Goal: Task Accomplishment & Management: Use online tool/utility

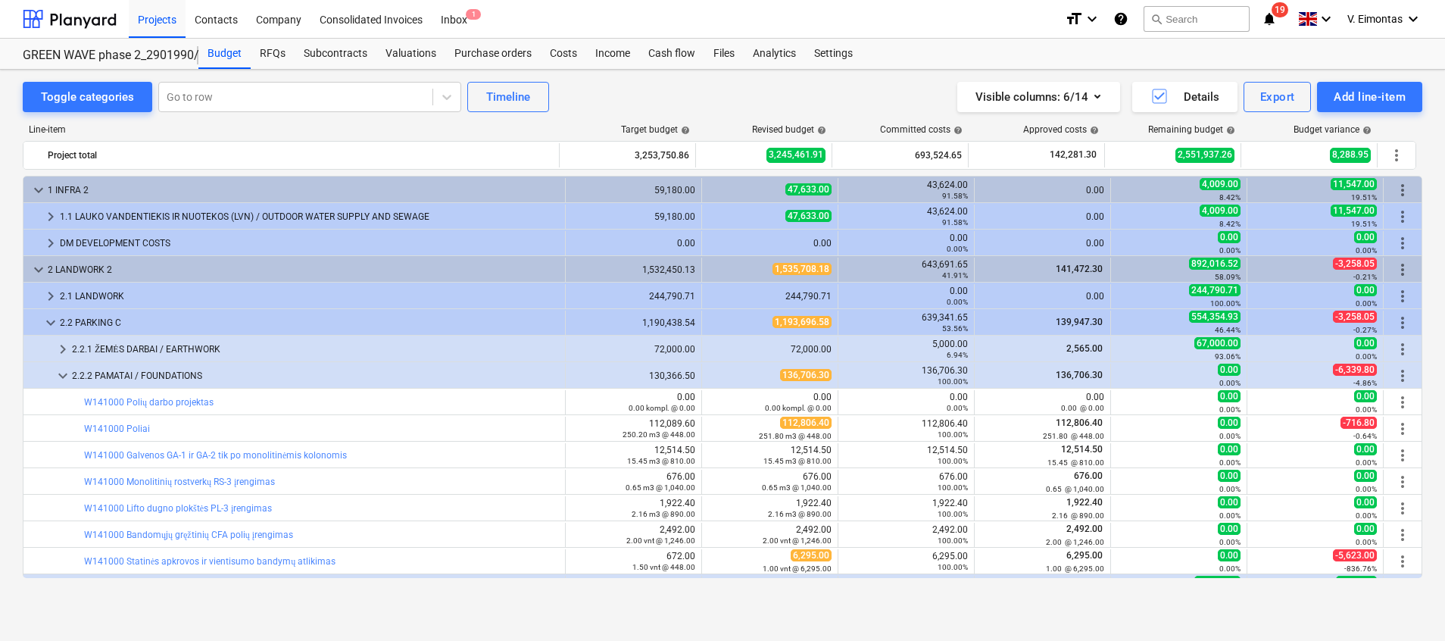
scroll to position [114, 0]
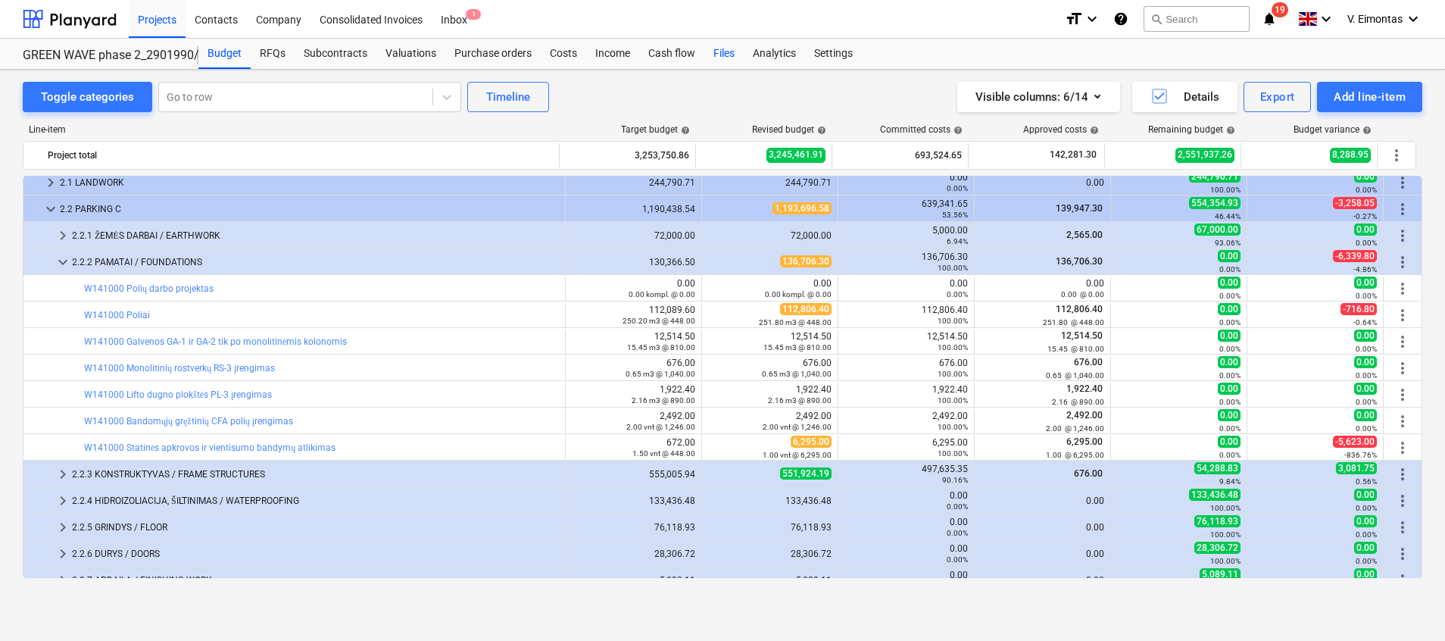
click at [726, 49] on div "Files" at bounding box center [723, 54] width 39 height 30
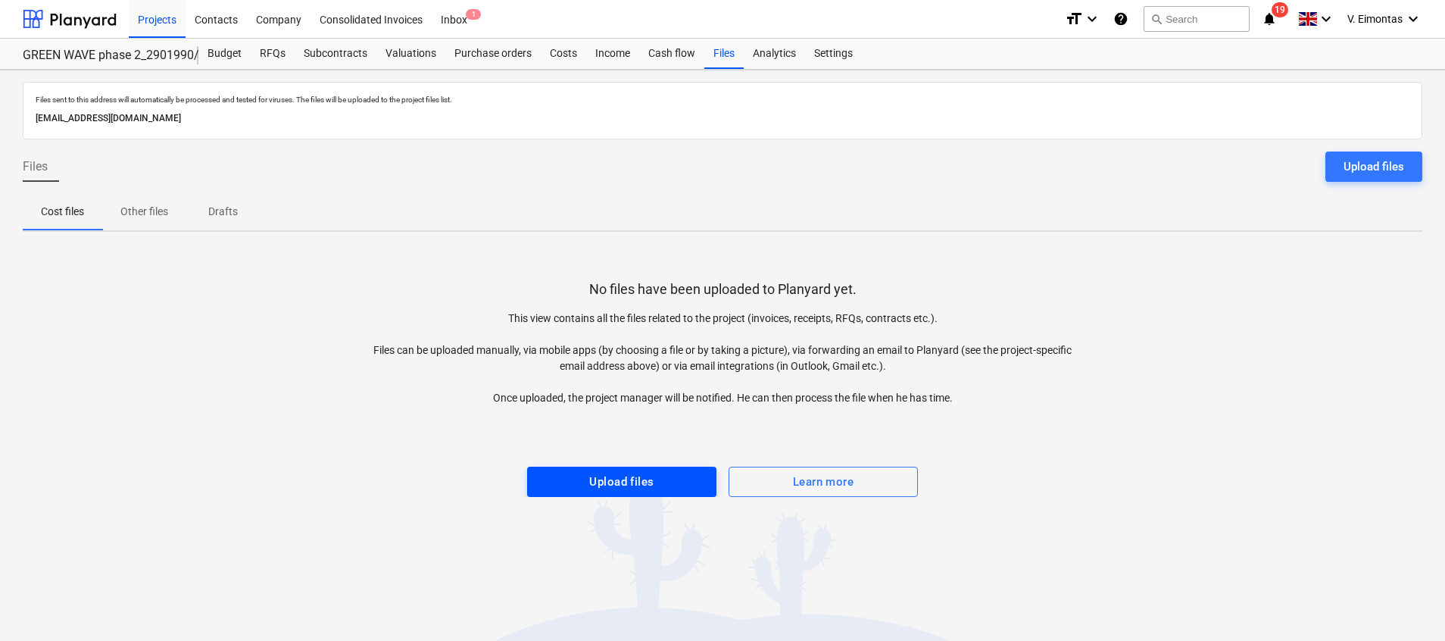
click at [663, 472] on span "Upload files" at bounding box center [622, 482] width 156 height 20
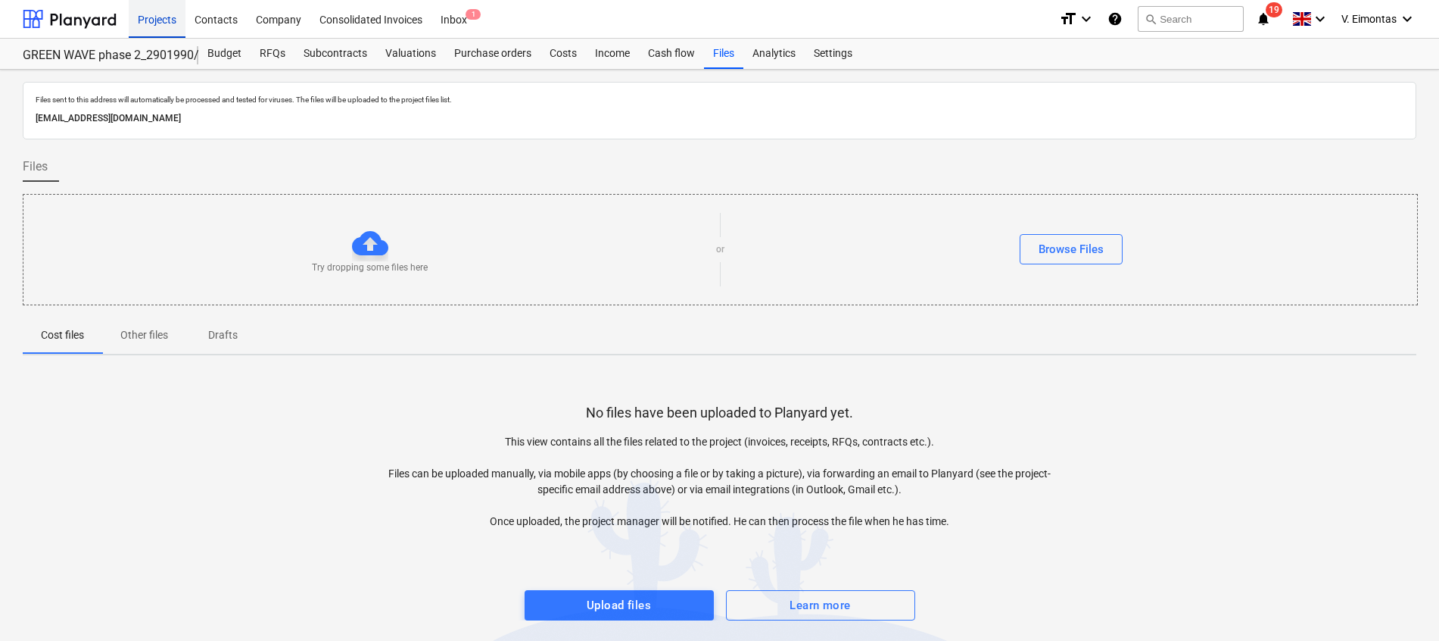
click at [156, 17] on div "Projects" at bounding box center [157, 18] width 57 height 39
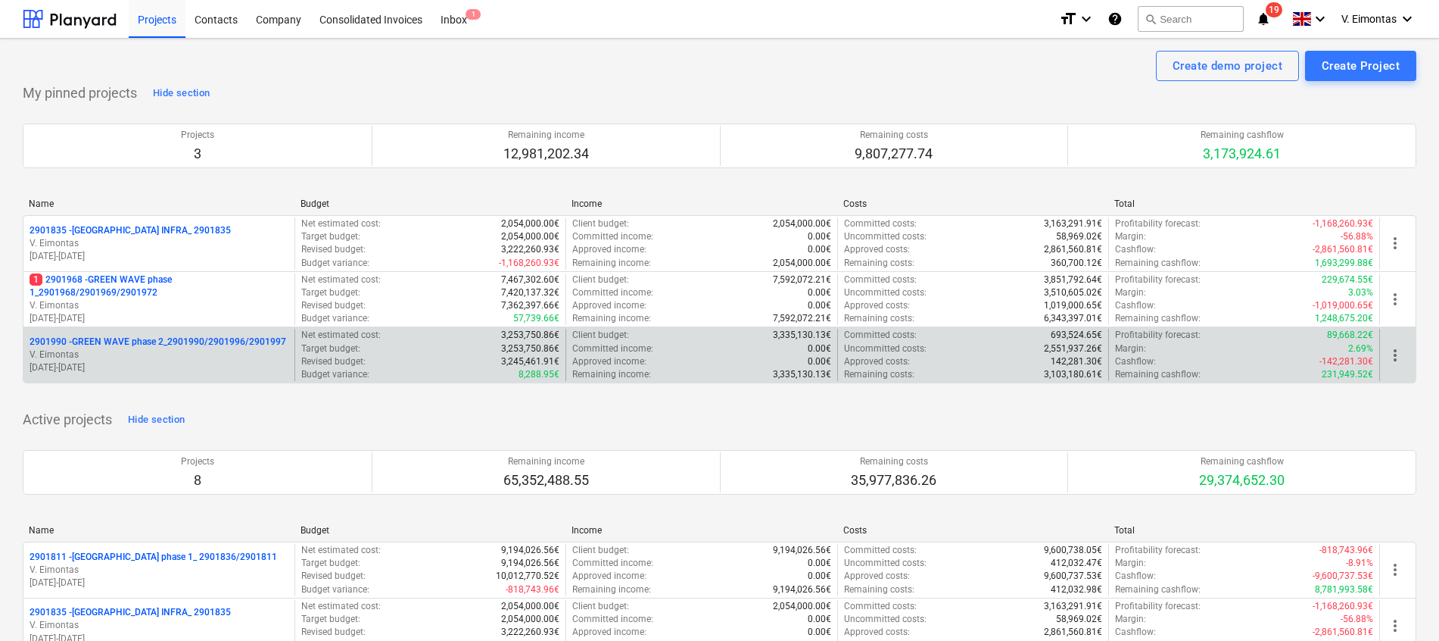
click at [115, 338] on p "2901990 - GREEN WAVE phase 2_2901990/2901996/2901997" at bounding box center [158, 341] width 257 height 13
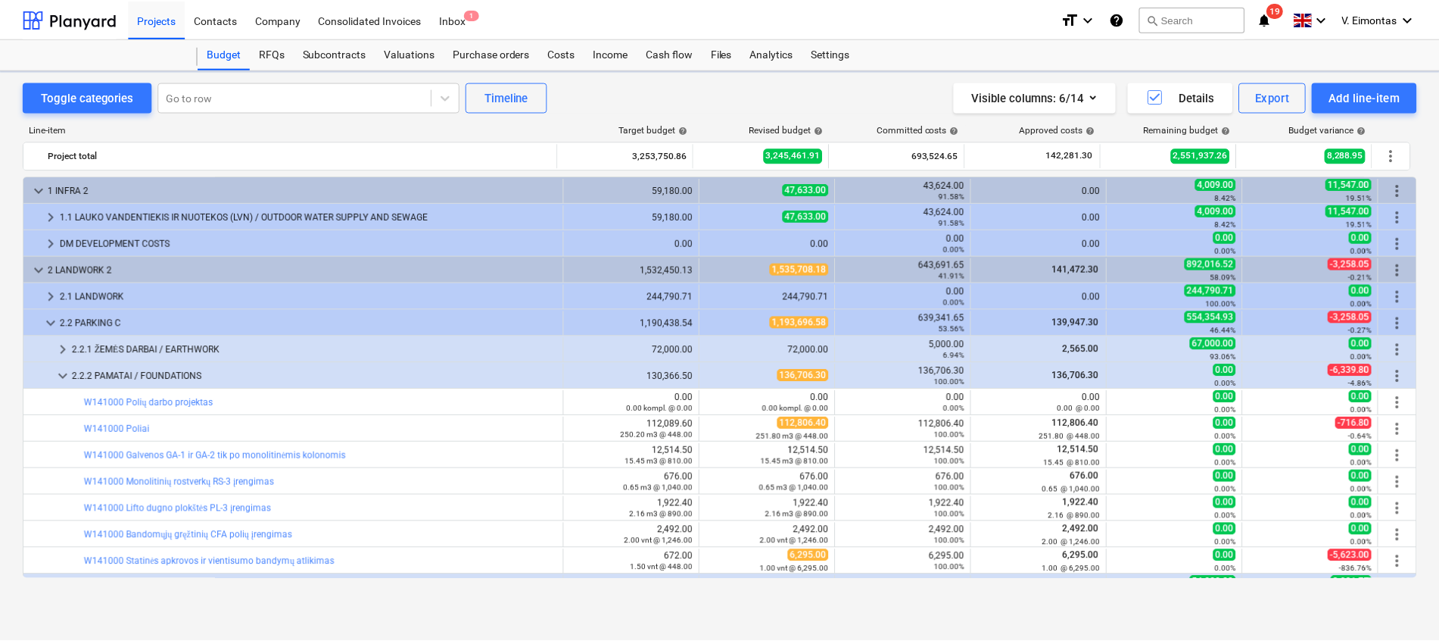
scroll to position [114, 0]
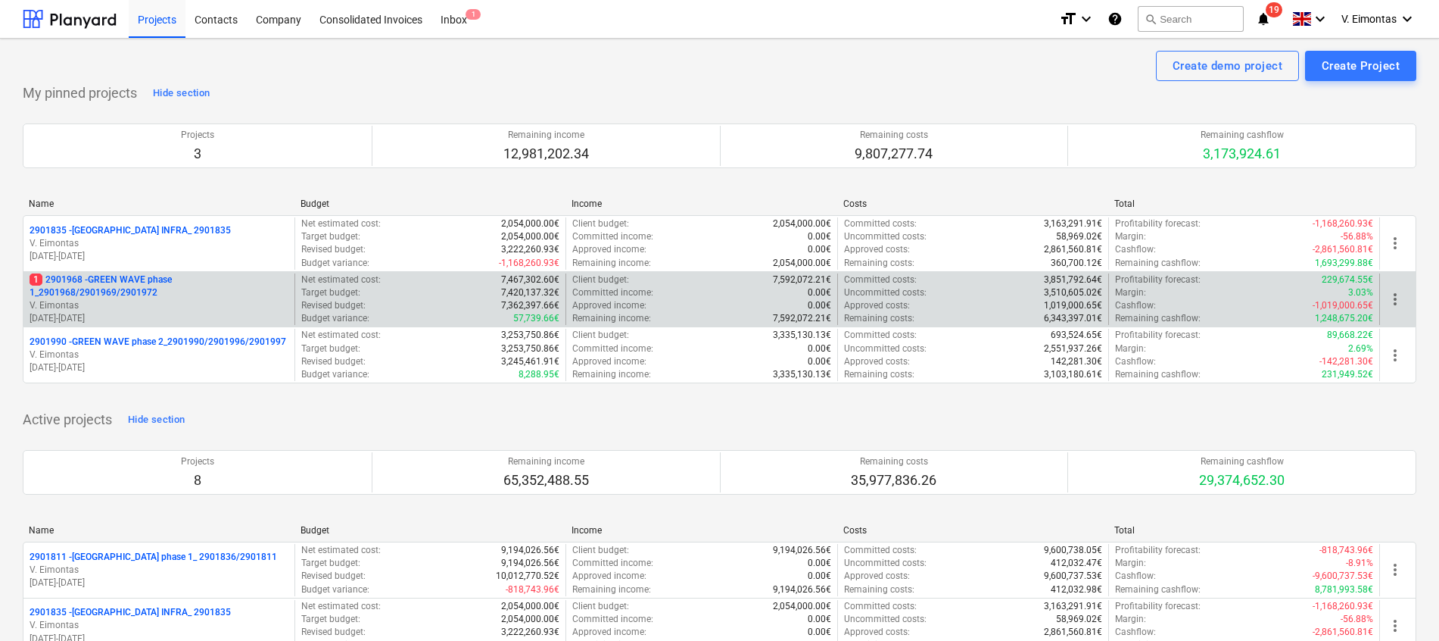
click at [126, 287] on p "1 2901968 - GREEN WAVE phase 1_2901968/2901969/2901972" at bounding box center [159, 286] width 259 height 26
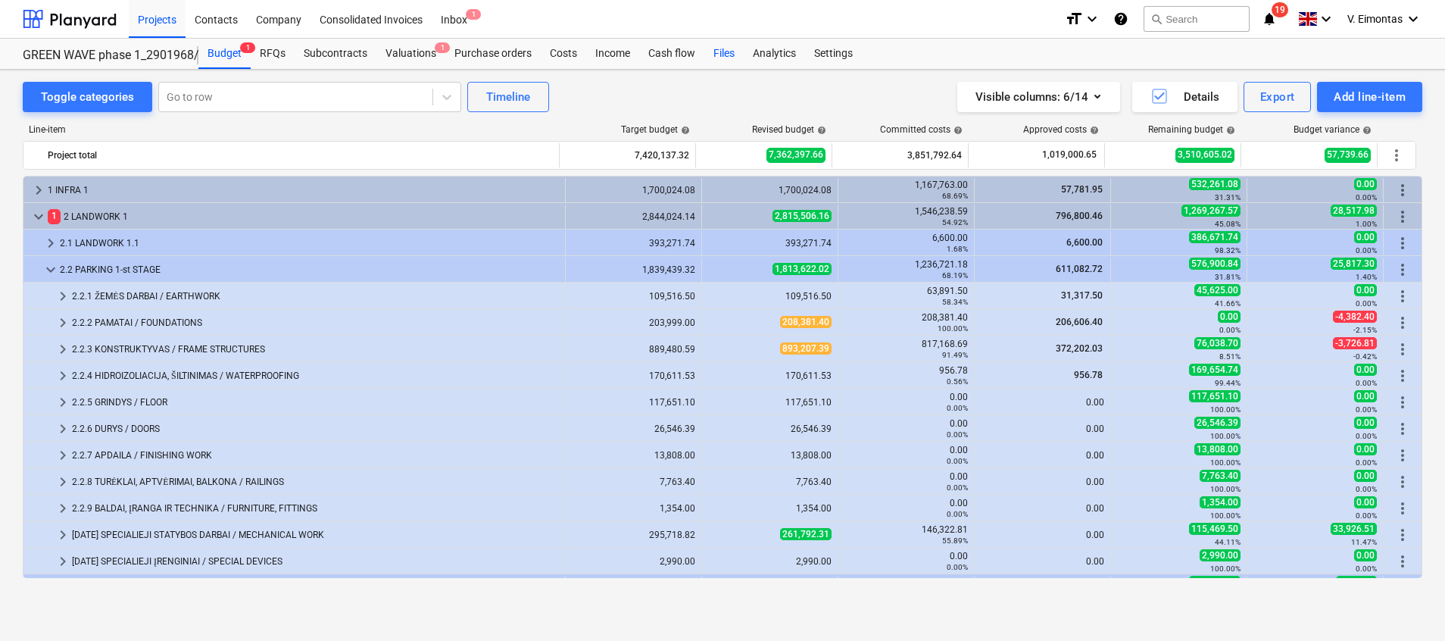
click at [725, 58] on div "Files" at bounding box center [723, 54] width 39 height 30
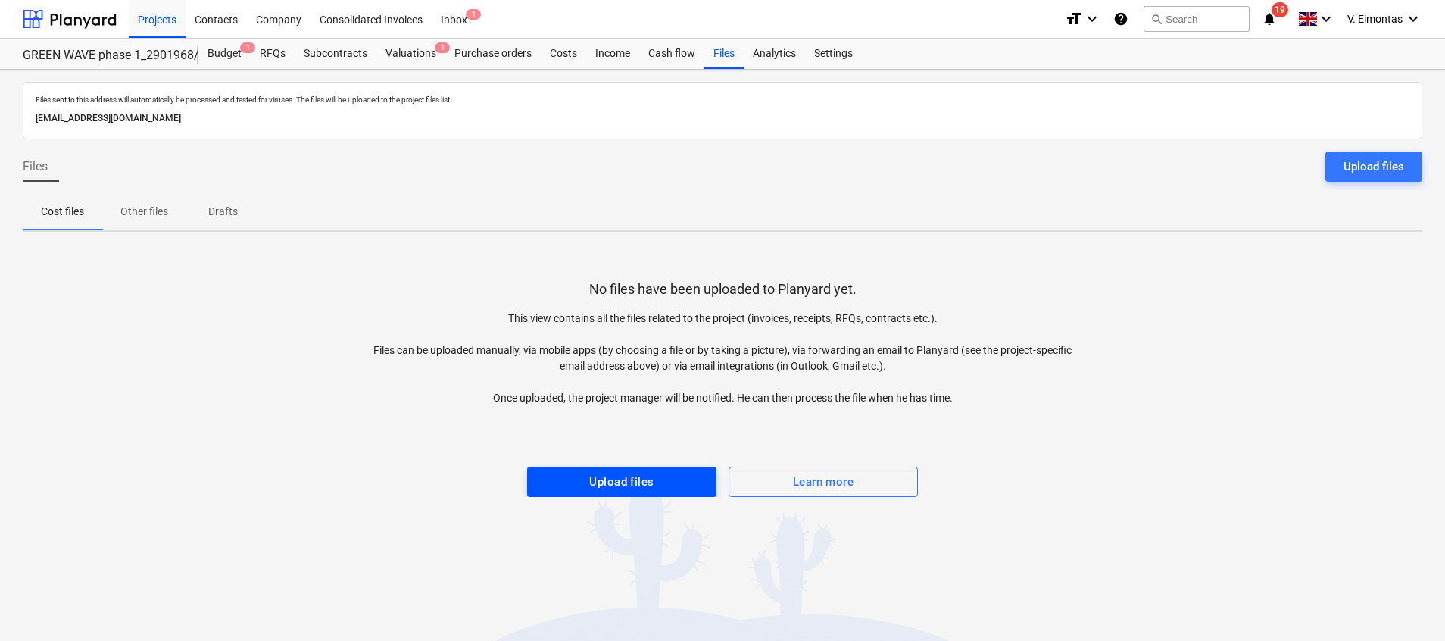
click at [670, 485] on span "Upload files" at bounding box center [622, 482] width 156 height 20
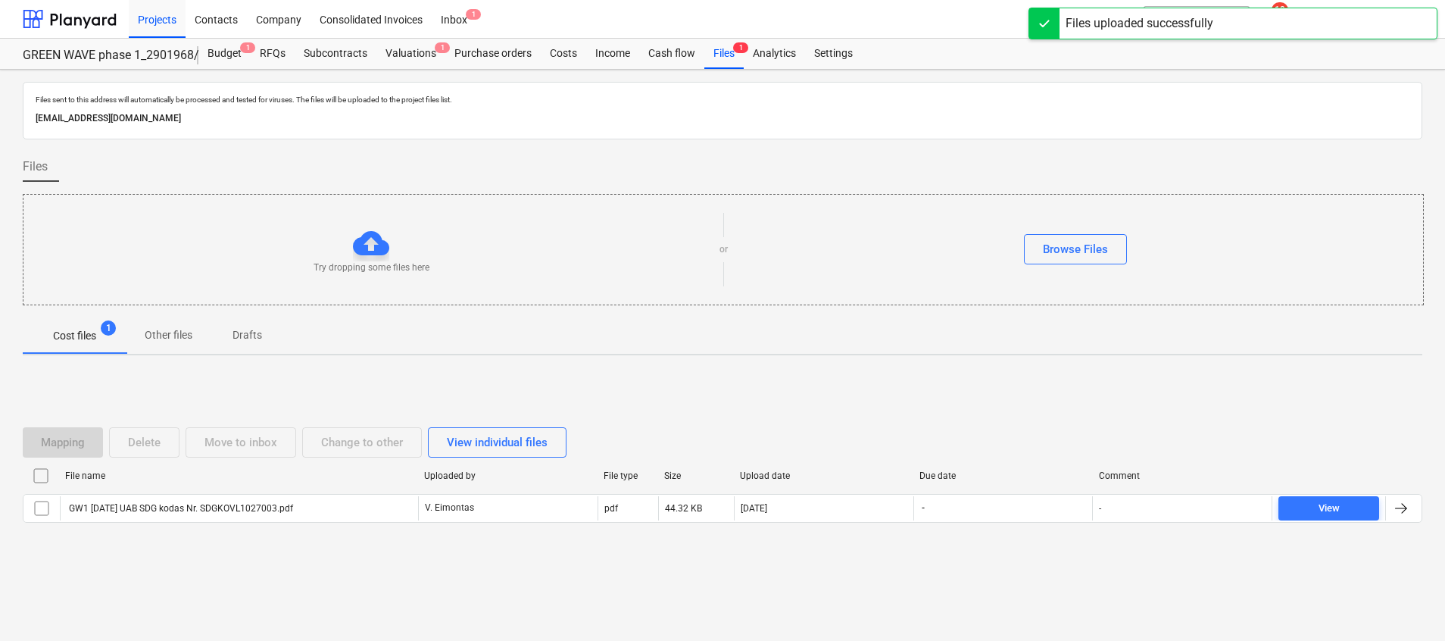
click at [468, 578] on div "Mapping Delete Move to inbox Change to other View individual files File name Up…" at bounding box center [722, 480] width 1399 height 227
click at [159, 24] on div "Projects" at bounding box center [157, 18] width 57 height 39
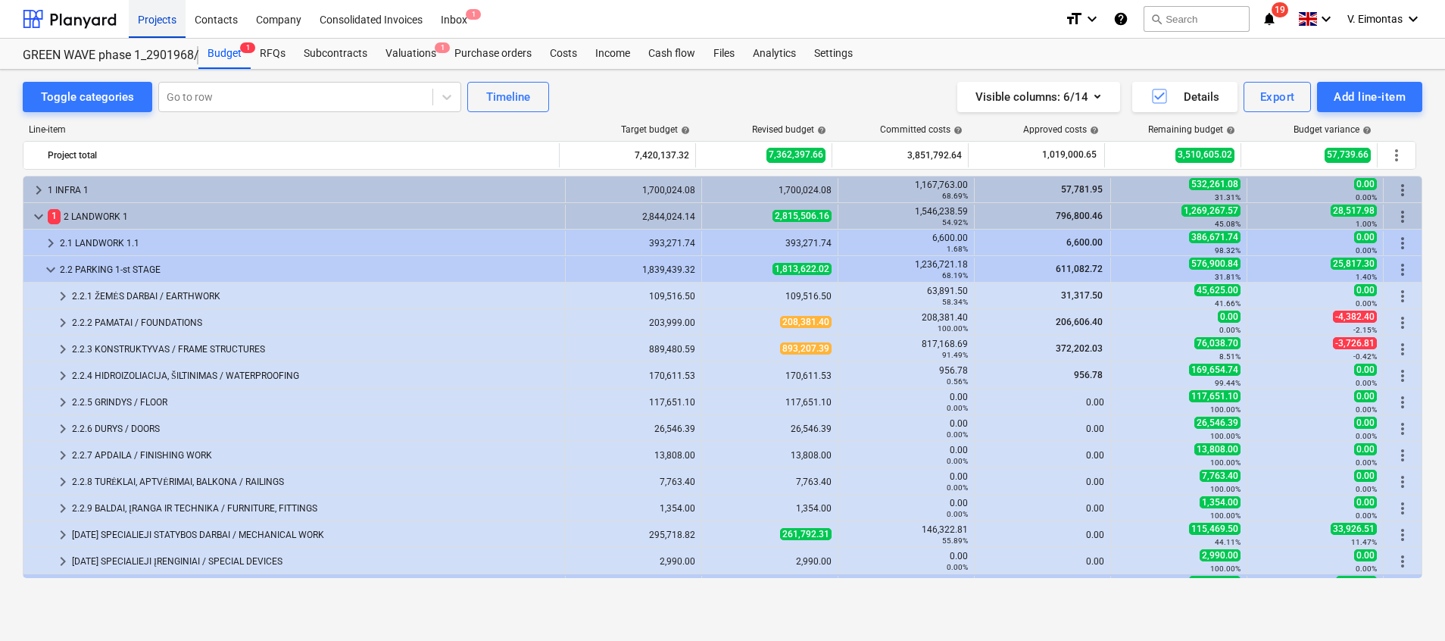
click at [161, 23] on div "Projects" at bounding box center [157, 18] width 57 height 39
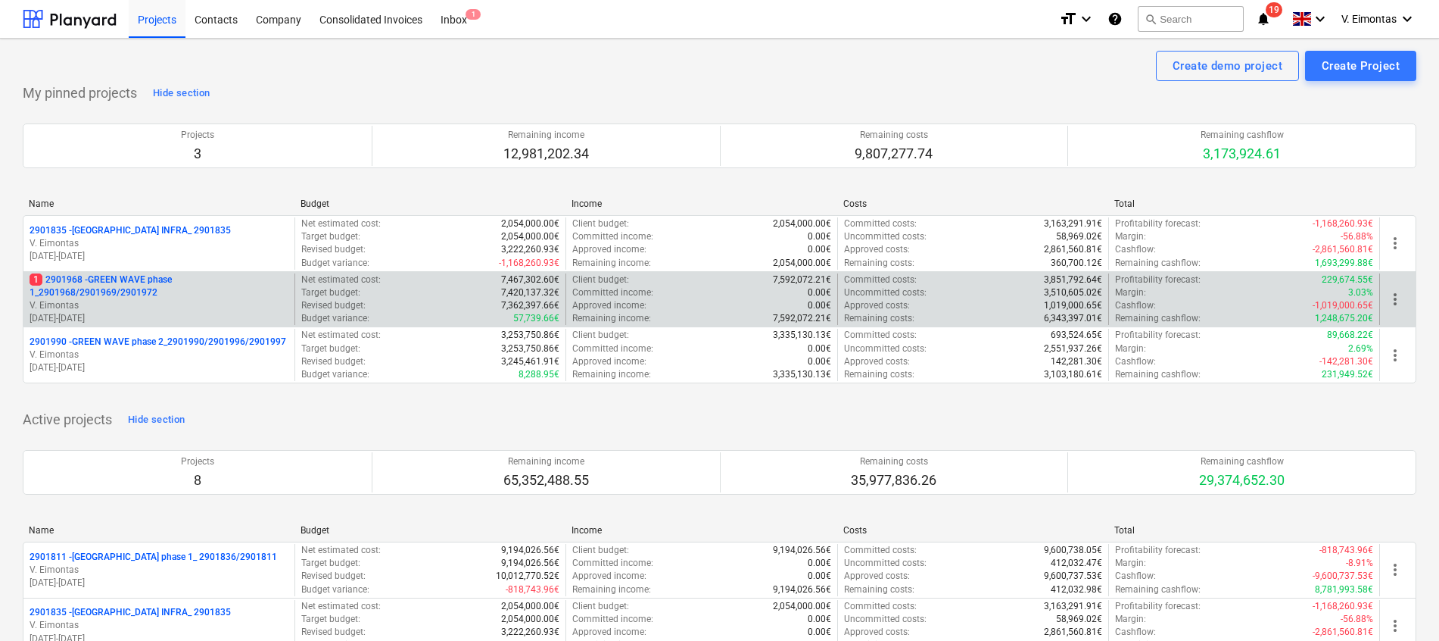
click at [151, 285] on p "1 2901968 - GREEN WAVE phase 1_2901968/2901969/2901972" at bounding box center [159, 286] width 259 height 26
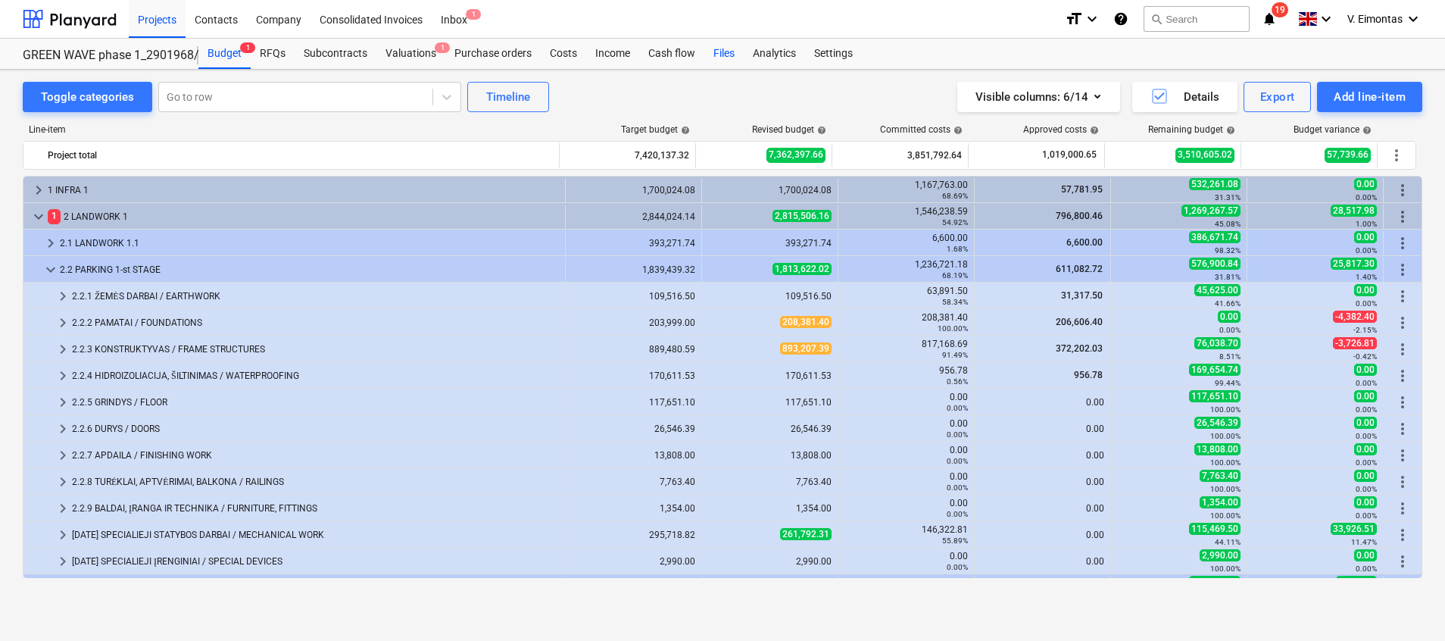
click at [717, 53] on div "Files" at bounding box center [723, 54] width 39 height 30
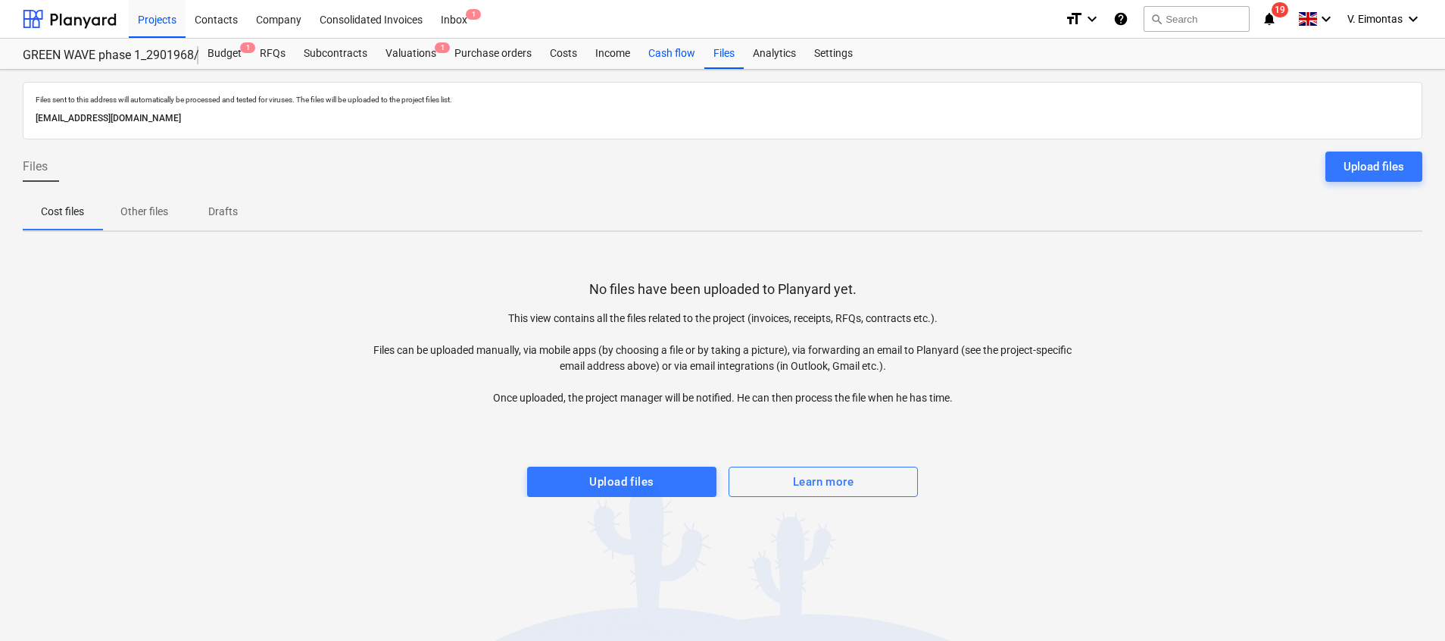
click at [664, 56] on div "Cash flow" at bounding box center [671, 54] width 65 height 30
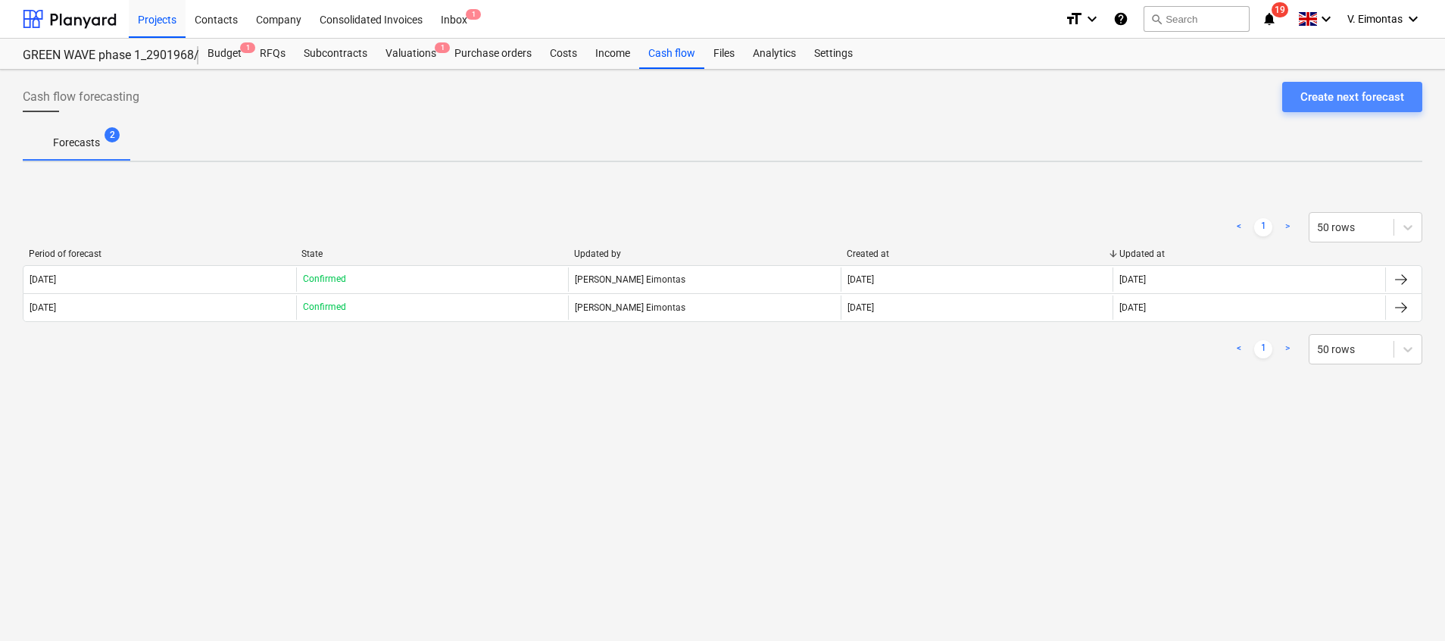
click at [1383, 97] on div "Create next forecast" at bounding box center [1352, 97] width 104 height 20
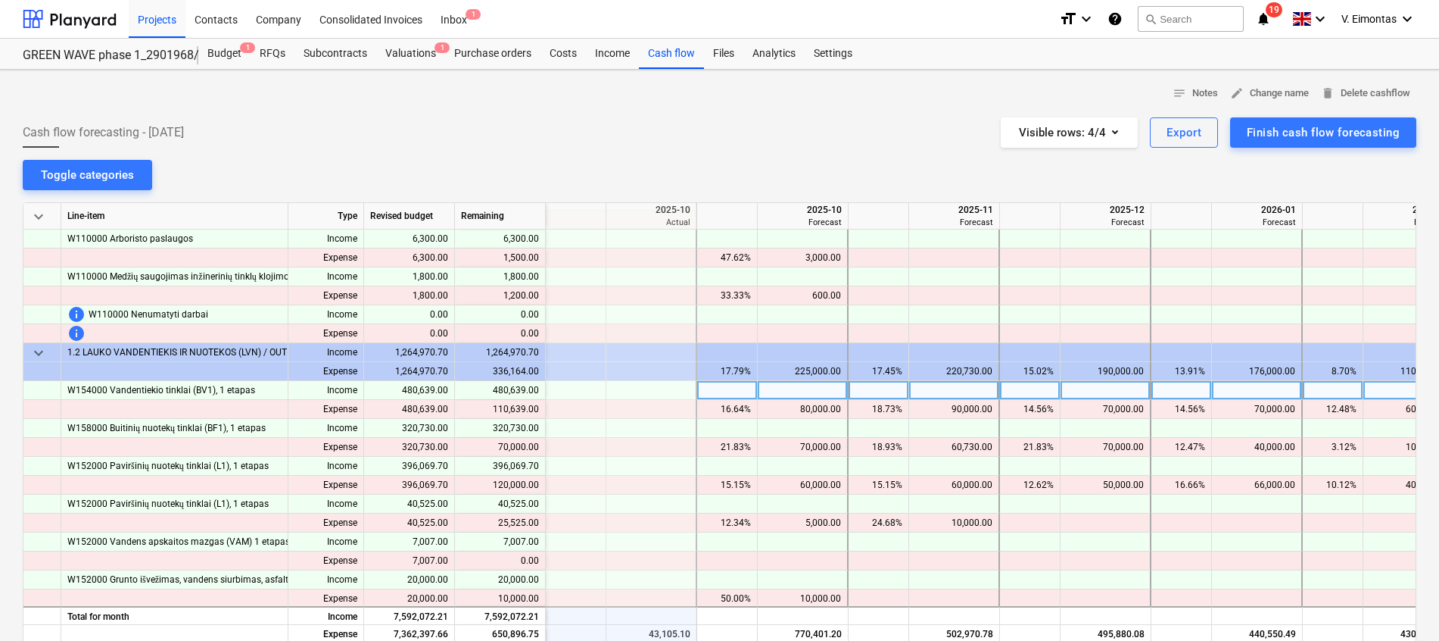
scroll to position [0, 757]
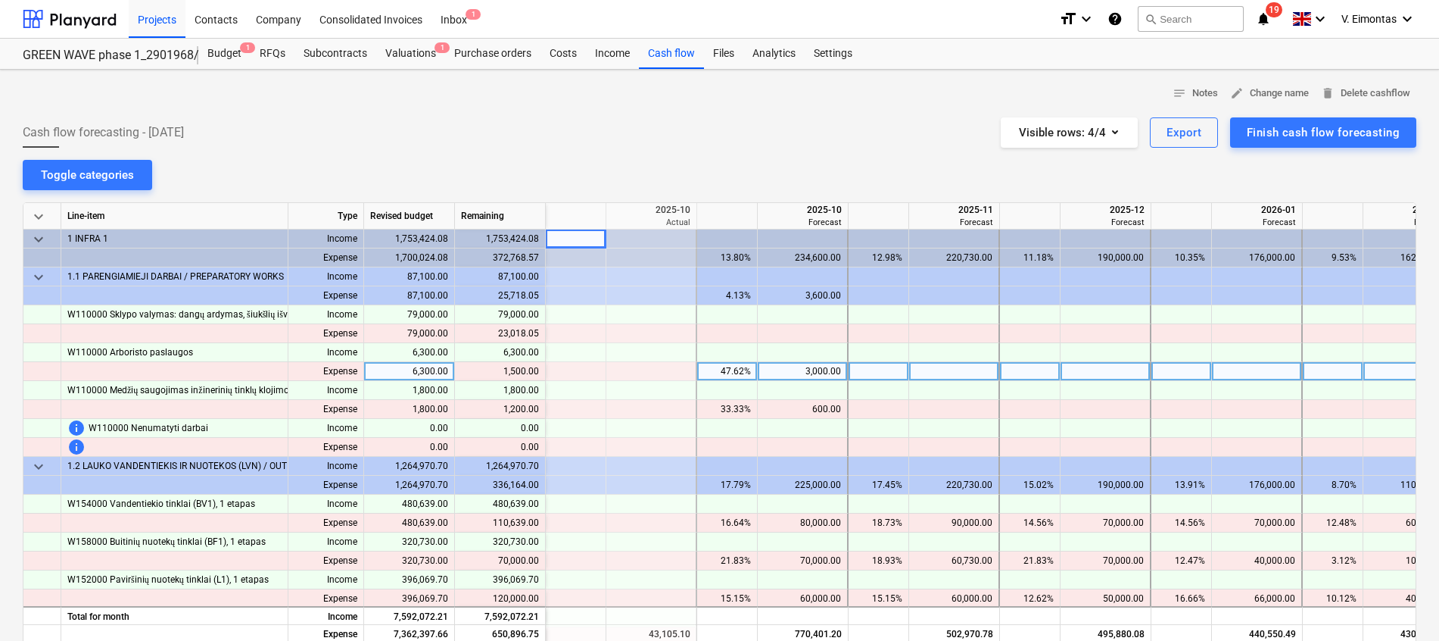
click at [812, 373] on div "3,000.00" at bounding box center [802, 371] width 77 height 19
click at [960, 371] on div at bounding box center [954, 371] width 91 height 19
type input "ė"
click at [834, 374] on div at bounding box center [803, 371] width 91 height 19
type input "2500"
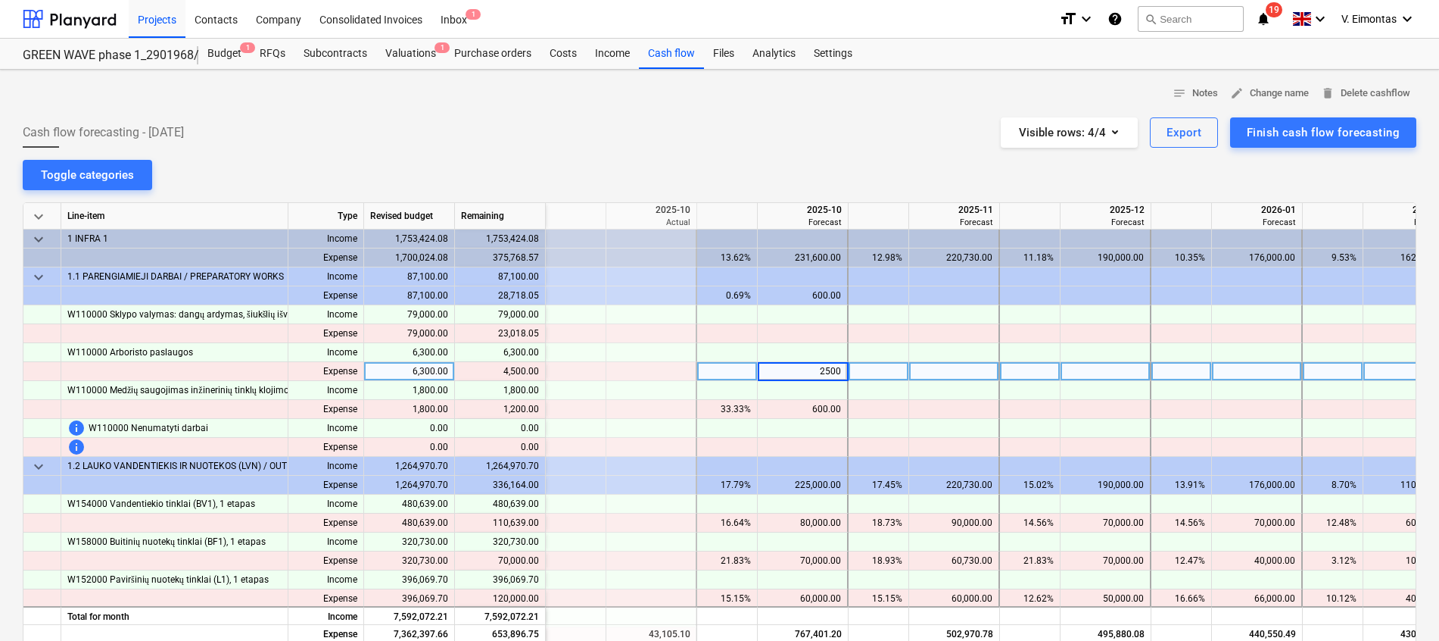
click at [969, 374] on div at bounding box center [954, 371] width 91 height 19
type input "2000"
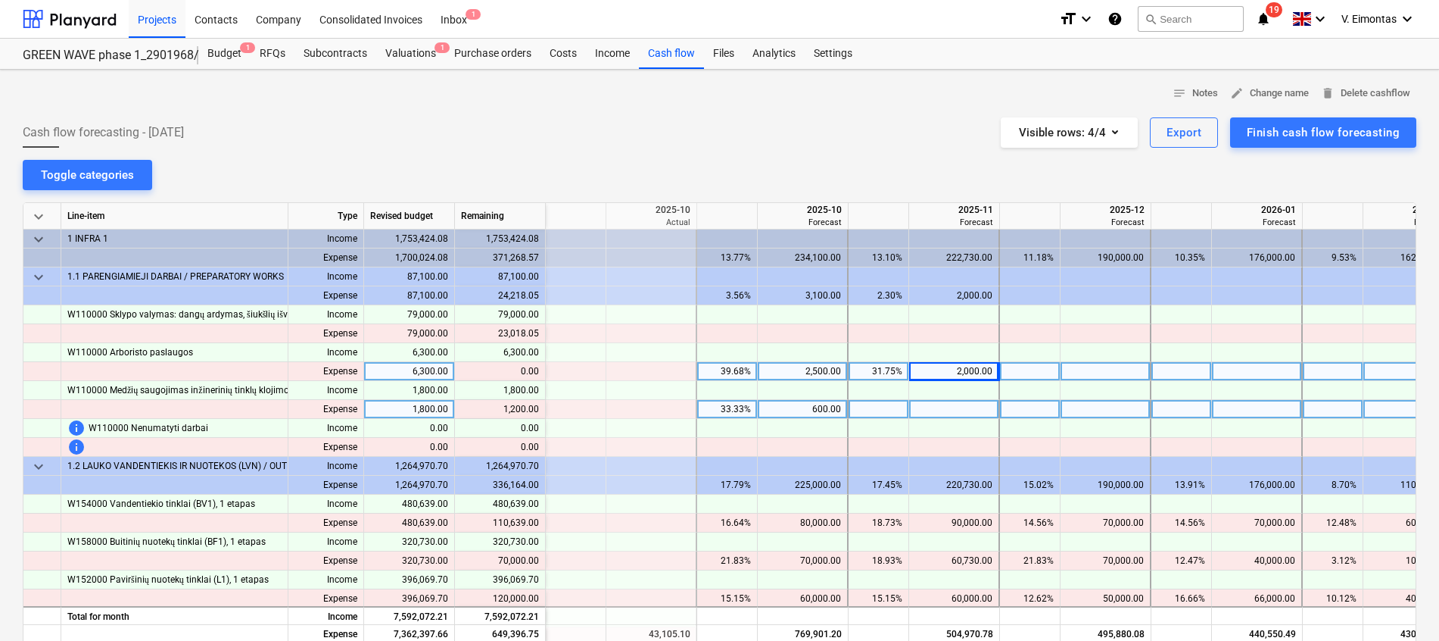
click at [961, 408] on div at bounding box center [954, 409] width 91 height 19
click at [836, 408] on div "600.00" at bounding box center [802, 409] width 77 height 19
type input "1000"
type input "800"
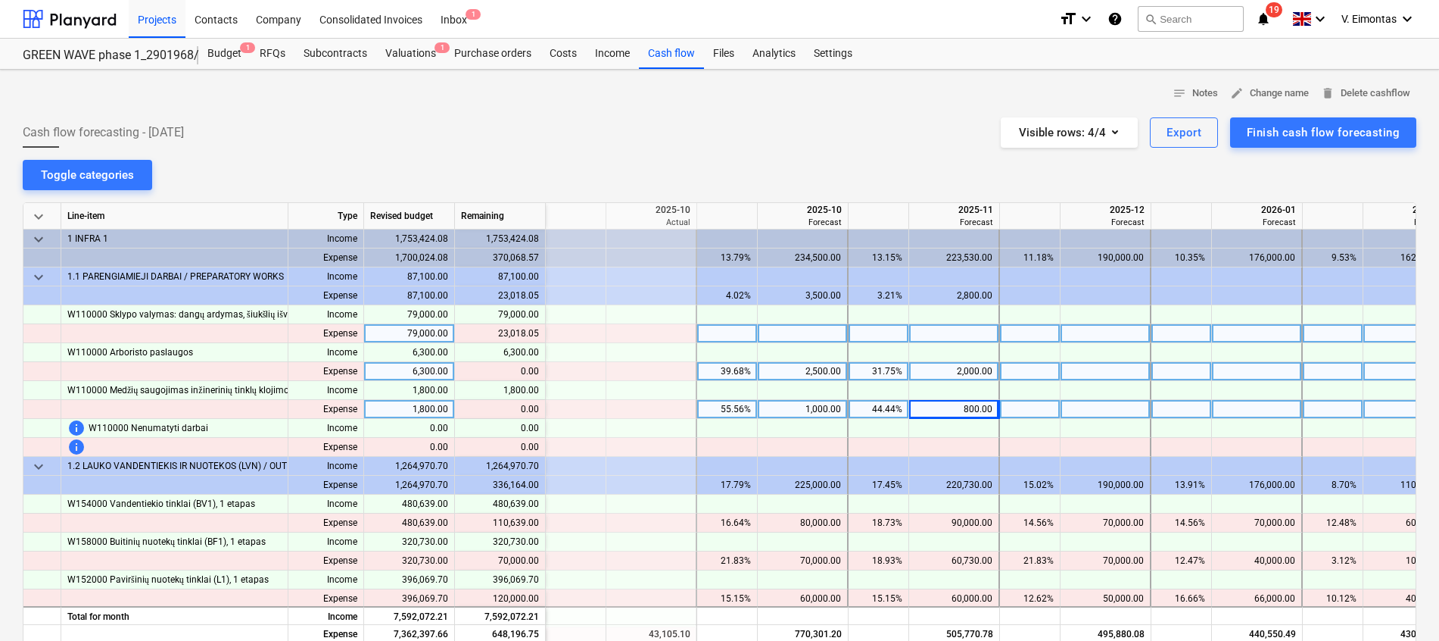
click at [831, 331] on div at bounding box center [803, 333] width 91 height 19
type input "23018.05"
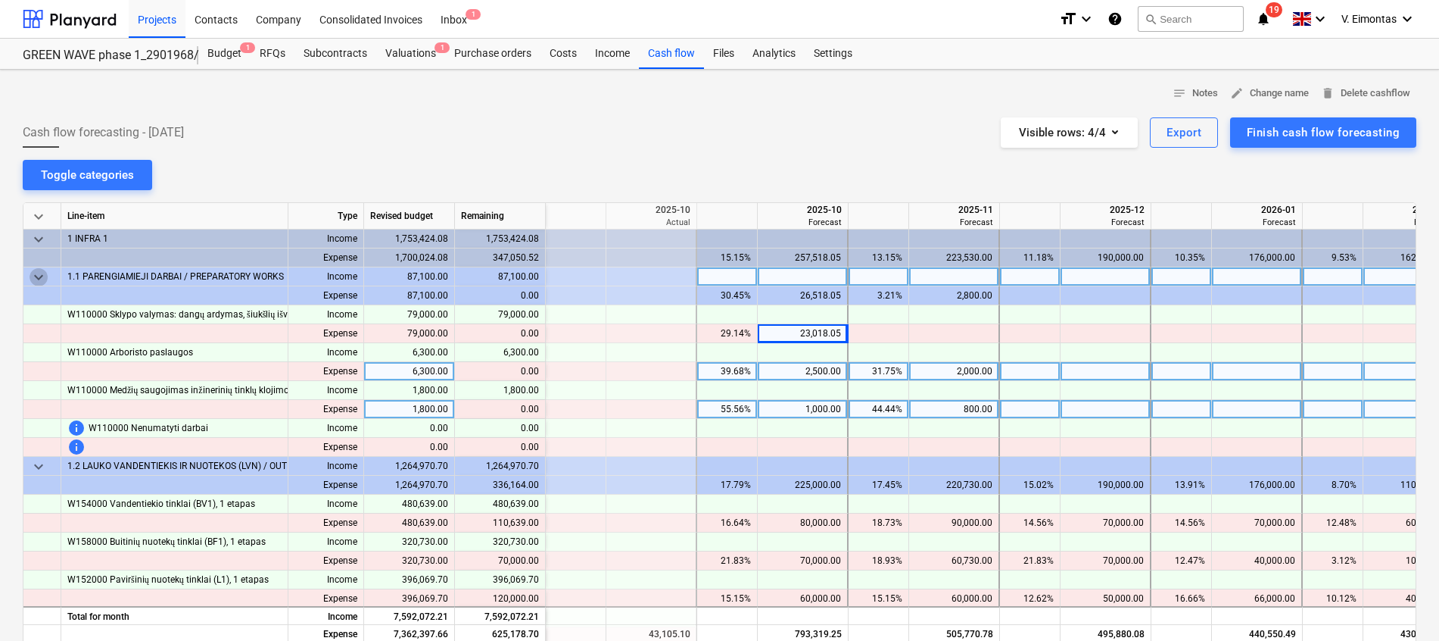
click at [43, 276] on span "keyboard_arrow_down" at bounding box center [39, 277] width 18 height 18
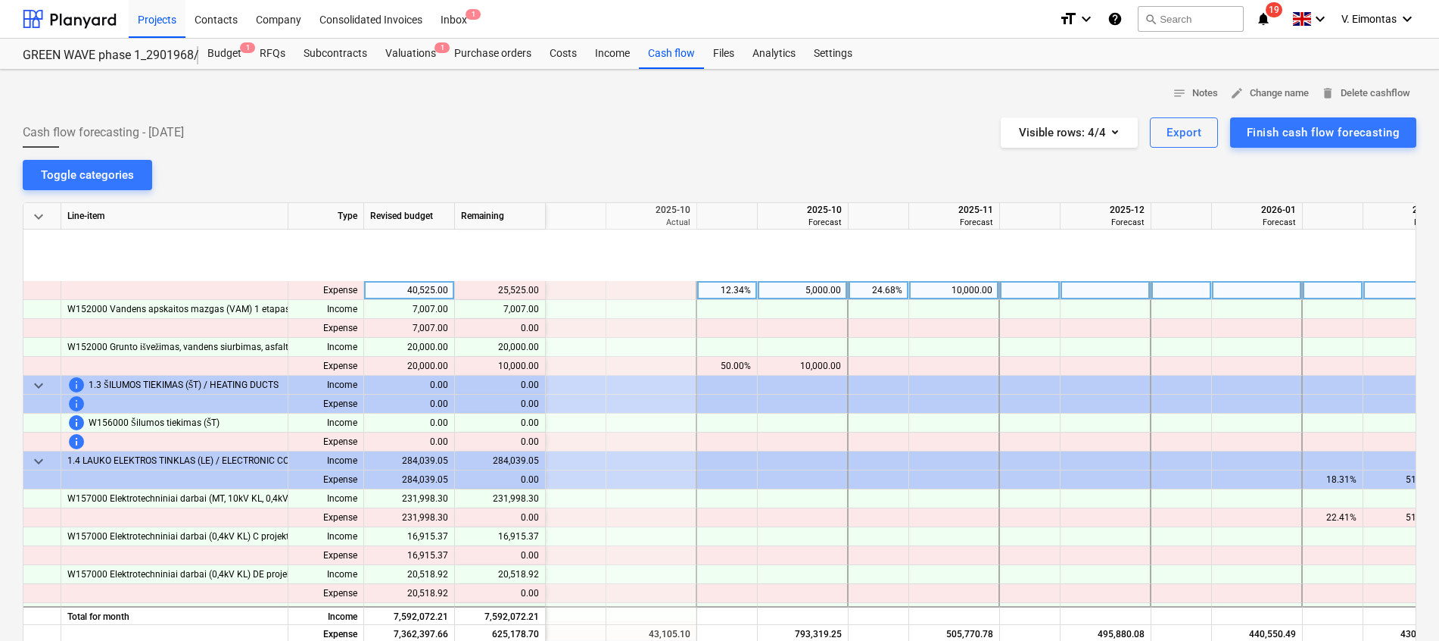
scroll to position [341, 757]
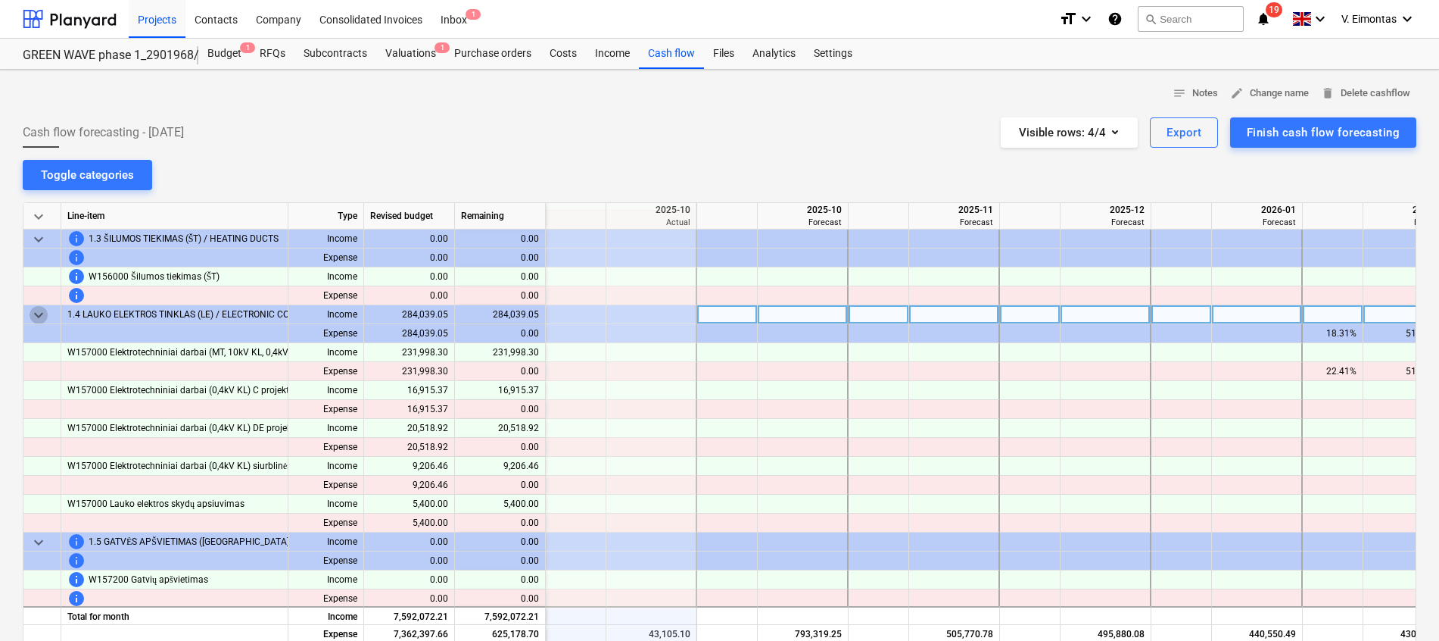
click at [36, 314] on span "keyboard_arrow_down" at bounding box center [39, 315] width 18 height 18
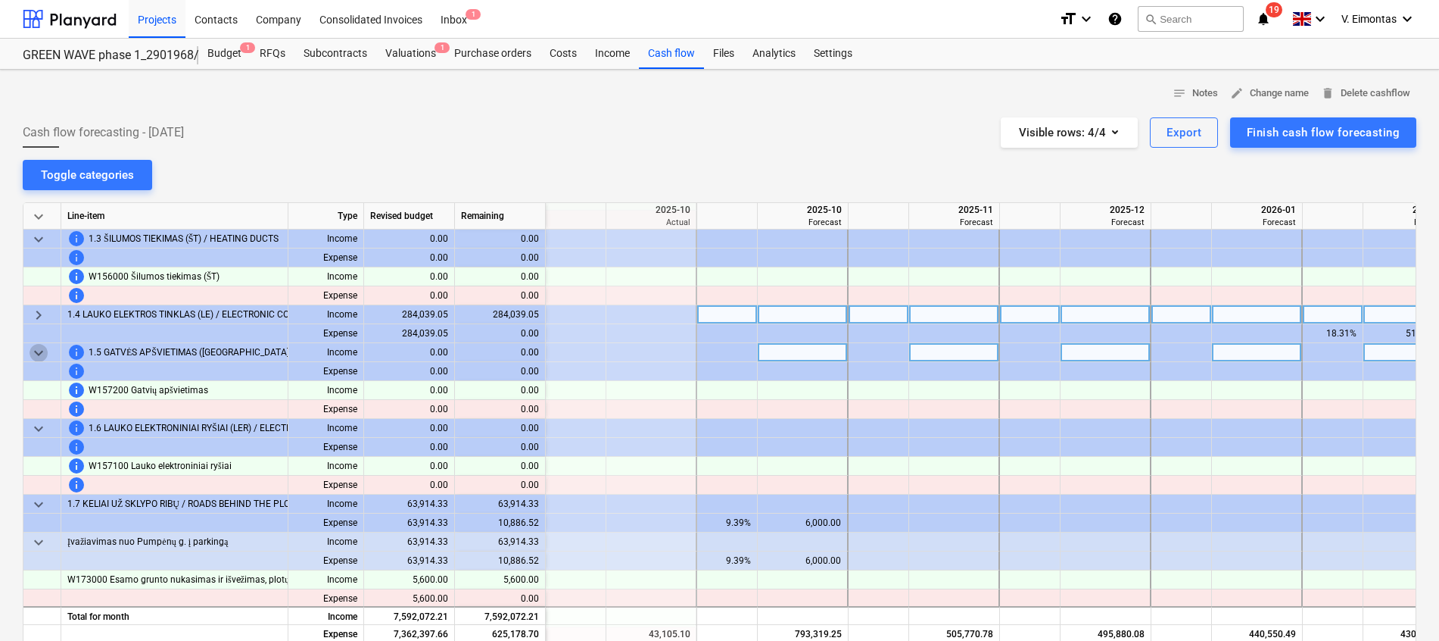
click at [35, 351] on span "keyboard_arrow_down" at bounding box center [39, 353] width 18 height 18
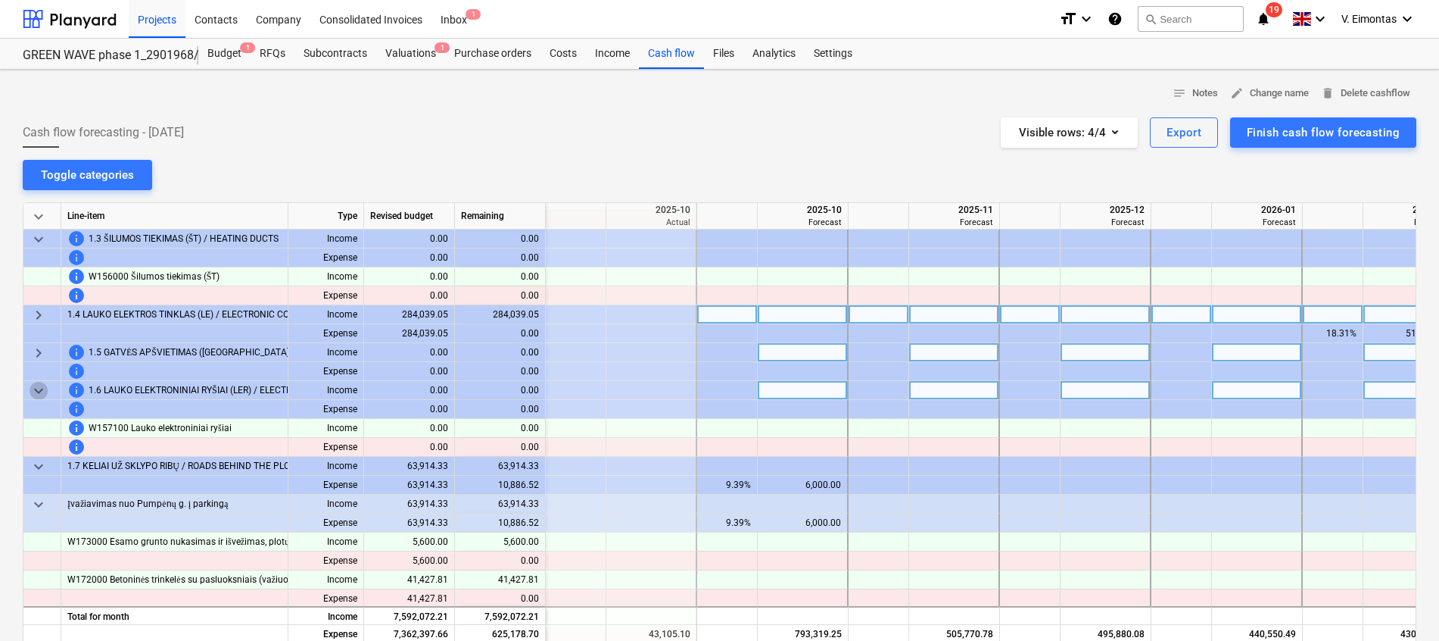
click at [31, 387] on span "keyboard_arrow_down" at bounding box center [39, 391] width 18 height 18
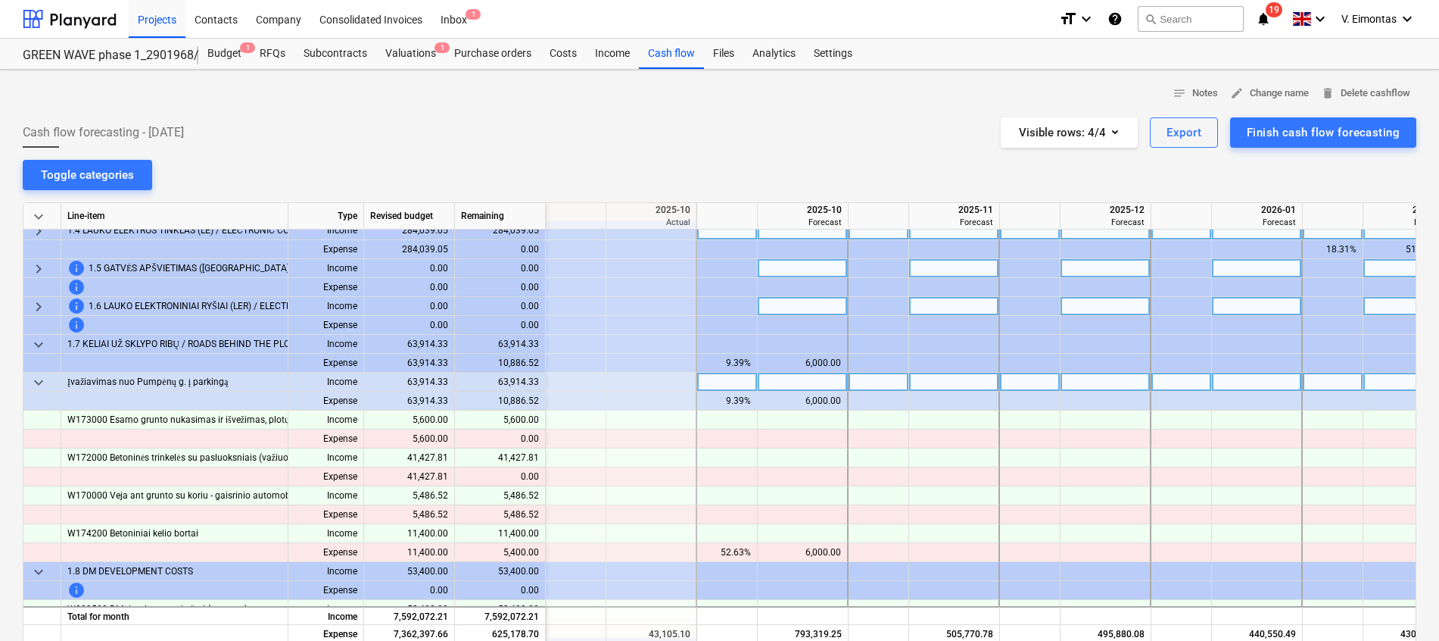
scroll to position [454, 757]
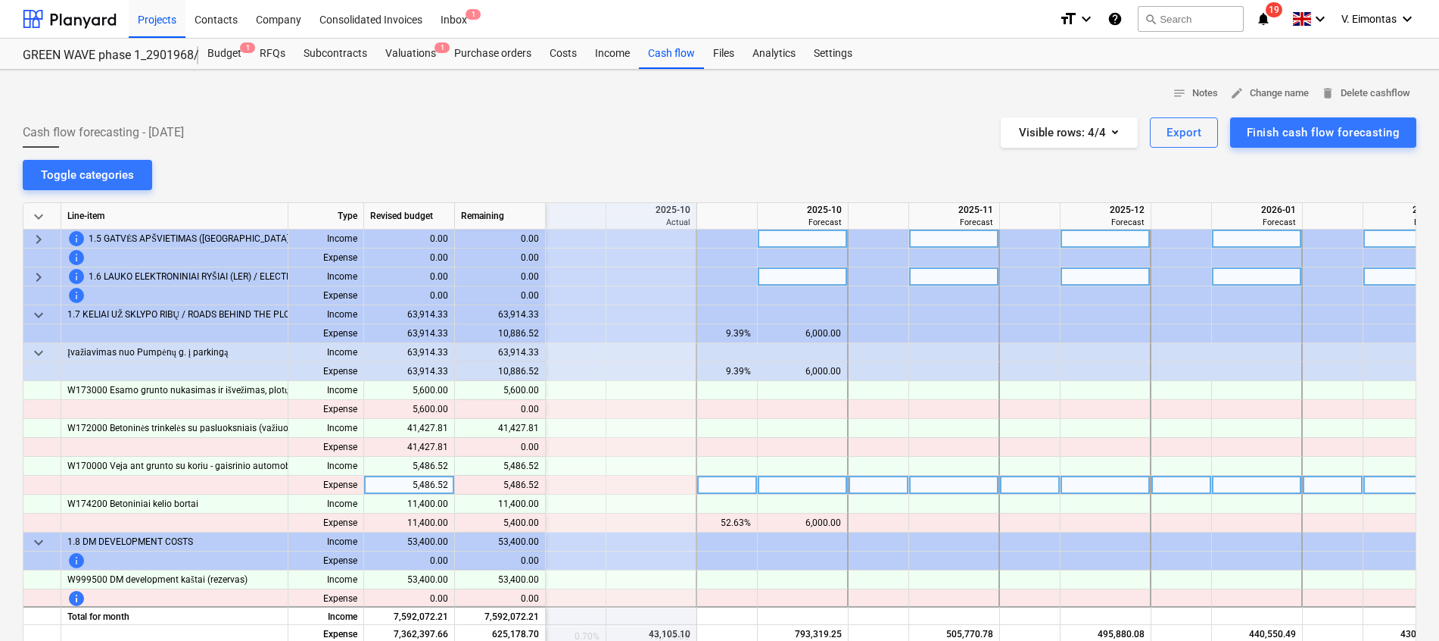
click at [996, 479] on div at bounding box center [954, 485] width 91 height 19
type input "5486.52"
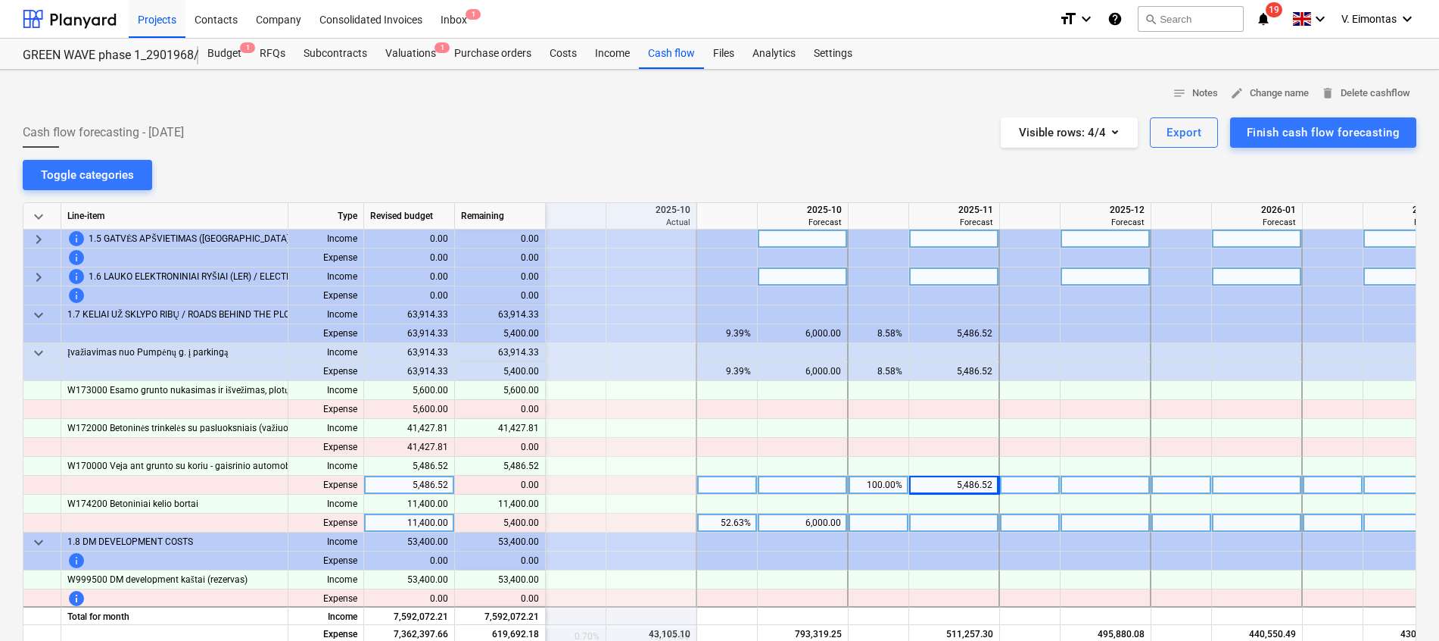
click at [826, 516] on div "6,000.00" at bounding box center [802, 522] width 77 height 19
click at [1090, 519] on div at bounding box center [1106, 522] width 91 height 19
click at [981, 526] on div at bounding box center [954, 522] width 91 height 19
type input "6000"
click at [1109, 519] on div at bounding box center [1106, 522] width 91 height 19
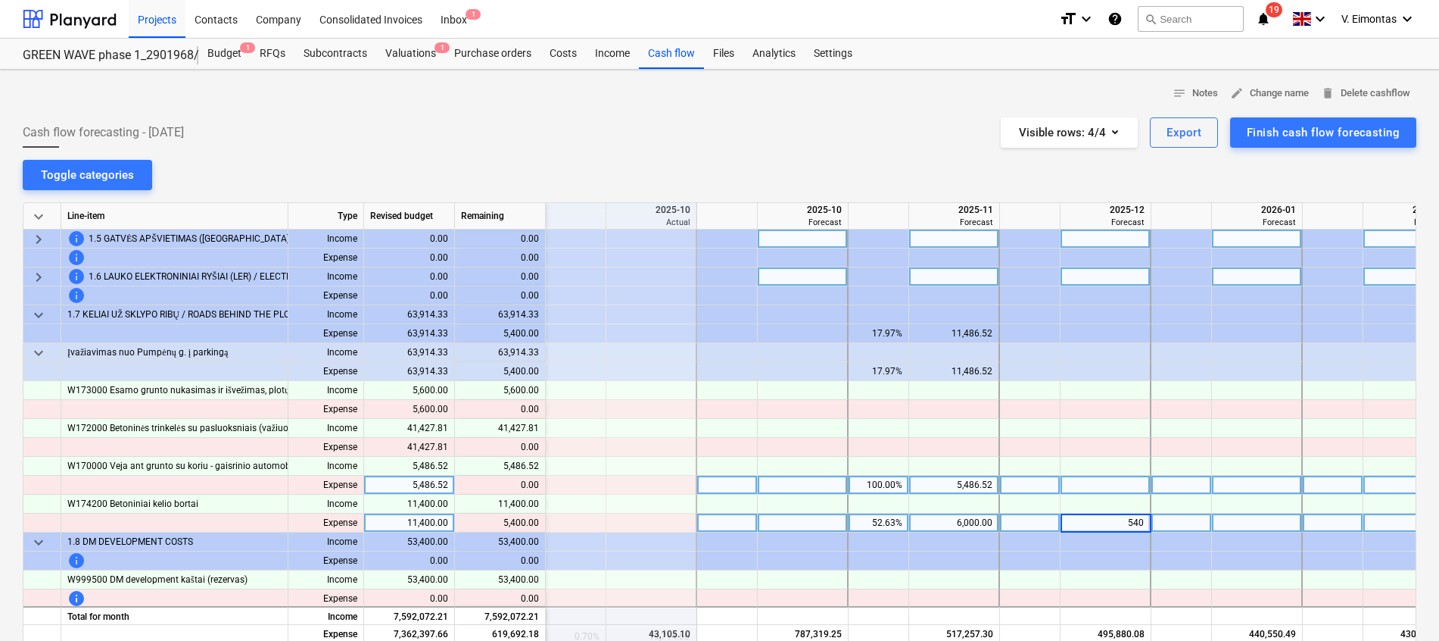
type input "5400"
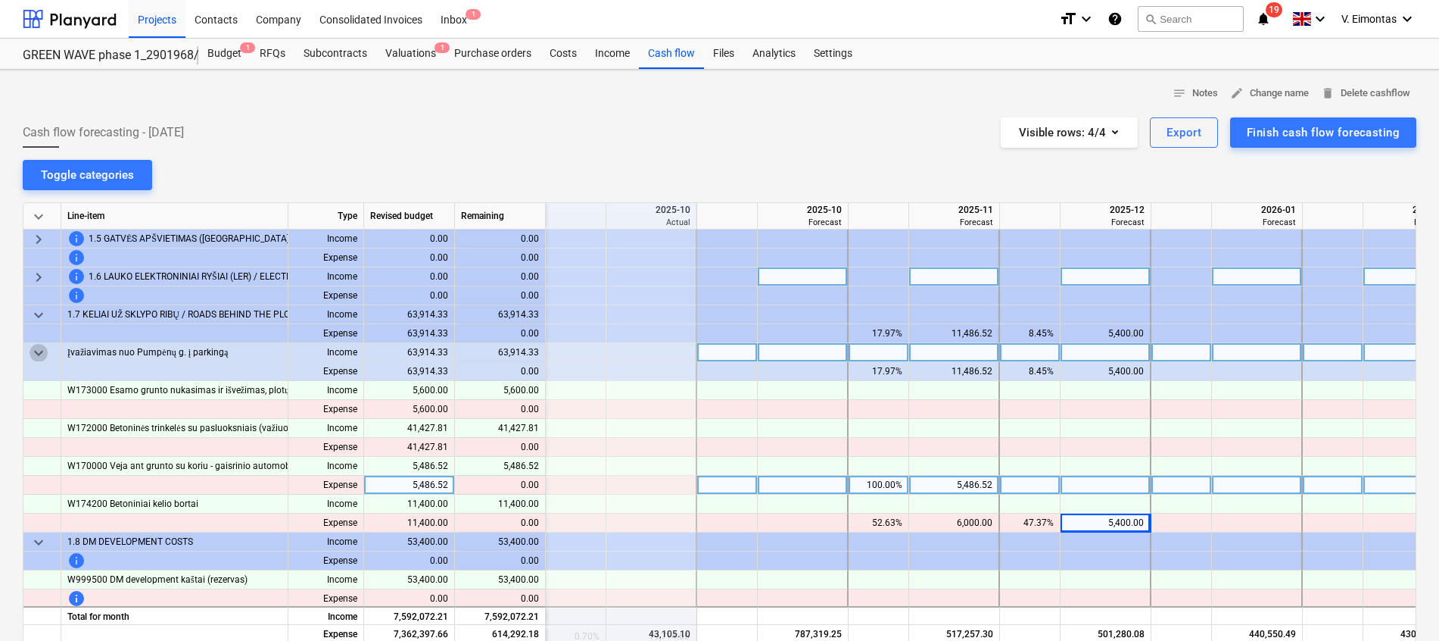
click at [42, 351] on span "keyboard_arrow_down" at bounding box center [39, 353] width 18 height 18
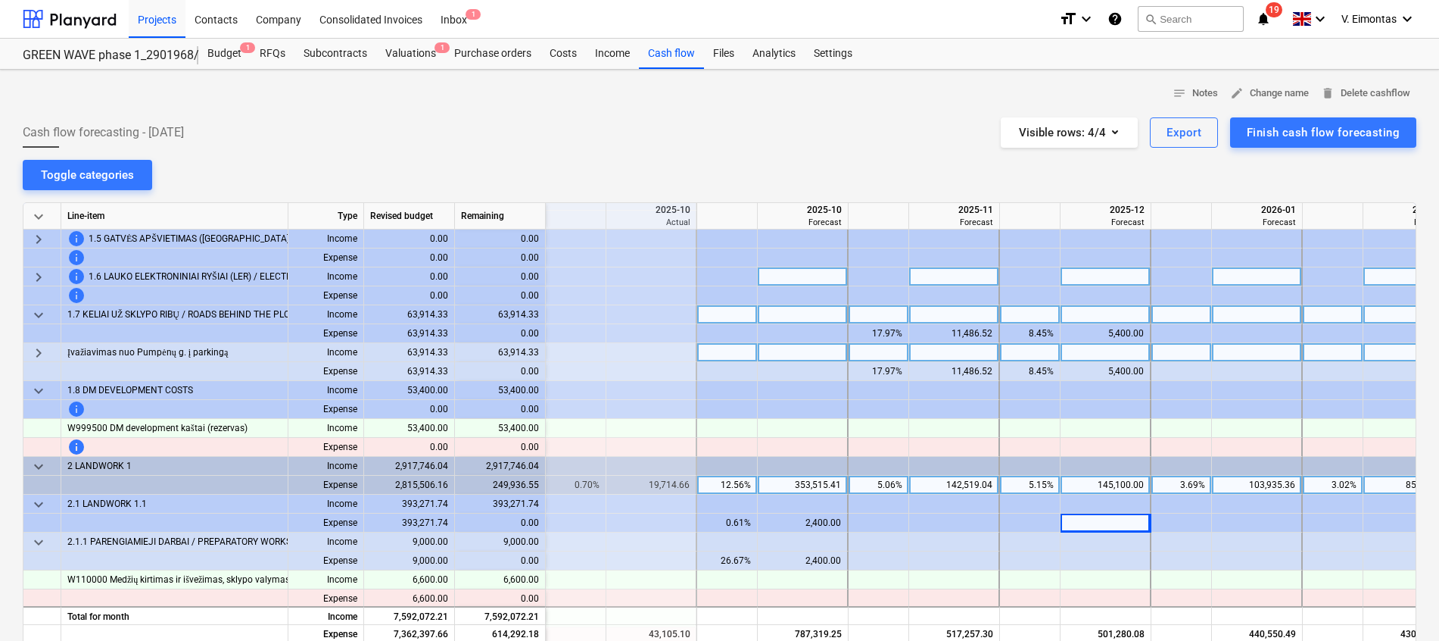
click at [42, 316] on span "keyboard_arrow_down" at bounding box center [39, 315] width 18 height 18
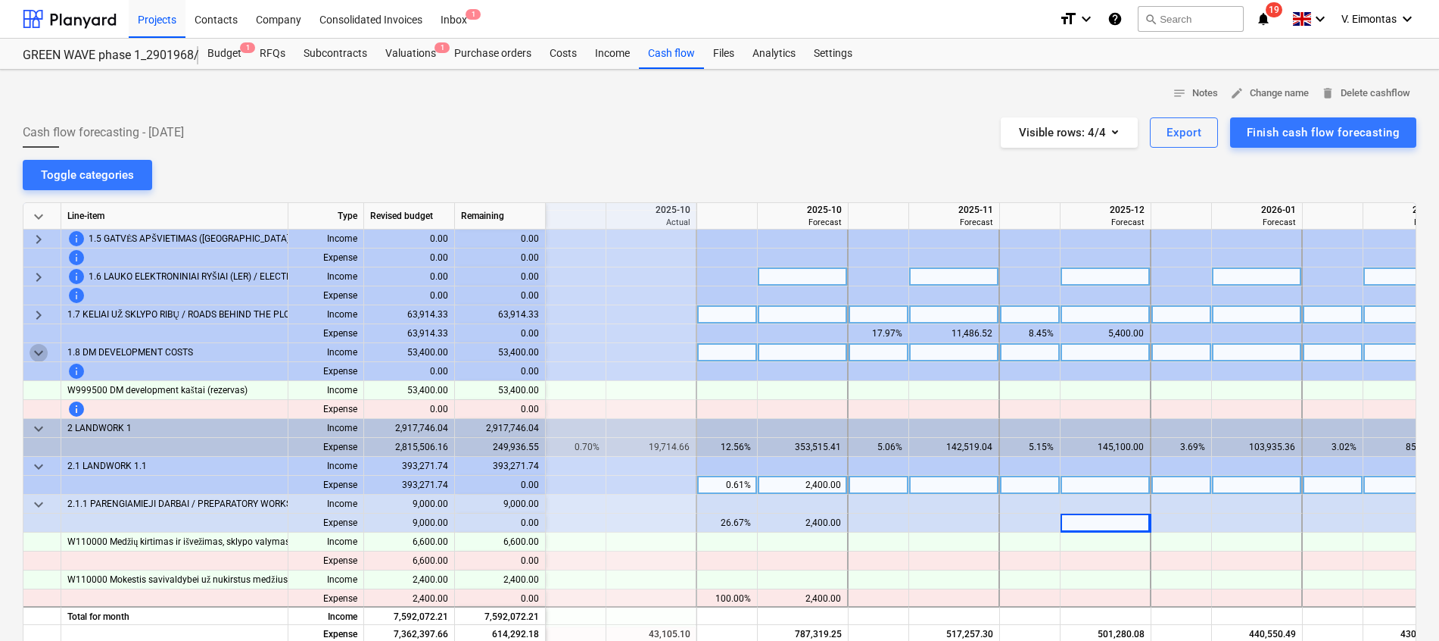
click at [42, 351] on span "keyboard_arrow_down" at bounding box center [39, 353] width 18 height 18
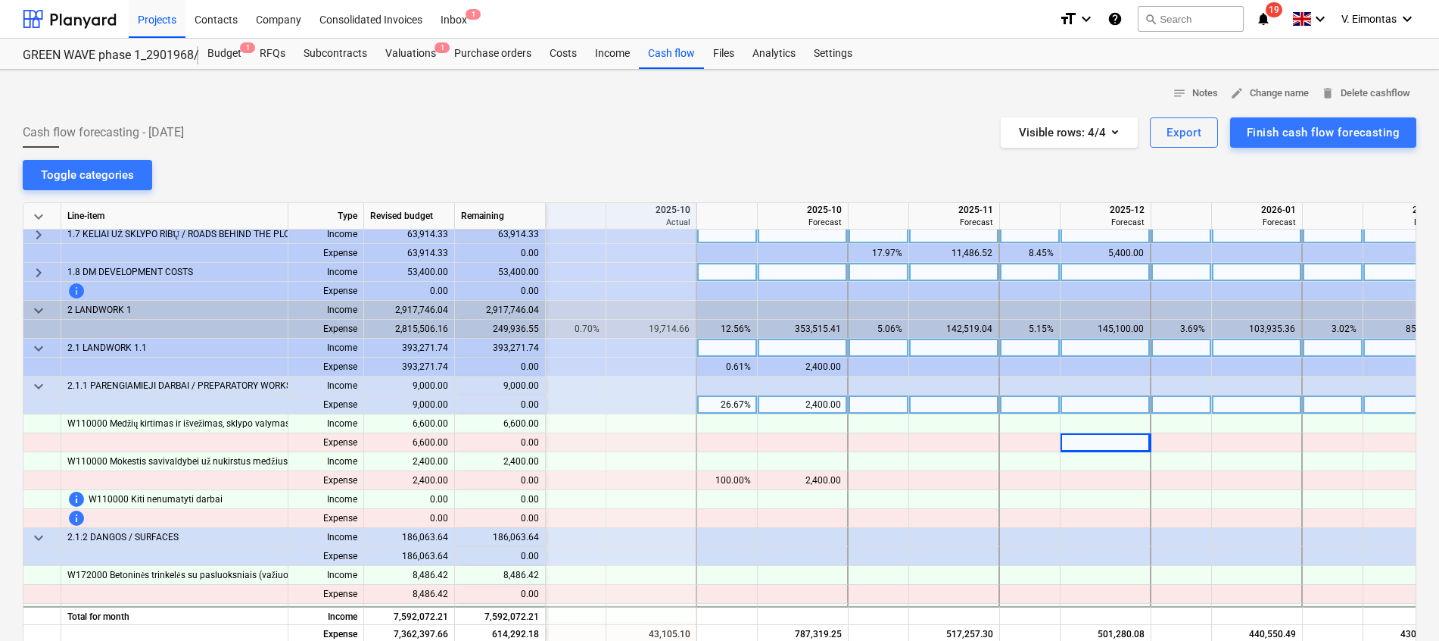
scroll to position [568, 757]
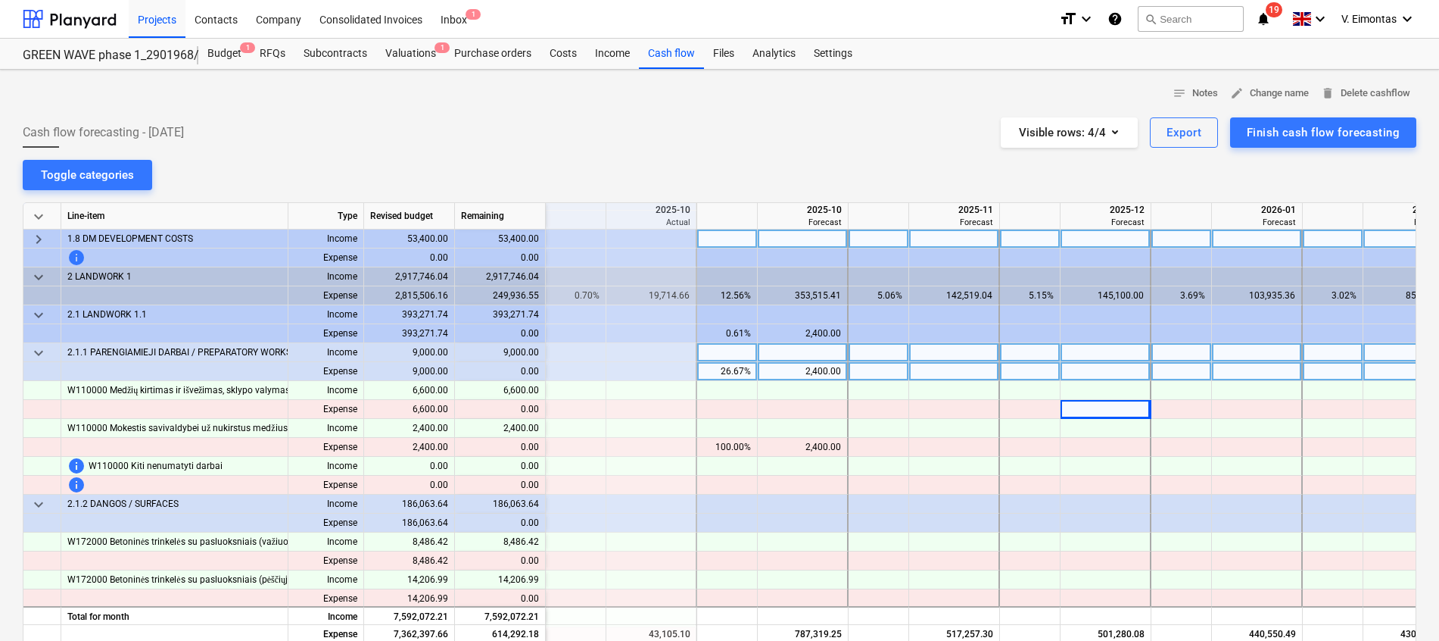
click at [40, 347] on span "keyboard_arrow_down" at bounding box center [39, 353] width 18 height 18
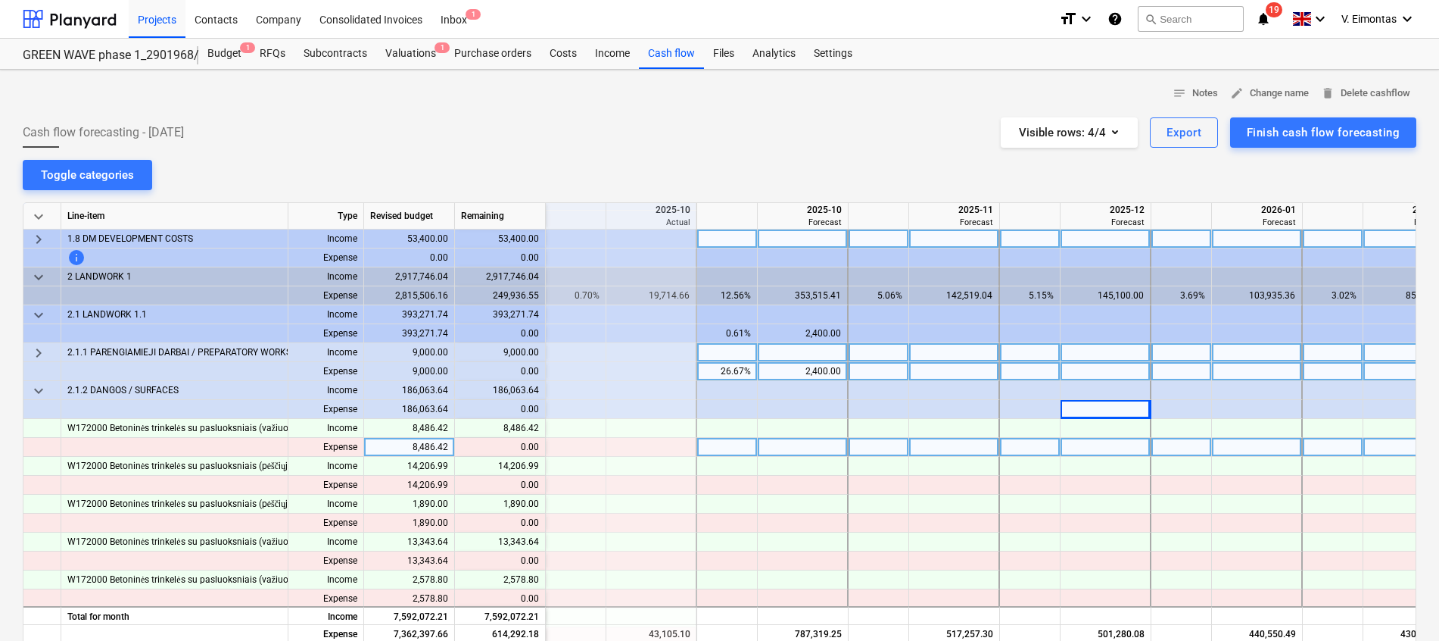
scroll to position [681, 757]
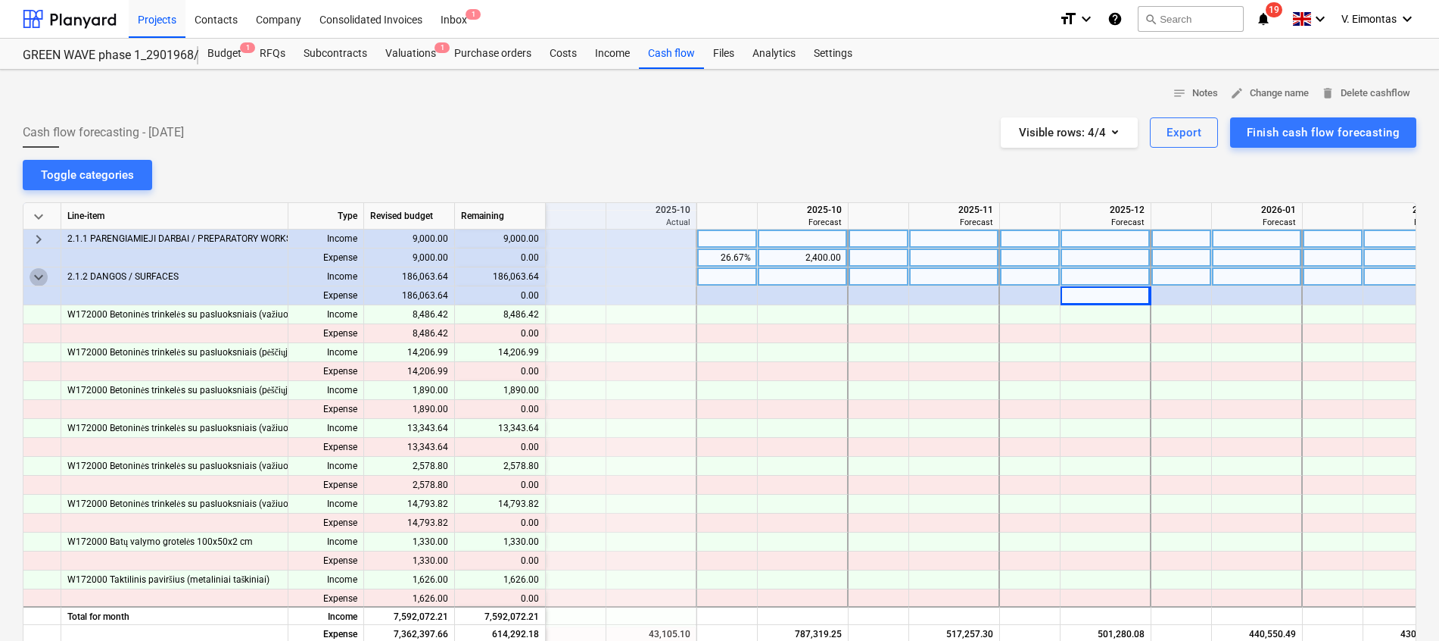
click at [35, 272] on span "keyboard_arrow_down" at bounding box center [39, 277] width 18 height 18
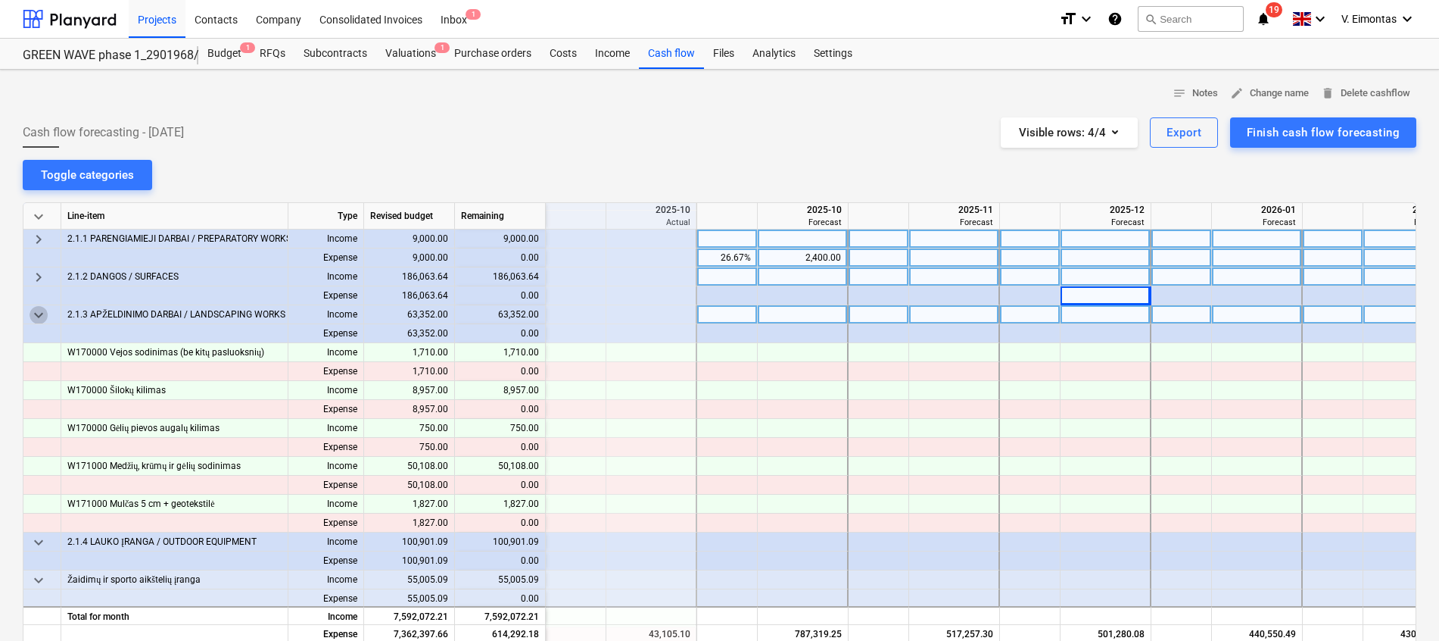
click at [35, 313] on span "keyboard_arrow_down" at bounding box center [39, 315] width 18 height 18
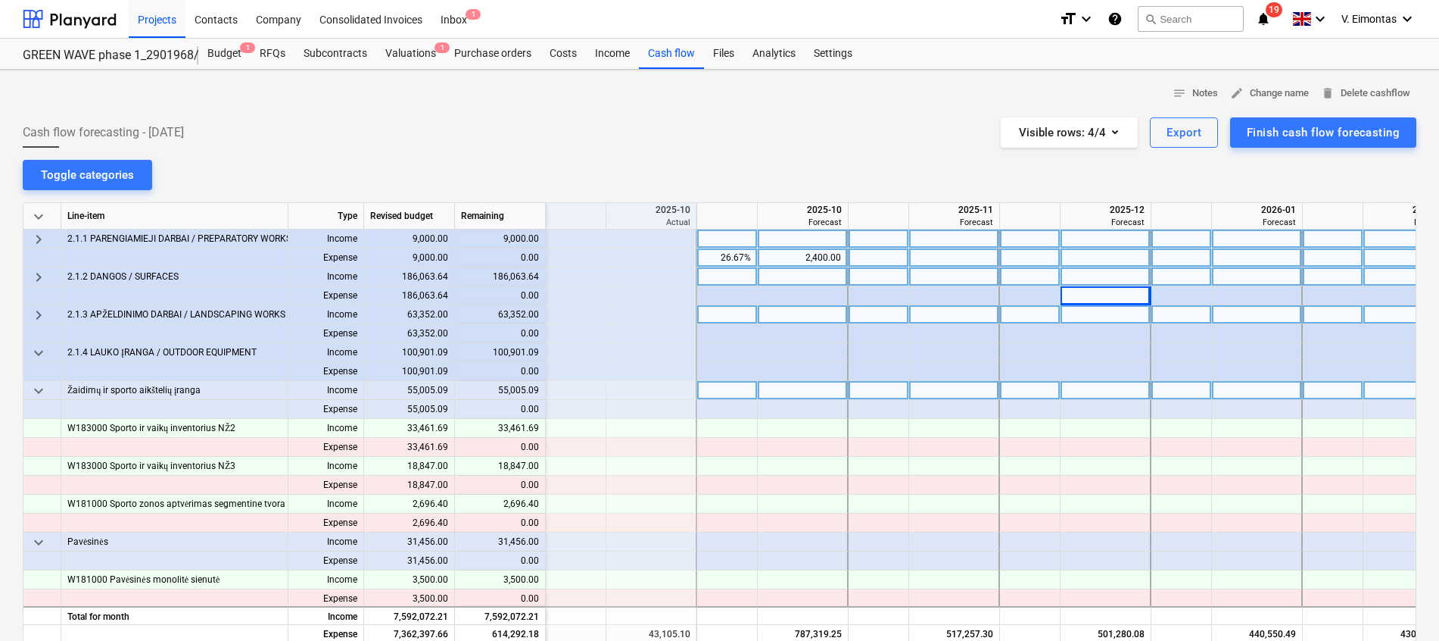
click at [41, 385] on span "keyboard_arrow_down" at bounding box center [39, 391] width 18 height 18
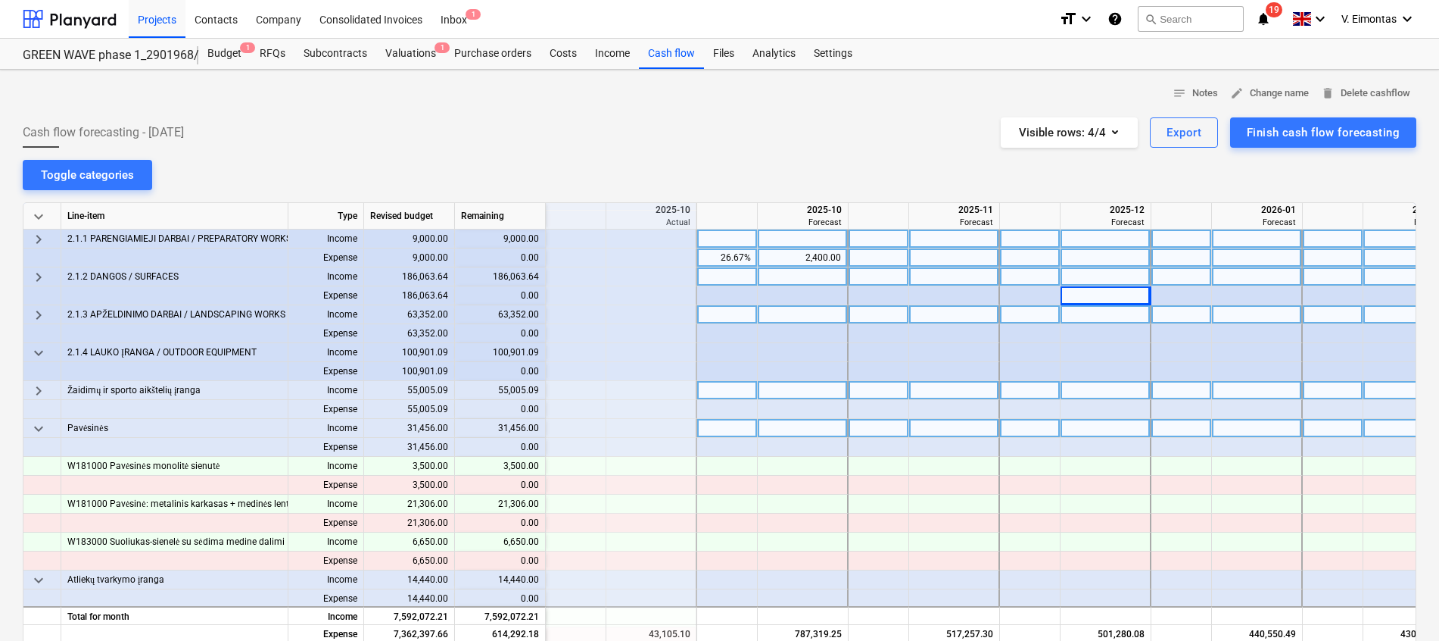
click at [37, 422] on span "keyboard_arrow_down" at bounding box center [39, 428] width 18 height 18
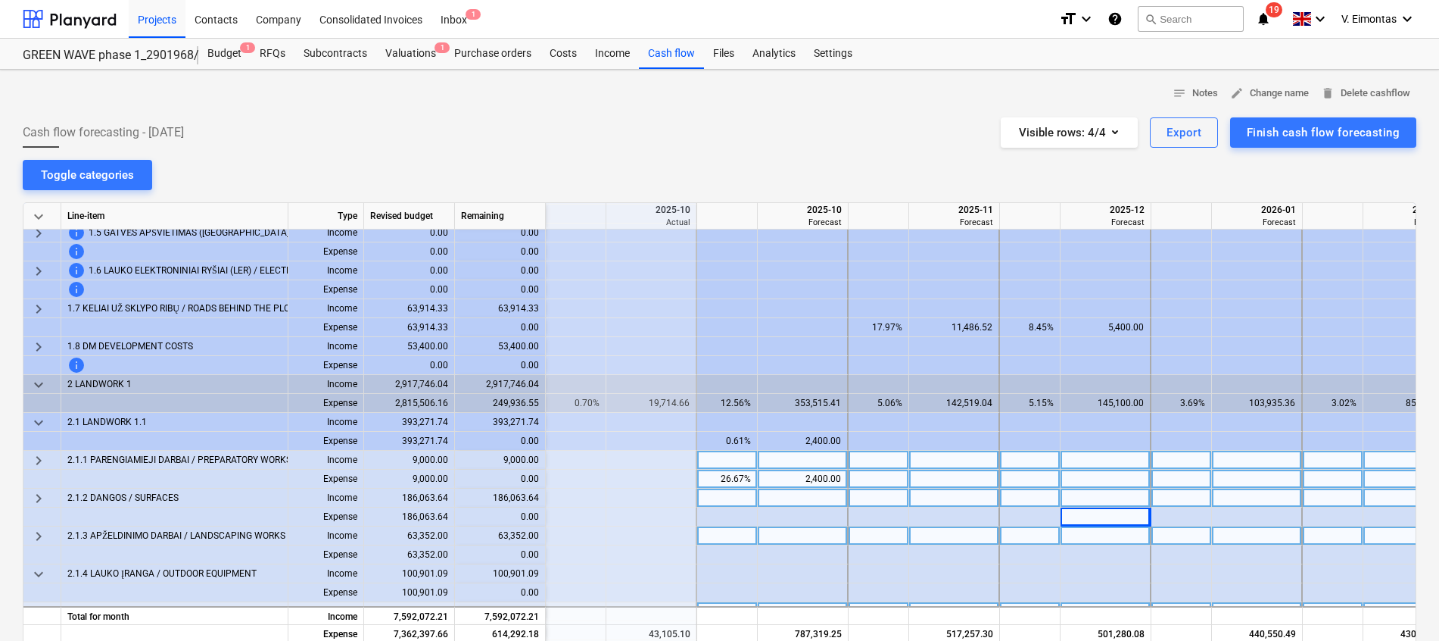
scroll to position [454, 757]
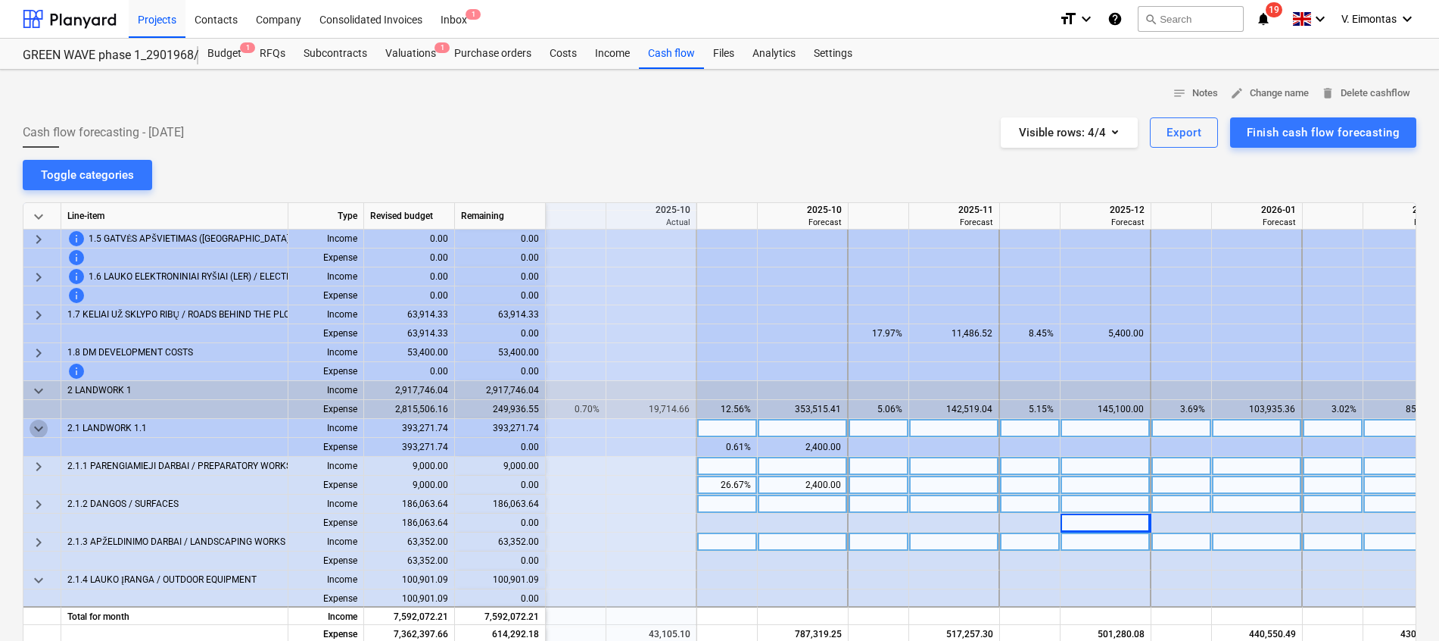
click at [43, 426] on span "keyboard_arrow_down" at bounding box center [39, 428] width 18 height 18
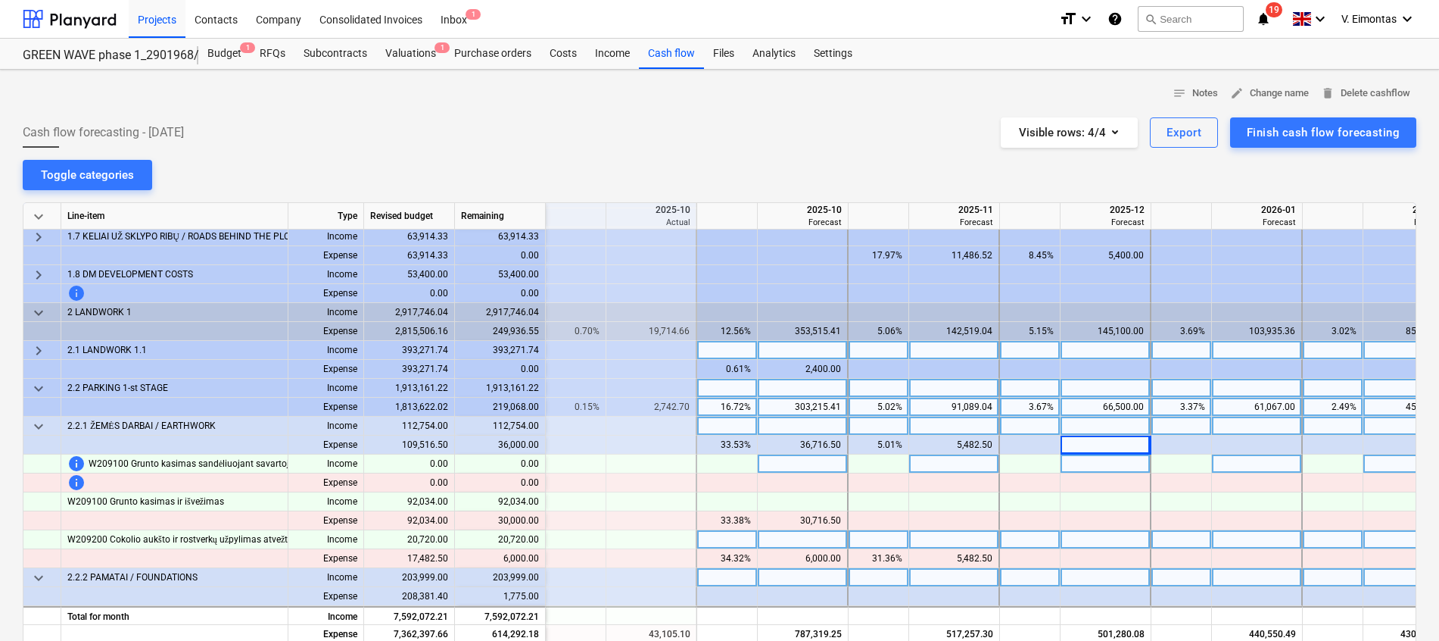
scroll to position [568, 757]
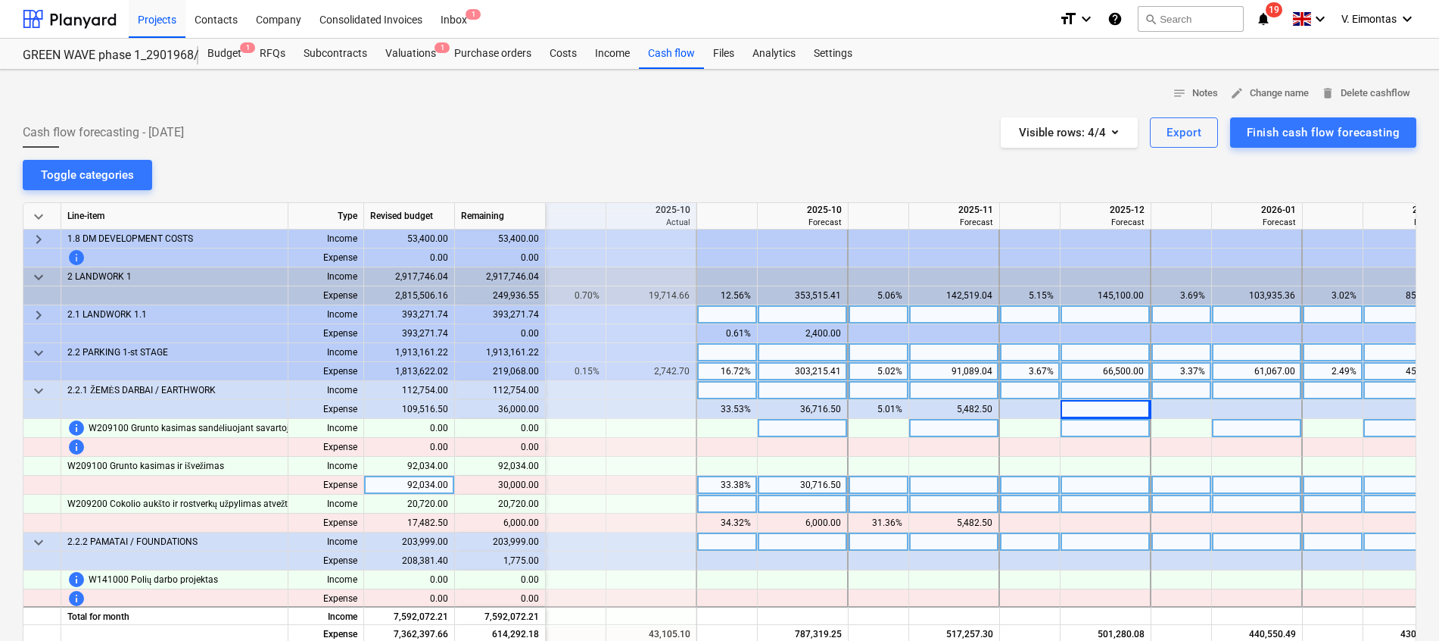
click at [993, 482] on div at bounding box center [954, 485] width 91 height 19
type input "20000"
type input "10000"
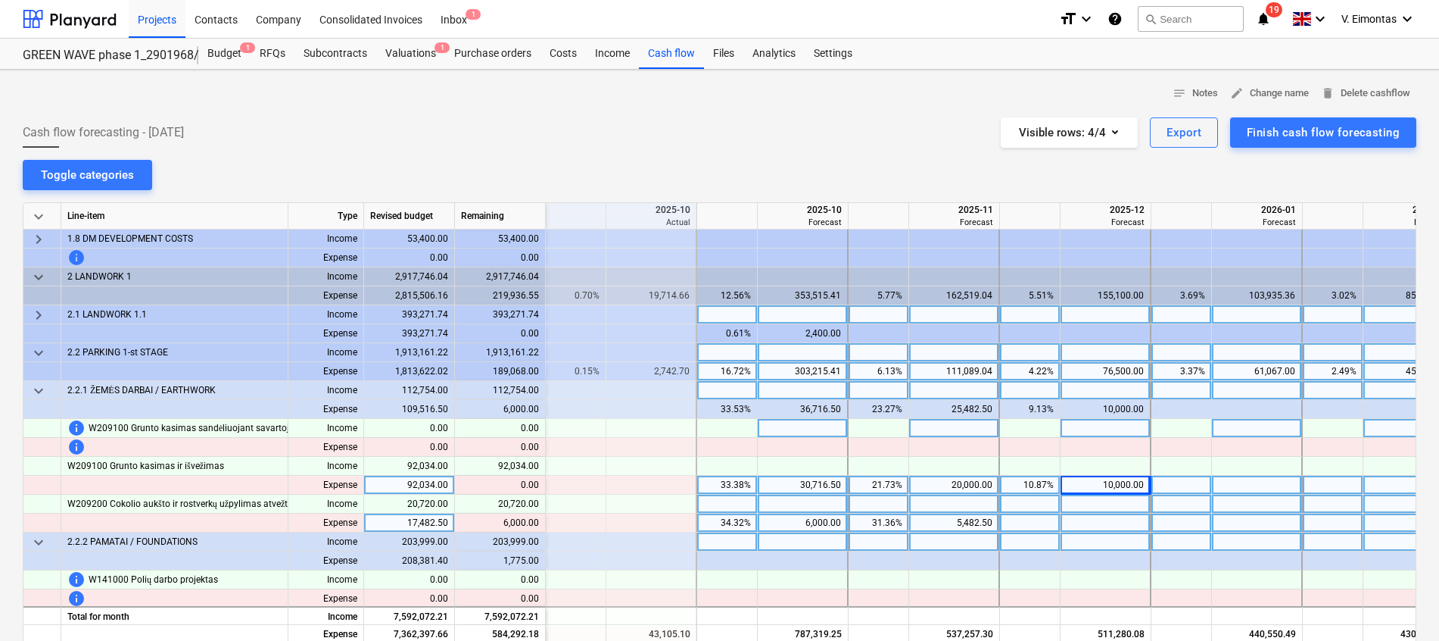
click at [963, 518] on div "5,482.50" at bounding box center [953, 522] width 77 height 19
type input "4000"
type input "5000"
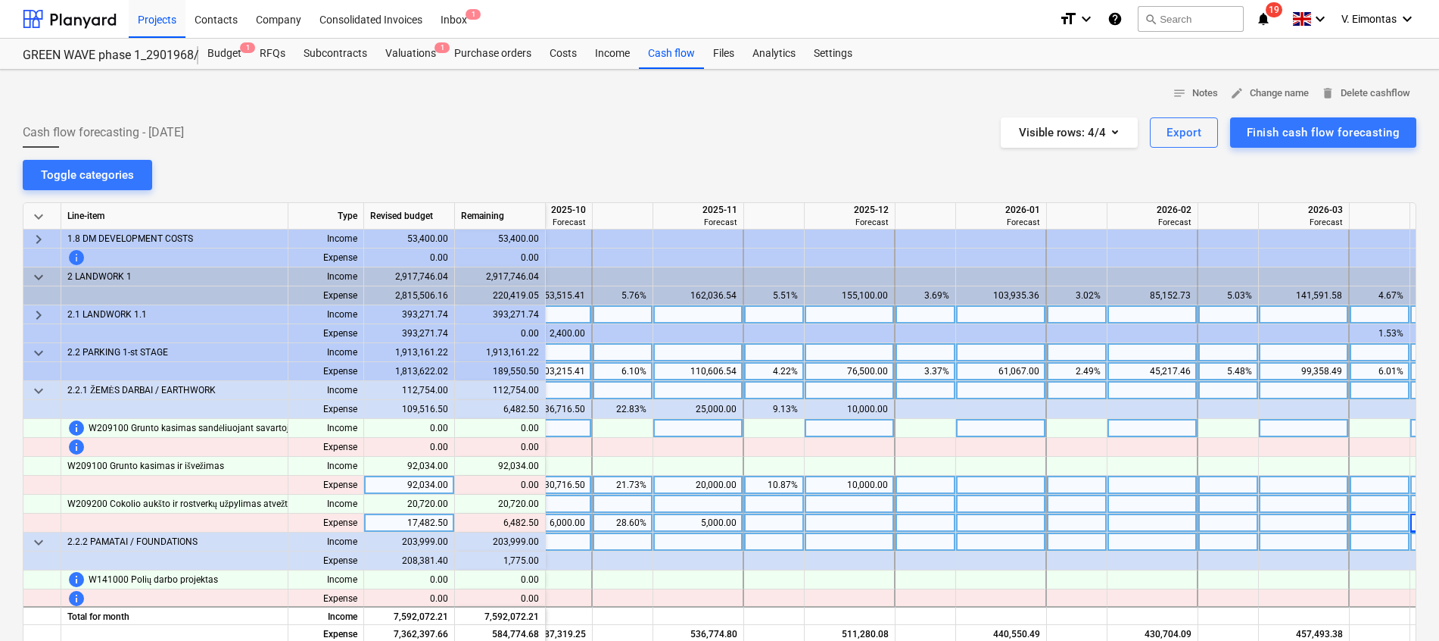
scroll to position [568, 1104]
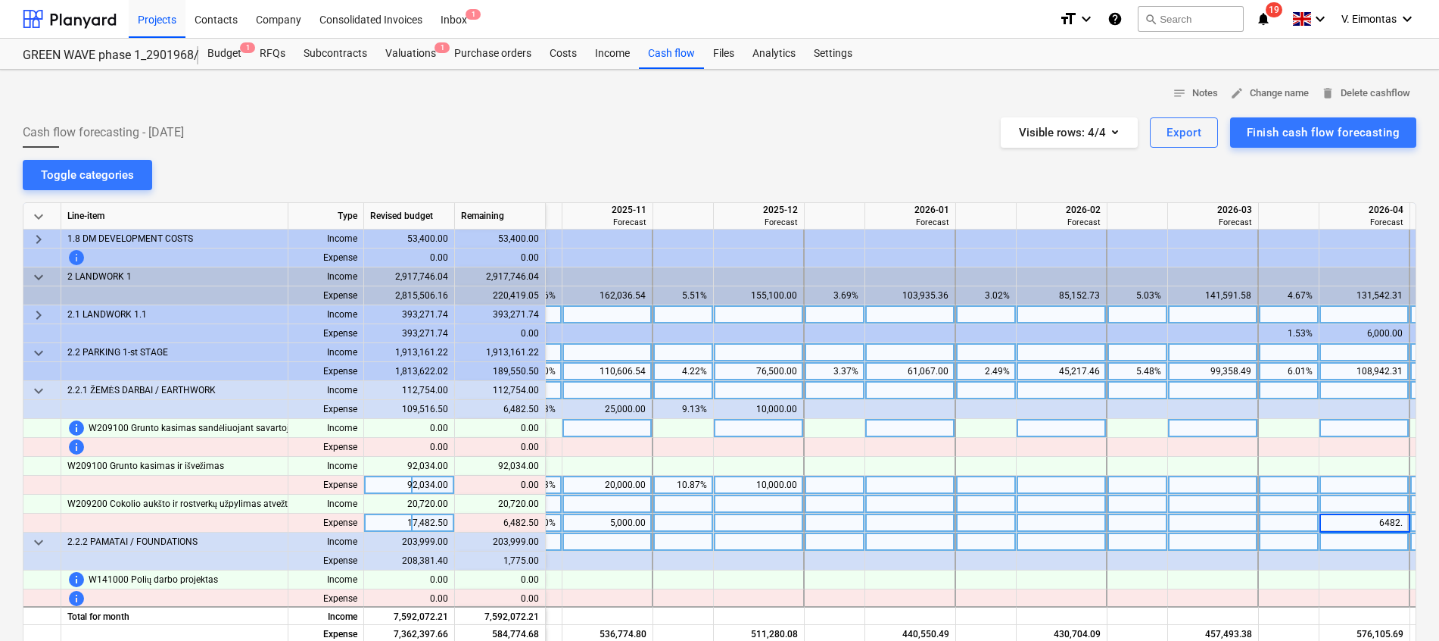
type input "6482.5"
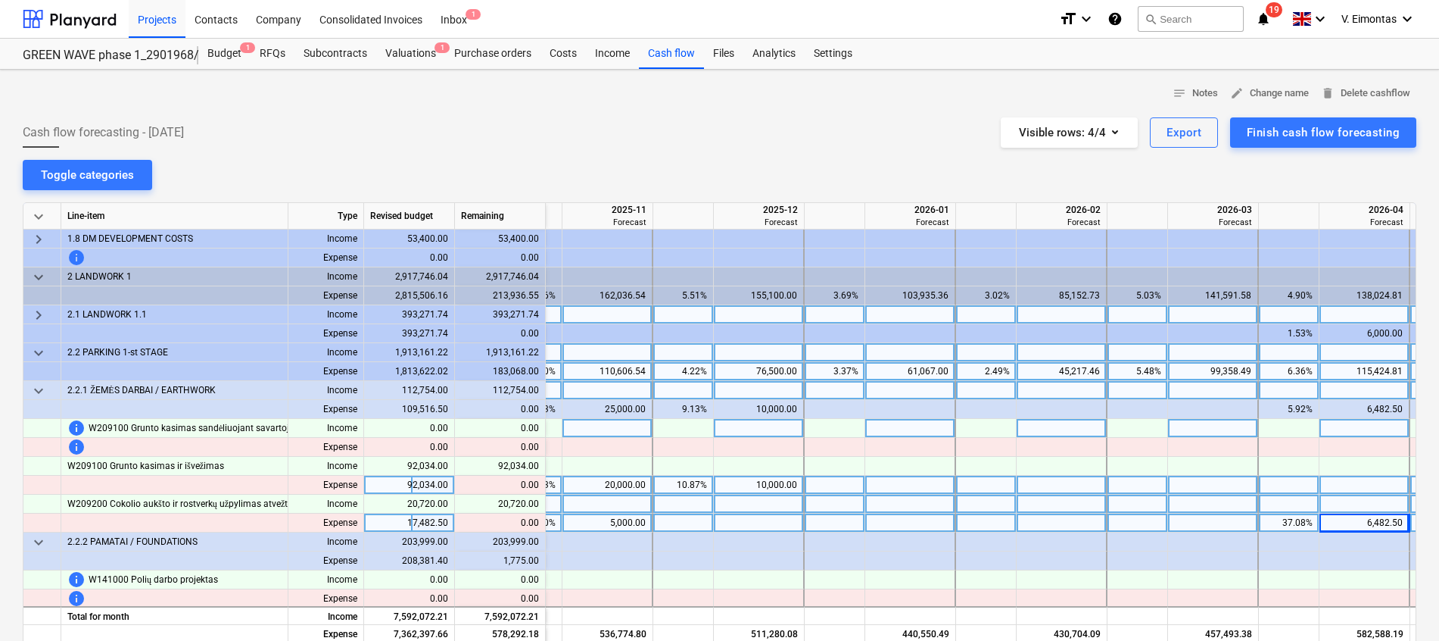
click at [42, 392] on span "keyboard_arrow_down" at bounding box center [39, 391] width 18 height 18
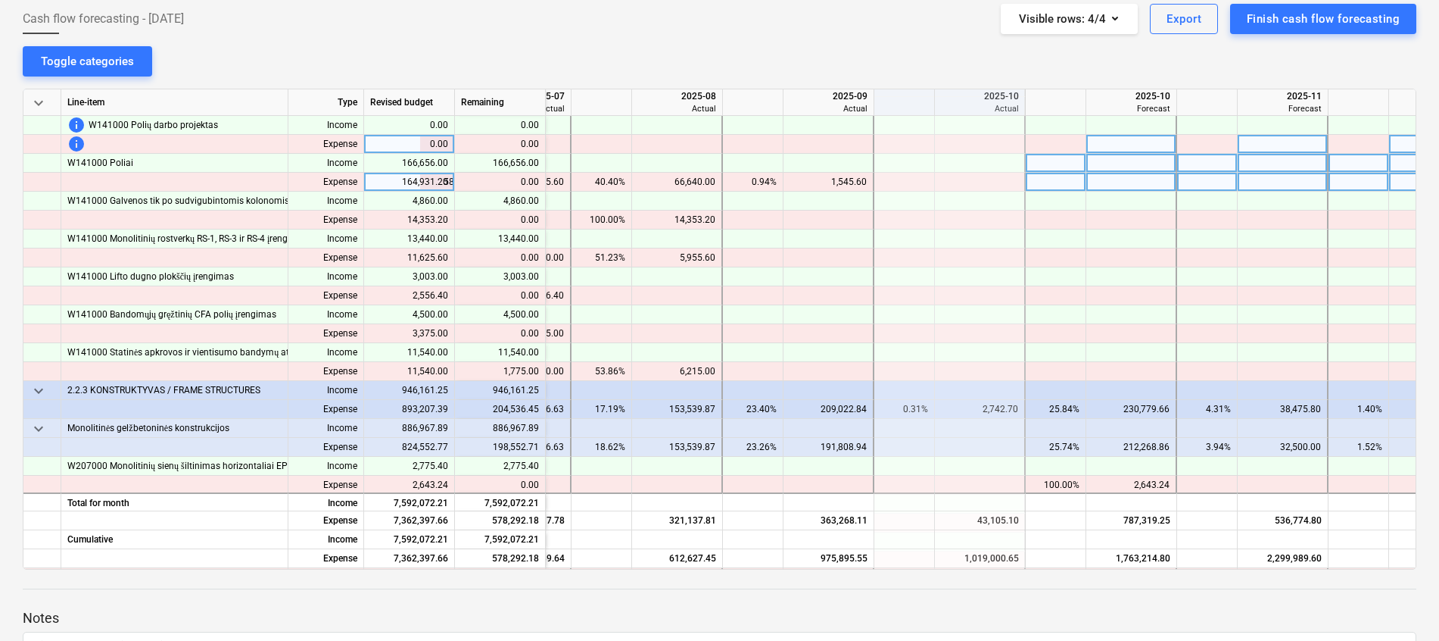
scroll to position [795, 429]
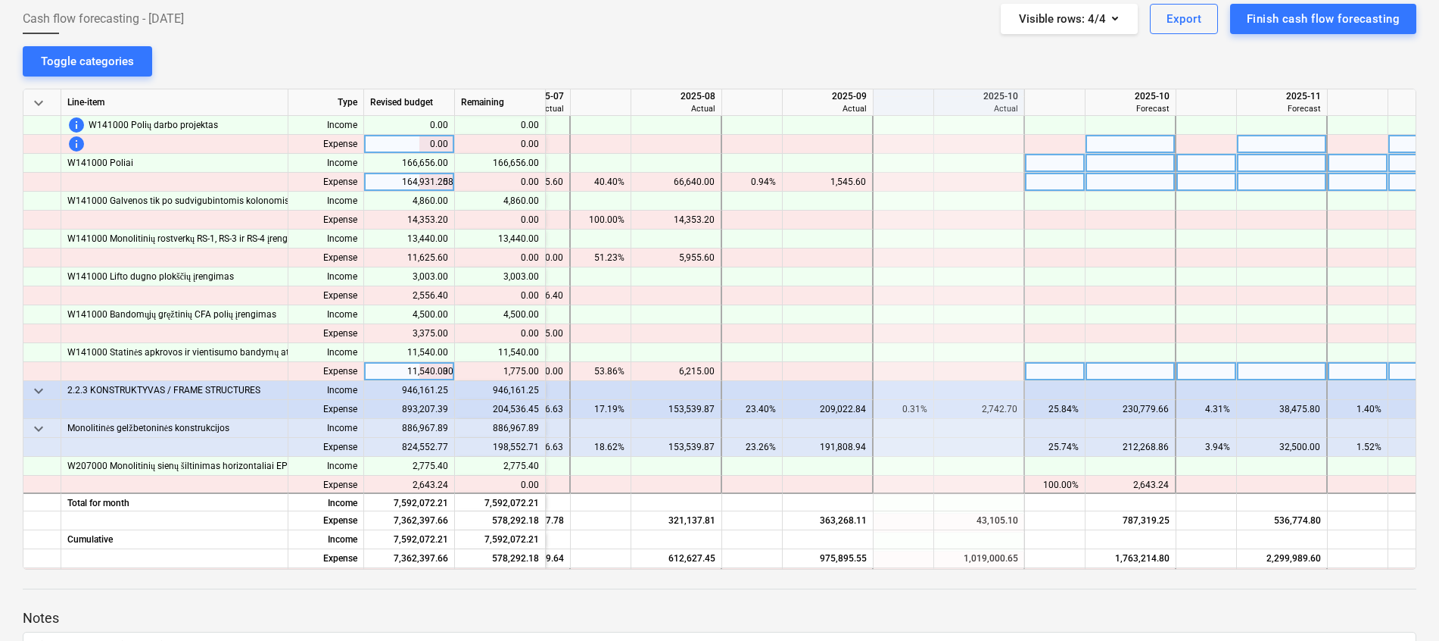
click at [1127, 370] on div at bounding box center [1131, 371] width 91 height 19
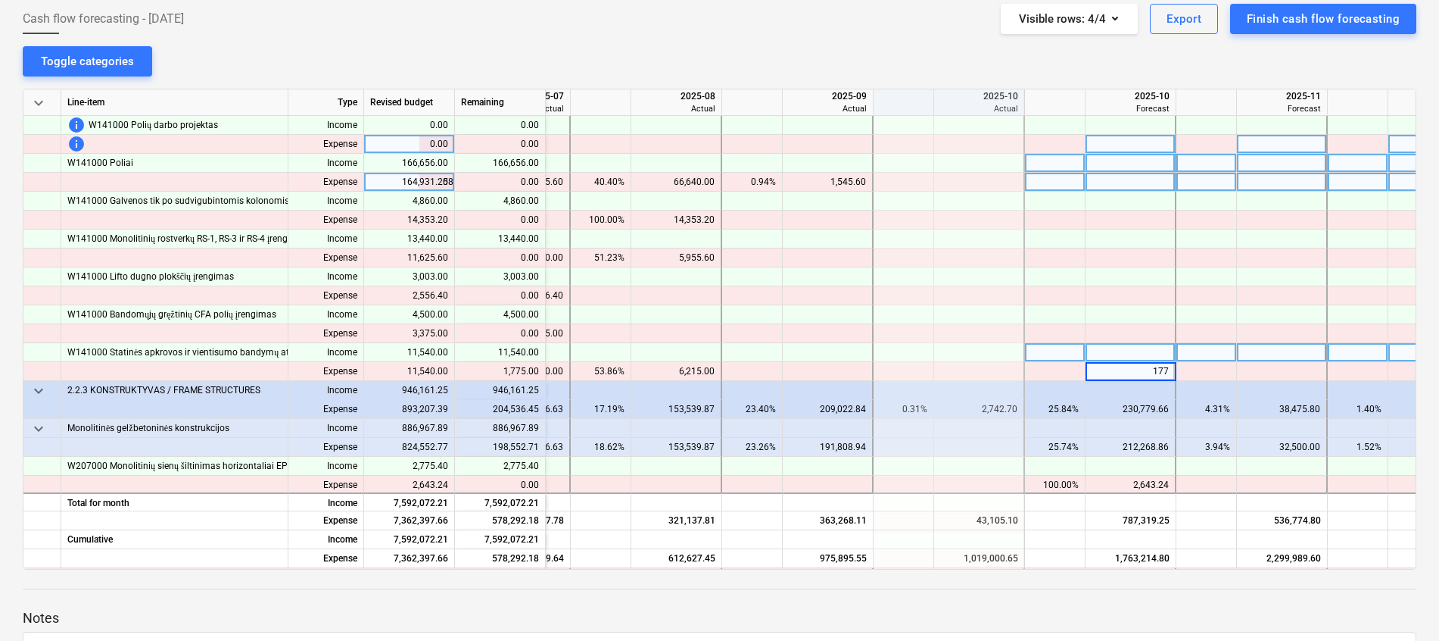
type input "1775"
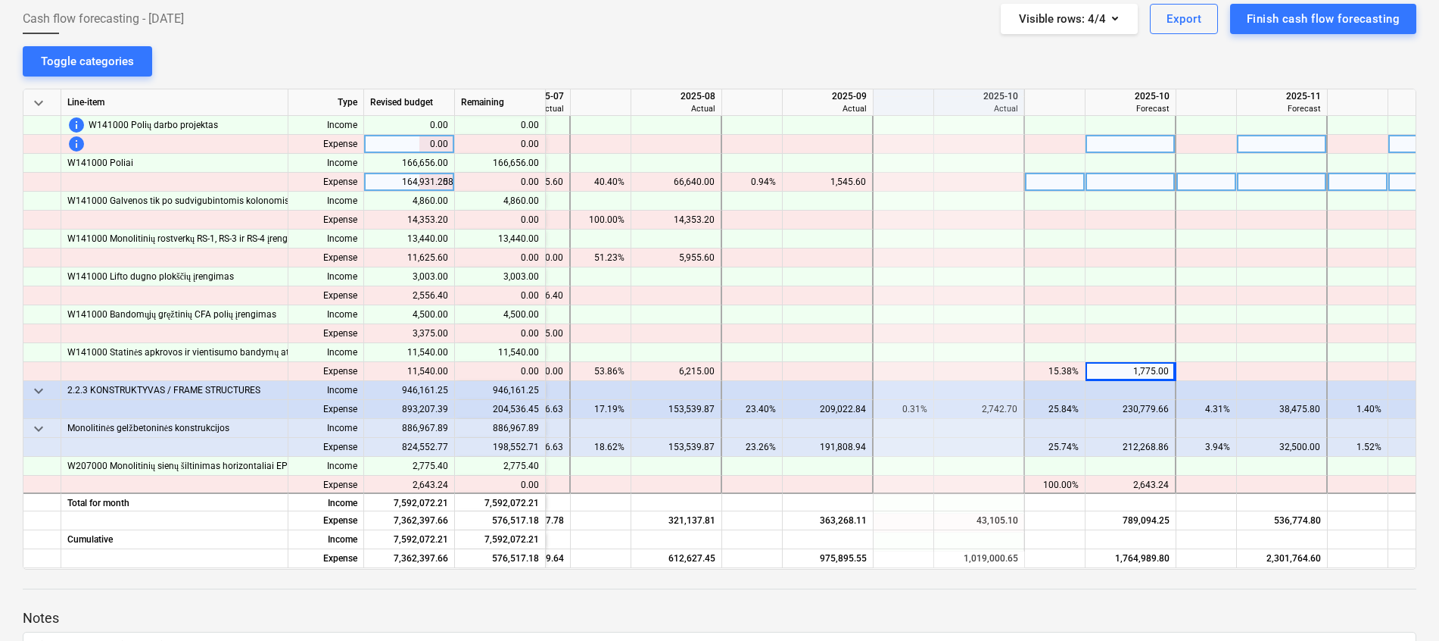
scroll to position [681, 429]
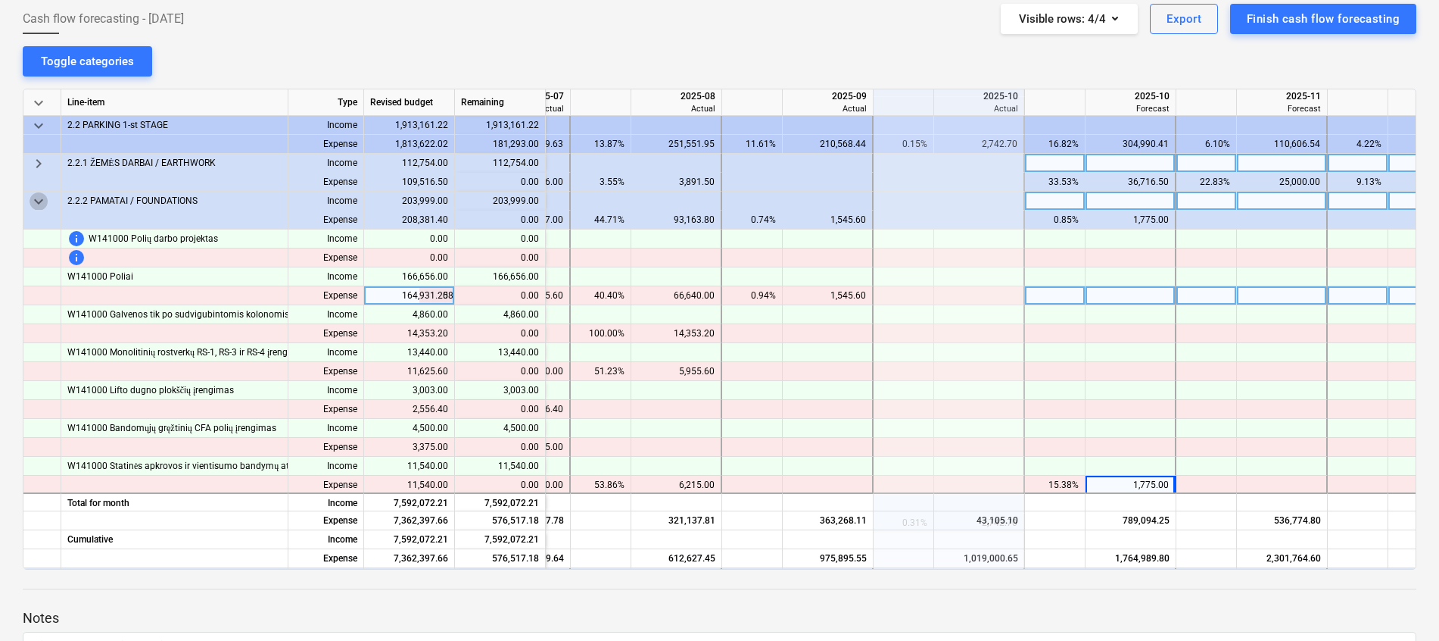
click at [39, 201] on span "keyboard_arrow_down" at bounding box center [39, 201] width 18 height 18
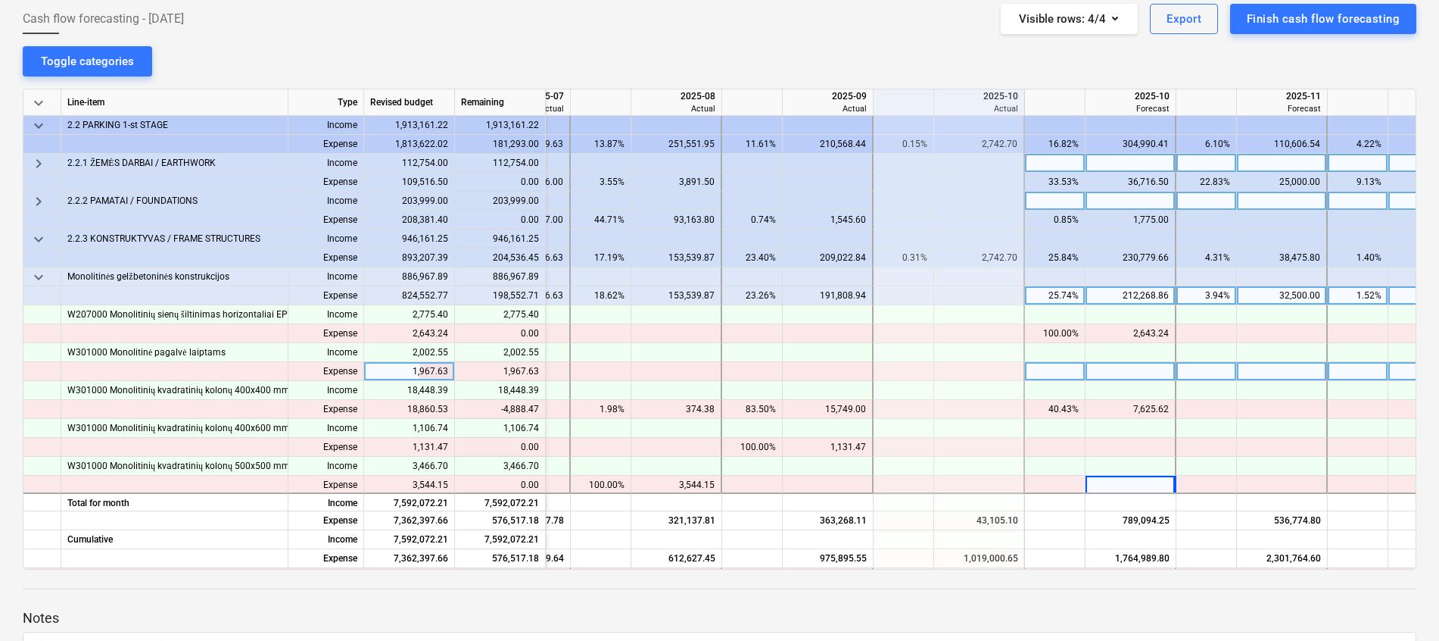
click at [1143, 375] on div at bounding box center [1131, 371] width 91 height 19
type input "1967.63"
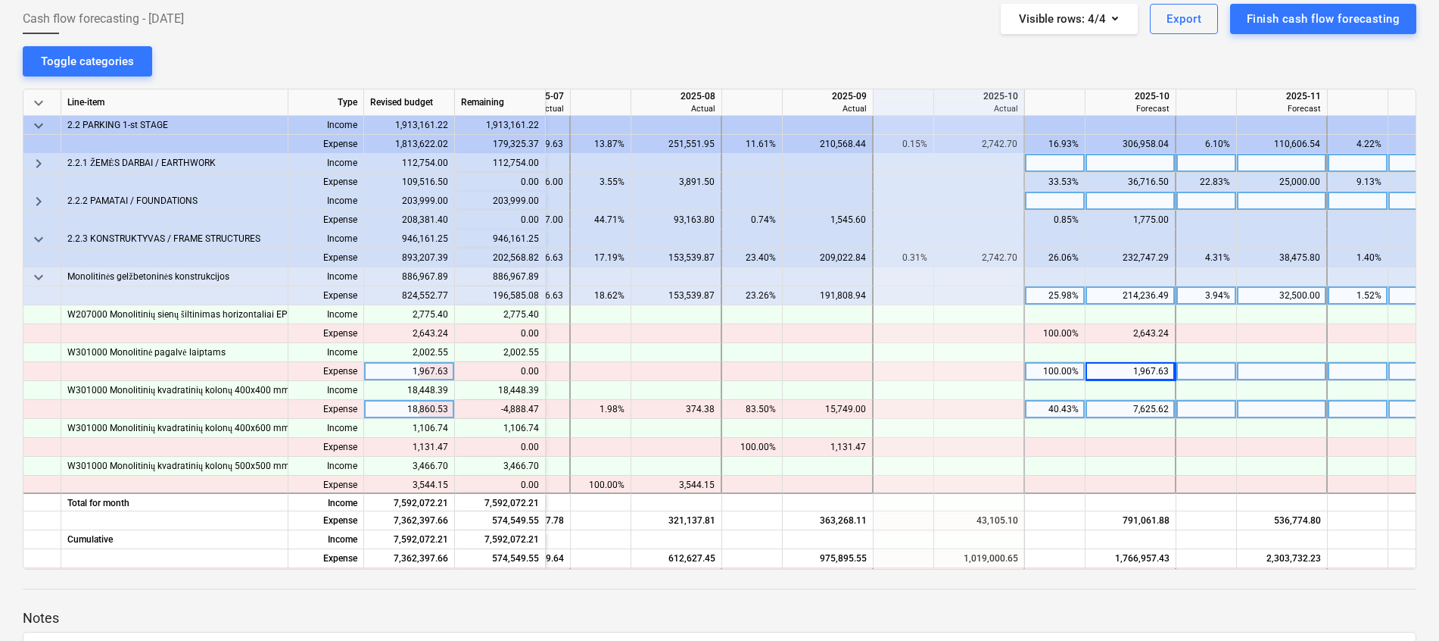
click at [1156, 404] on div "7,625.62" at bounding box center [1130, 409] width 77 height 19
click at [1147, 407] on div at bounding box center [1131, 409] width 91 height 19
type input "2737.15"
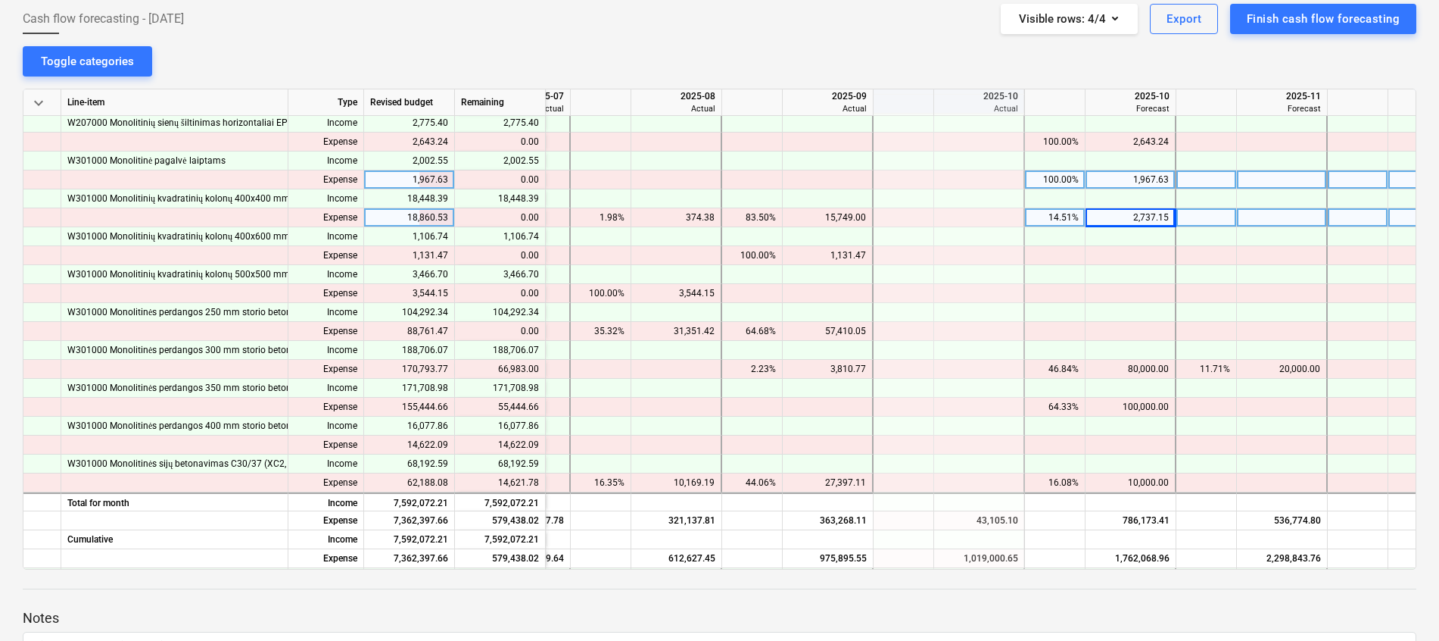
scroll to position [909, 429]
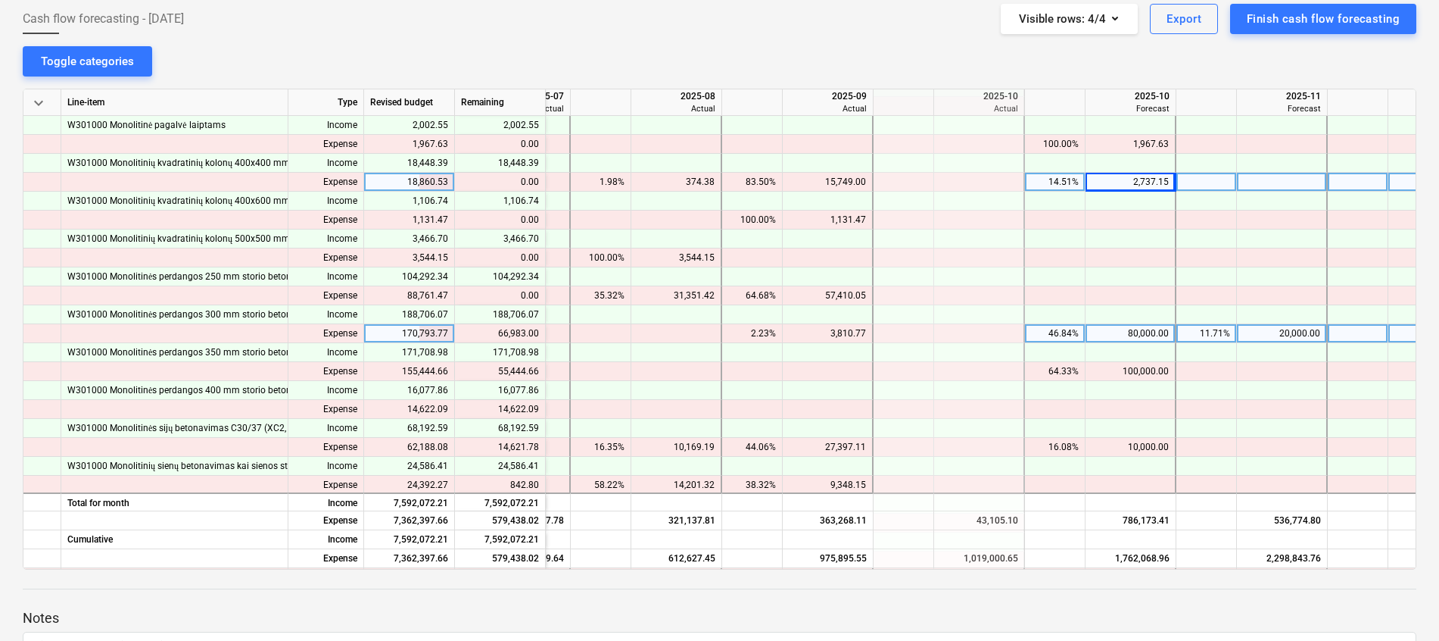
click at [1297, 335] on div "20,000.00" at bounding box center [1281, 333] width 77 height 19
click at [1292, 327] on div at bounding box center [1282, 333] width 91 height 19
type input "86983"
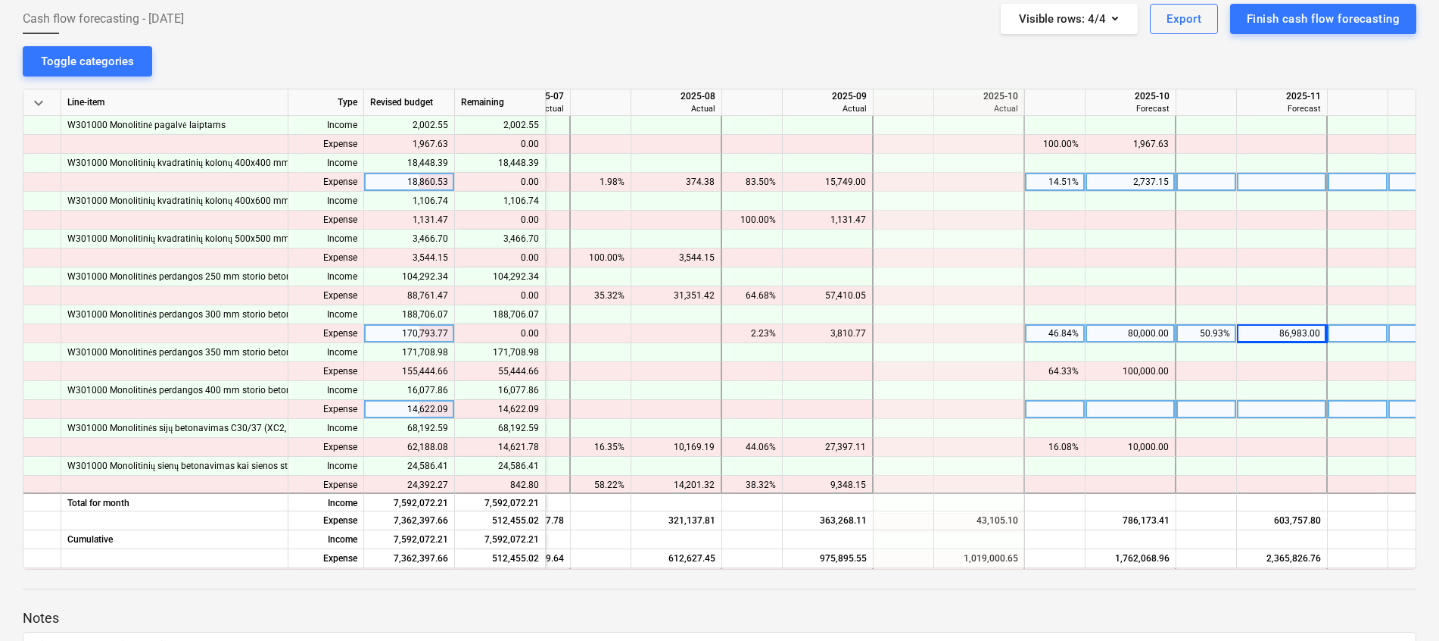
click at [1283, 412] on div at bounding box center [1282, 409] width 91 height 19
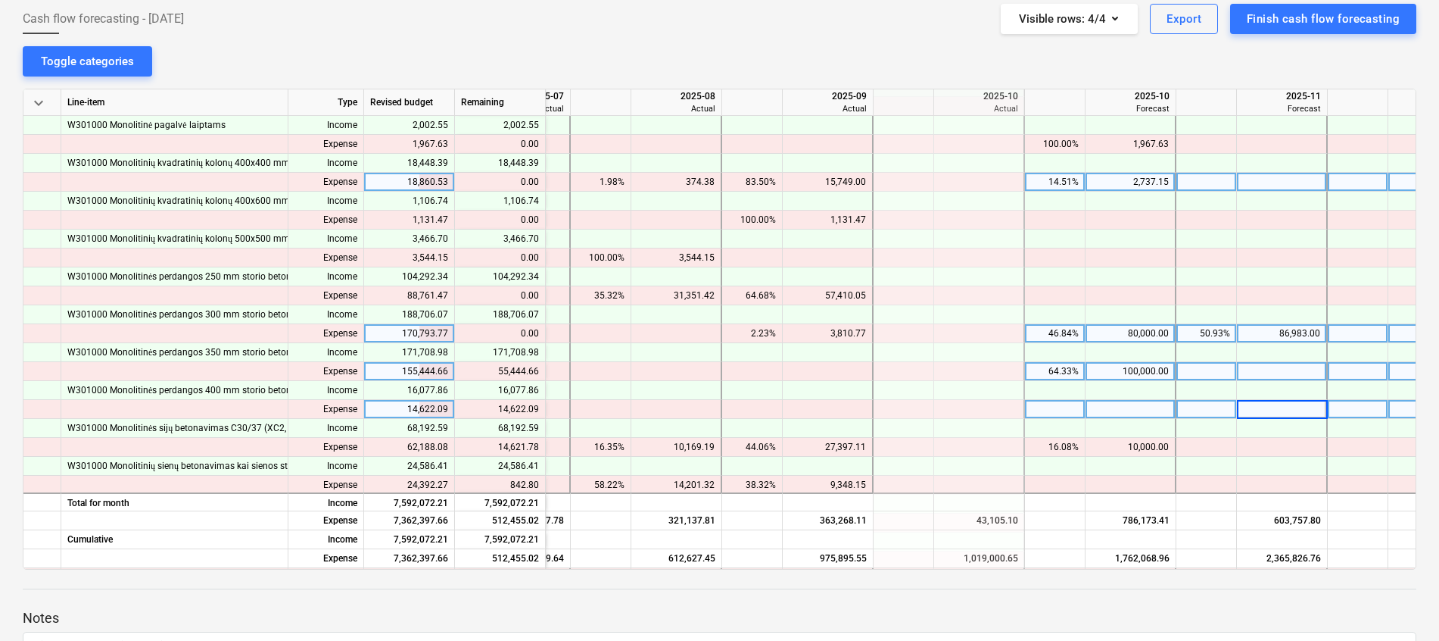
click at [1270, 372] on div at bounding box center [1282, 371] width 91 height 19
type input "55444.66"
click at [1309, 408] on div at bounding box center [1282, 409] width 91 height 19
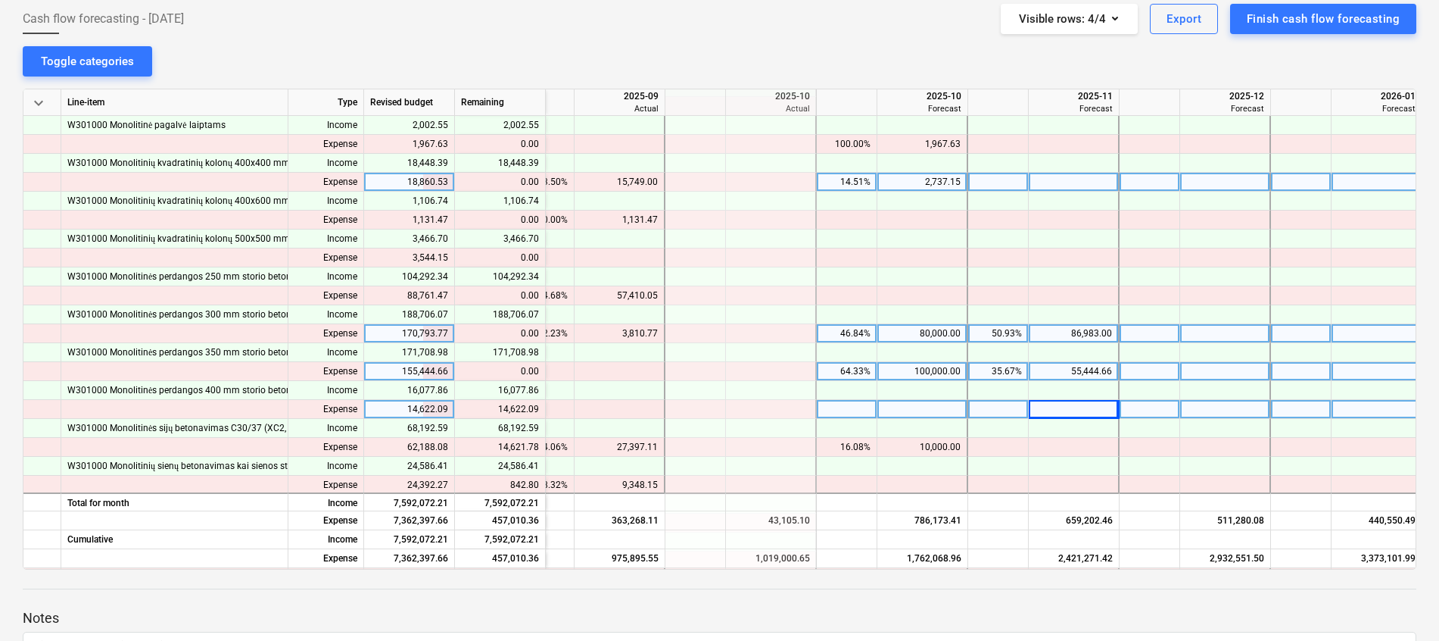
scroll to position [909, 603]
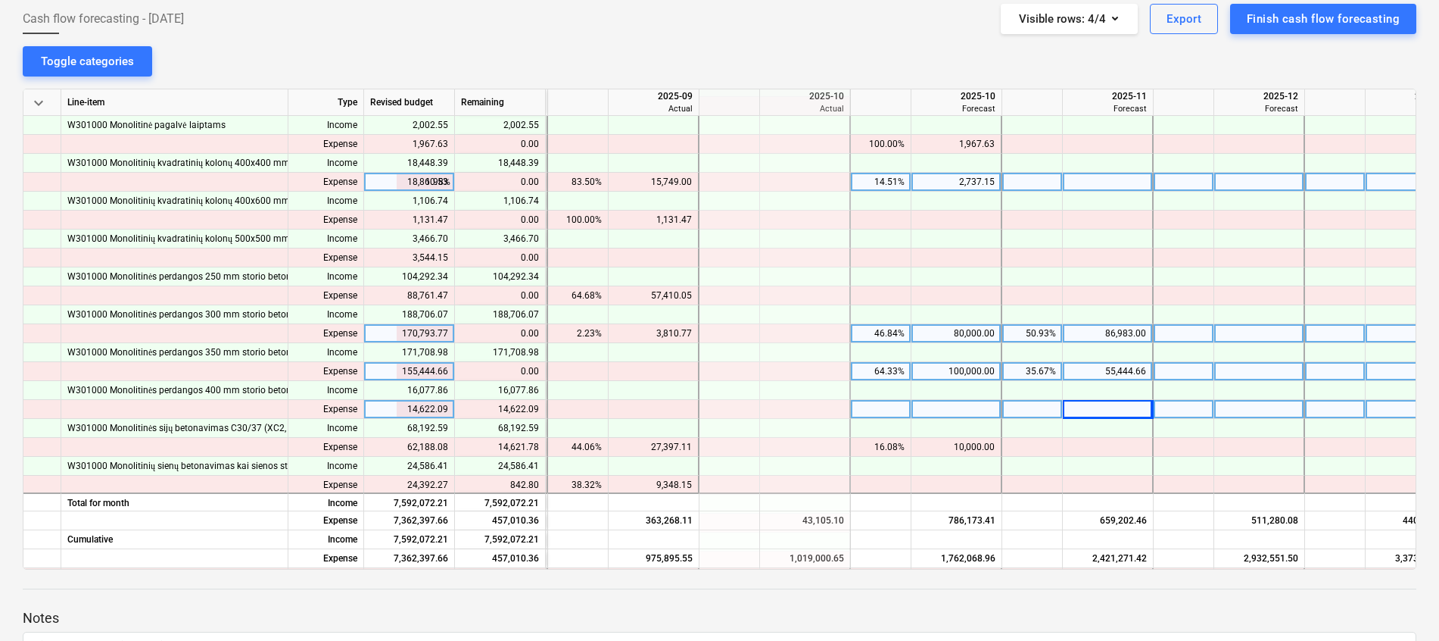
click at [1263, 407] on div at bounding box center [1260, 409] width 91 height 19
type input "14622.09"
click at [1137, 368] on div "55,444.66" at bounding box center [1107, 371] width 77 height 19
click at [1252, 368] on div at bounding box center [1260, 371] width 91 height 19
type input "20000"
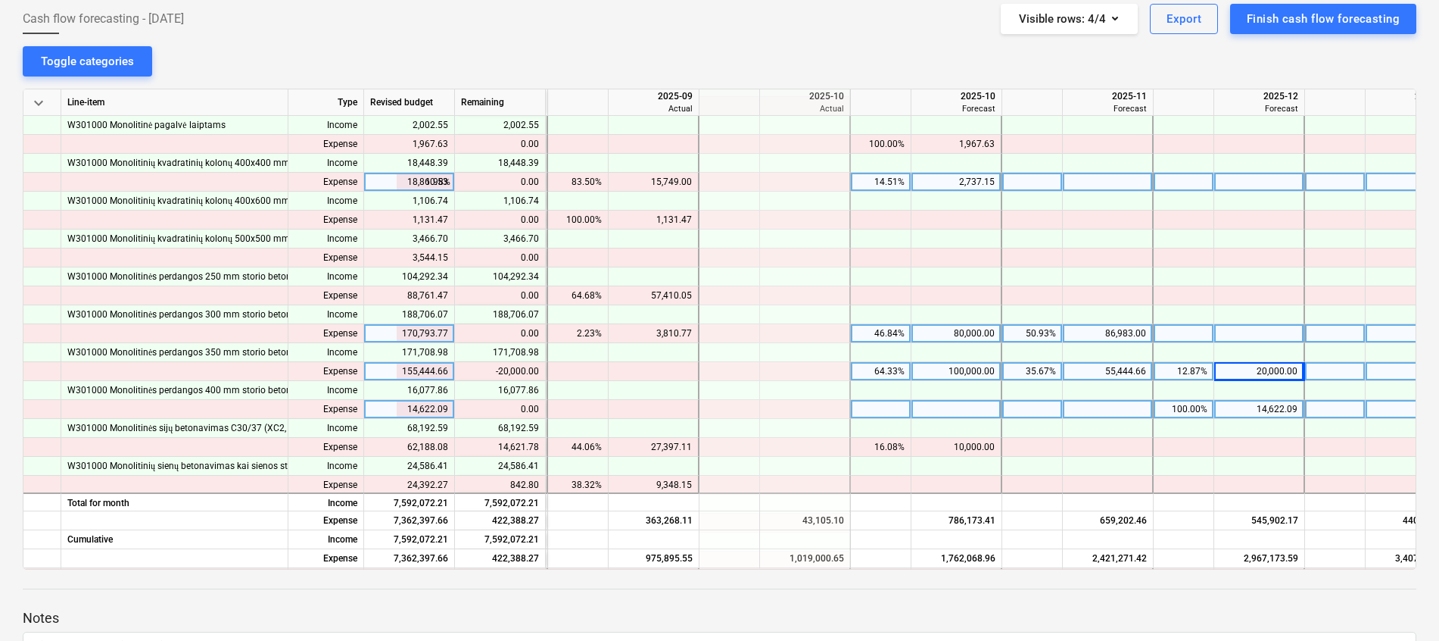
click at [936, 370] on div "100,000.00" at bounding box center [956, 371] width 77 height 19
type input "80000"
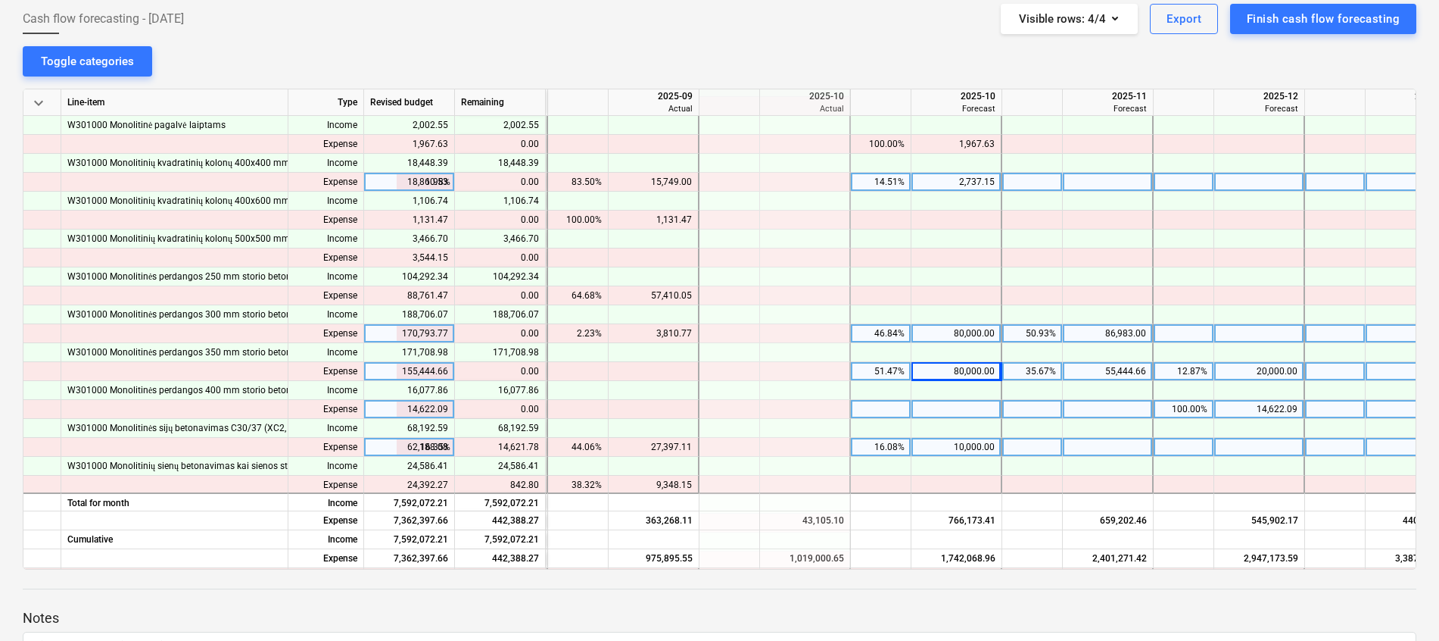
scroll to position [1022, 603]
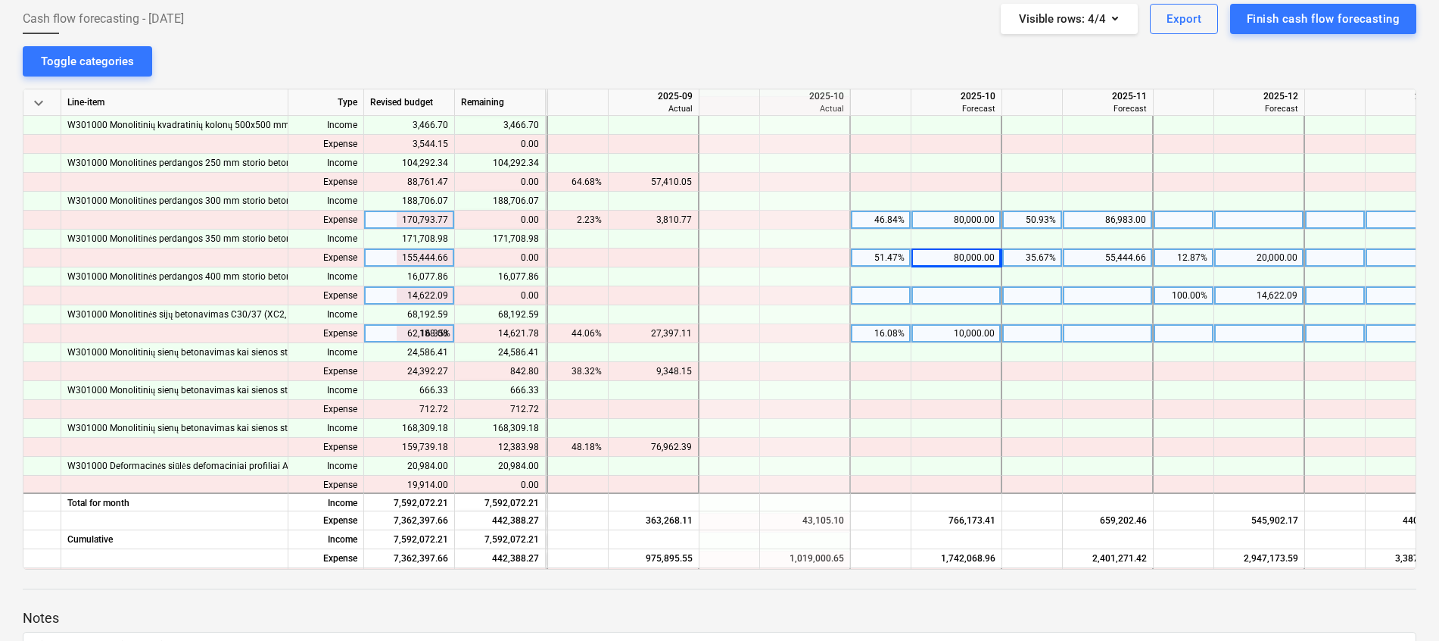
click at [1088, 338] on div at bounding box center [1108, 333] width 91 height 19
click at [1252, 326] on div at bounding box center [1260, 333] width 91 height 19
type input "14621.78"
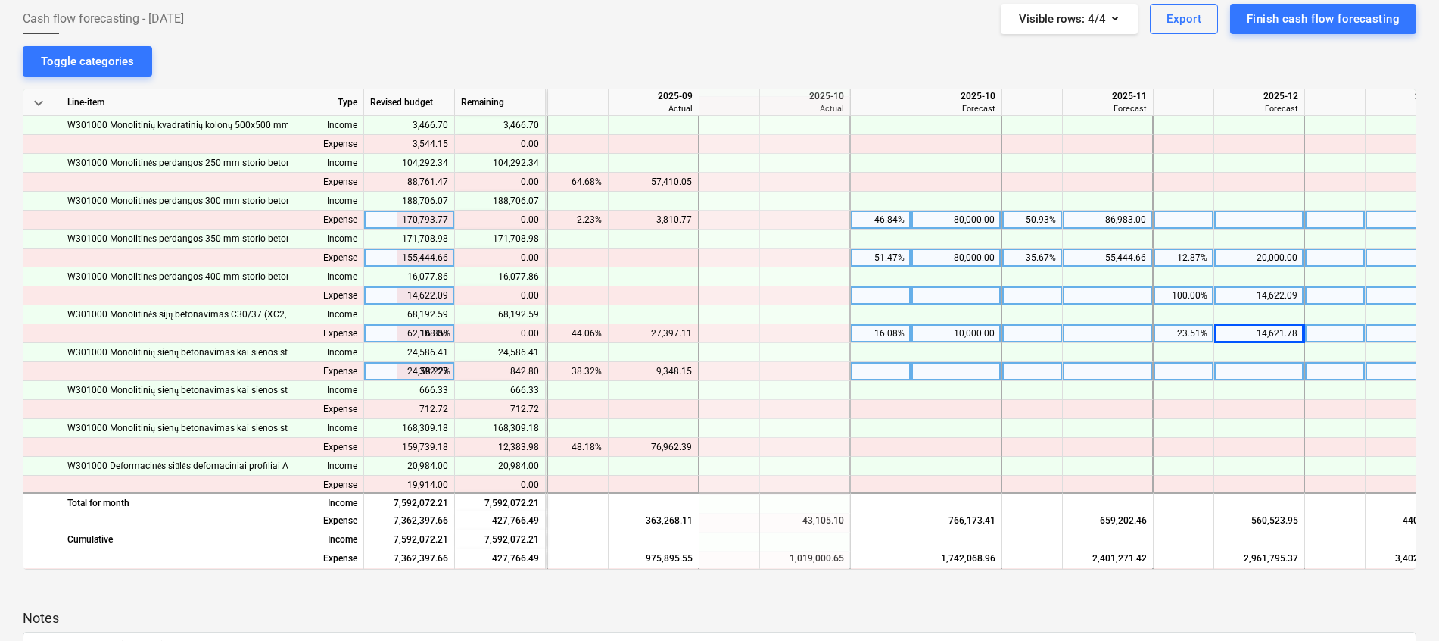
click at [965, 371] on div at bounding box center [957, 371] width 91 height 19
type input "842.8"
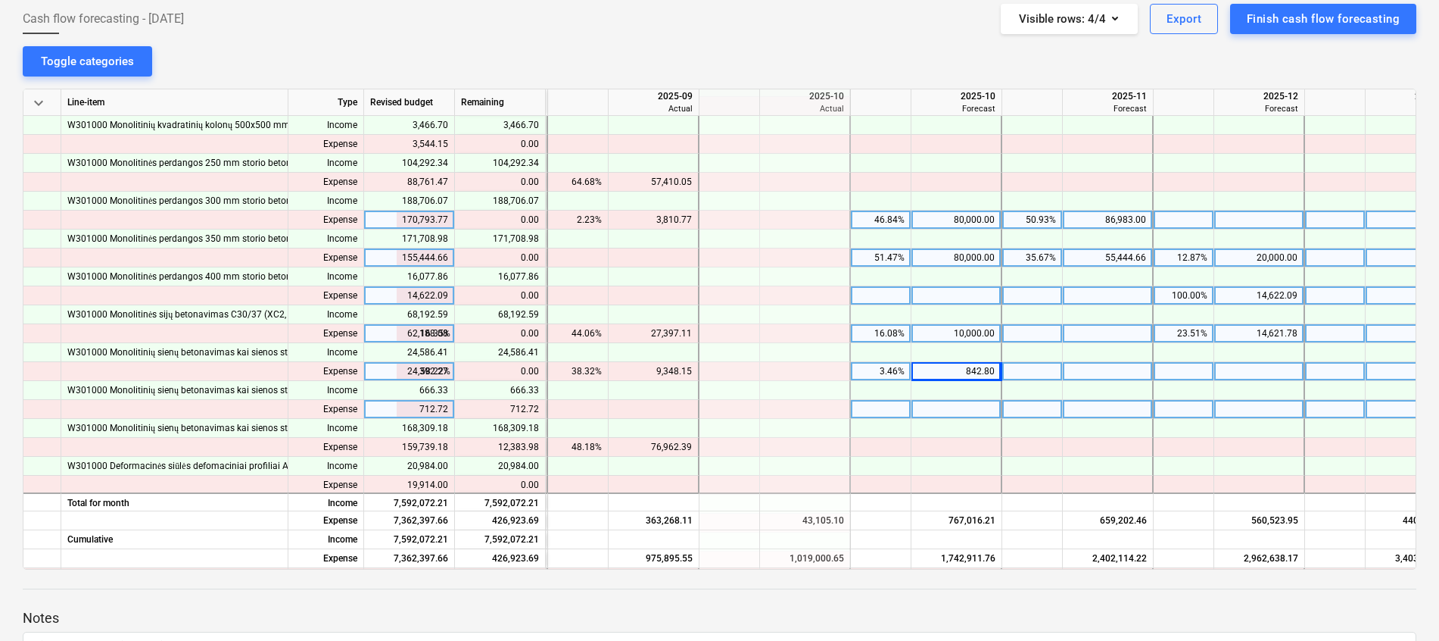
click at [964, 411] on div at bounding box center [957, 409] width 91 height 19
type input "712.72"
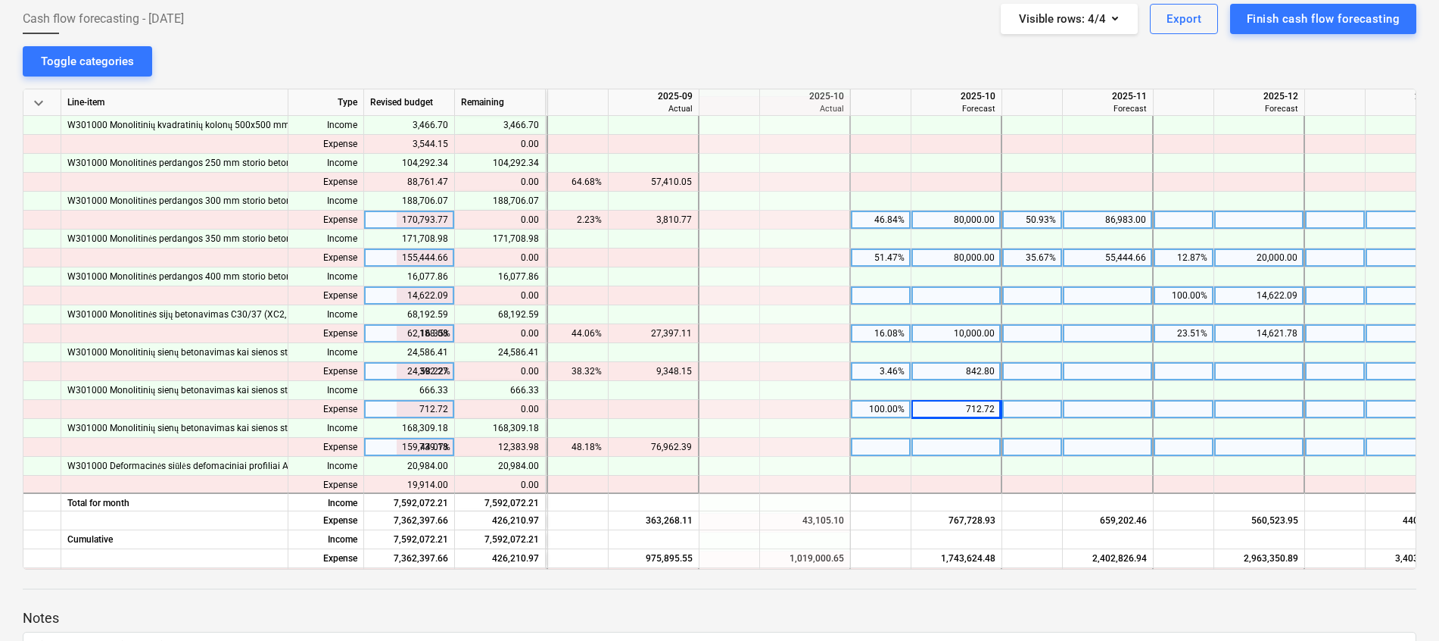
click at [1260, 444] on div at bounding box center [1260, 447] width 91 height 19
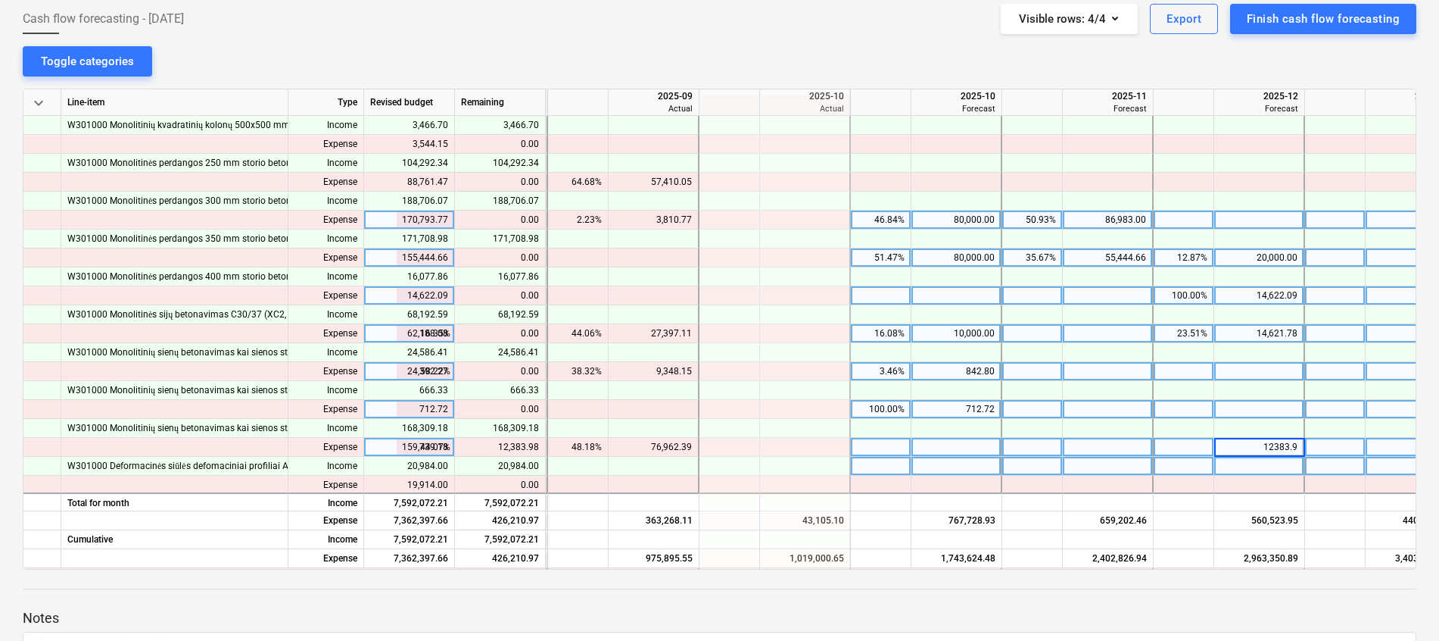
type input "12383.98"
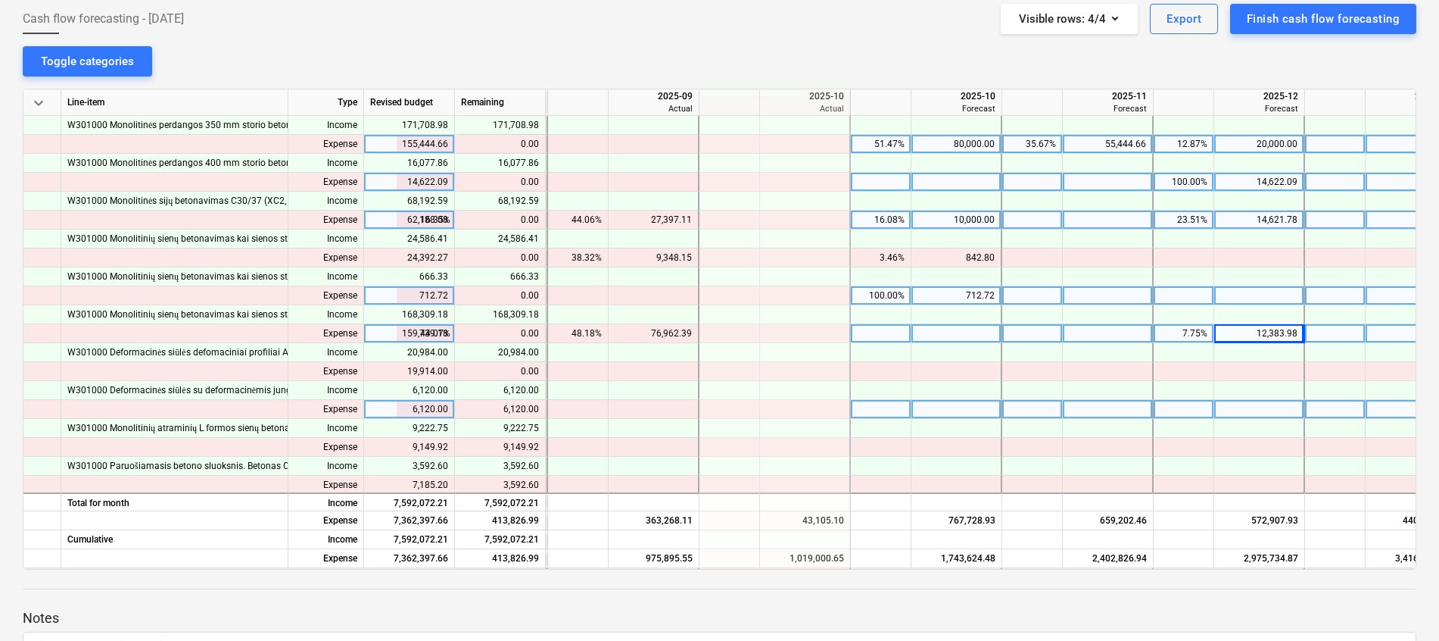
click at [1239, 401] on div at bounding box center [1260, 409] width 91 height 19
type input "6120"
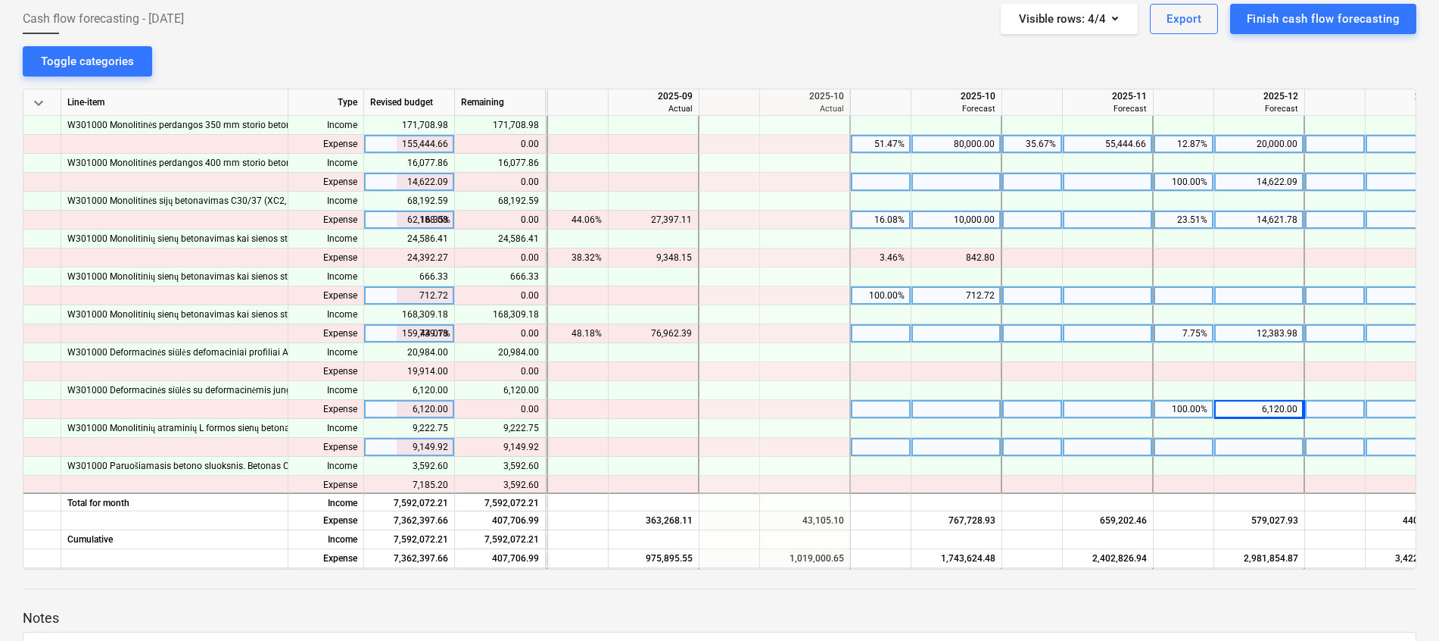
click at [1261, 450] on div at bounding box center [1260, 447] width 91 height 19
type input "9149.92"
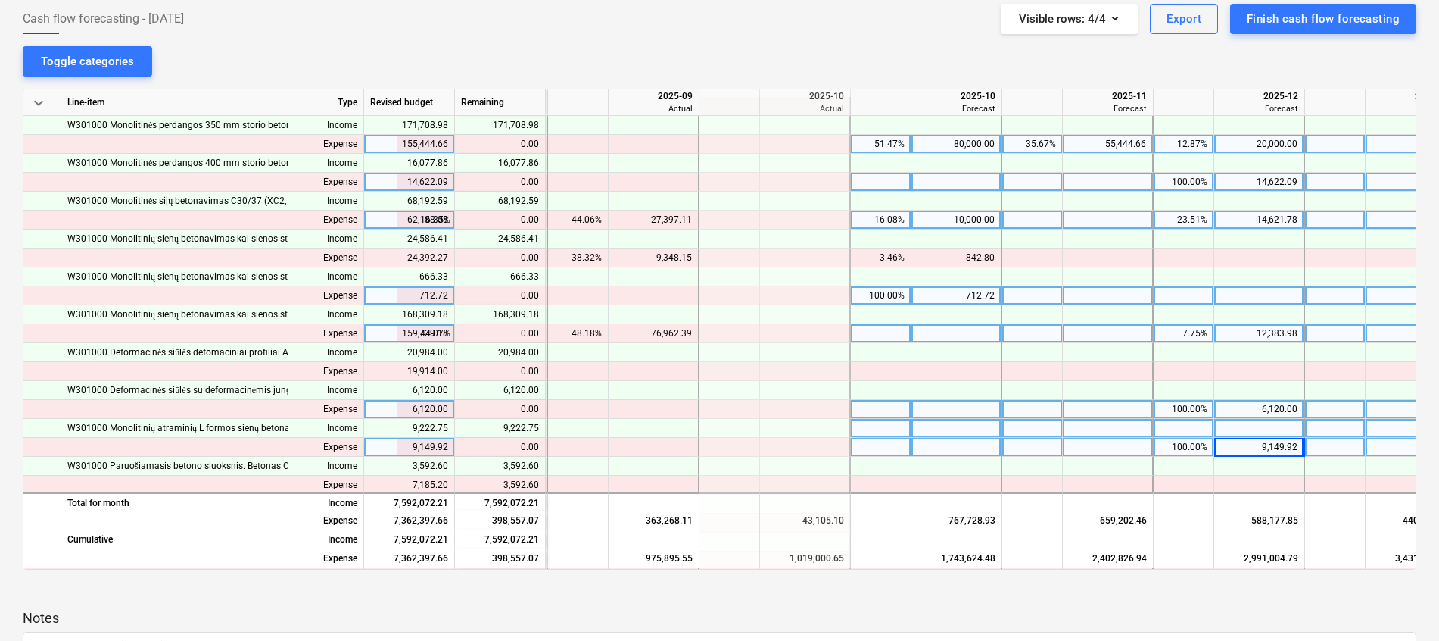
scroll to position [1249, 603]
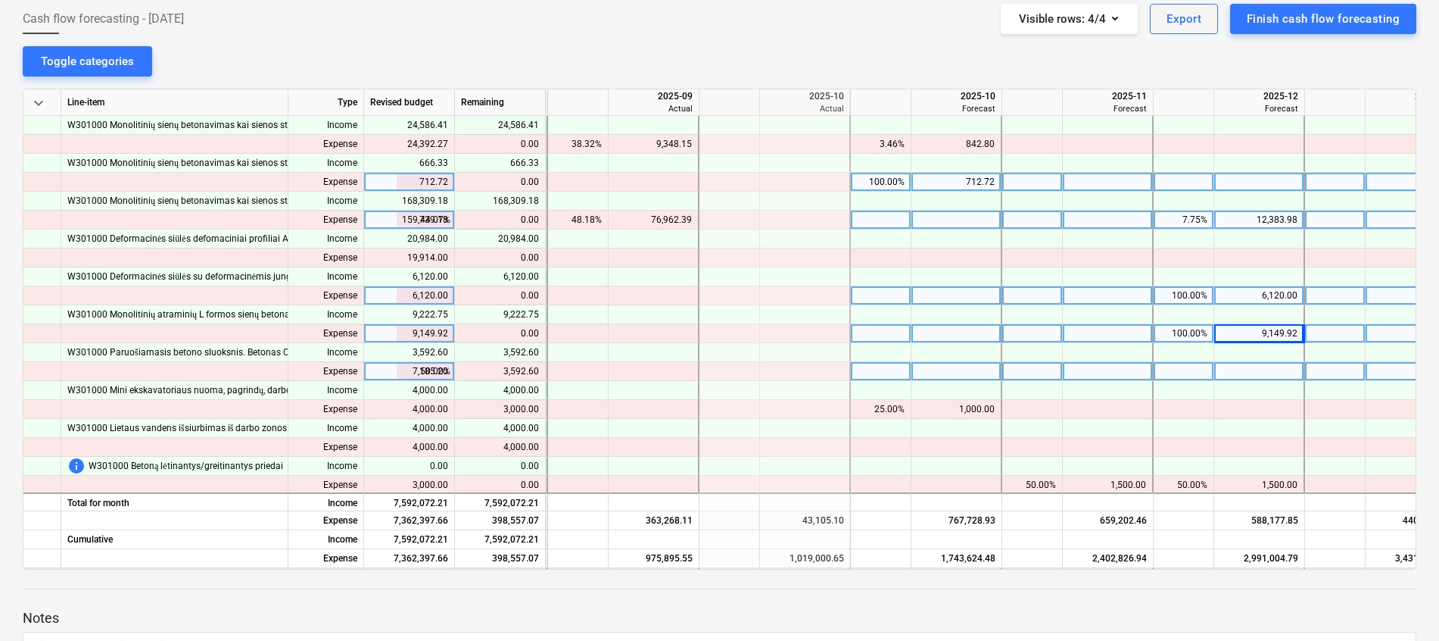
click at [969, 371] on div at bounding box center [957, 371] width 91 height 19
type input "3592.6"
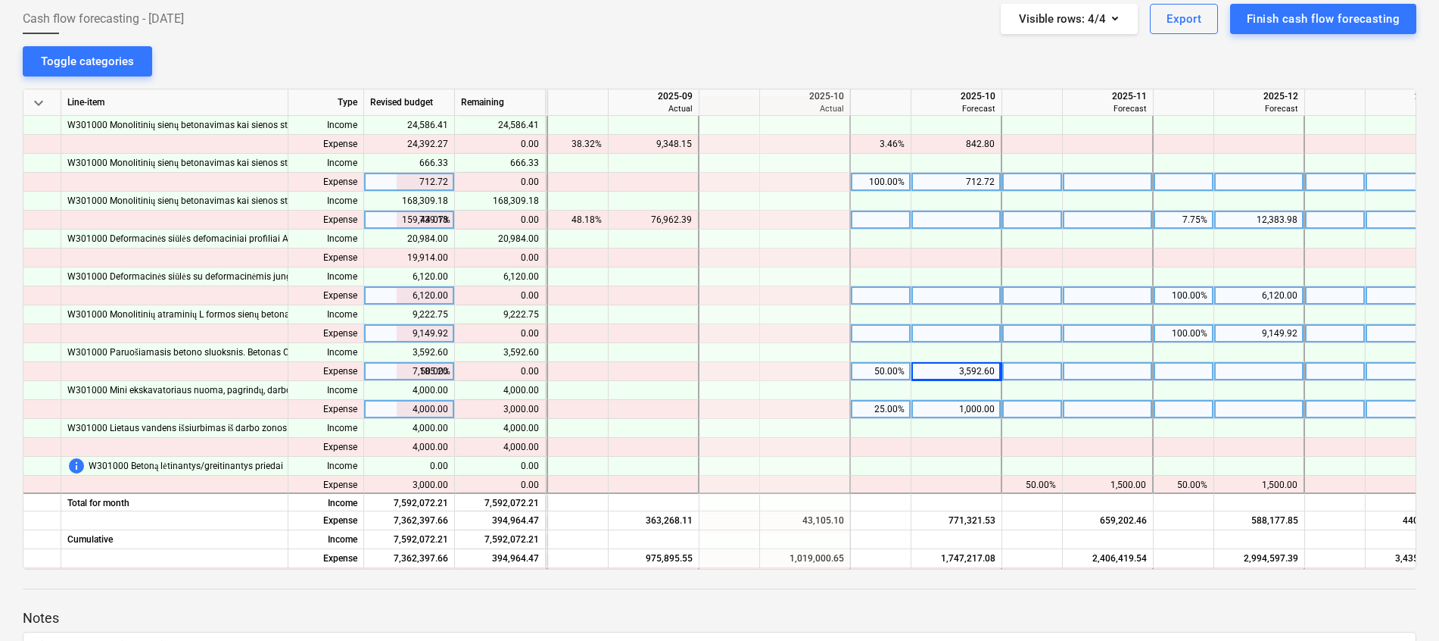
click at [1106, 409] on div at bounding box center [1108, 409] width 91 height 19
type input "2000"
click at [981, 408] on div "1,000.00" at bounding box center [956, 409] width 77 height 19
type input "2000"
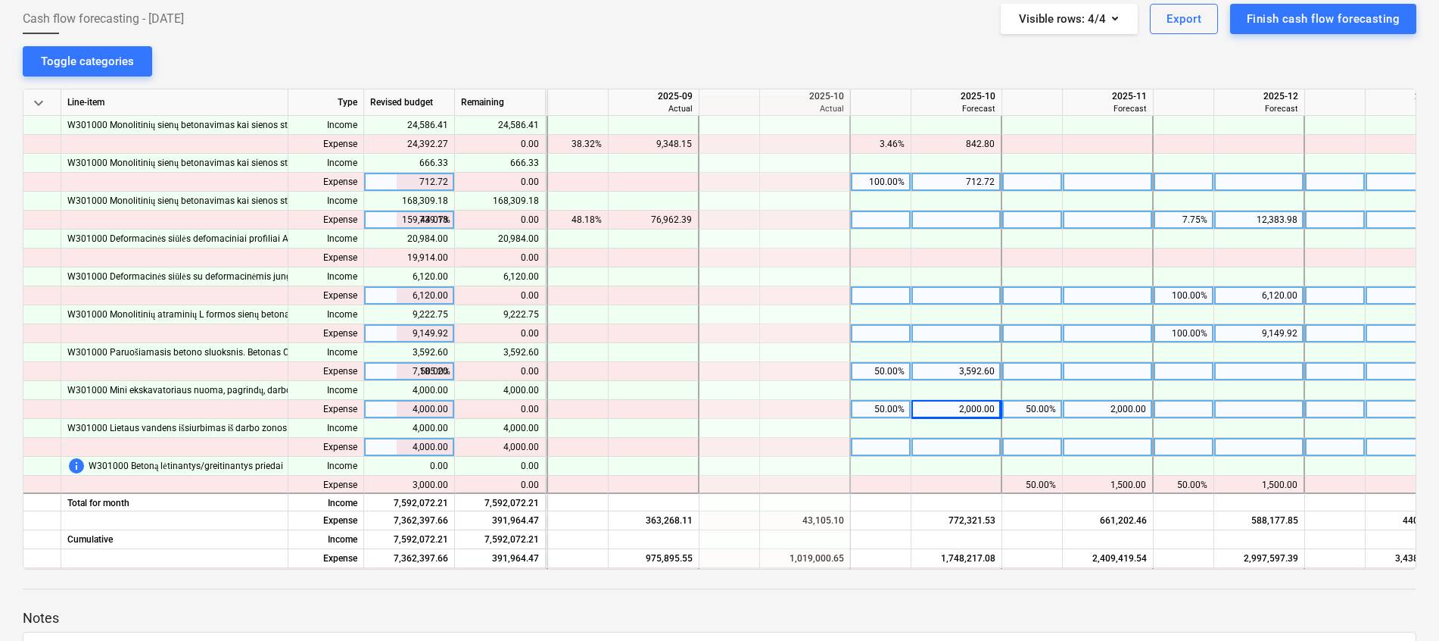
click at [1251, 444] on div at bounding box center [1260, 447] width 91 height 19
type input "4000"
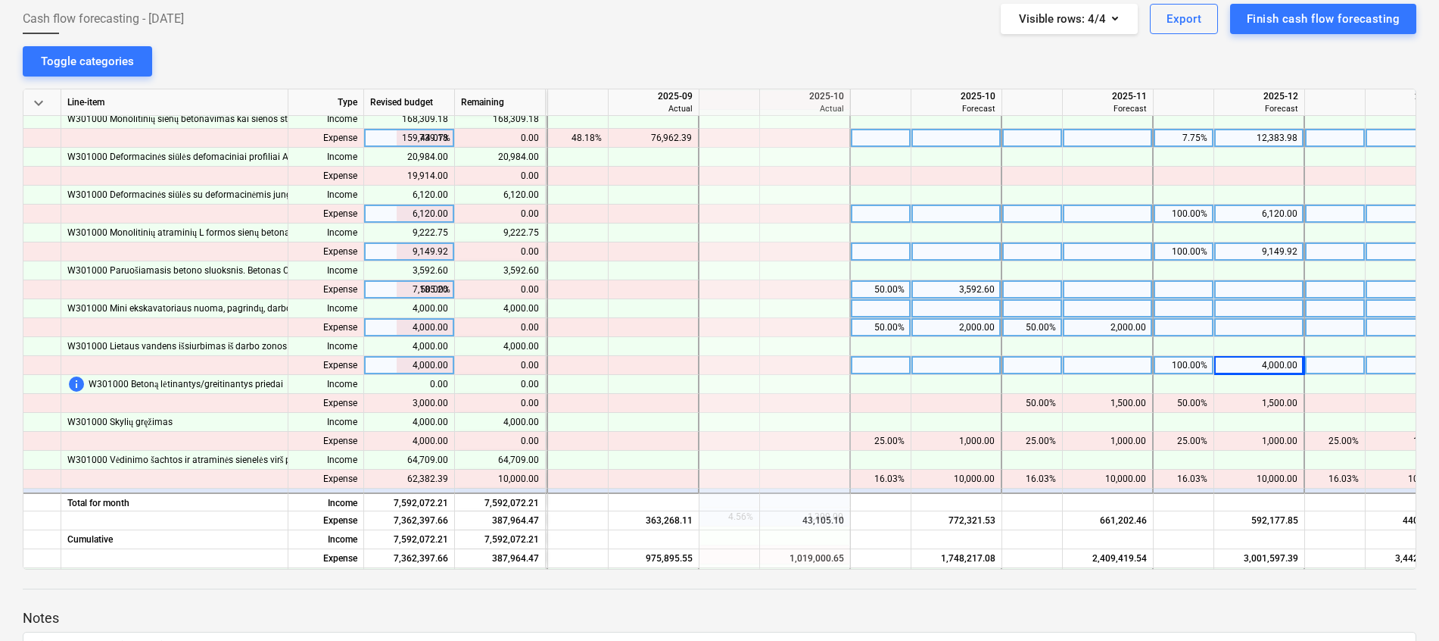
scroll to position [1363, 603]
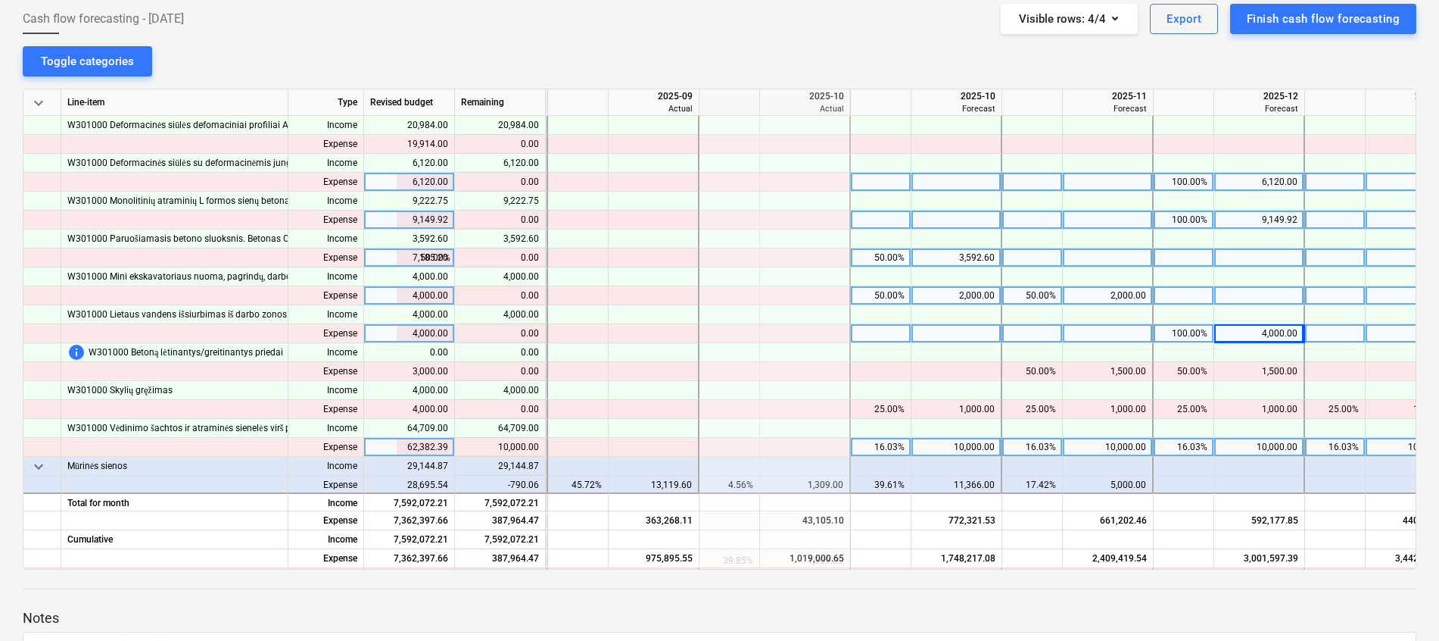
click at [968, 443] on div "10,000.00" at bounding box center [956, 447] width 77 height 19
click at [1097, 441] on div "10,000.00" at bounding box center [1107, 447] width 77 height 19
click at [1295, 451] on div "10,000.00" at bounding box center [1259, 447] width 77 height 19
type input "20000"
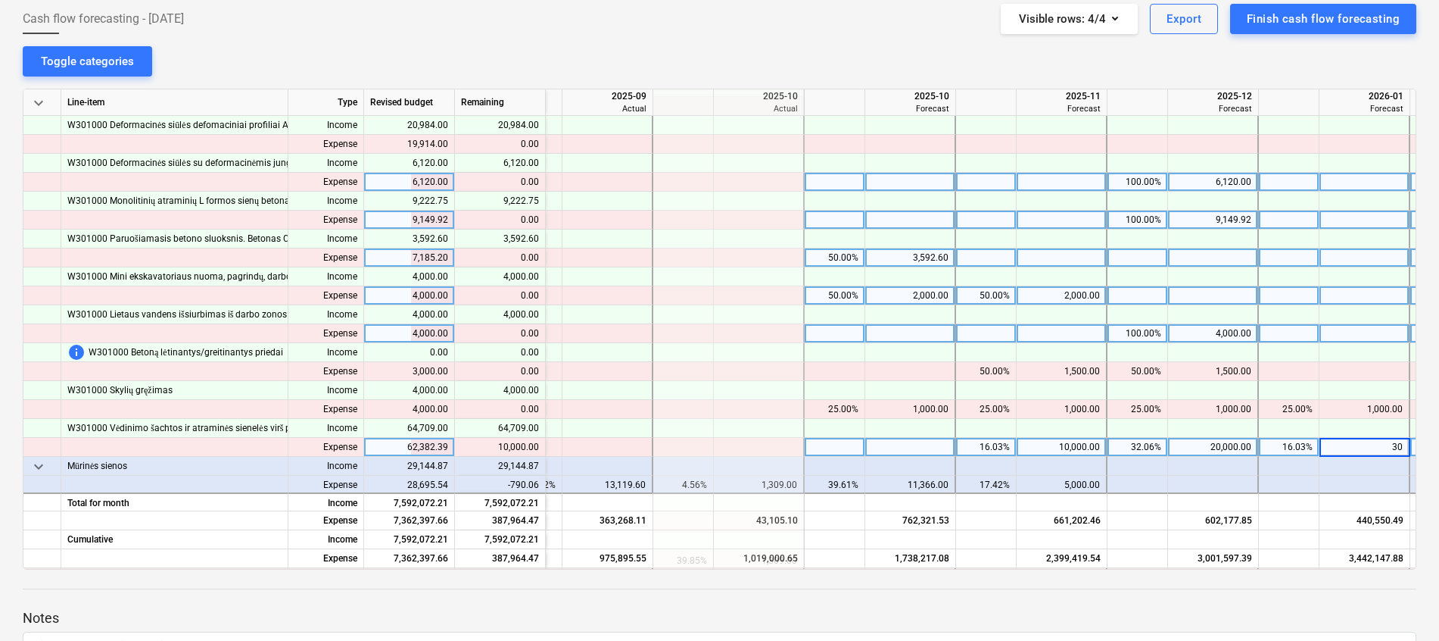
type input "3"
type input "20000"
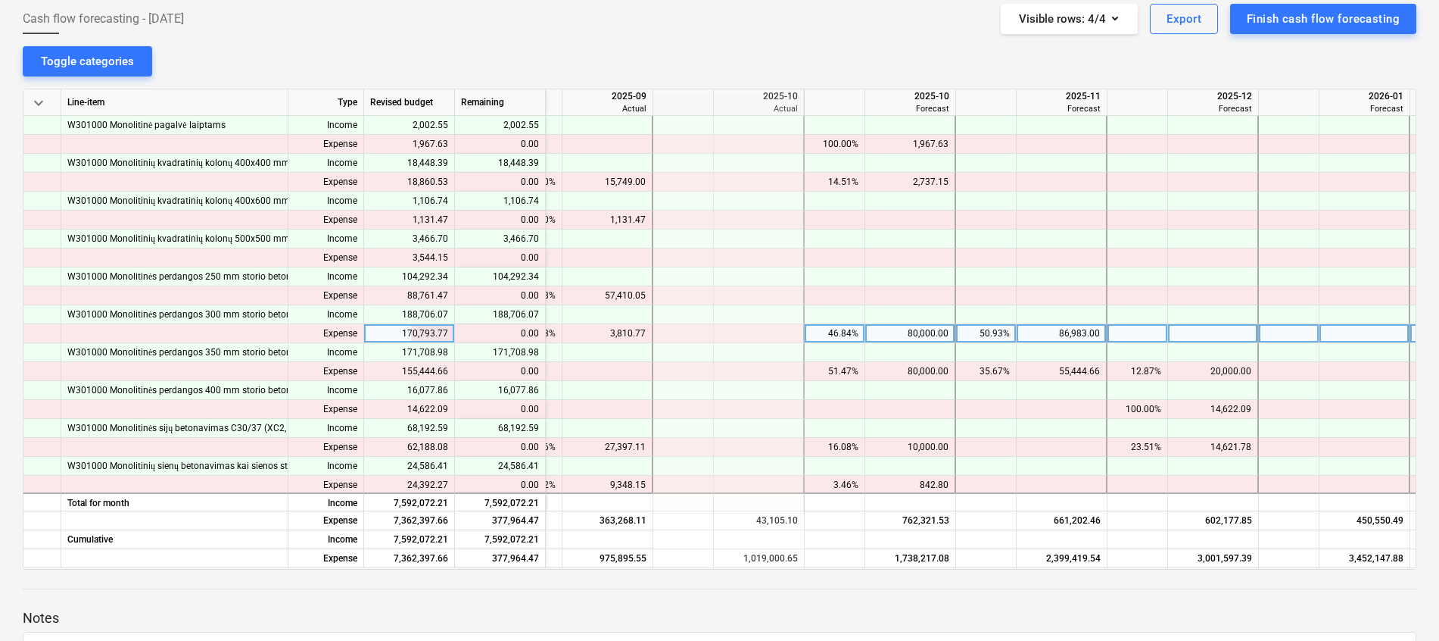
scroll to position [795, 650]
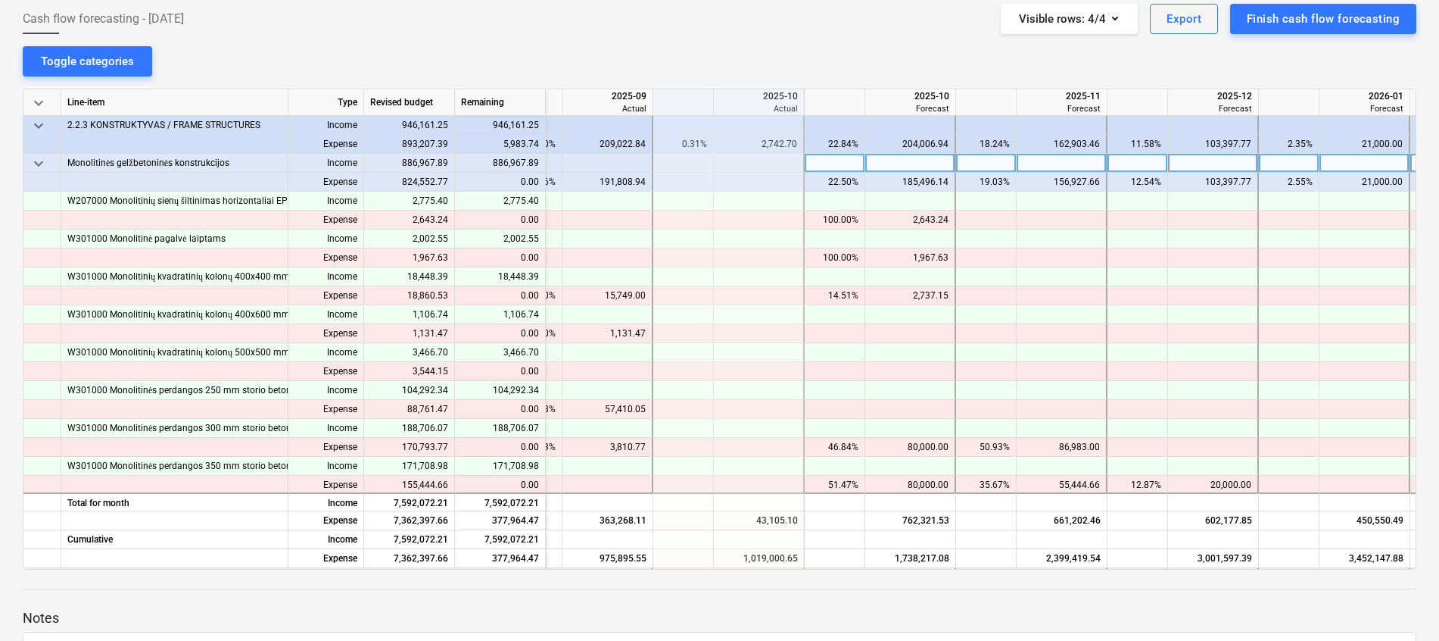
click at [40, 165] on span "keyboard_arrow_down" at bounding box center [39, 163] width 18 height 18
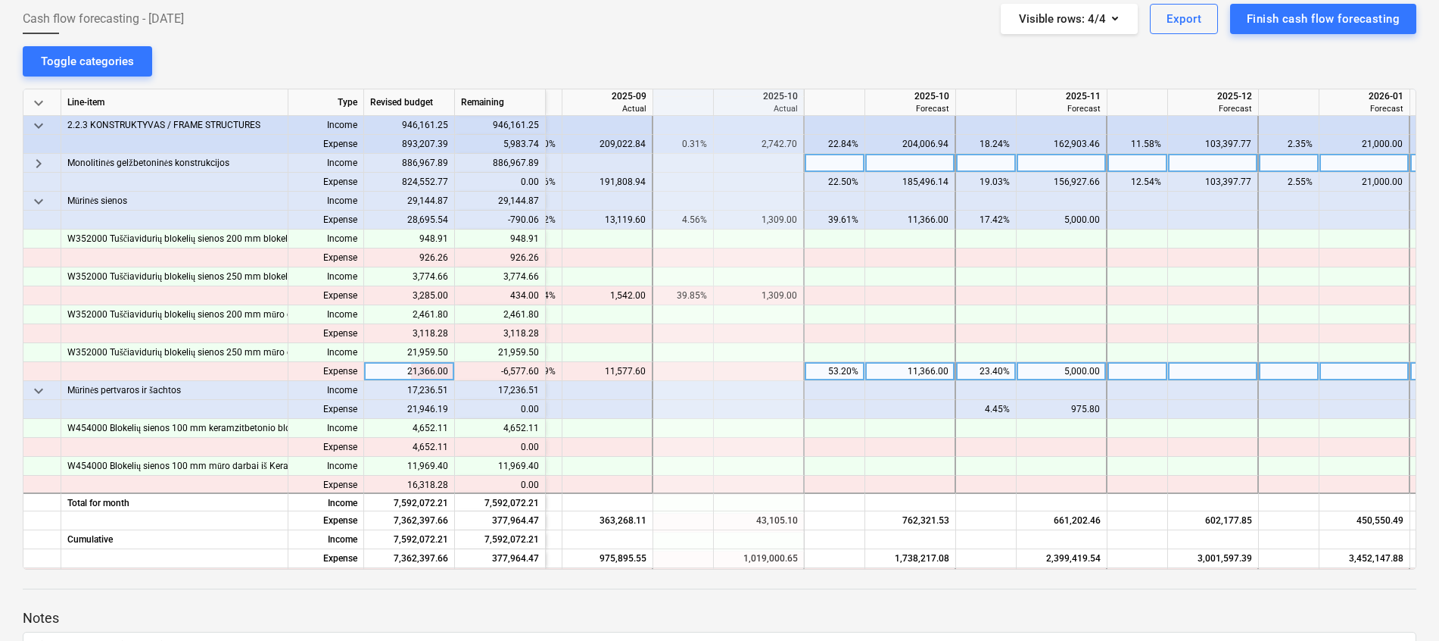
click at [1077, 366] on div "5,000.00" at bounding box center [1061, 371] width 77 height 19
click at [1071, 285] on div at bounding box center [1062, 276] width 91 height 19
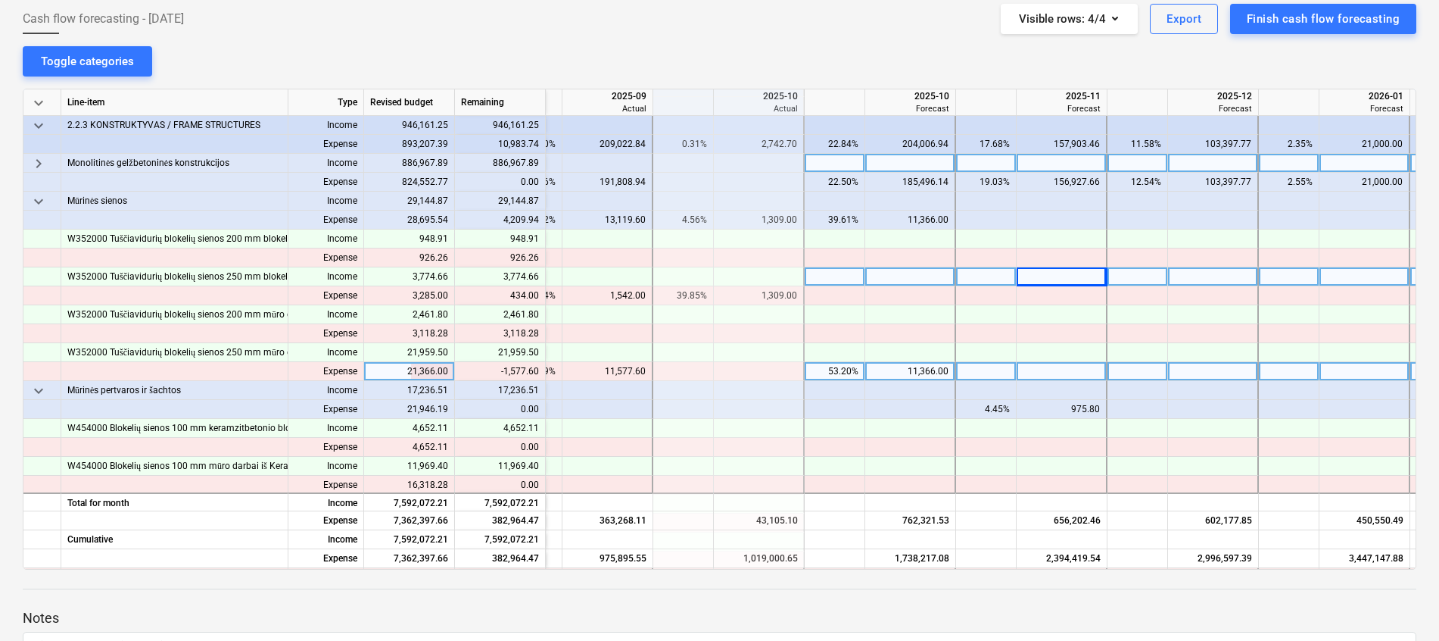
click at [943, 371] on div "11,366.00" at bounding box center [910, 371] width 77 height 19
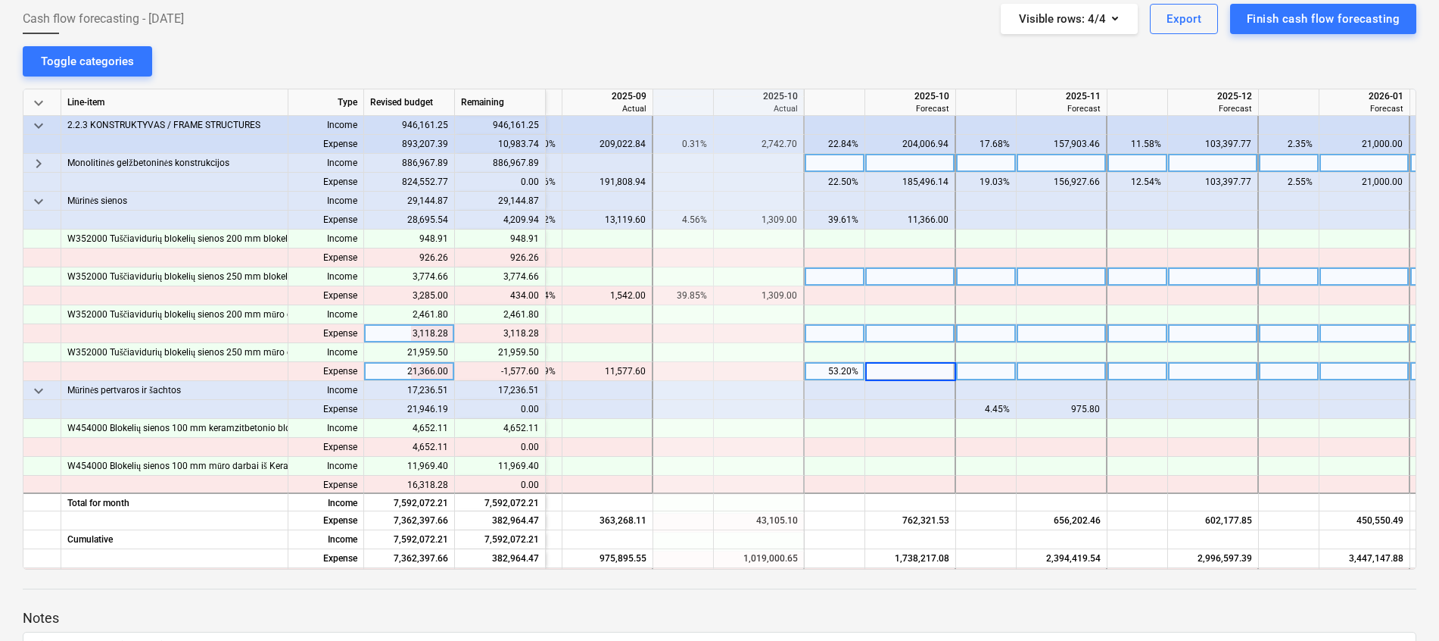
click at [1030, 337] on div at bounding box center [1062, 333] width 91 height 19
click at [934, 366] on div at bounding box center [910, 371] width 91 height 19
type input "9788.4"
click at [918, 327] on div at bounding box center [910, 333] width 91 height 19
click at [918, 327] on input at bounding box center [909, 333] width 89 height 18
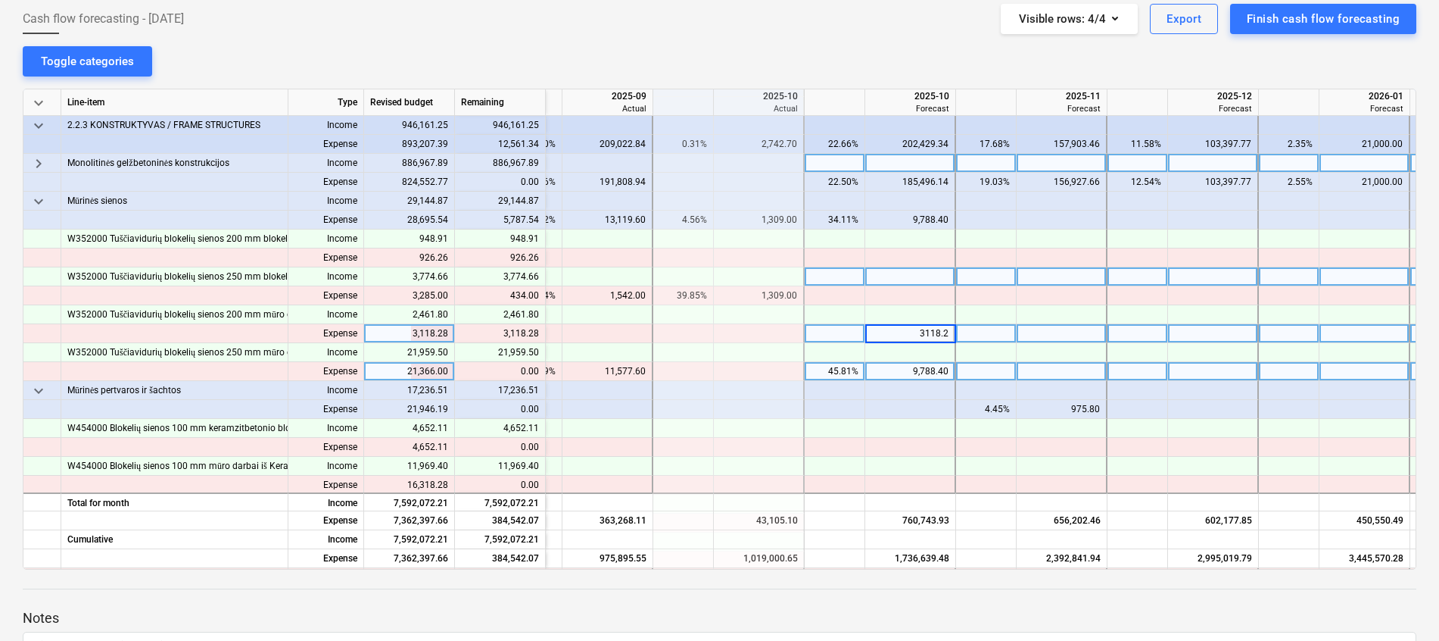
type input "3118.28"
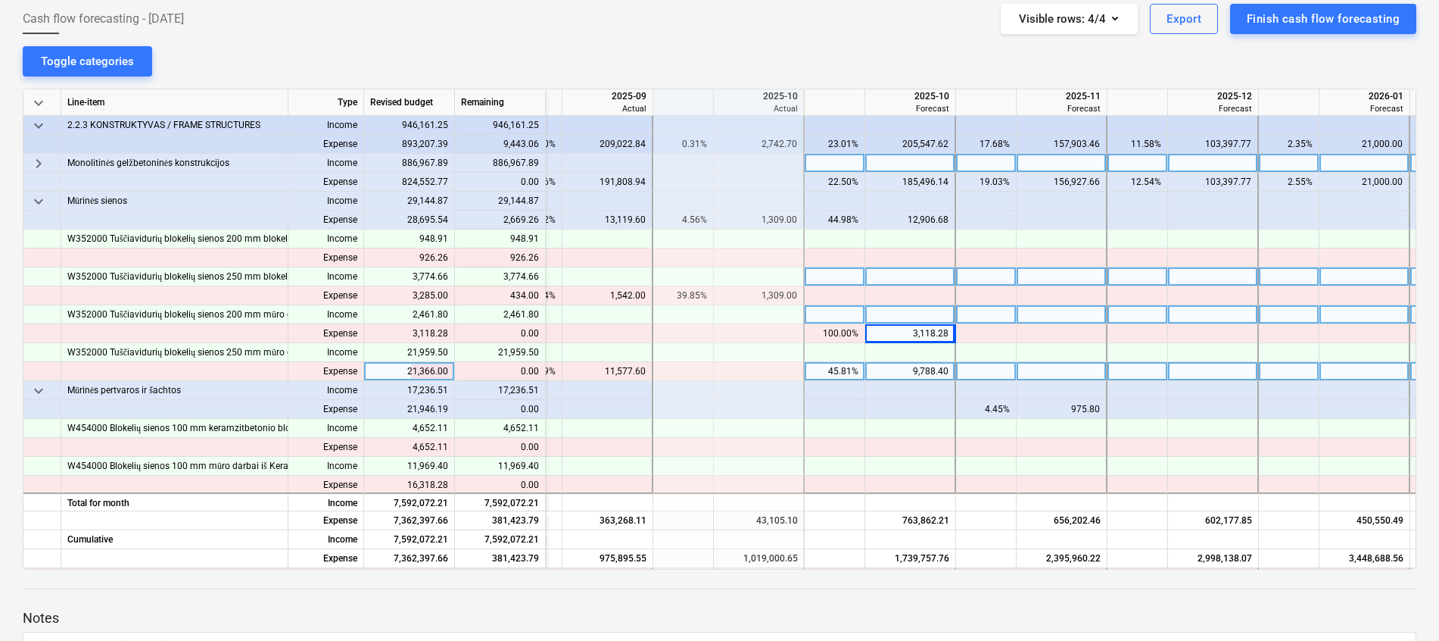
click at [1024, 321] on div at bounding box center [1062, 314] width 91 height 19
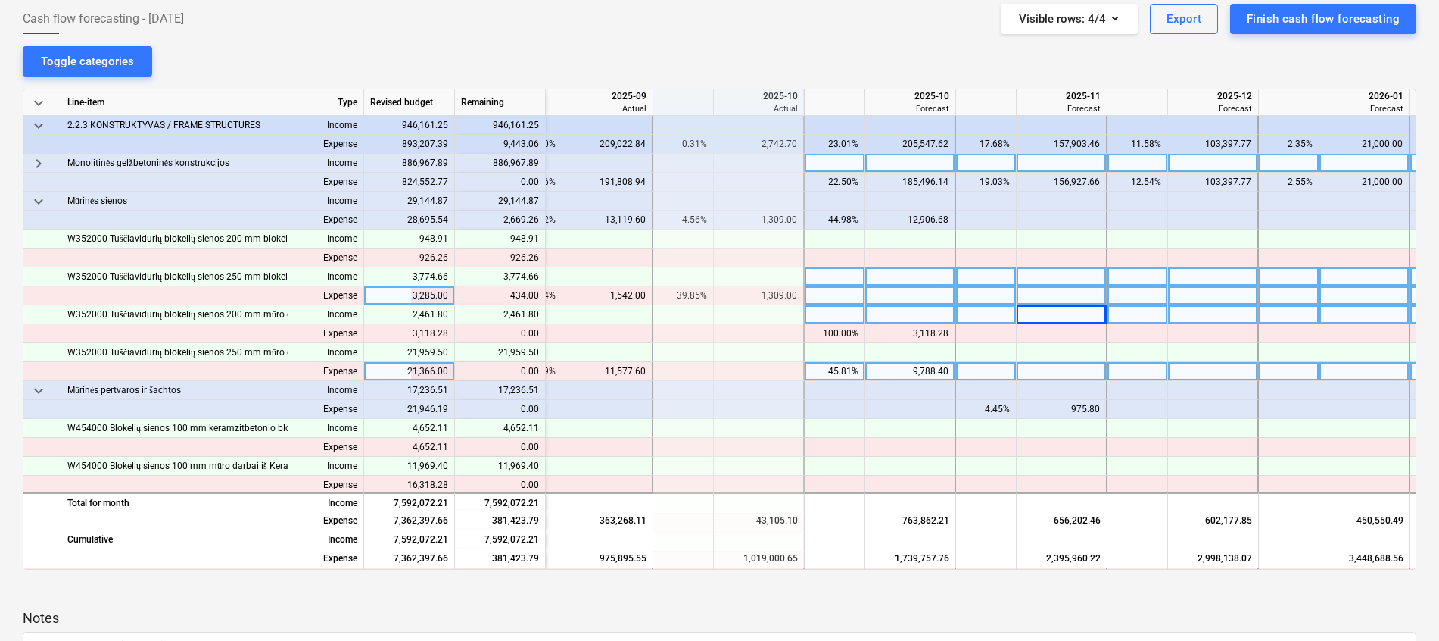
click at [907, 295] on div at bounding box center [910, 295] width 91 height 19
type input "434"
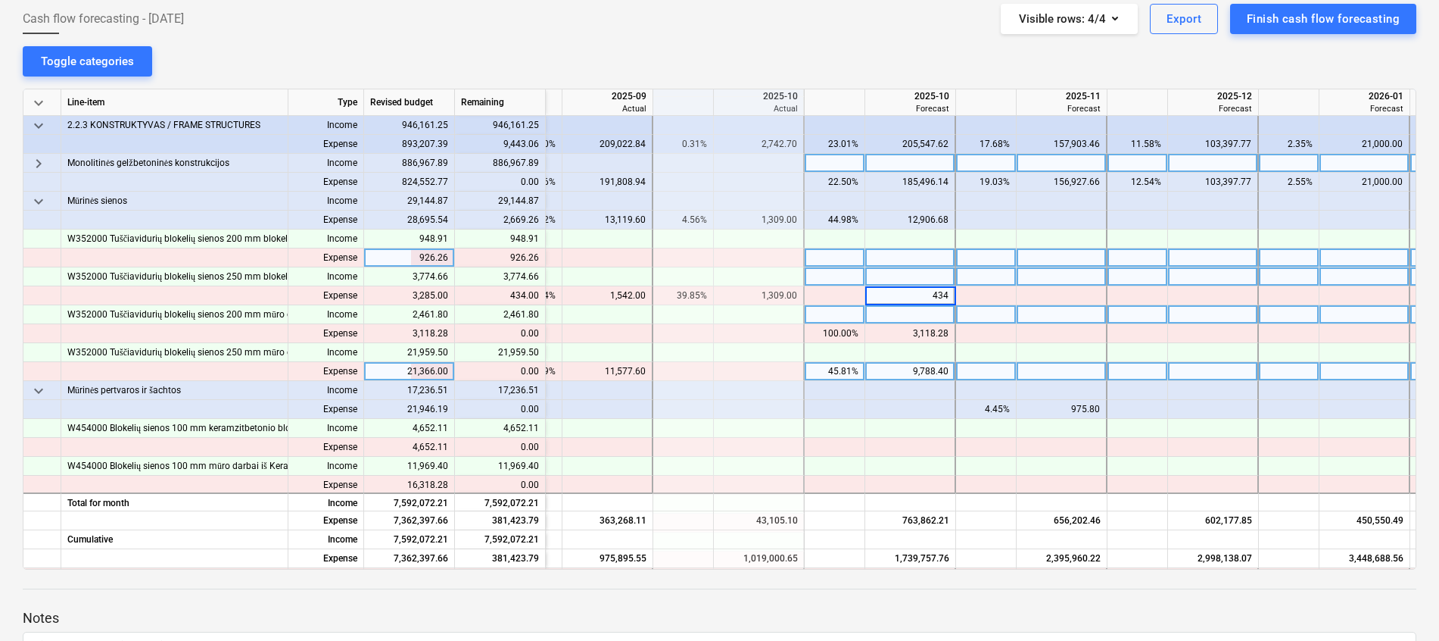
click at [949, 252] on div at bounding box center [910, 257] width 91 height 19
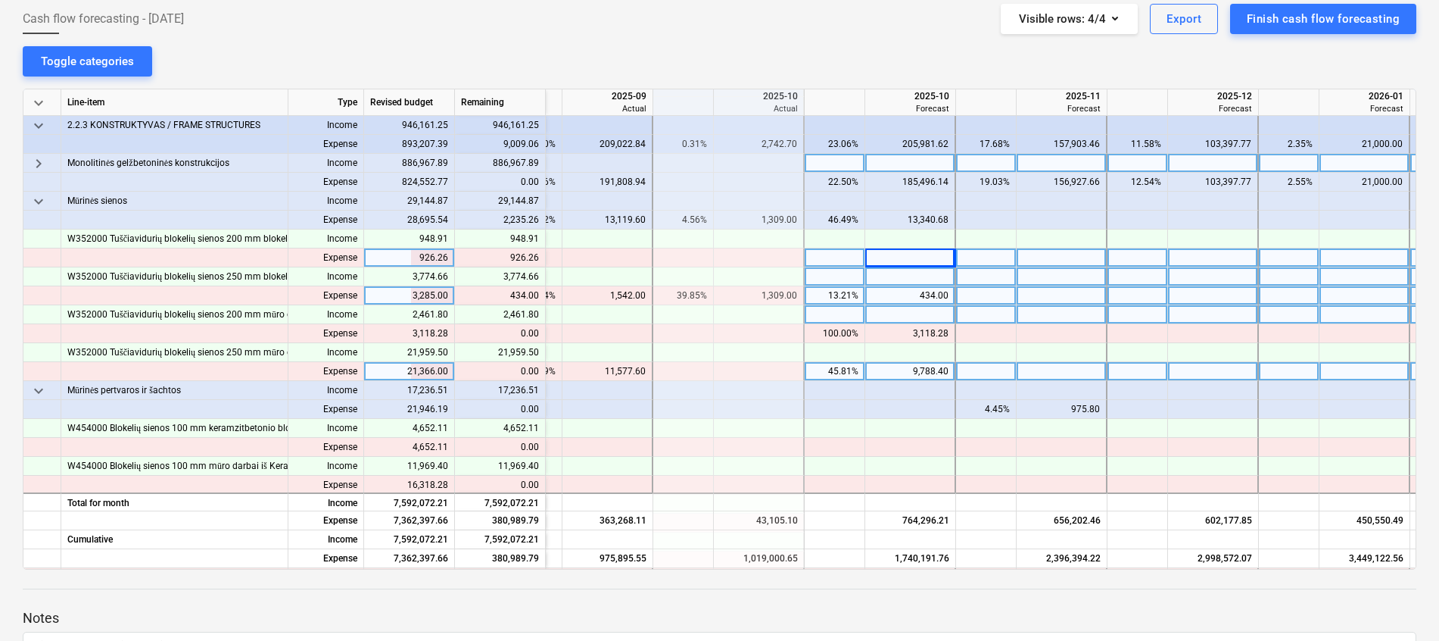
click at [922, 294] on div "434.00" at bounding box center [910, 295] width 77 height 19
click at [936, 294] on div at bounding box center [910, 295] width 91 height 19
type input "434"
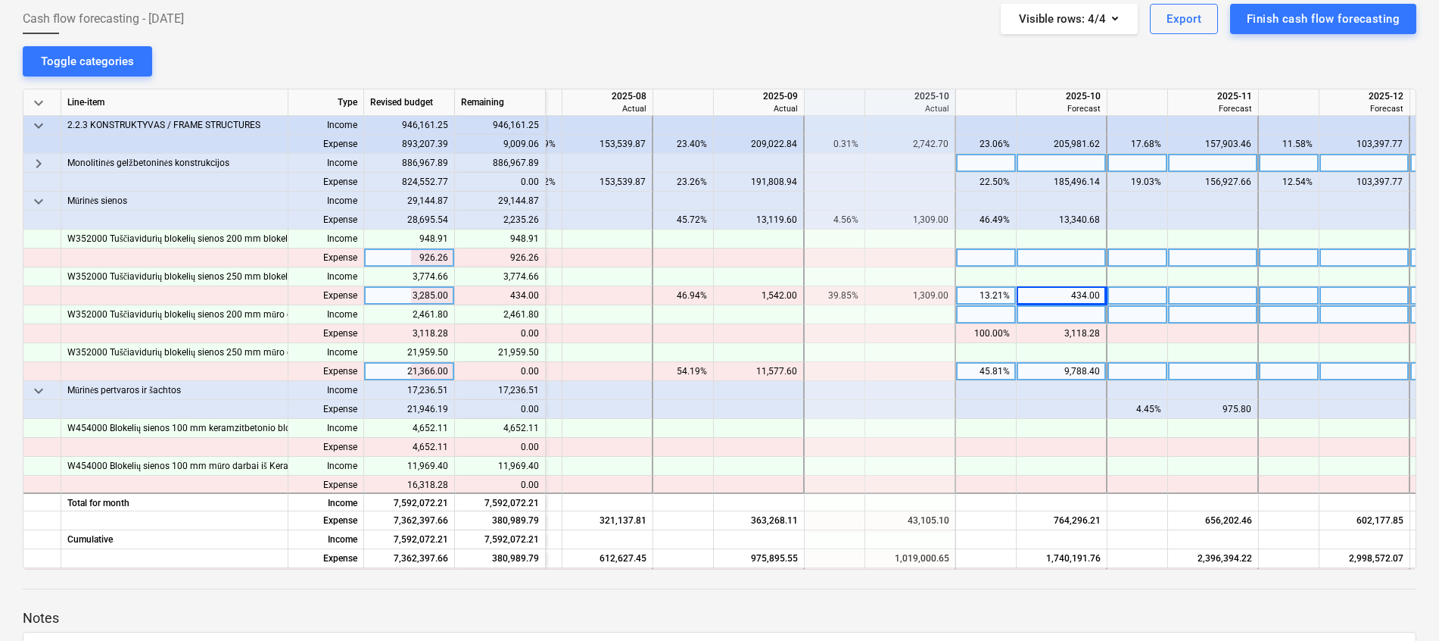
scroll to position [795, 488]
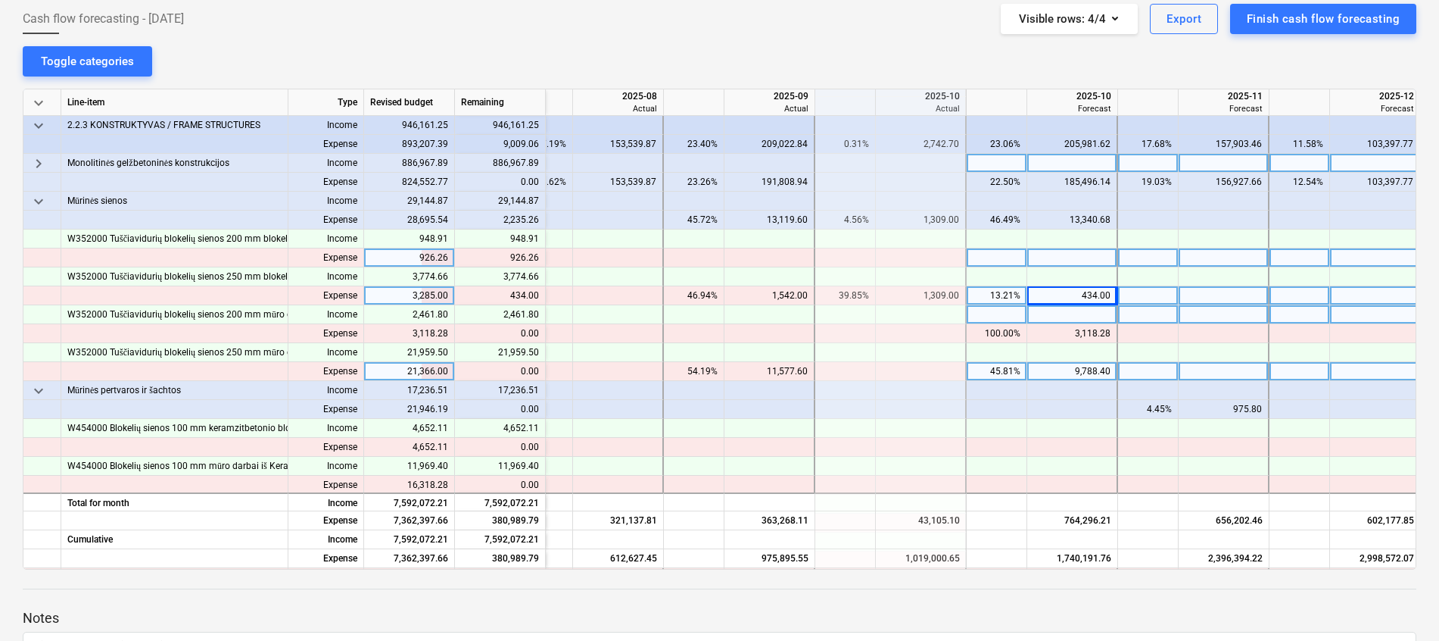
click at [519, 293] on div "content_copy 434.00" at bounding box center [500, 295] width 78 height 19
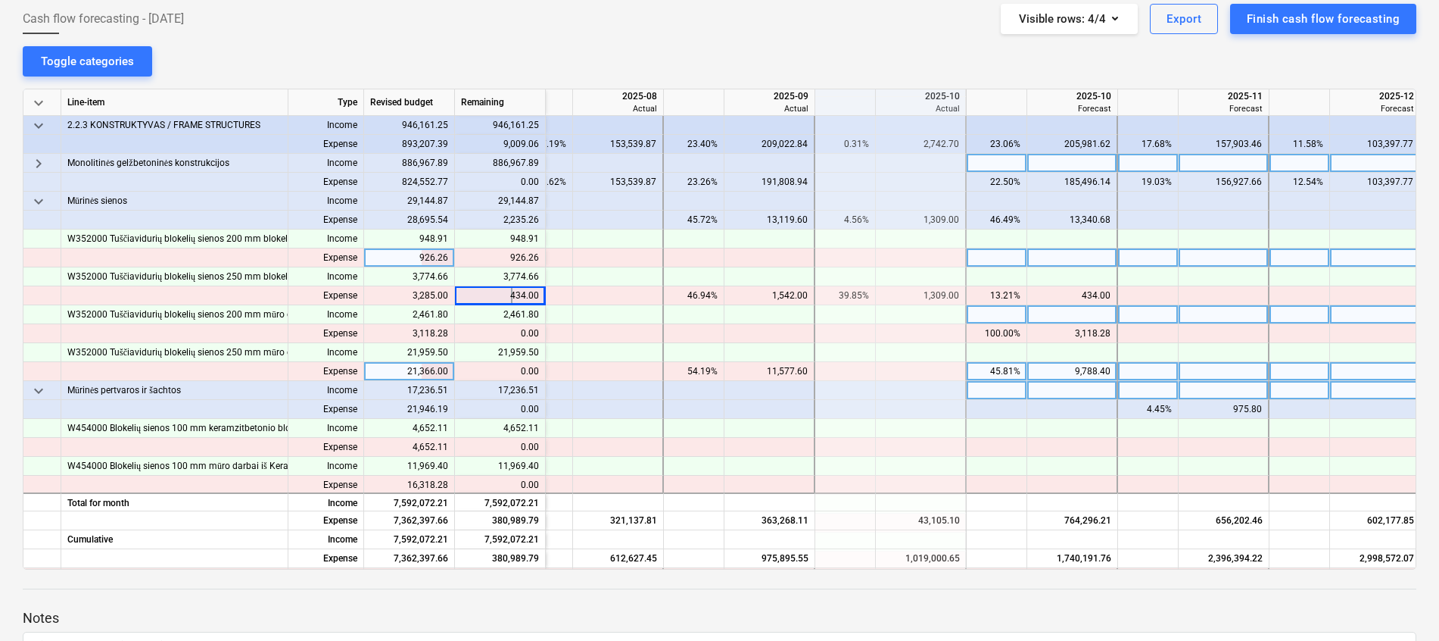
click at [984, 393] on div at bounding box center [997, 390] width 61 height 19
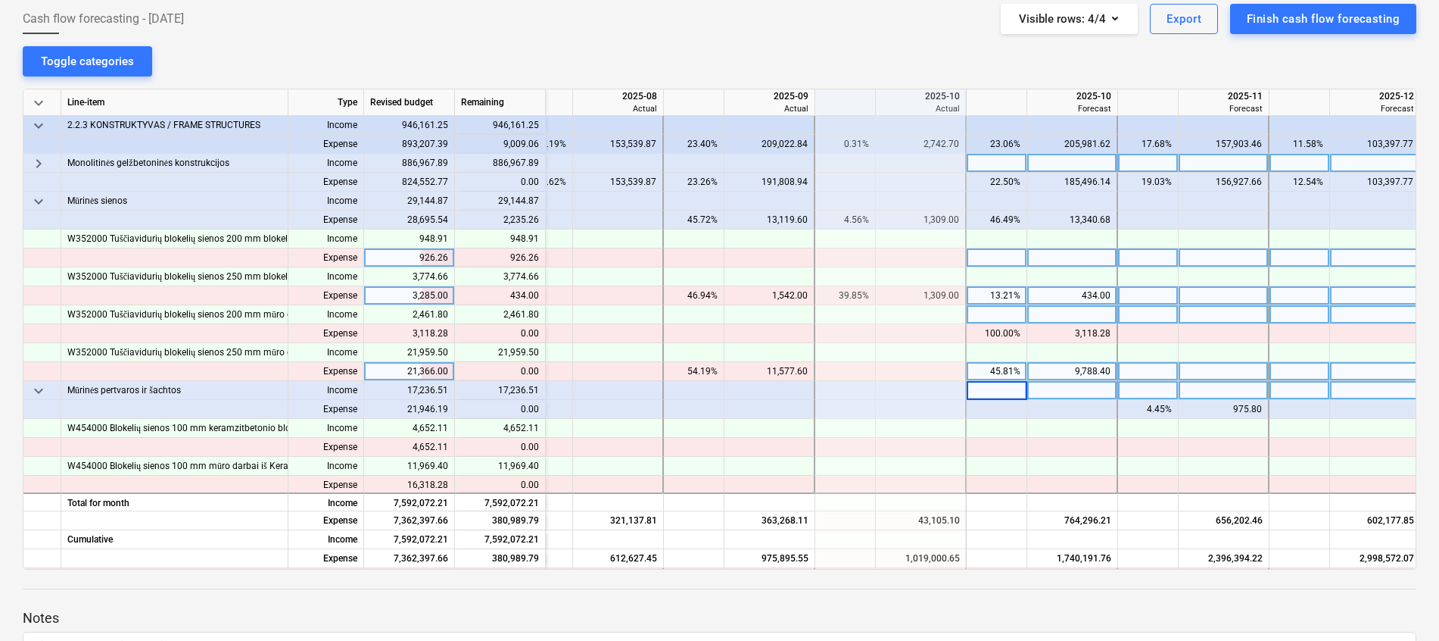
click at [1084, 288] on div "434.00" at bounding box center [1072, 295] width 77 height 19
type input "1000"
click at [1088, 299] on div "1,000.00" at bounding box center [1072, 295] width 77 height 19
click at [1080, 255] on div at bounding box center [1073, 257] width 91 height 19
type input "926.26"
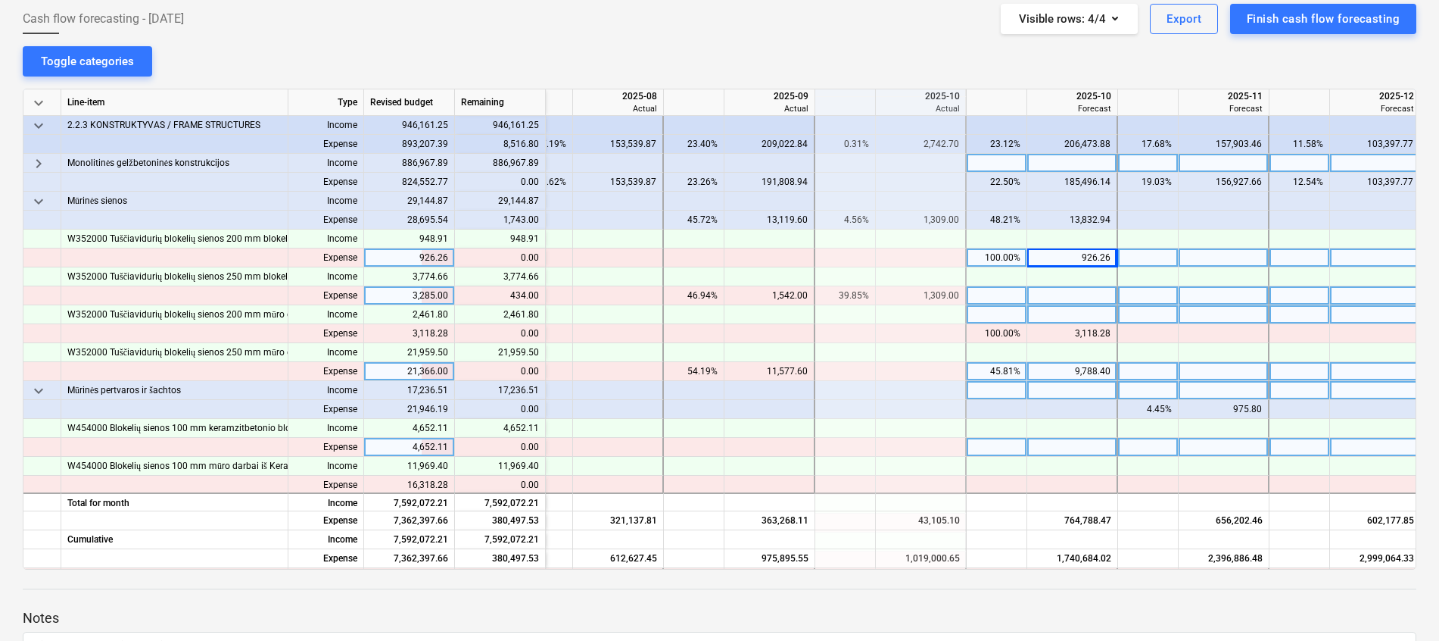
click at [1102, 438] on div at bounding box center [1073, 447] width 91 height 19
click at [526, 216] on div "1,743.00" at bounding box center [500, 220] width 91 height 19
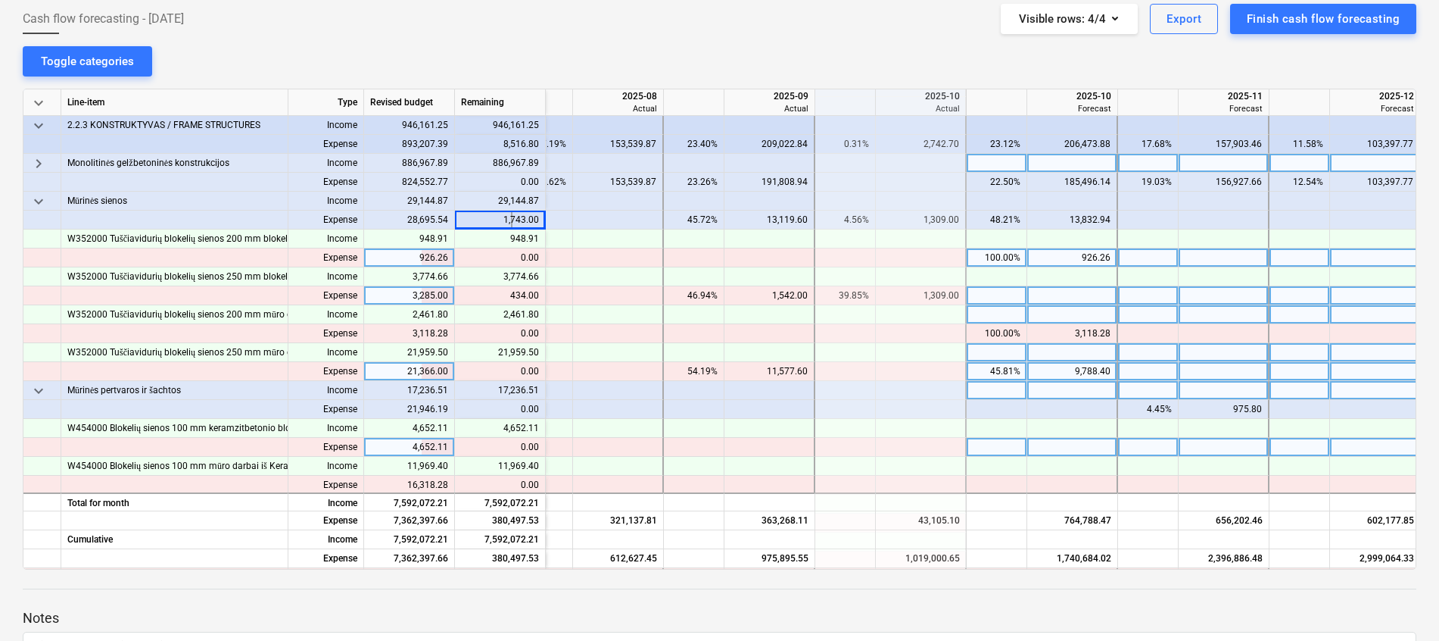
click at [1148, 354] on div at bounding box center [1148, 352] width 61 height 19
click at [516, 298] on div "content_copy 434.00" at bounding box center [500, 295] width 78 height 19
click at [1068, 301] on div at bounding box center [1073, 295] width 91 height 19
click at [1234, 295] on div at bounding box center [1224, 295] width 91 height 19
type input "434"
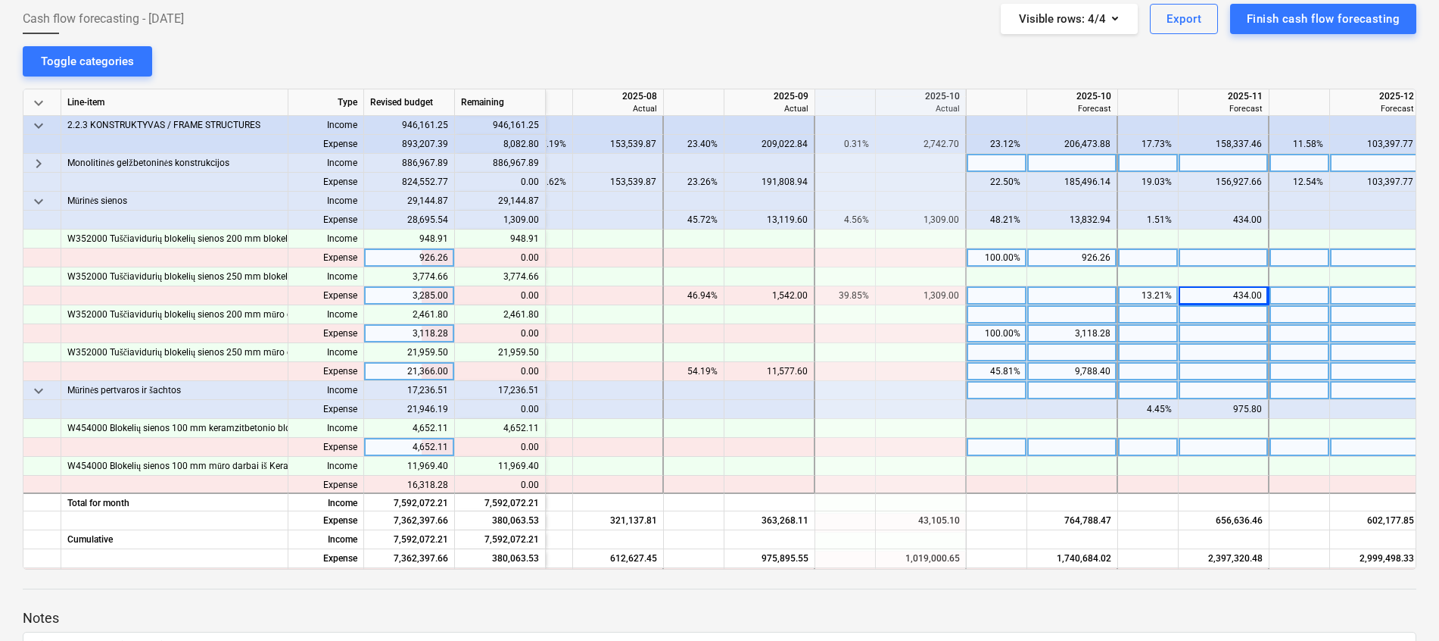
click at [1087, 333] on div "3,118.28" at bounding box center [1072, 333] width 77 height 19
click at [1087, 334] on div at bounding box center [1073, 333] width 91 height 19
click at [1219, 332] on div at bounding box center [1224, 333] width 91 height 19
type input "3118.28"
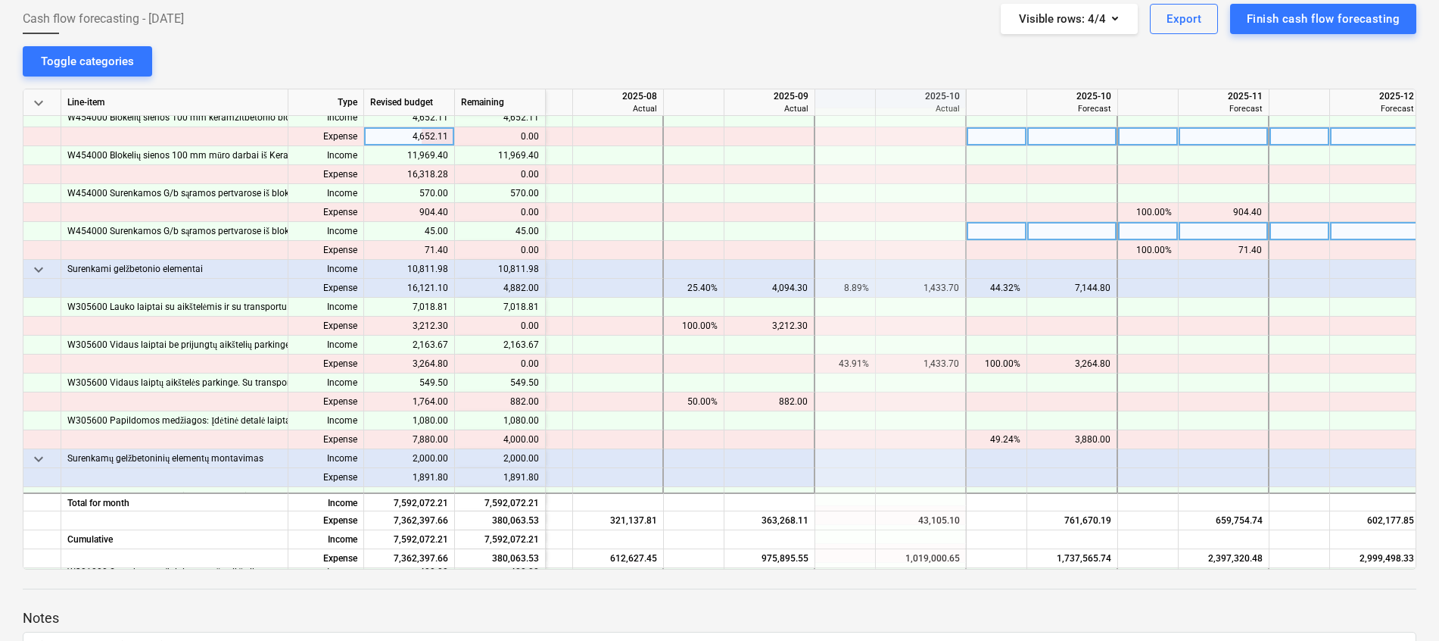
scroll to position [1136, 488]
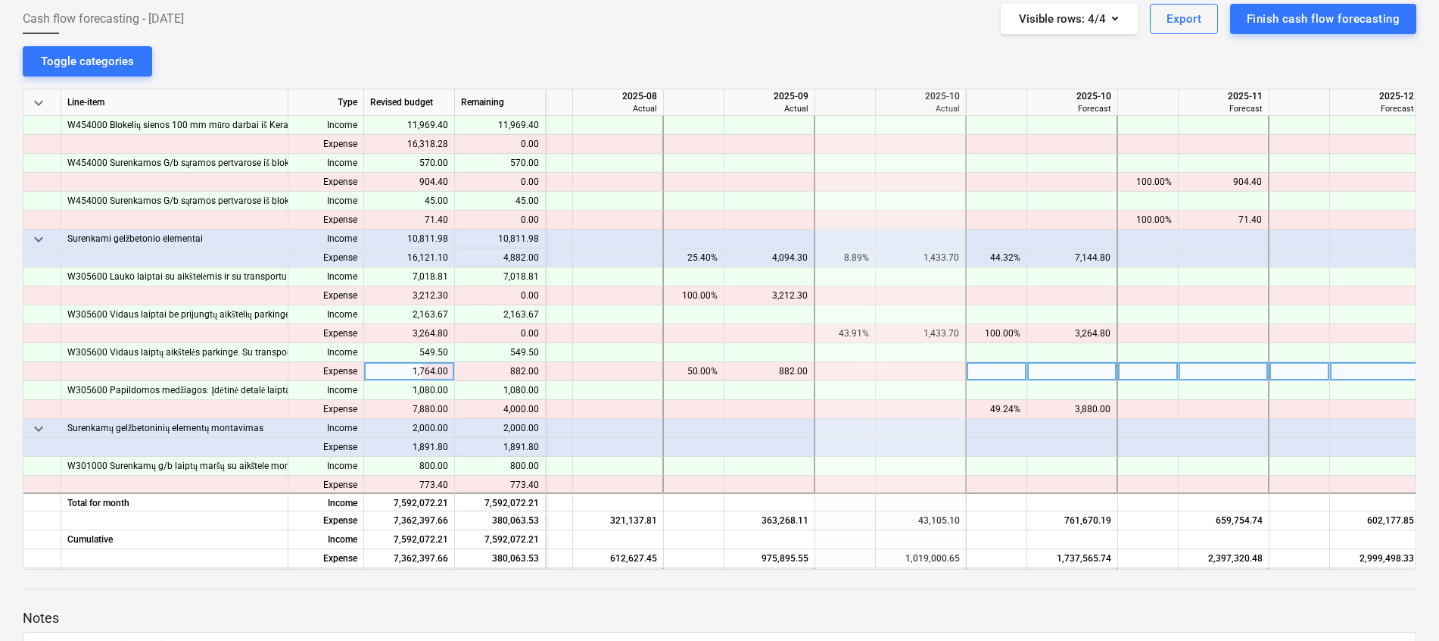
click at [1226, 370] on div at bounding box center [1224, 371] width 91 height 19
type input "882"
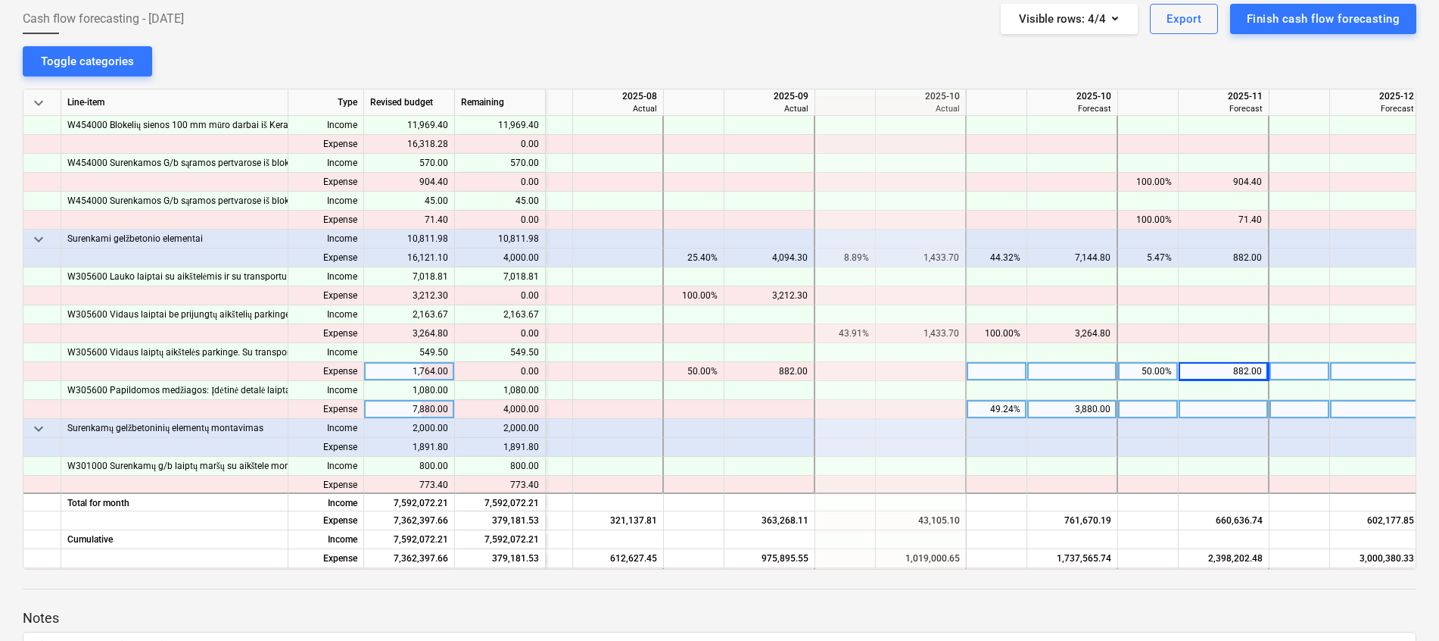
click at [1233, 413] on div at bounding box center [1224, 409] width 91 height 19
type input "4000"
click at [36, 242] on span "keyboard_arrow_down" at bounding box center [39, 239] width 18 height 18
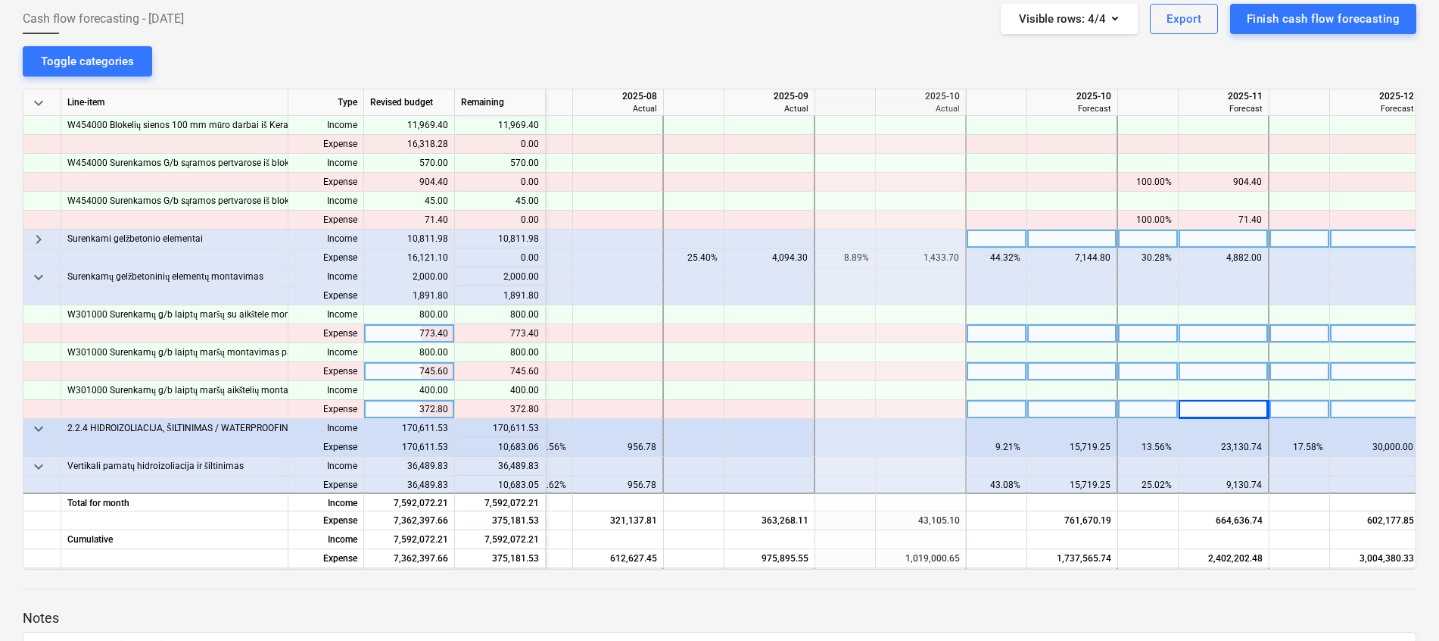
click at [1209, 336] on div at bounding box center [1224, 333] width 91 height 19
type input "773.4"
click at [1221, 372] on div at bounding box center [1224, 371] width 91 height 19
type input "745.6"
click at [1224, 413] on div at bounding box center [1224, 409] width 91 height 19
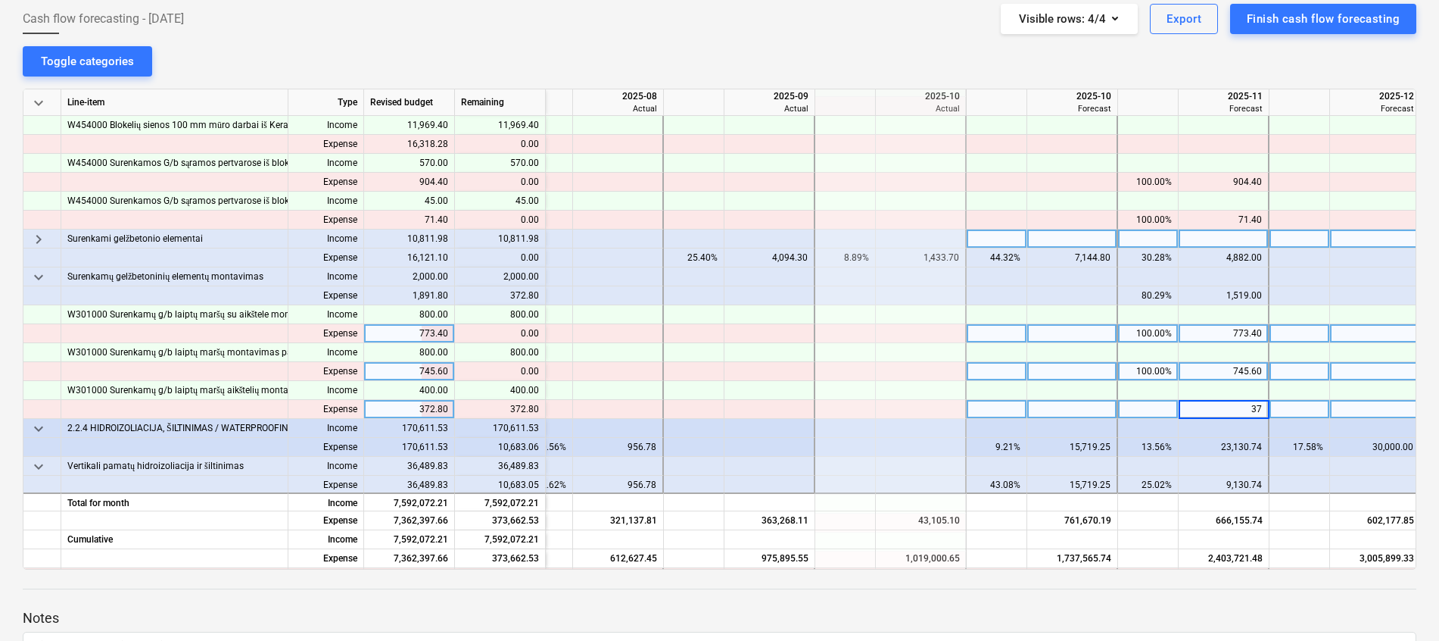
type input "372"
click at [1223, 413] on div "372.00" at bounding box center [1223, 409] width 77 height 19
type input "372.8"
click at [41, 276] on span "keyboard_arrow_down" at bounding box center [39, 277] width 18 height 18
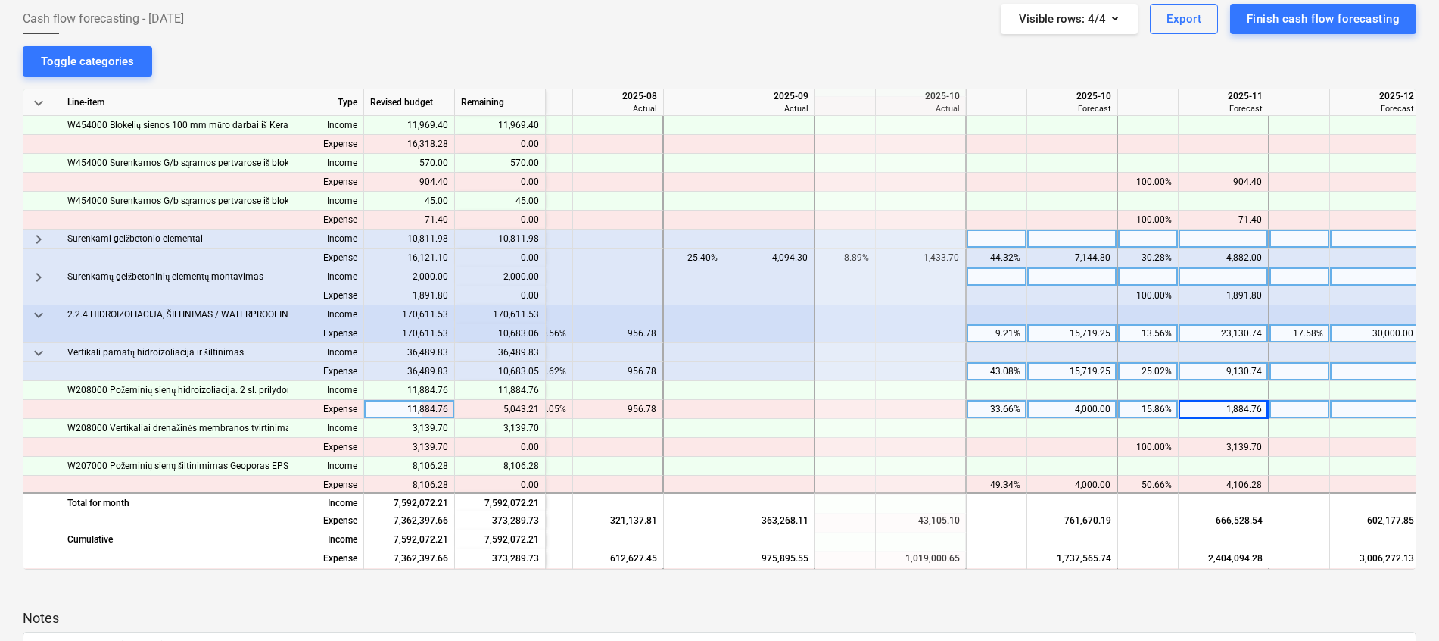
click at [1220, 412] on div "1,884.76" at bounding box center [1223, 409] width 77 height 19
click at [1227, 409] on div at bounding box center [1224, 409] width 91 height 19
type input "6927.97"
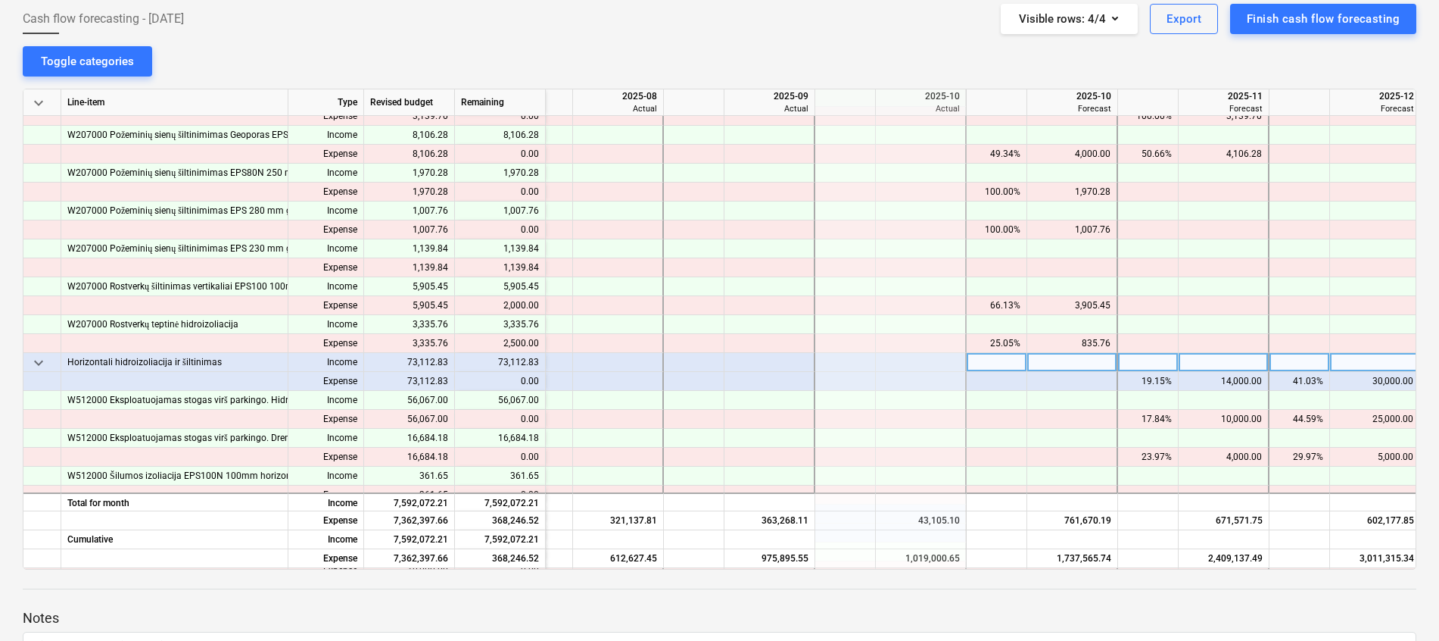
scroll to position [1477, 488]
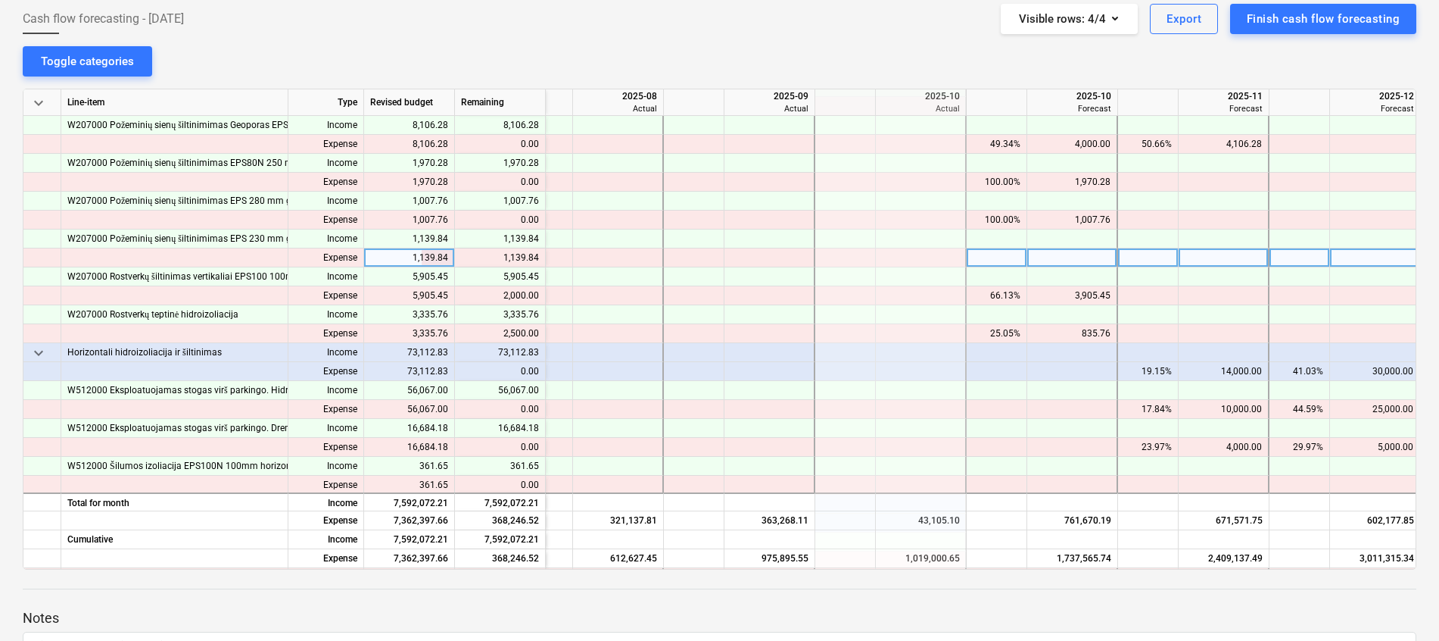
click at [1243, 257] on div at bounding box center [1224, 257] width 91 height 19
type input "1139.84"
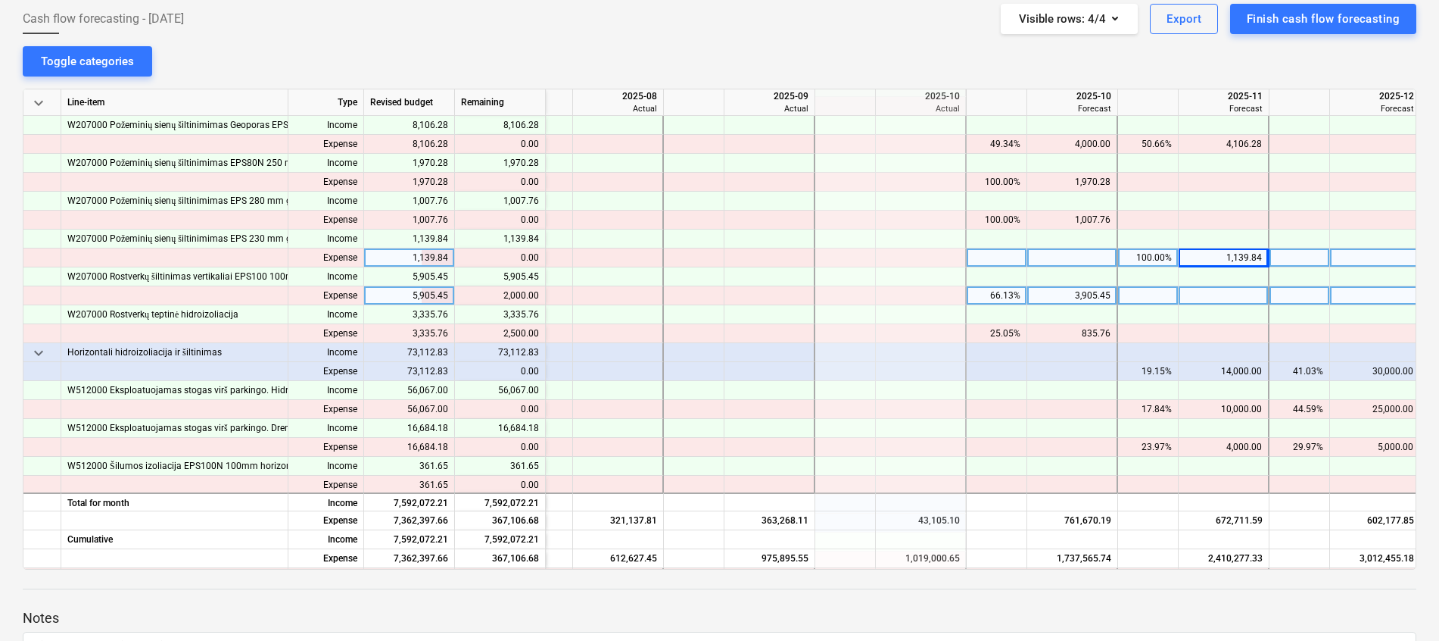
click at [1211, 297] on div at bounding box center [1224, 295] width 91 height 19
type input "2000"
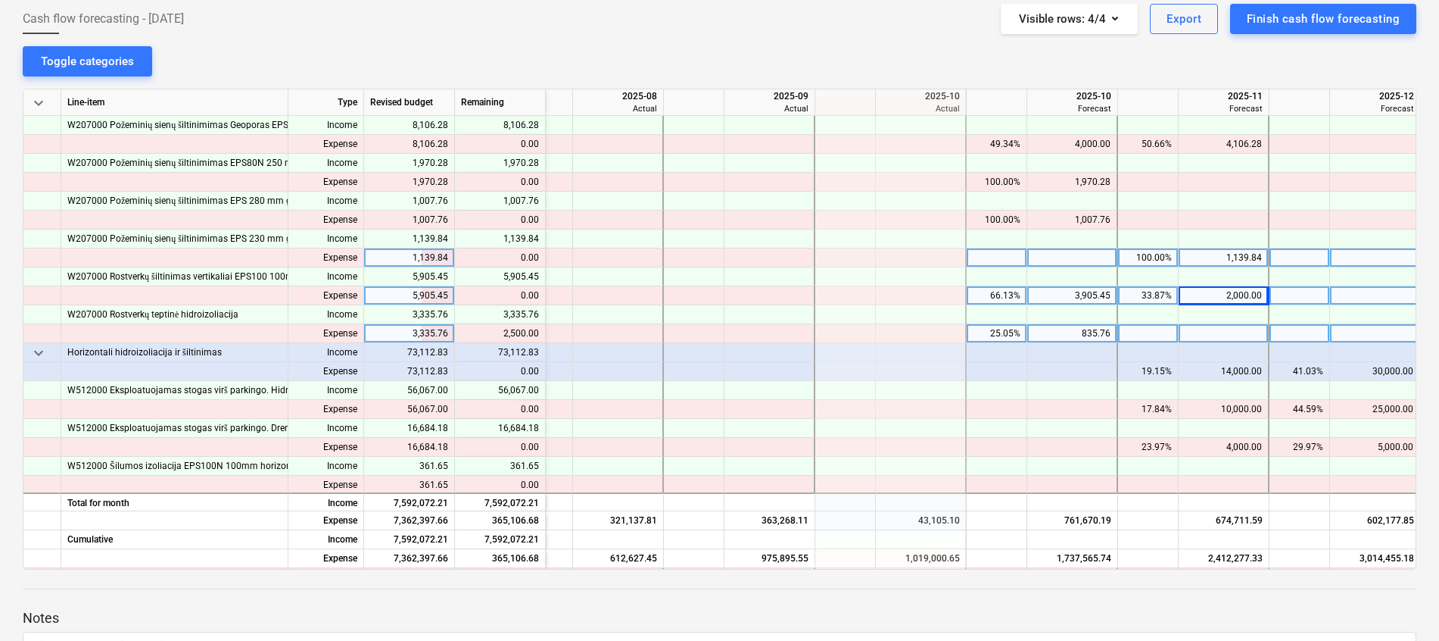
click at [1230, 337] on div at bounding box center [1224, 333] width 91 height 19
type input "2500"
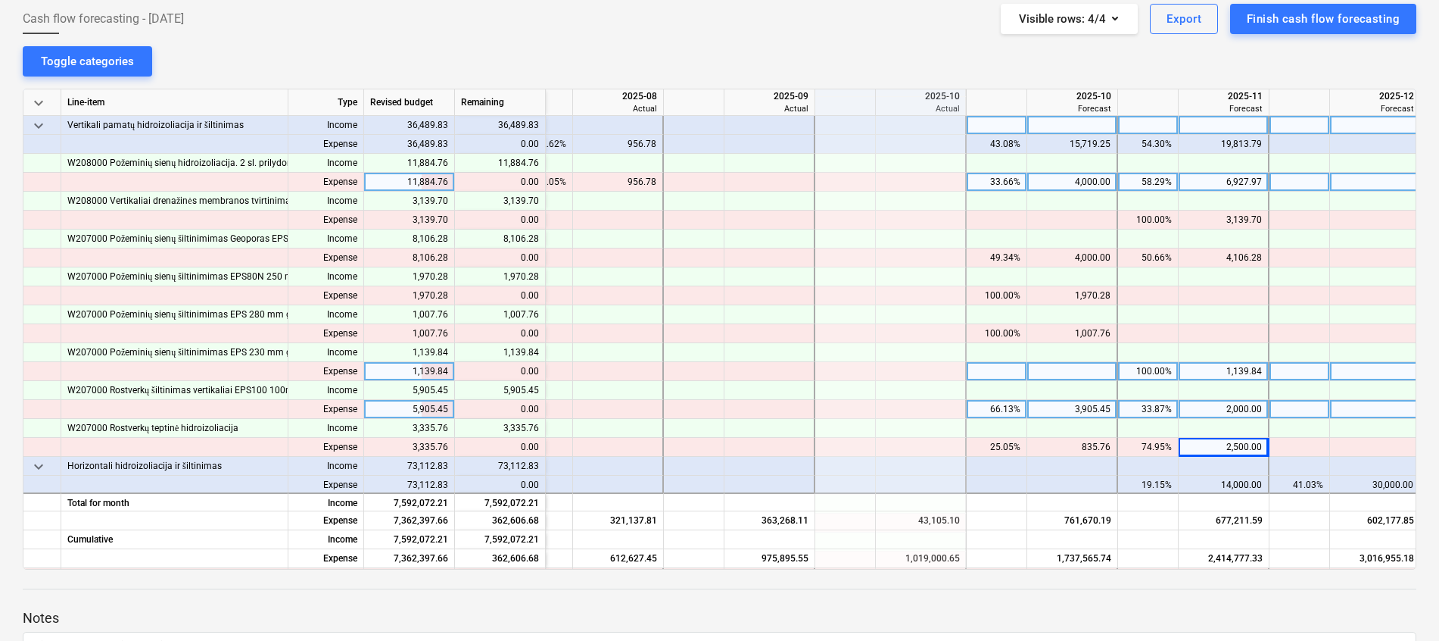
click at [36, 124] on span "keyboard_arrow_down" at bounding box center [39, 126] width 18 height 18
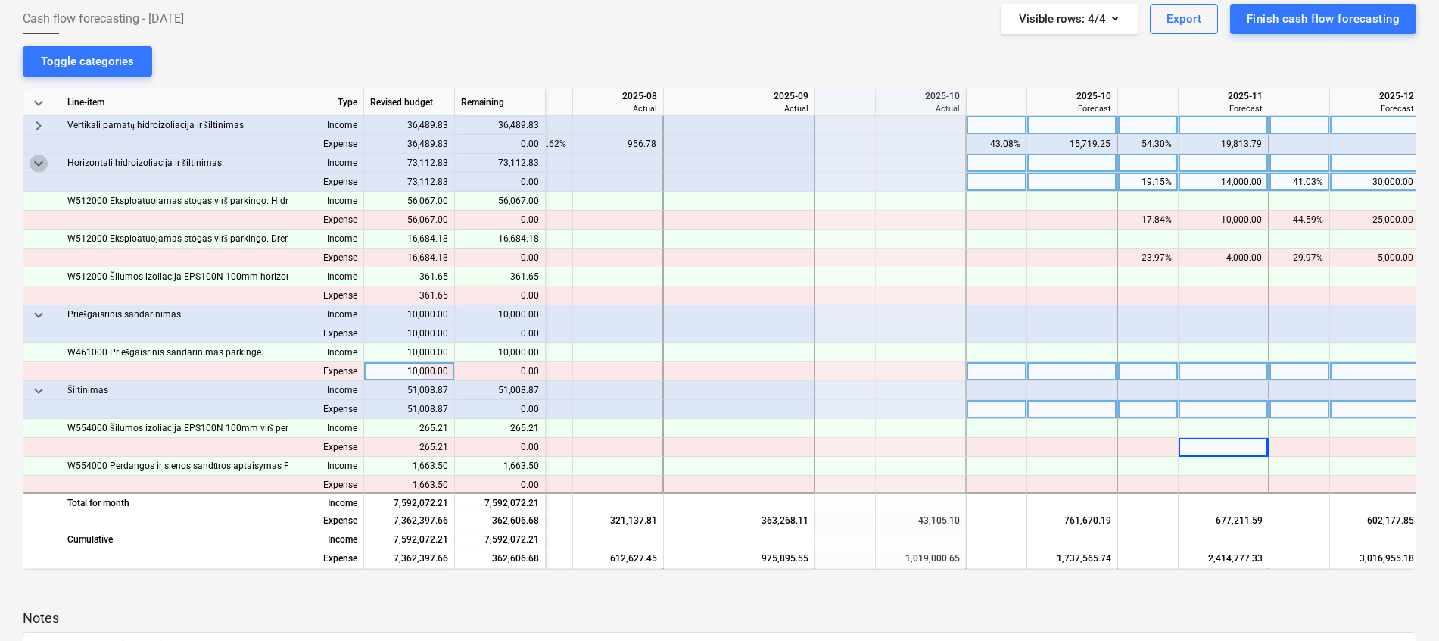
click at [42, 161] on span "keyboard_arrow_down" at bounding box center [39, 163] width 18 height 18
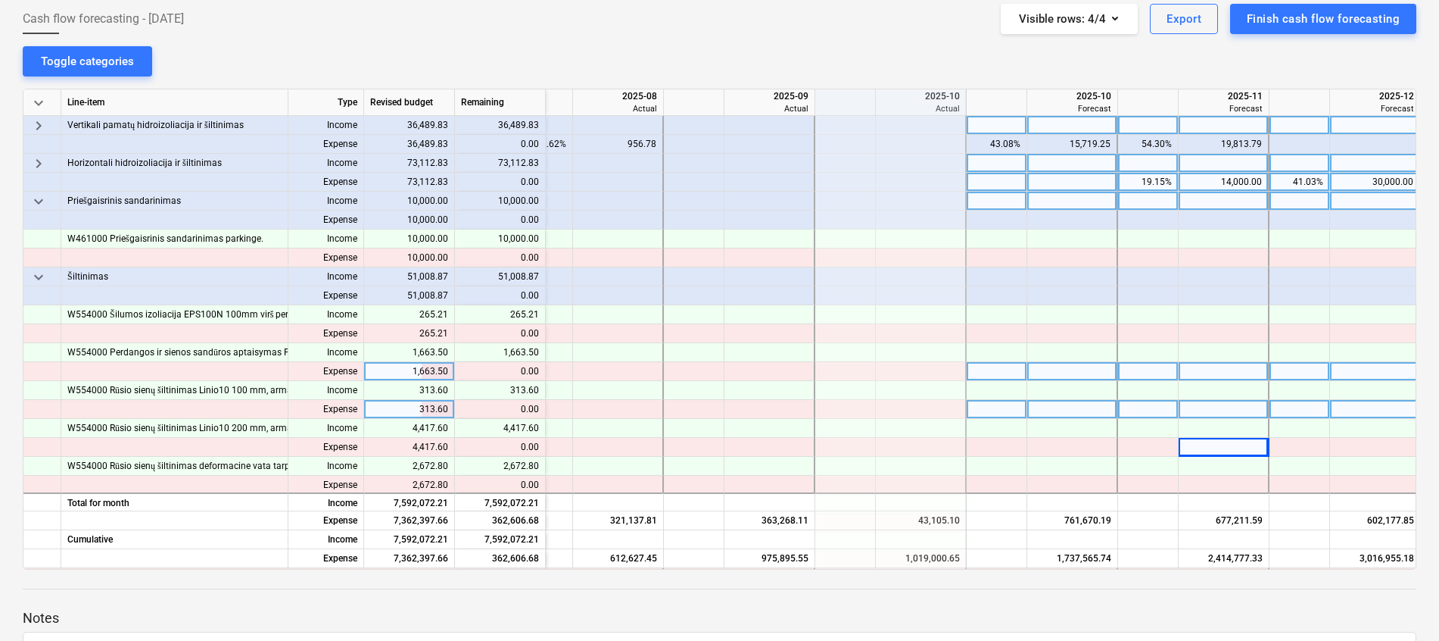
click at [37, 204] on span "keyboard_arrow_down" at bounding box center [39, 201] width 18 height 18
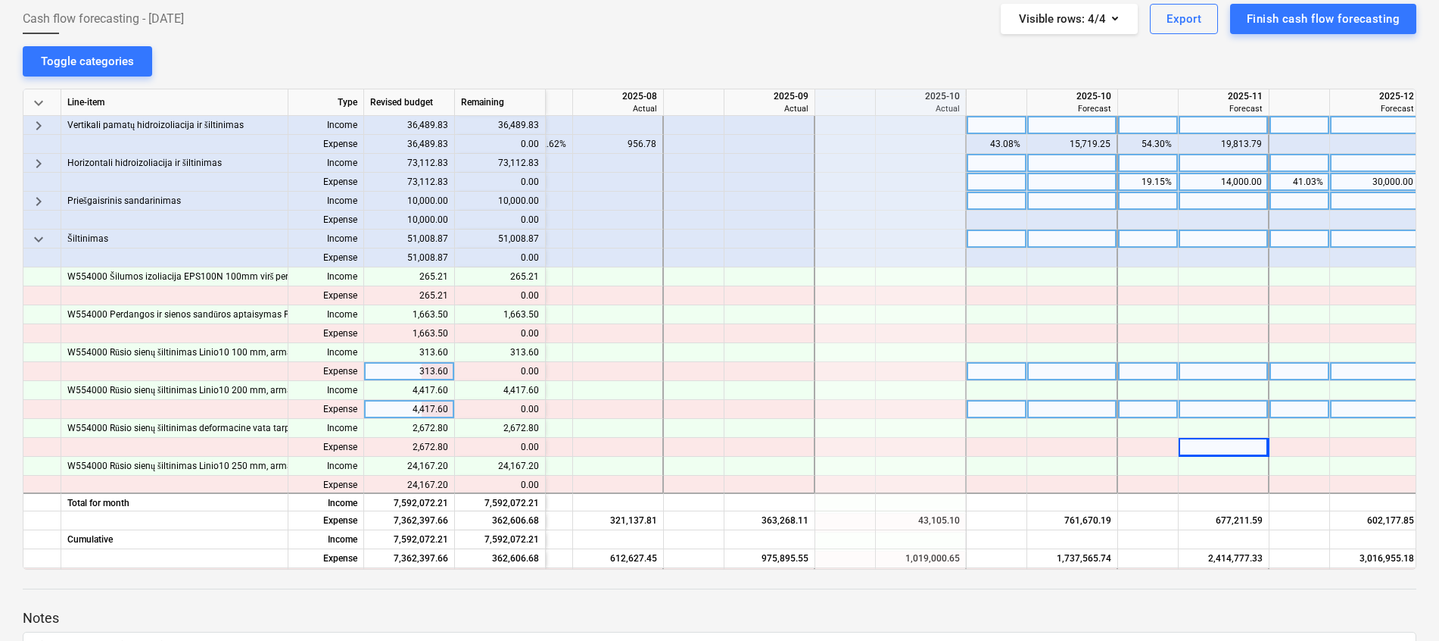
click at [37, 236] on span "keyboard_arrow_down" at bounding box center [39, 239] width 18 height 18
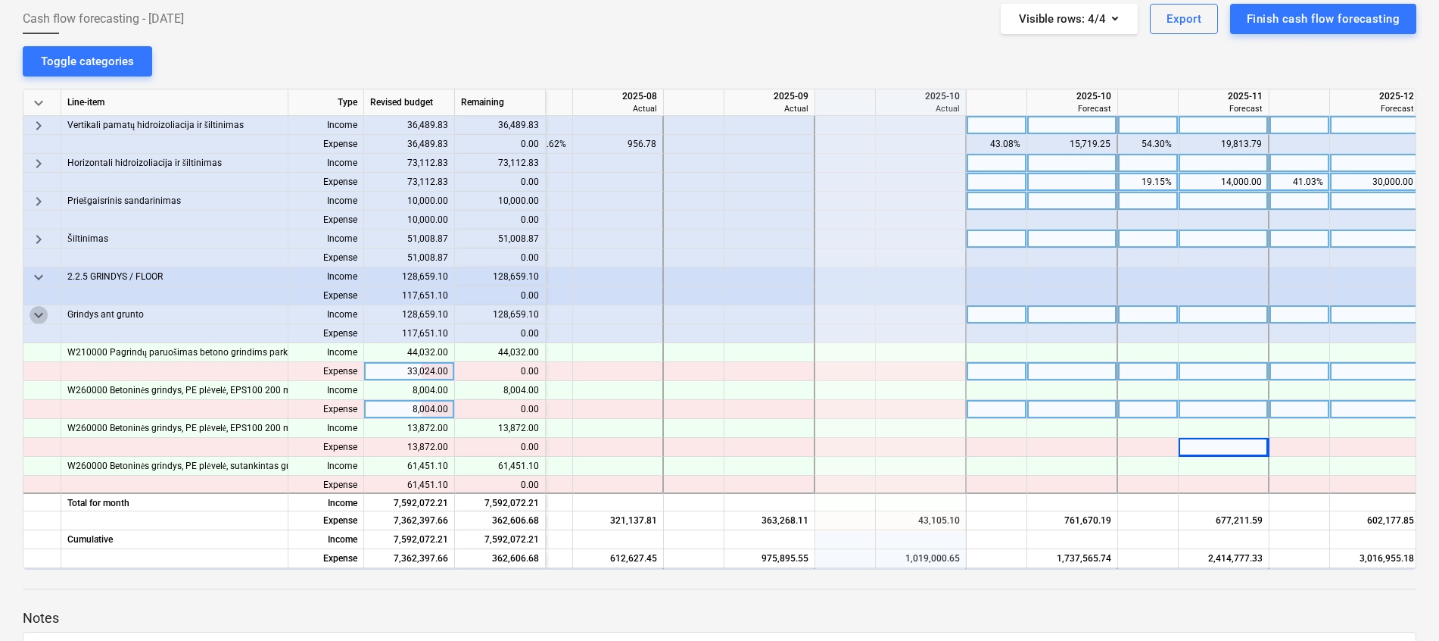
click at [39, 309] on span "keyboard_arrow_down" at bounding box center [39, 315] width 18 height 18
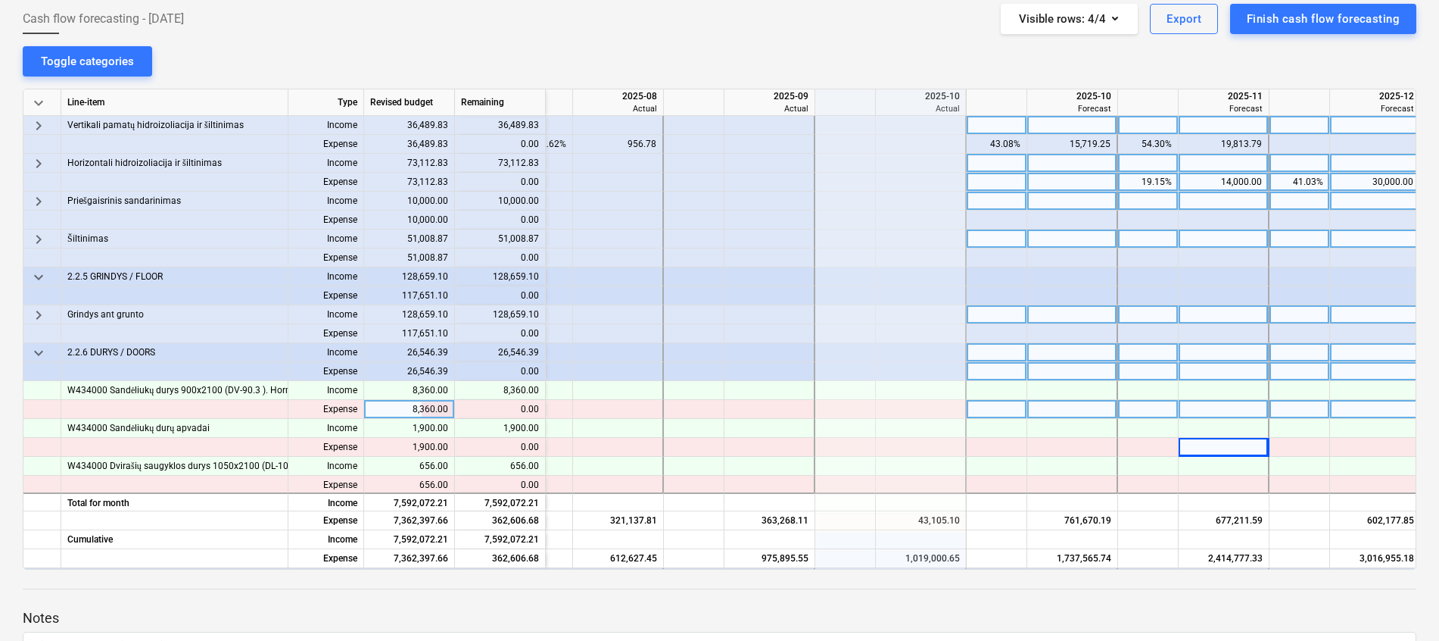
click at [44, 354] on span "keyboard_arrow_down" at bounding box center [39, 353] width 18 height 18
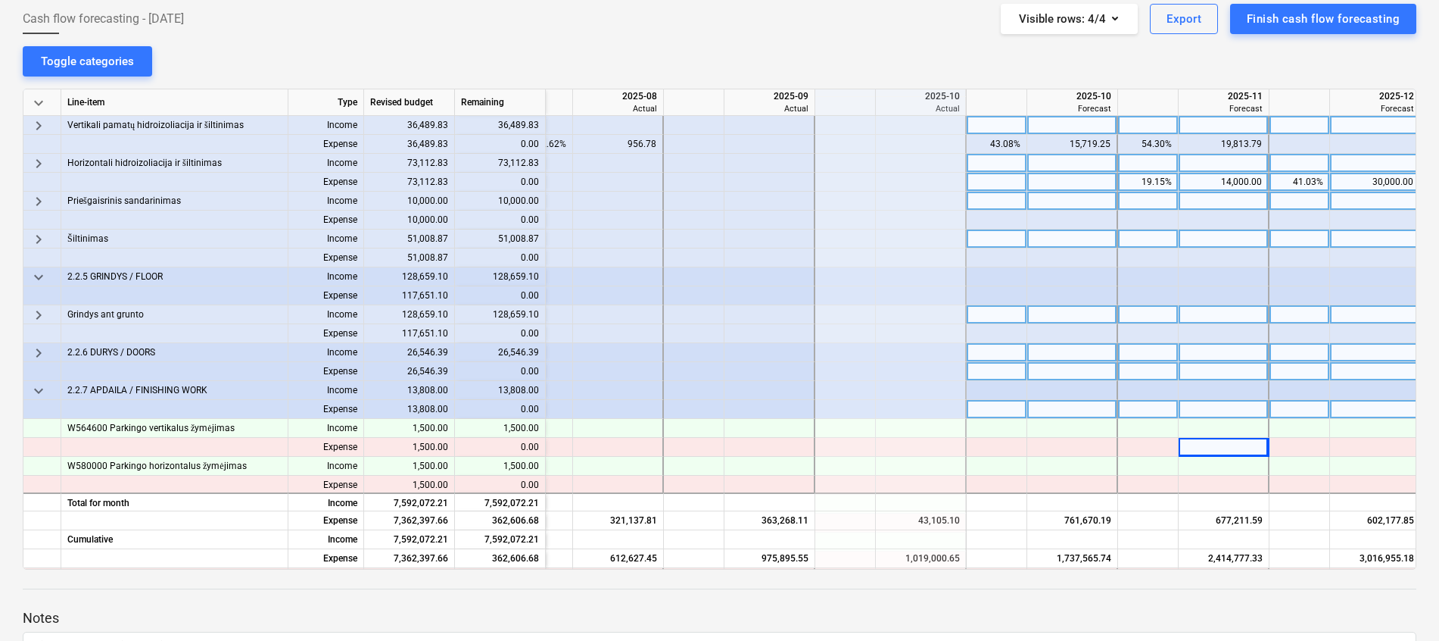
scroll to position [1477, 488]
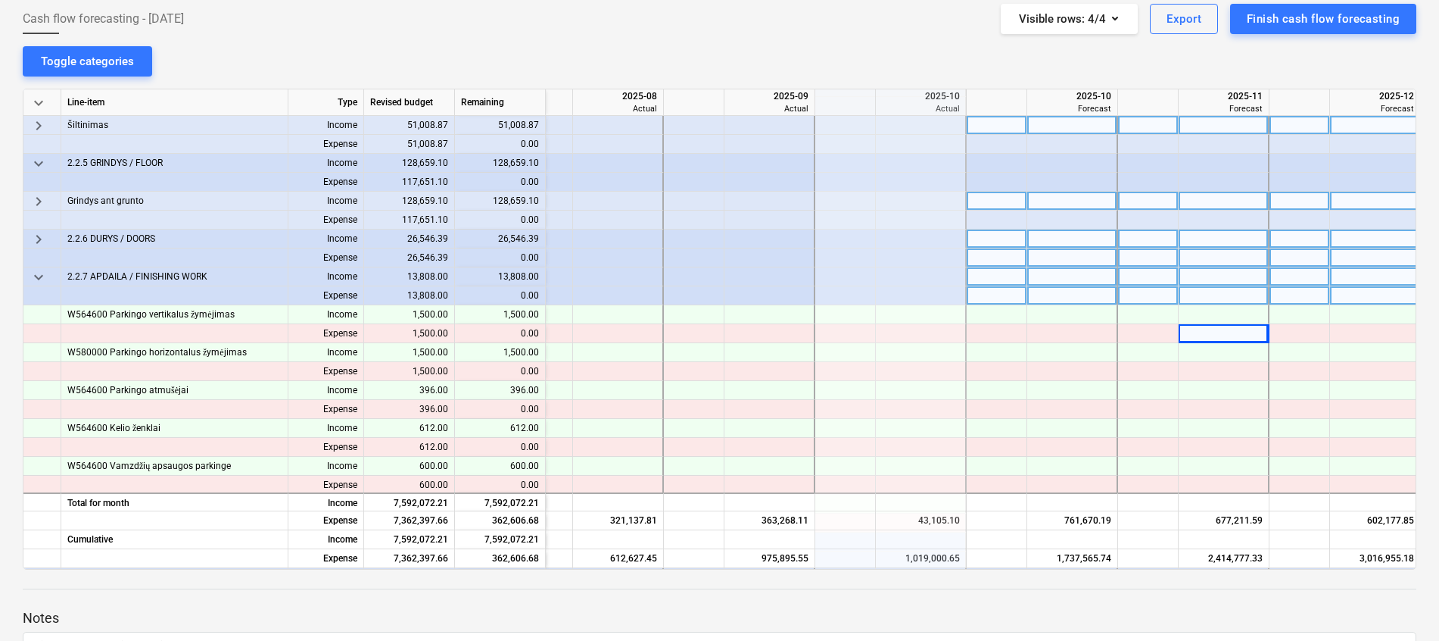
click at [35, 272] on span "keyboard_arrow_down" at bounding box center [39, 277] width 18 height 18
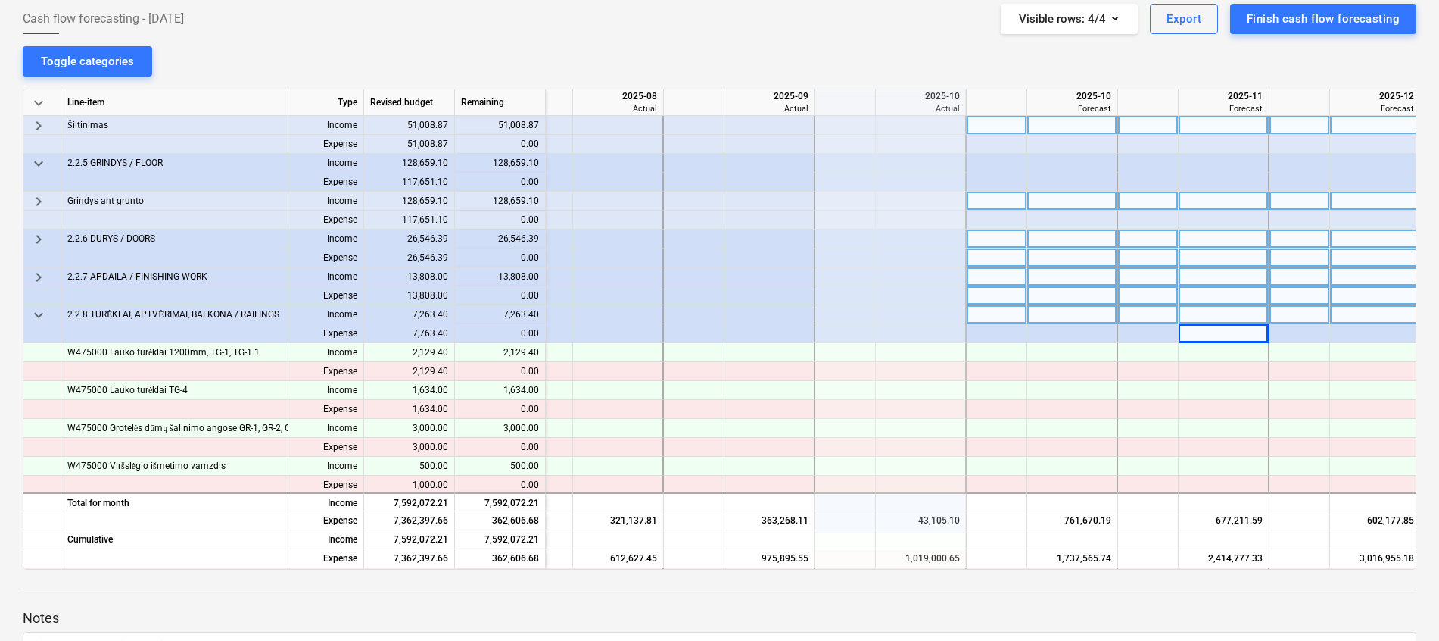
click at [42, 318] on span "keyboard_arrow_down" at bounding box center [39, 315] width 18 height 18
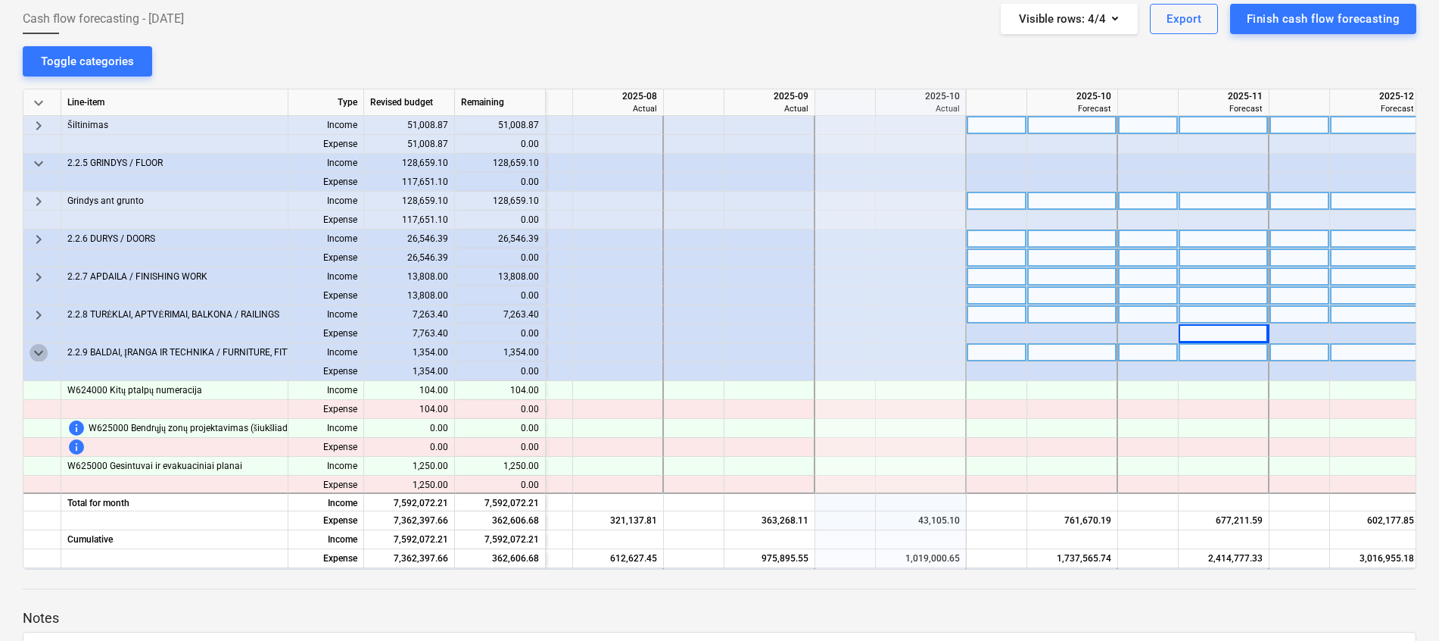
click at [42, 349] on span "keyboard_arrow_down" at bounding box center [39, 353] width 18 height 18
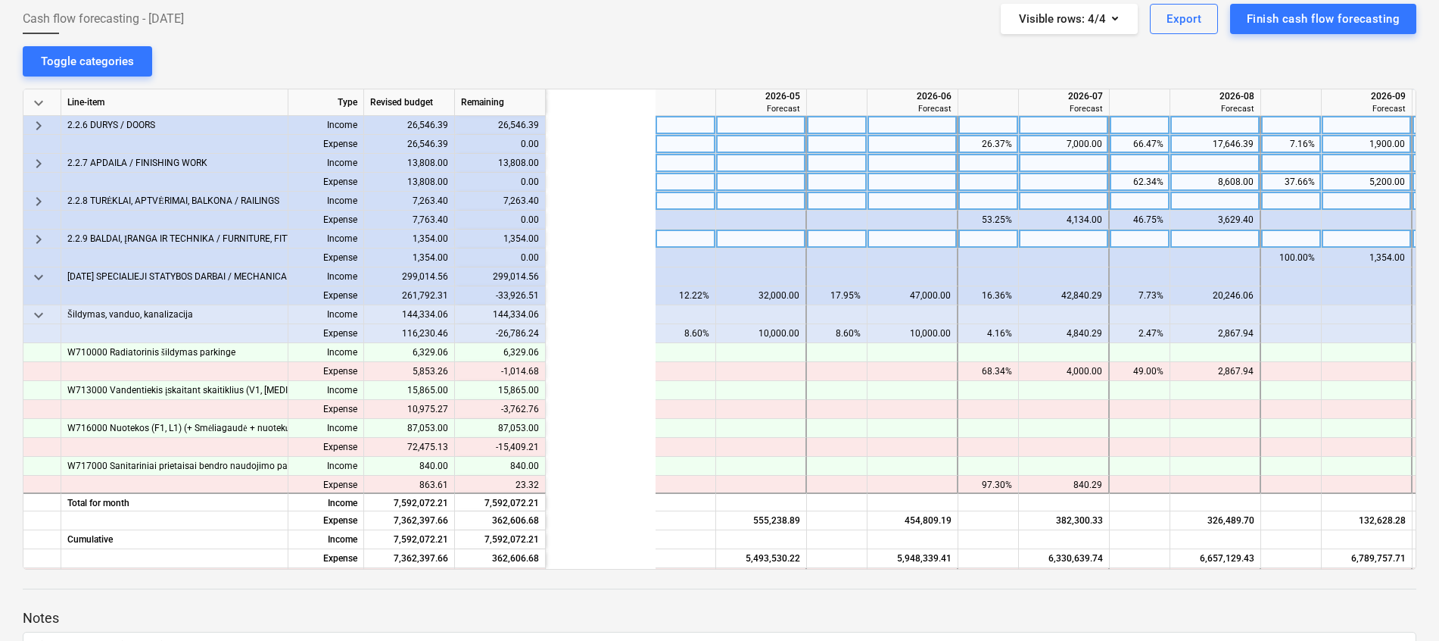
scroll to position [1590, 2066]
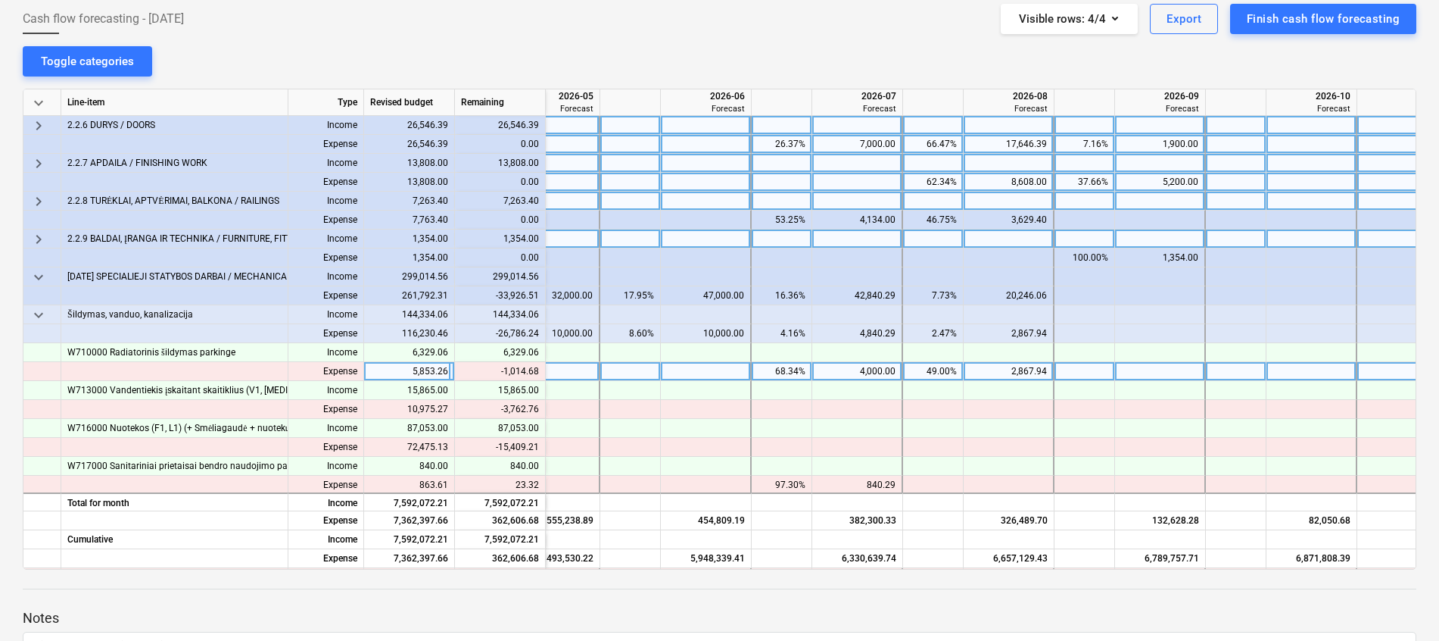
click at [1037, 375] on div "2,867.94" at bounding box center [1008, 371] width 77 height 19
click at [1020, 372] on div at bounding box center [1009, 371] width 91 height 19
type input "1853.26"
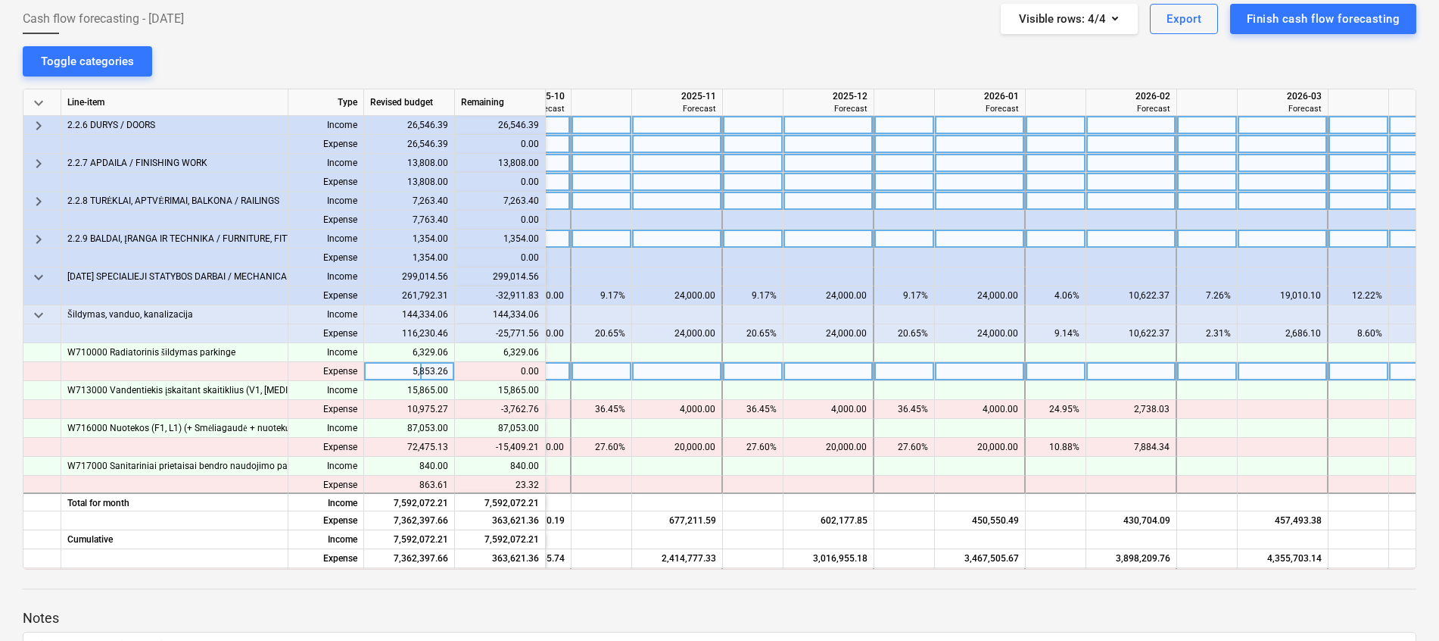
scroll to position [1590, 962]
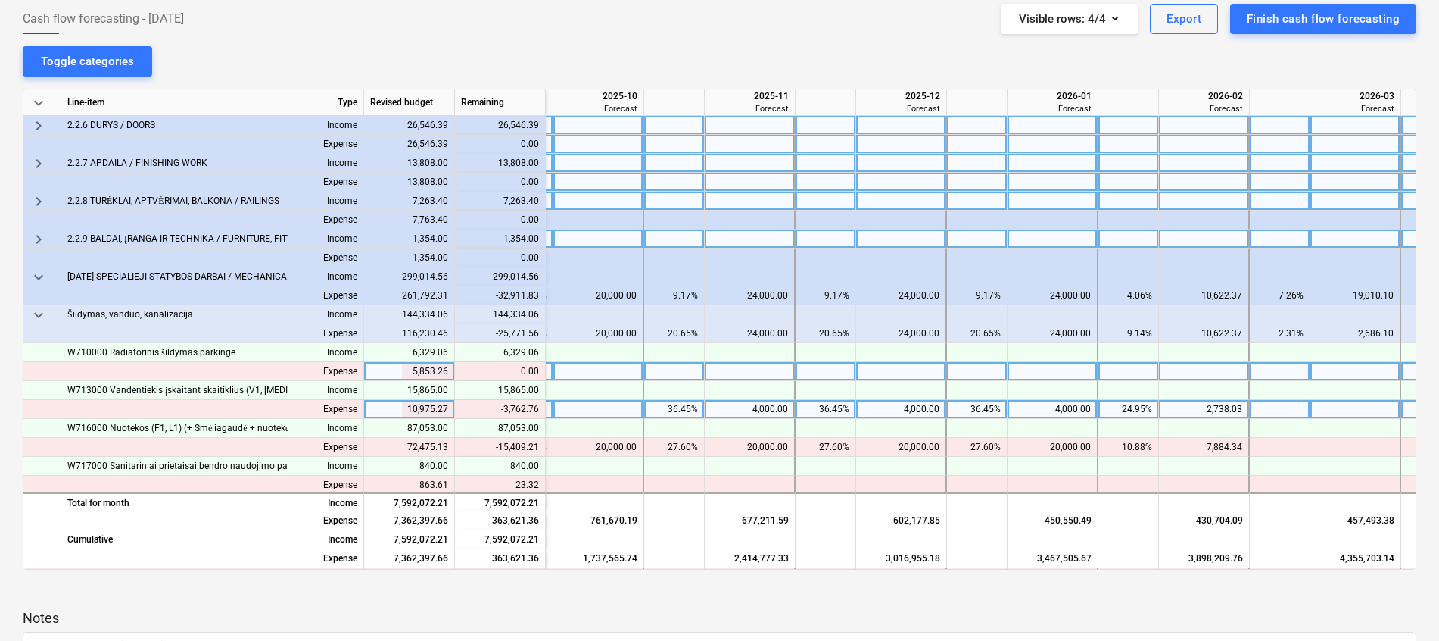
click at [1194, 409] on div "2,738.03" at bounding box center [1203, 409] width 77 height 19
click at [1059, 403] on div "4,000.00" at bounding box center [1052, 409] width 77 height 19
click at [1068, 408] on div at bounding box center [1053, 409] width 91 height 19
type input "2975.27"
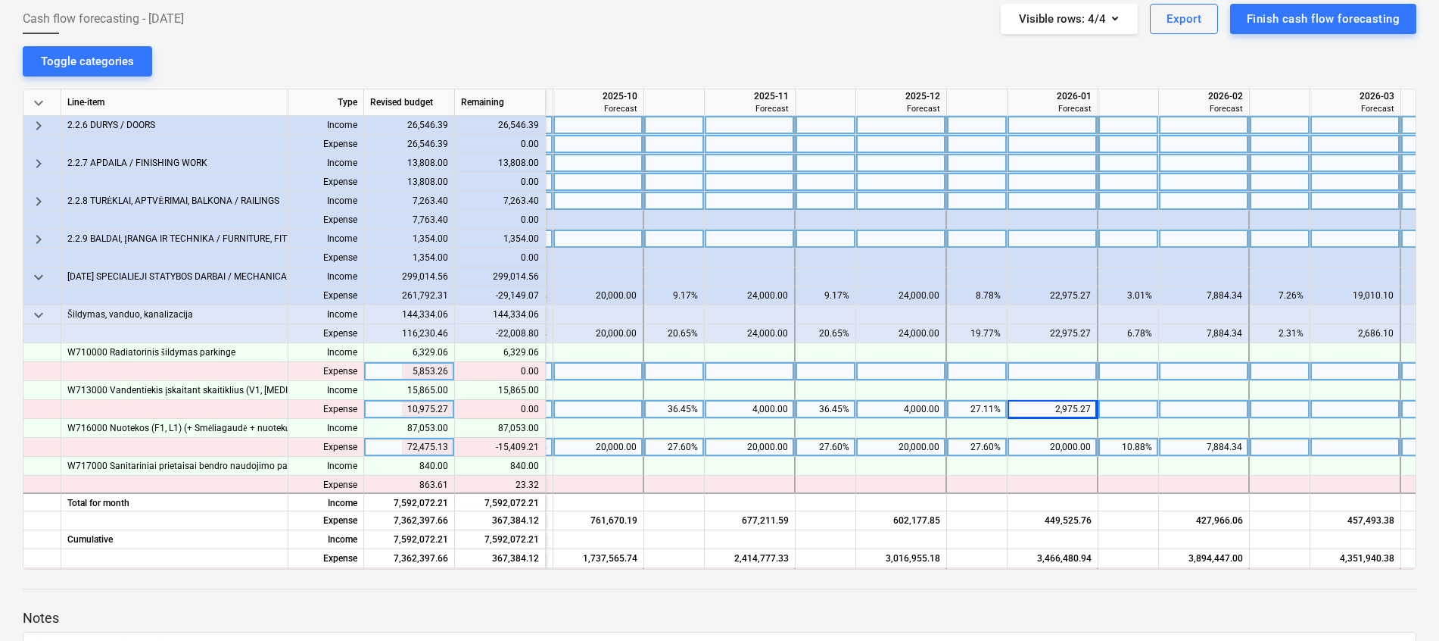
click at [777, 449] on div "20,000.00" at bounding box center [749, 447] width 77 height 19
type input "15000"
click at [922, 445] on div "20,000.00" at bounding box center [900, 447] width 77 height 19
type input "15000"
click at [1053, 449] on div "20,000.00" at bounding box center [1052, 447] width 77 height 19
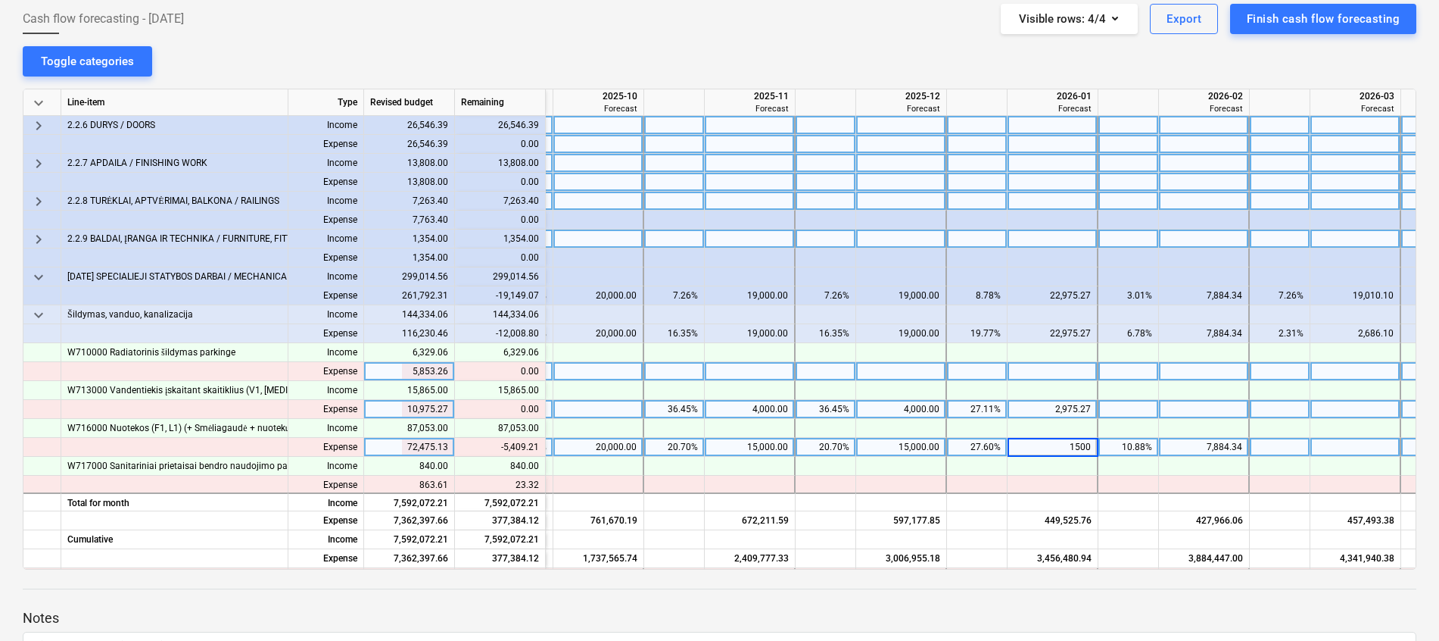
type input "15000"
click at [603, 448] on div "20,000.00" at bounding box center [598, 447] width 77 height 19
click at [616, 447] on div at bounding box center [599, 447] width 91 height 19
type input "19590.79"
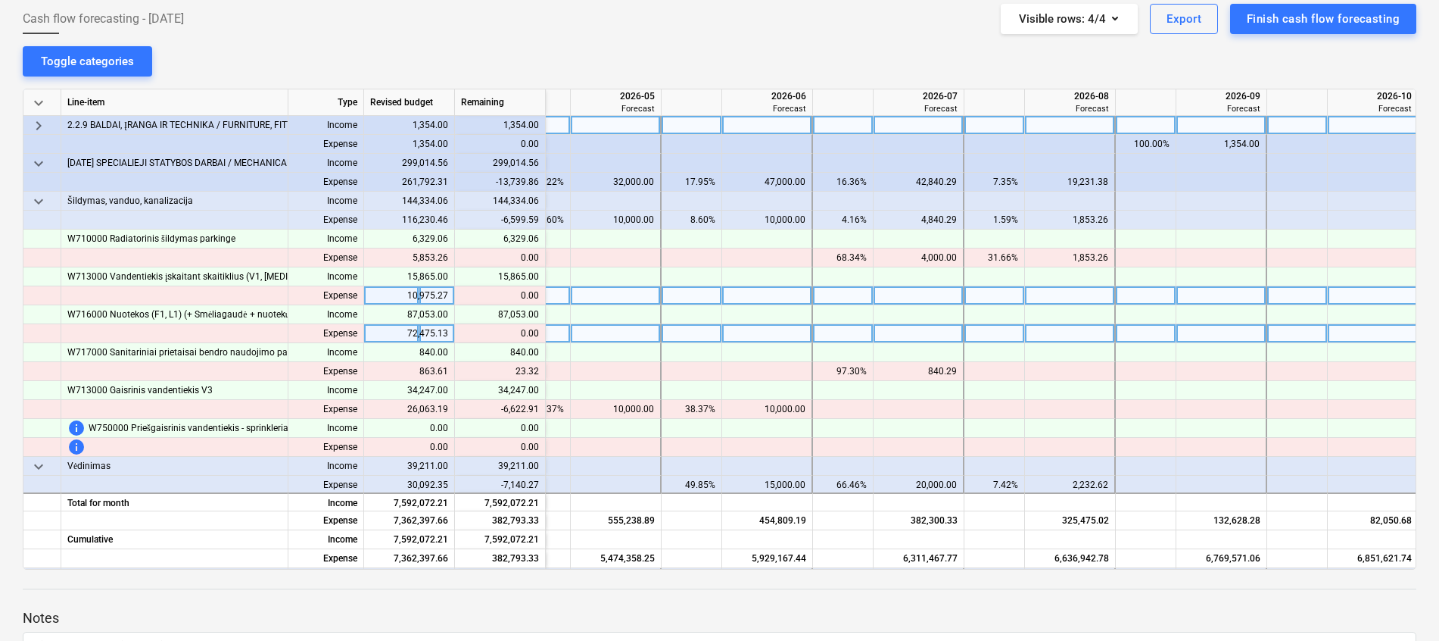
scroll to position [1704, 2034]
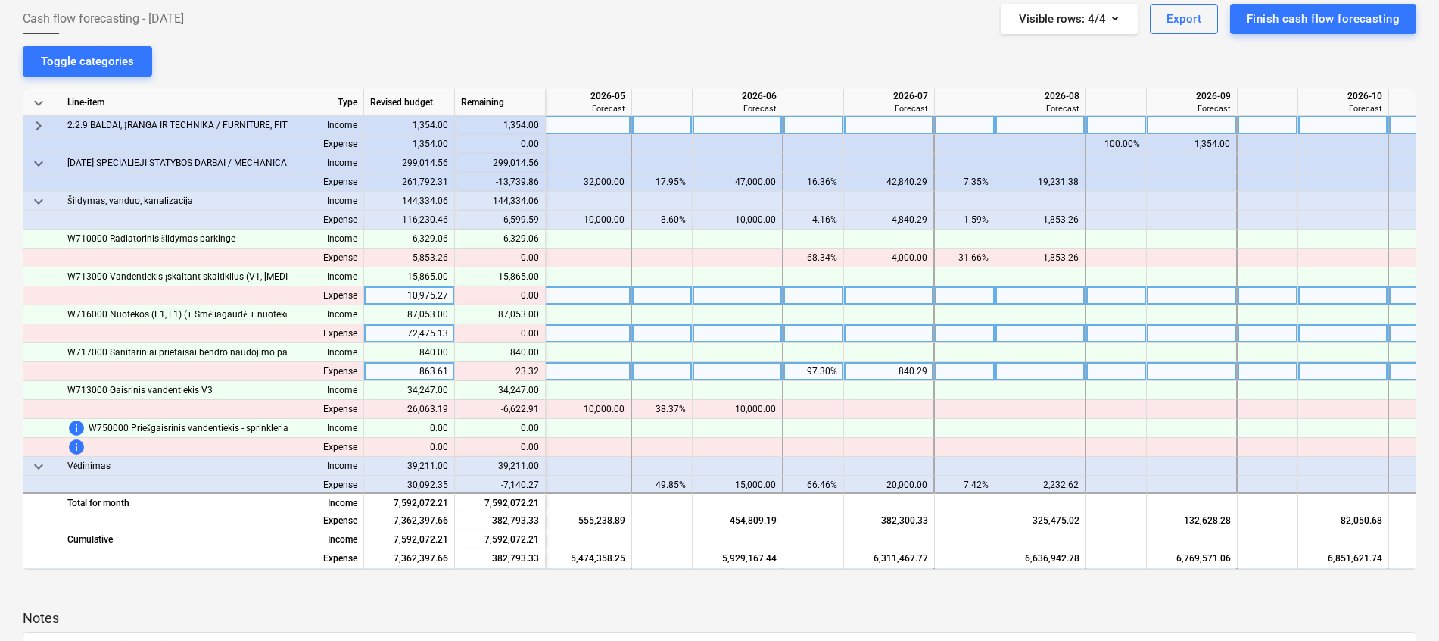
click at [892, 368] on div "840.29" at bounding box center [888, 371] width 77 height 19
click at [910, 373] on div at bounding box center [889, 371] width 91 height 19
type input "863.61"
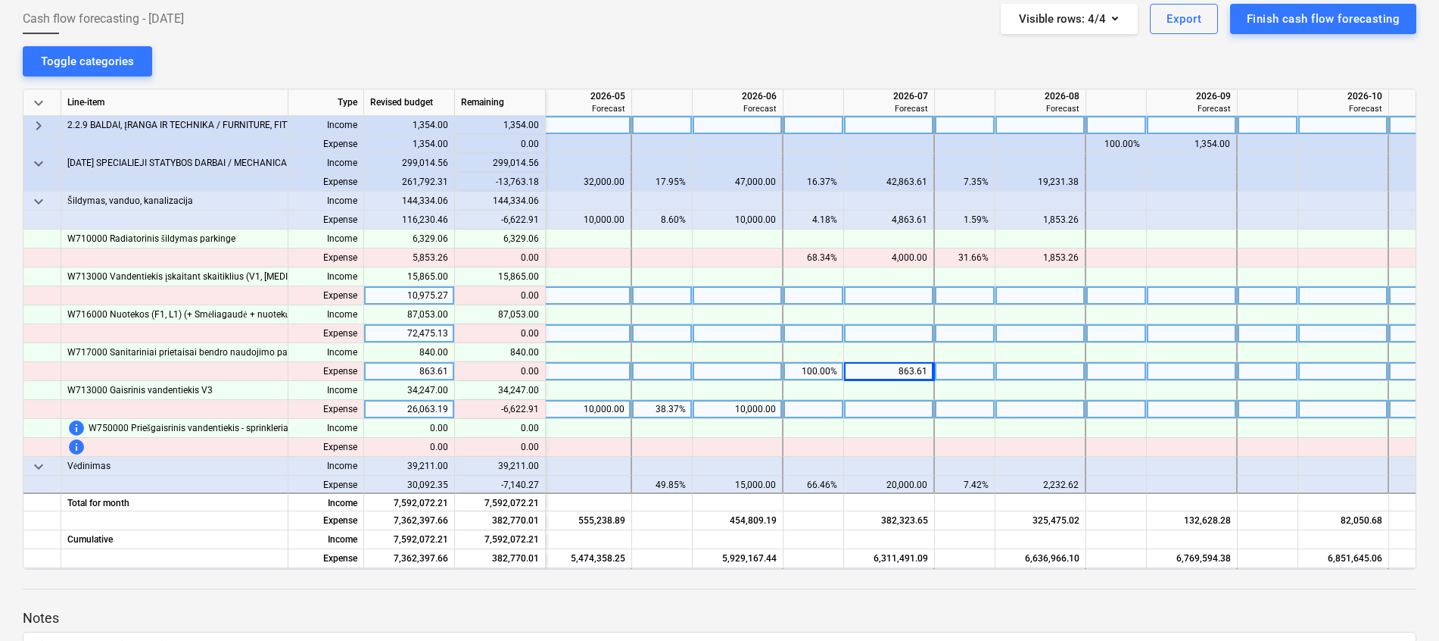
click at [773, 408] on div "10,000.00" at bounding box center [737, 409] width 77 height 19
type input "7000"
click at [588, 408] on div "10,000.00" at bounding box center [585, 409] width 77 height 19
type input "7000"
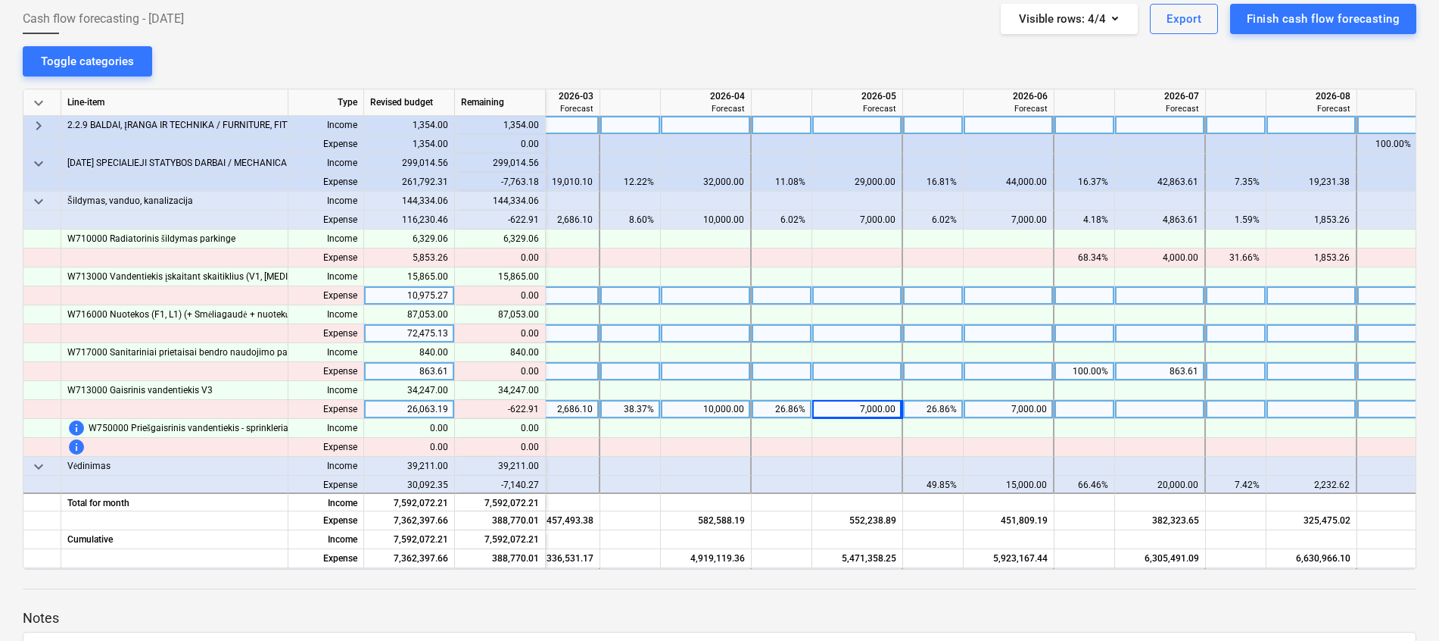
scroll to position [1704, 1712]
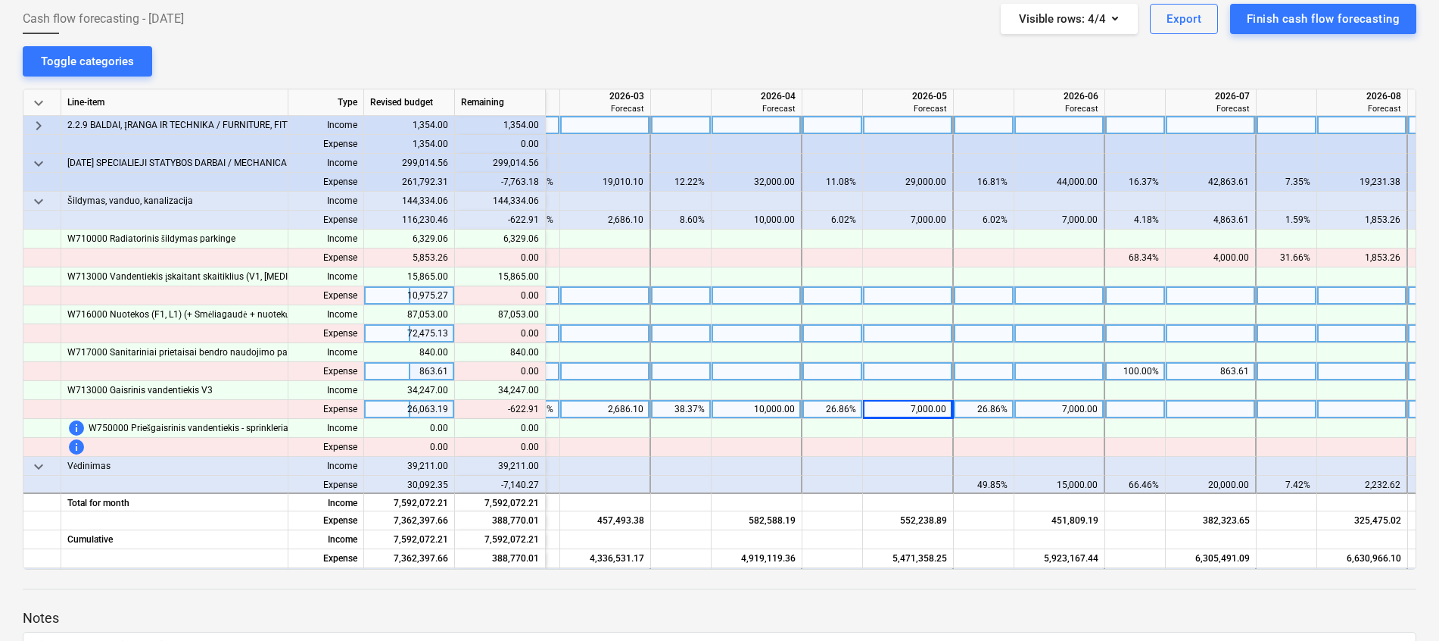
click at [784, 411] on div "10,000.00" at bounding box center [756, 409] width 77 height 19
click at [772, 407] on div at bounding box center [757, 409] width 91 height 19
type input "9377.09"
click at [34, 196] on span "keyboard_arrow_down" at bounding box center [39, 201] width 18 height 18
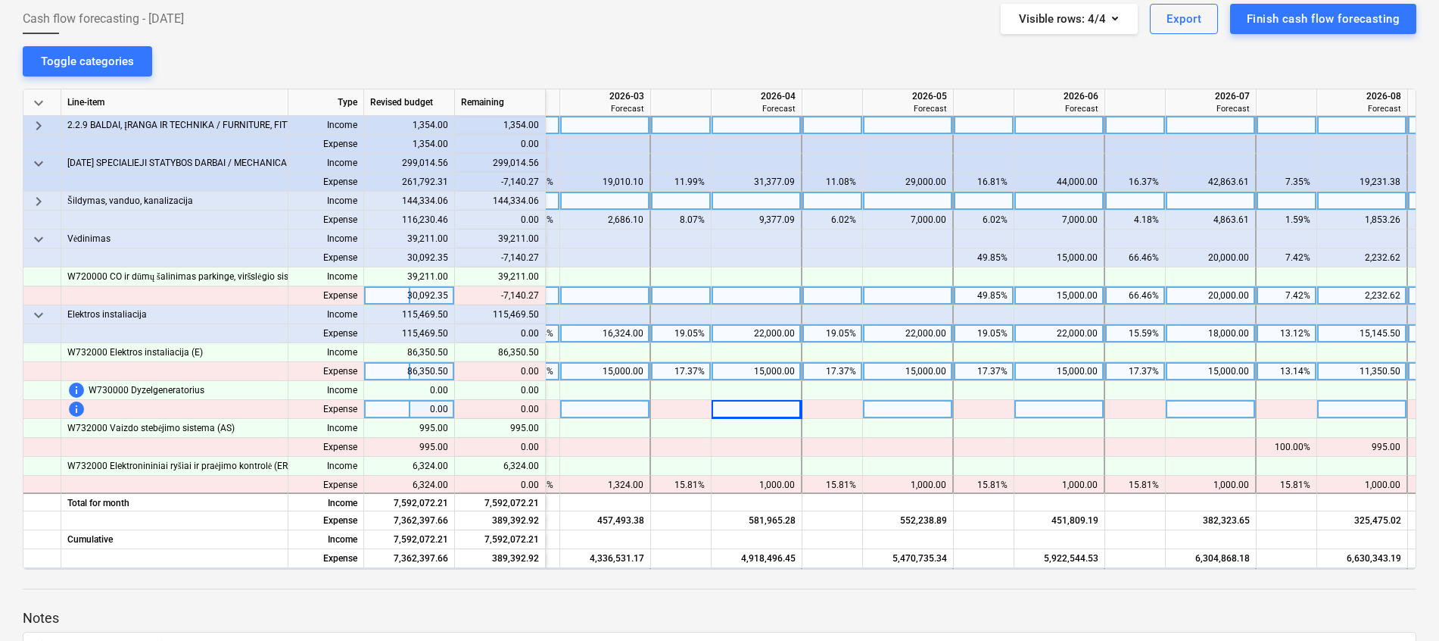
drag, startPoint x: 943, startPoint y: 568, endPoint x: 1084, endPoint y: 563, distance: 140.9
click at [1084, 563] on div "keyboard_arrow_down Line-item Type Revised budget Remaining 2026-02 Forecast 20…" at bounding box center [720, 329] width 1394 height 481
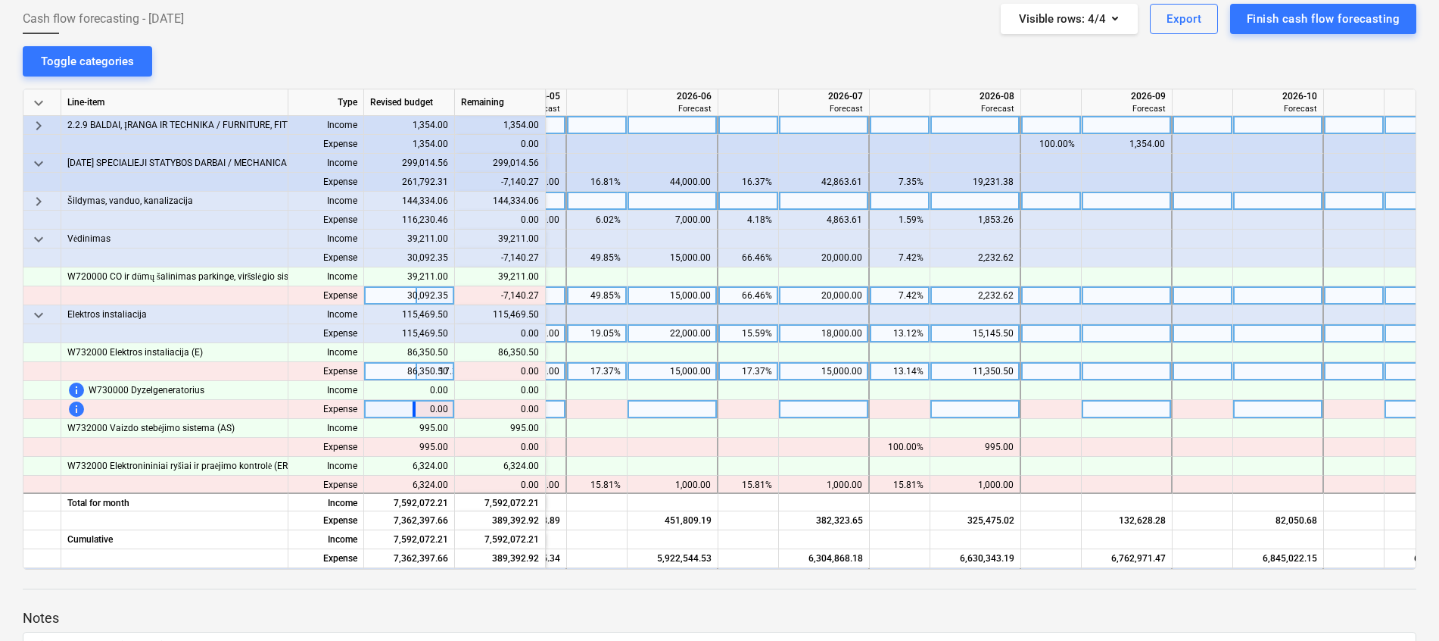
scroll to position [1704, 1924]
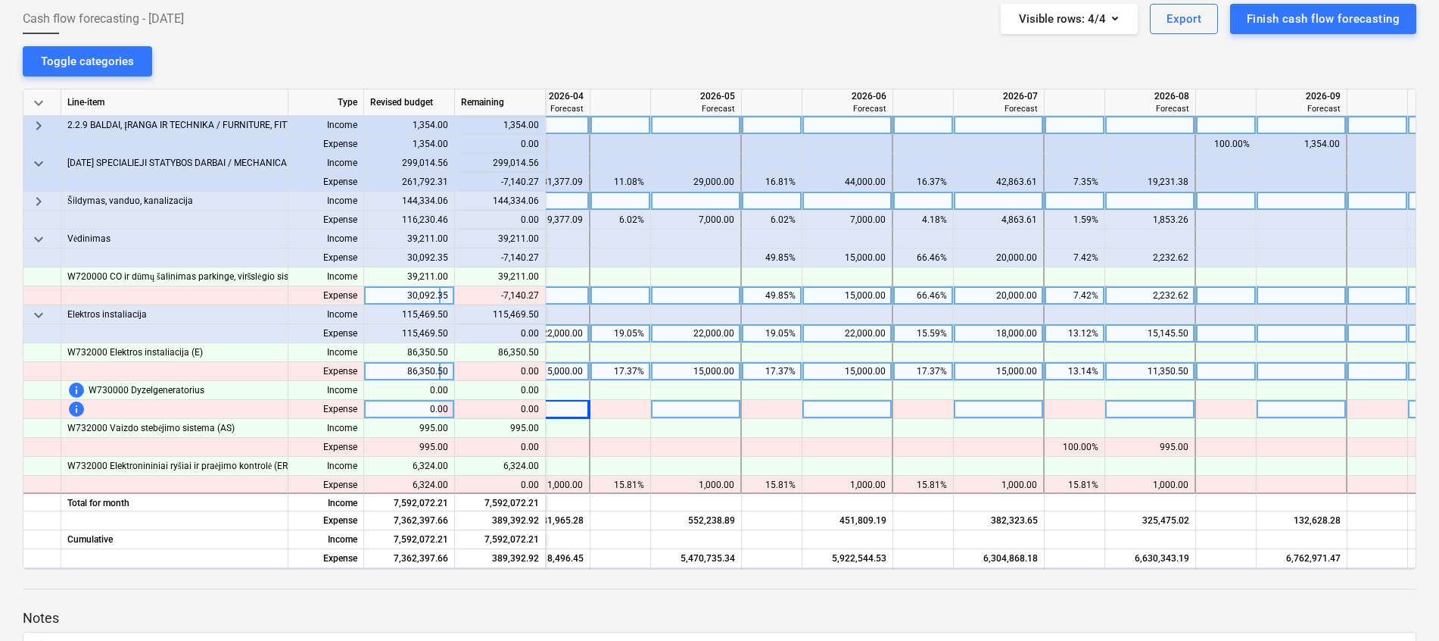
click at [1012, 295] on div "20,000.00" at bounding box center [998, 295] width 77 height 19
type input "15000"
click at [860, 298] on div "15,000.00" at bounding box center [847, 295] width 77 height 19
type input "13000"
click at [995, 297] on div "15,000.00" at bounding box center [998, 295] width 77 height 19
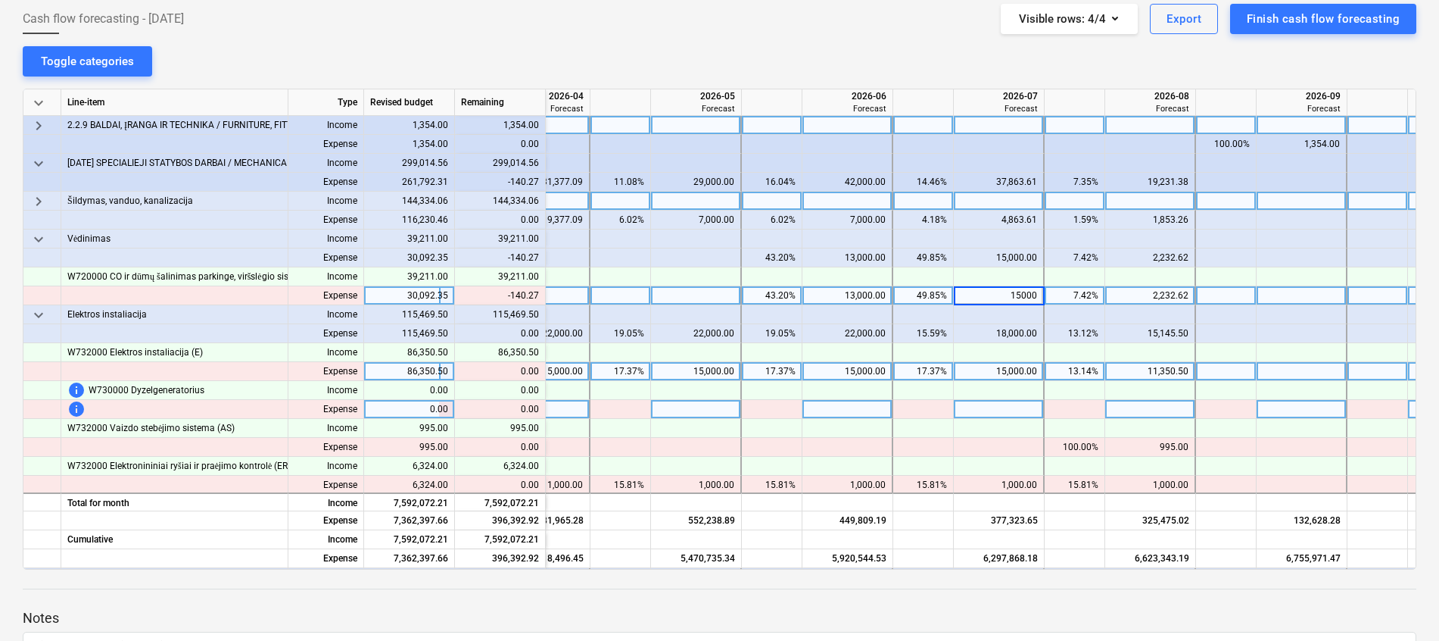
click at [1135, 299] on div "2,232.62" at bounding box center [1150, 295] width 77 height 19
click at [1155, 298] on div at bounding box center [1151, 295] width 91 height 19
type input "2092.35"
click at [40, 237] on span "keyboard_arrow_down" at bounding box center [39, 239] width 18 height 18
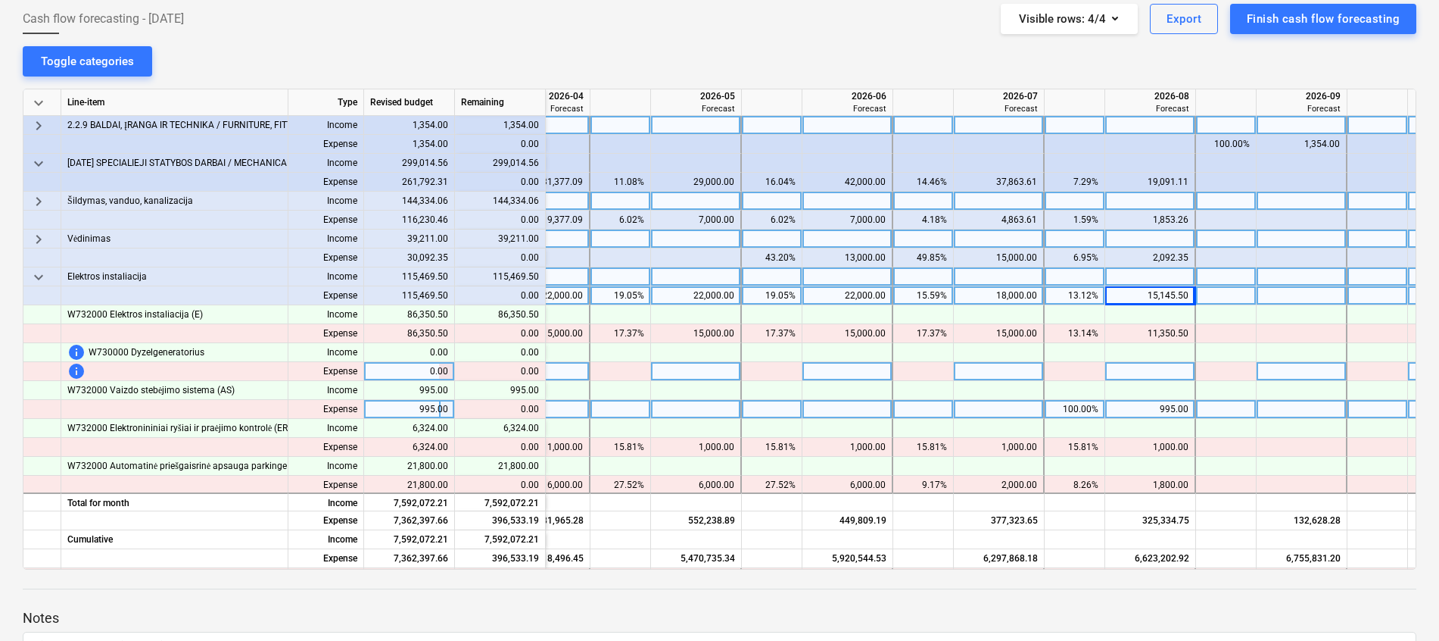
click at [40, 274] on span "keyboard_arrow_down" at bounding box center [39, 277] width 18 height 18
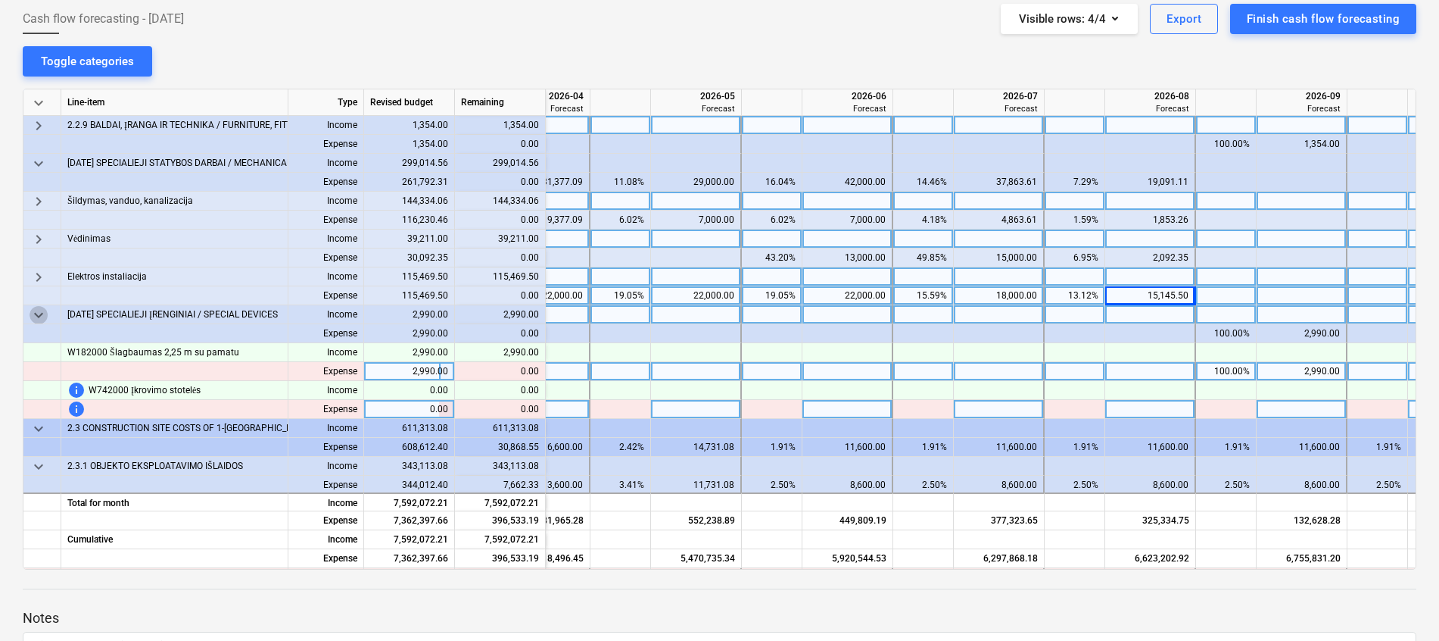
click at [44, 313] on span "keyboard_arrow_down" at bounding box center [39, 315] width 18 height 18
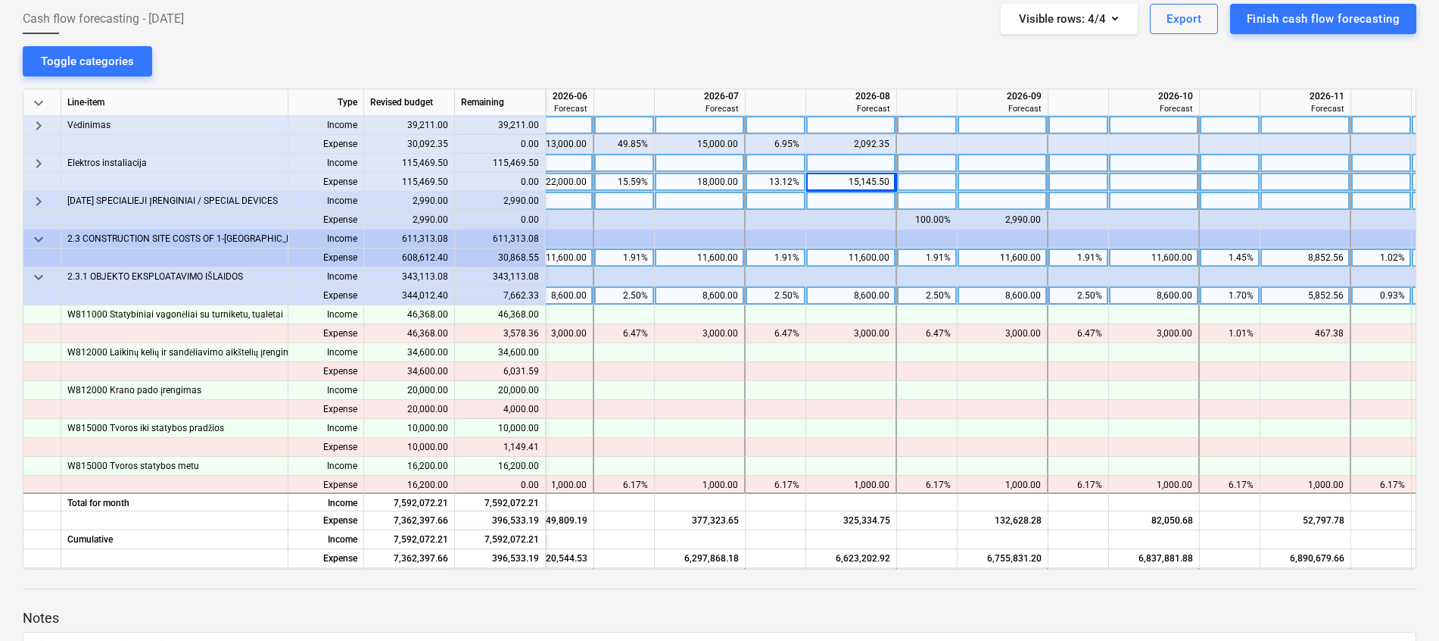
scroll to position [1817, 2395]
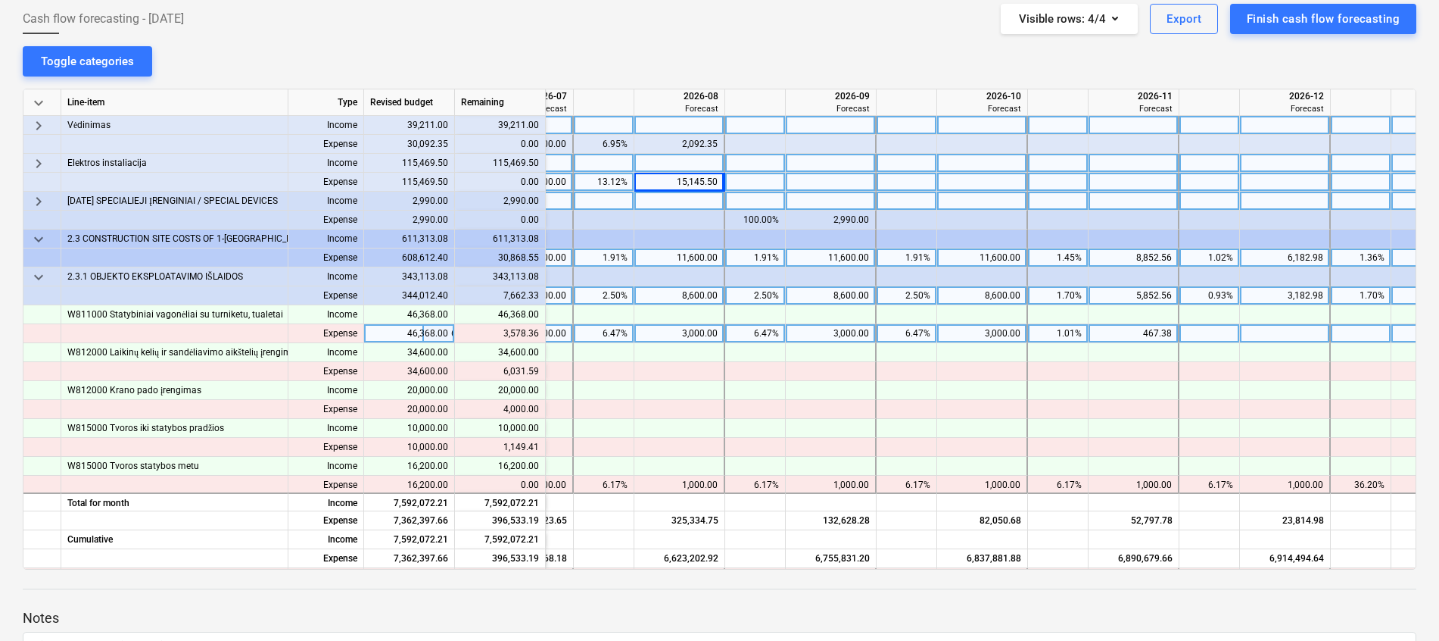
click at [1155, 331] on div "467.38" at bounding box center [1133, 333] width 77 height 19
click at [1126, 337] on div at bounding box center [1134, 333] width 91 height 19
type input "4045.74"
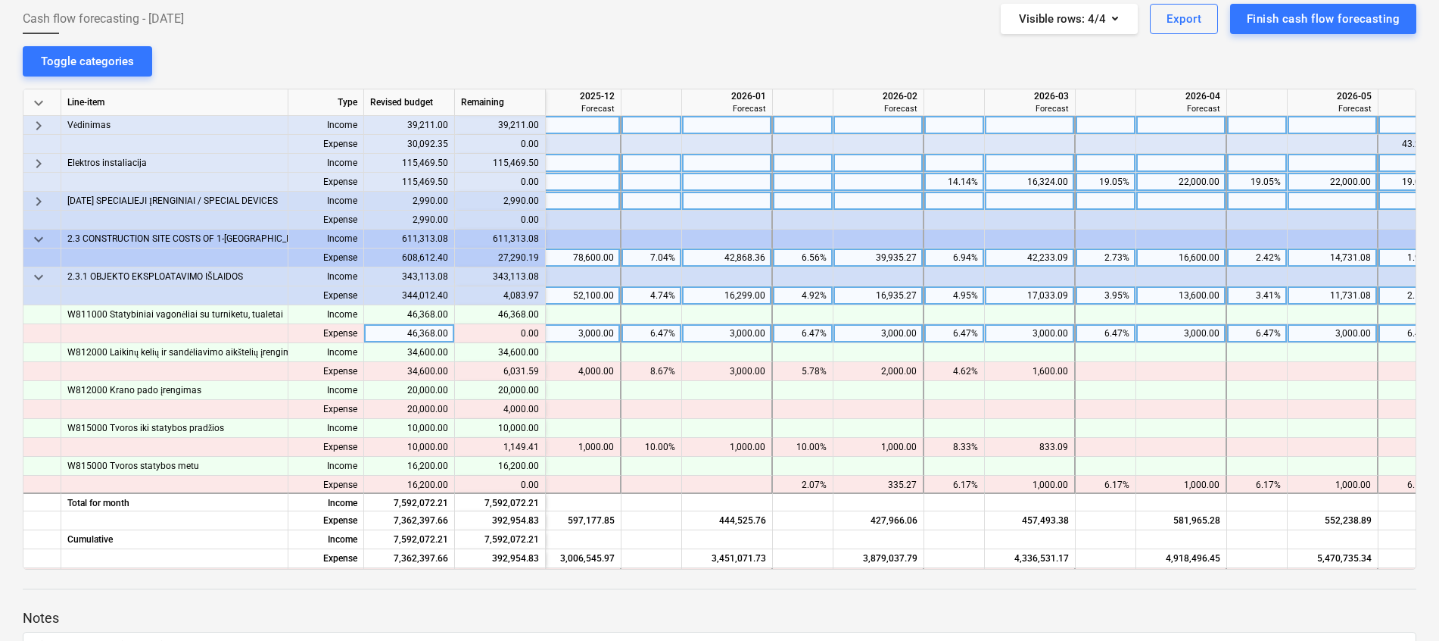
scroll to position [1817, 1342]
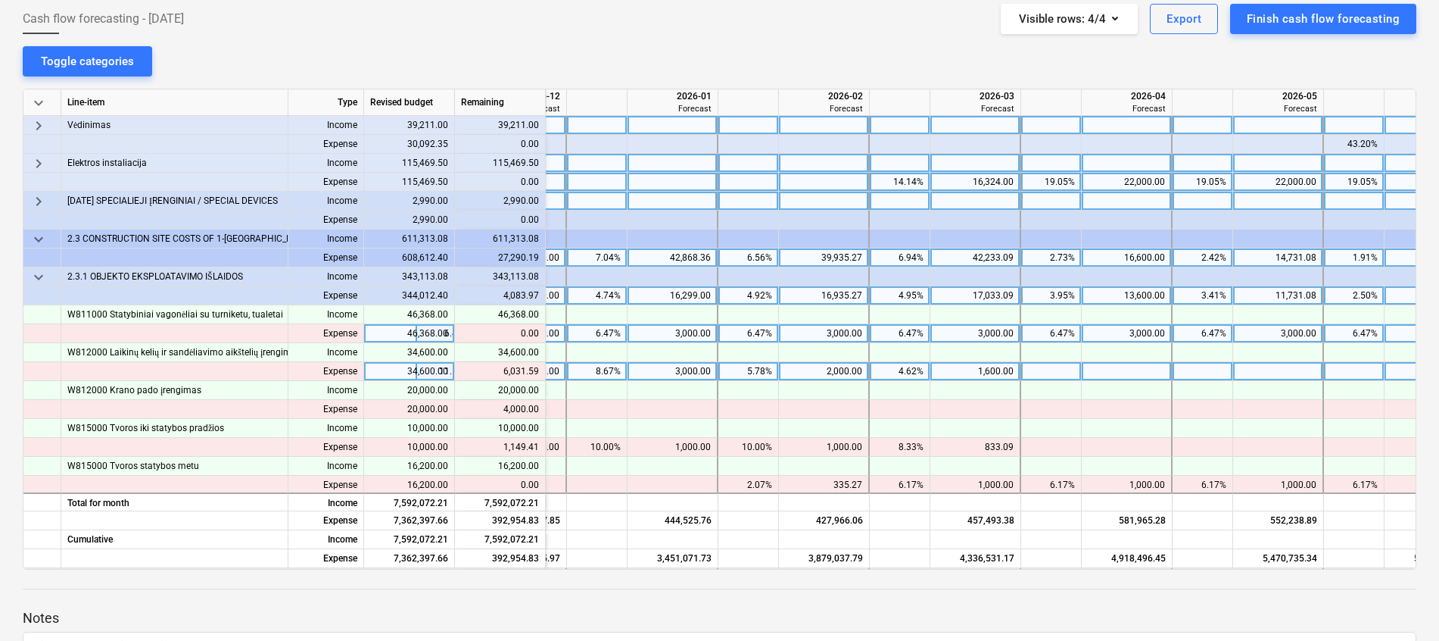
click at [831, 374] on div "2,000.00" at bounding box center [823, 371] width 77 height 19
type input "4000"
click at [664, 373] on div "3,000.00" at bounding box center [672, 371] width 77 height 19
type input "5000"
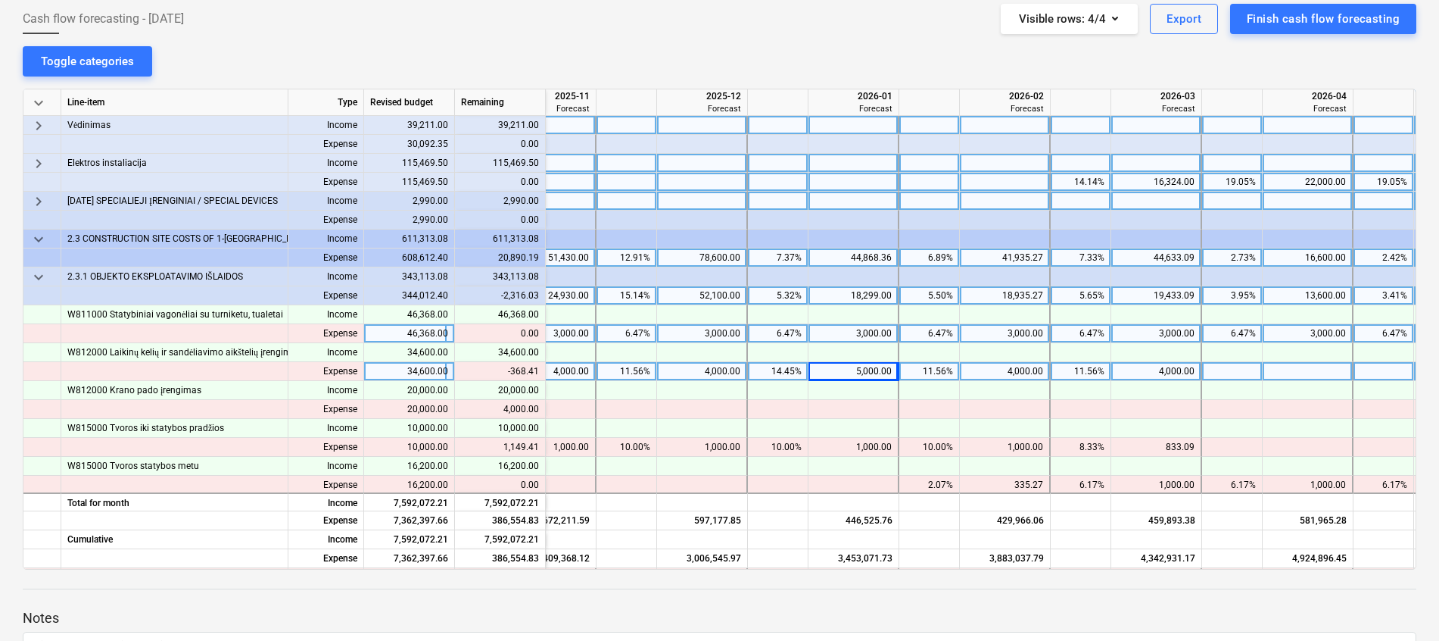
scroll to position [1817, 1177]
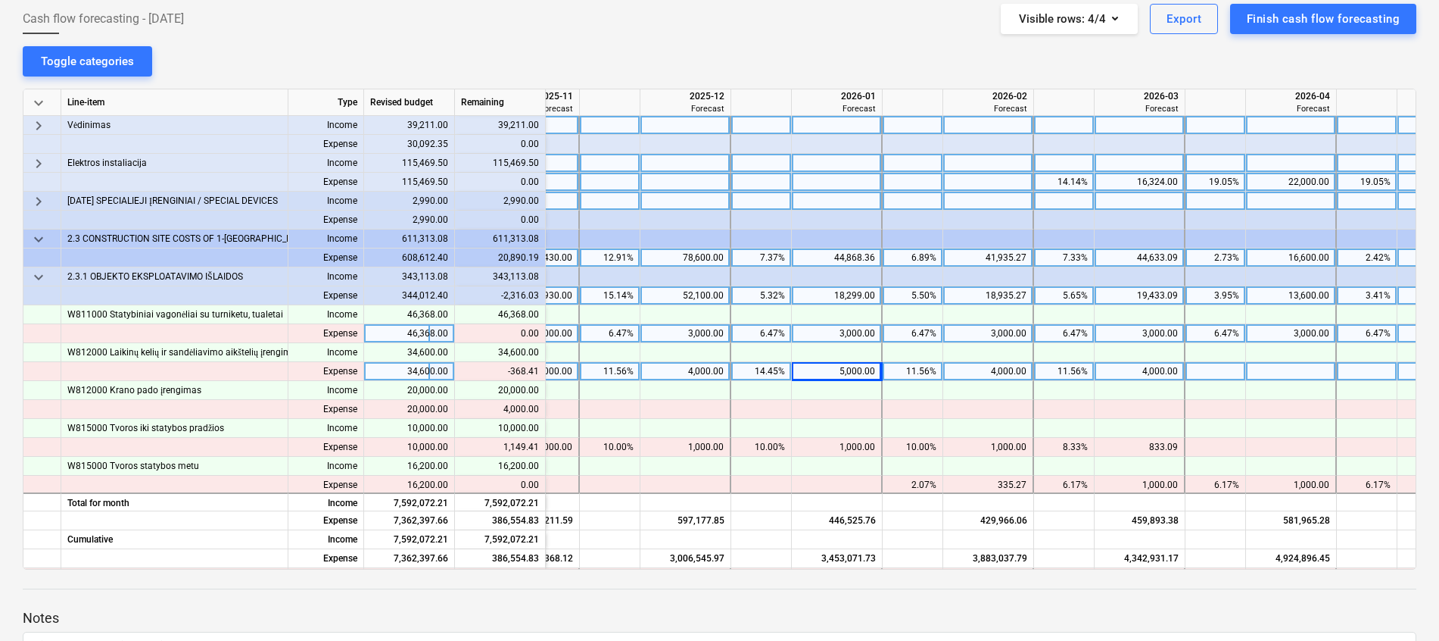
click at [822, 373] on div "5,000.00" at bounding box center [836, 371] width 77 height 19
type input "4000"
click at [1149, 377] on div "4,000.00" at bounding box center [1139, 371] width 77 height 19
click at [1141, 373] on div at bounding box center [1140, 371] width 91 height 19
type input "4631.59"
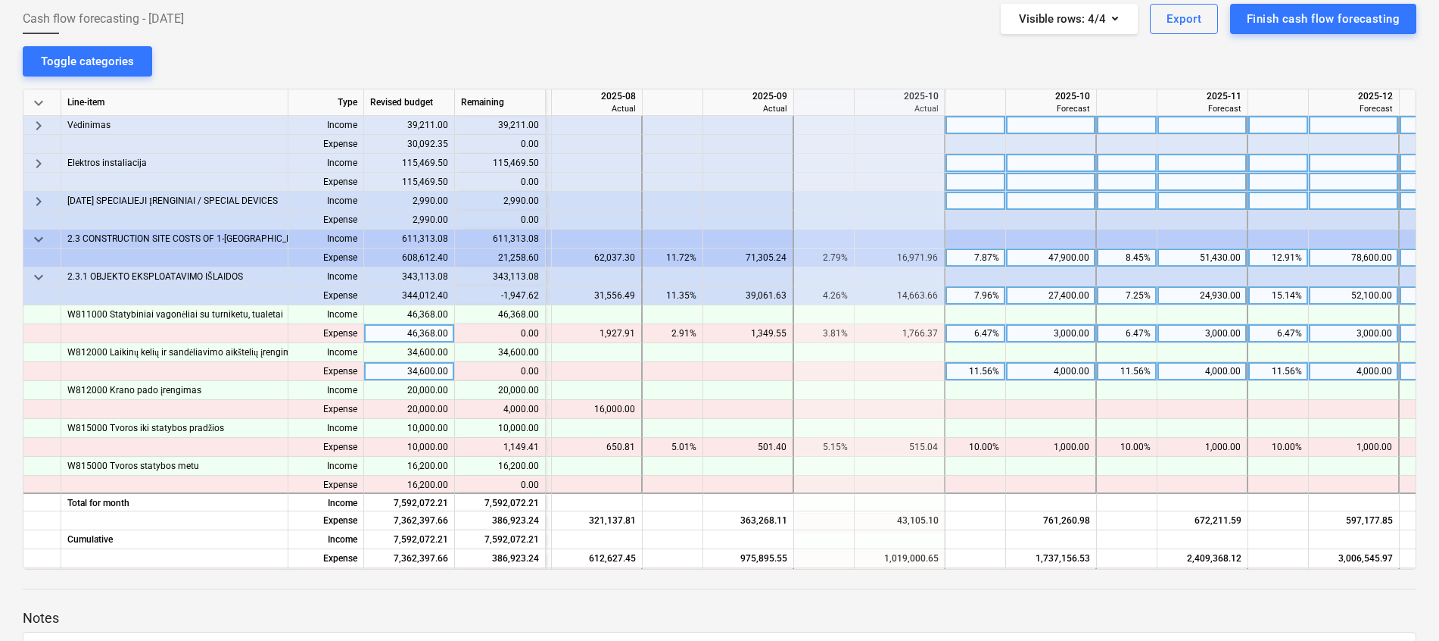
scroll to position [1817, 529]
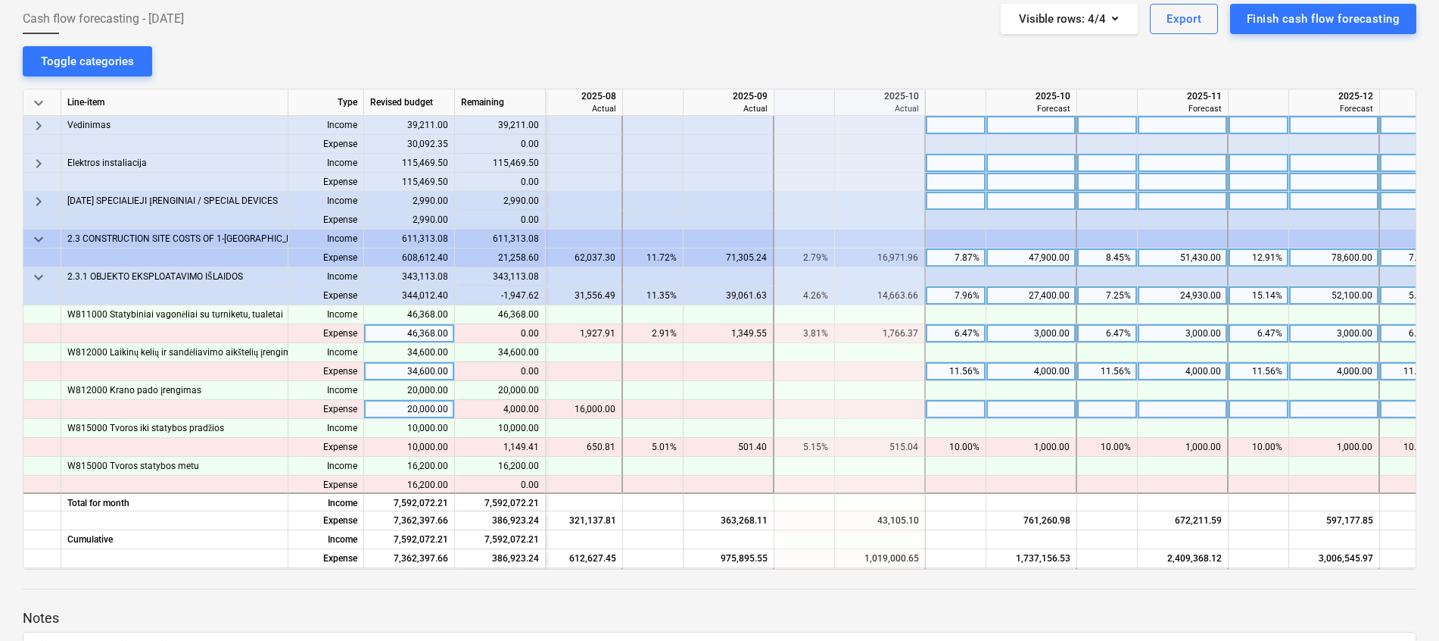
click at [1027, 413] on div at bounding box center [1032, 409] width 91 height 19
type input "4000"
click at [1329, 413] on div at bounding box center [1335, 409] width 91 height 19
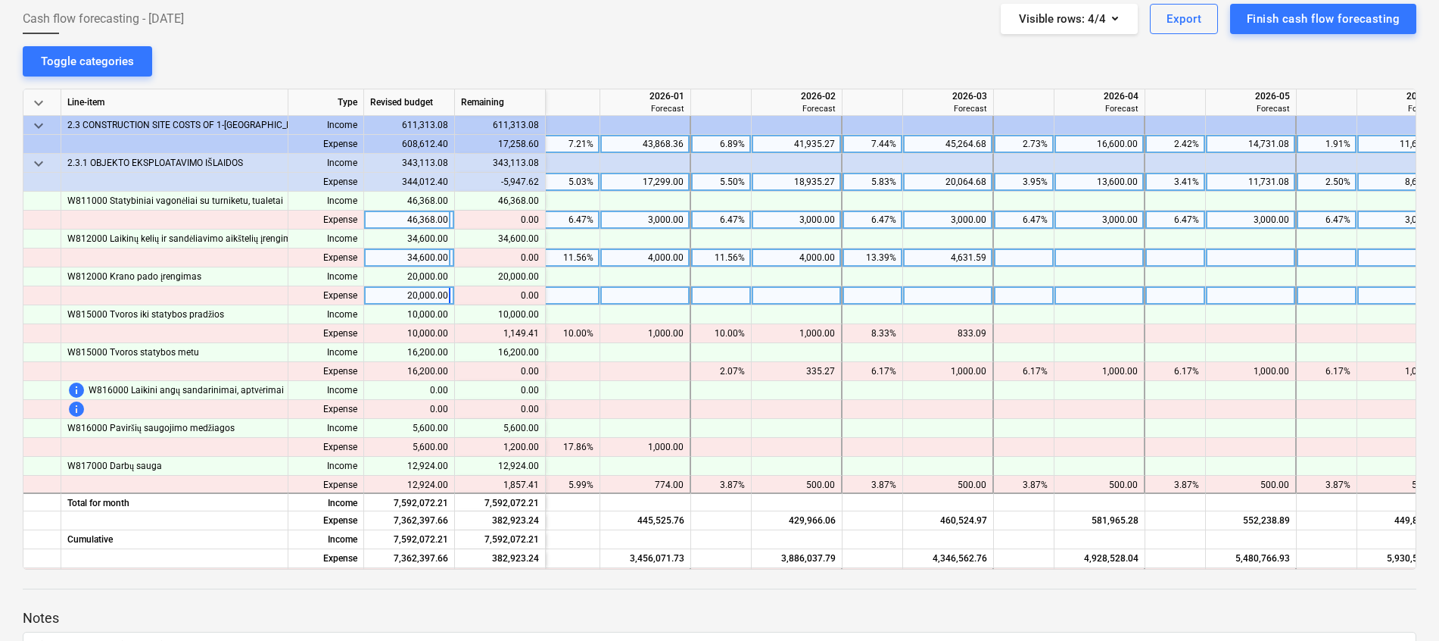
scroll to position [1931, 1392]
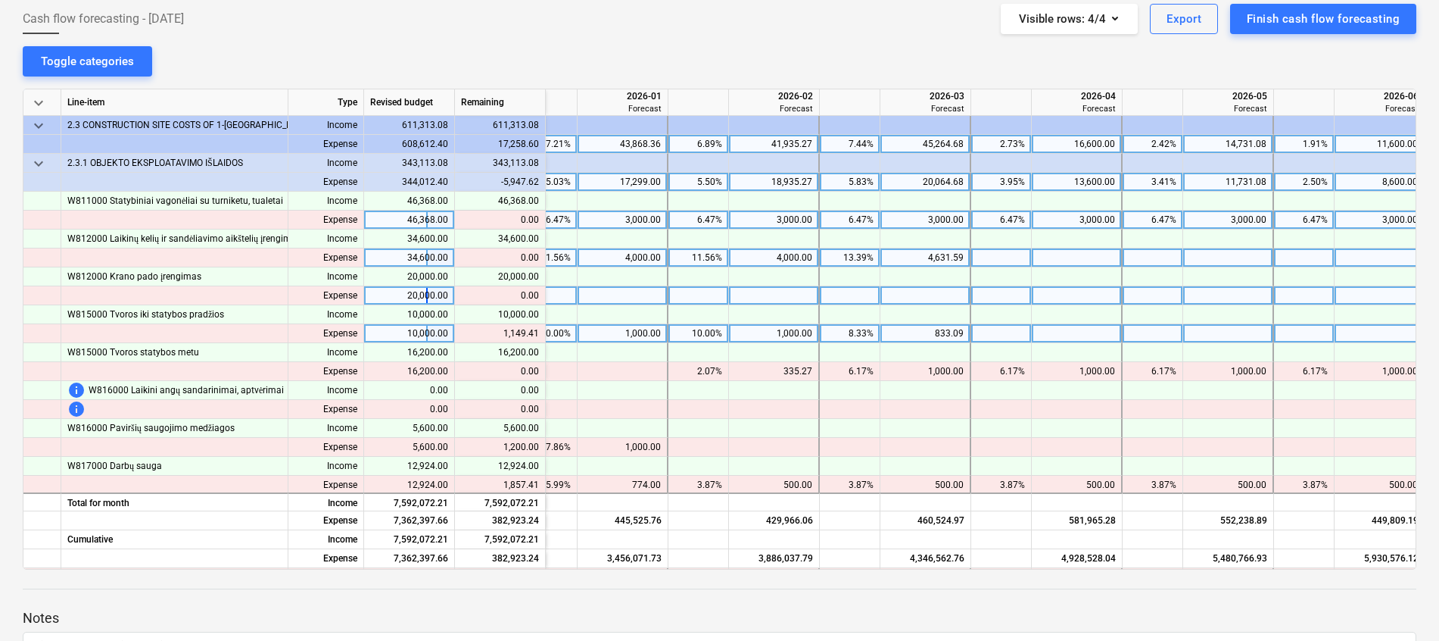
click at [948, 332] on div "833.09" at bounding box center [925, 333] width 77 height 19
type input "1000"
type input "982.5"
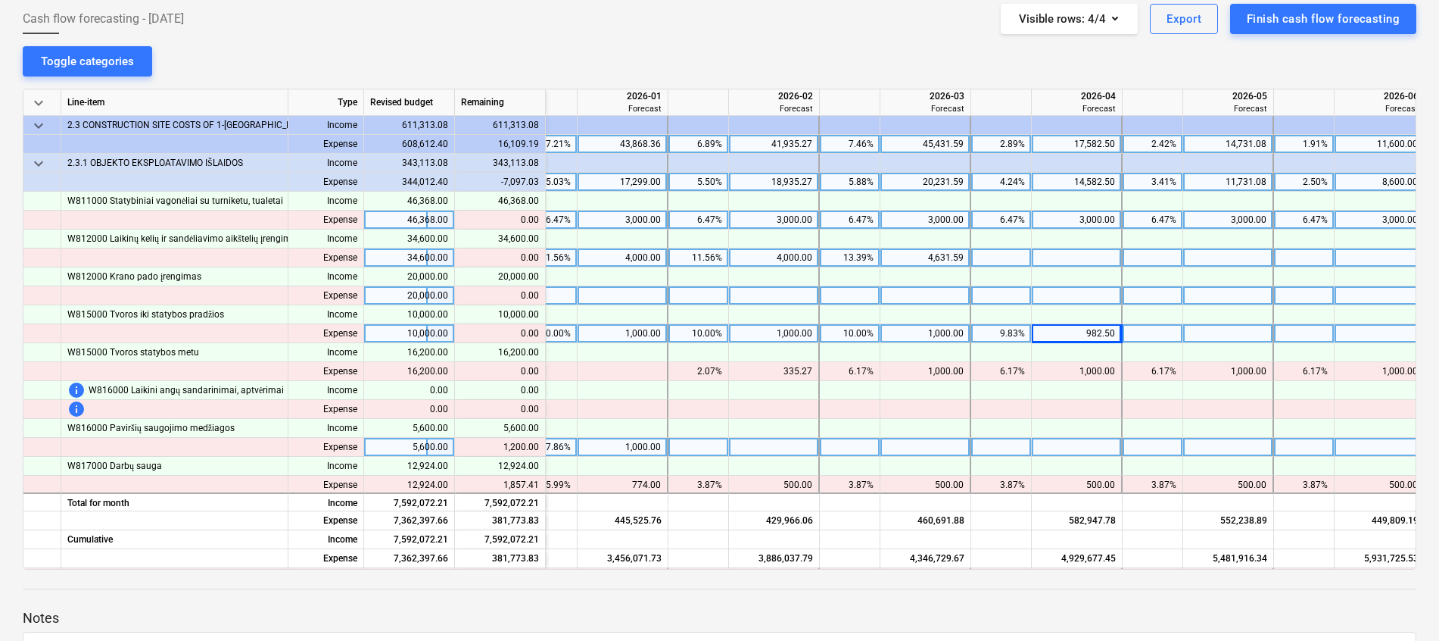
click at [790, 444] on div at bounding box center [774, 447] width 91 height 19
type input "1000"
type input "200"
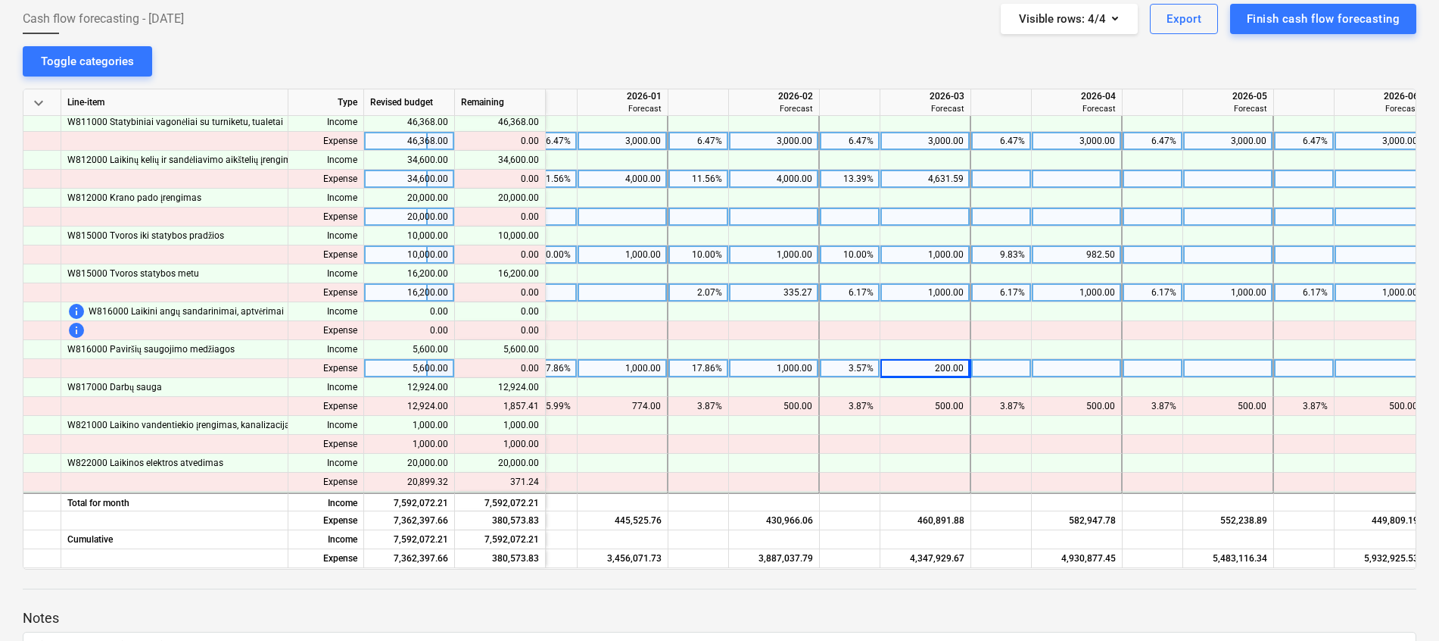
scroll to position [2044, 1392]
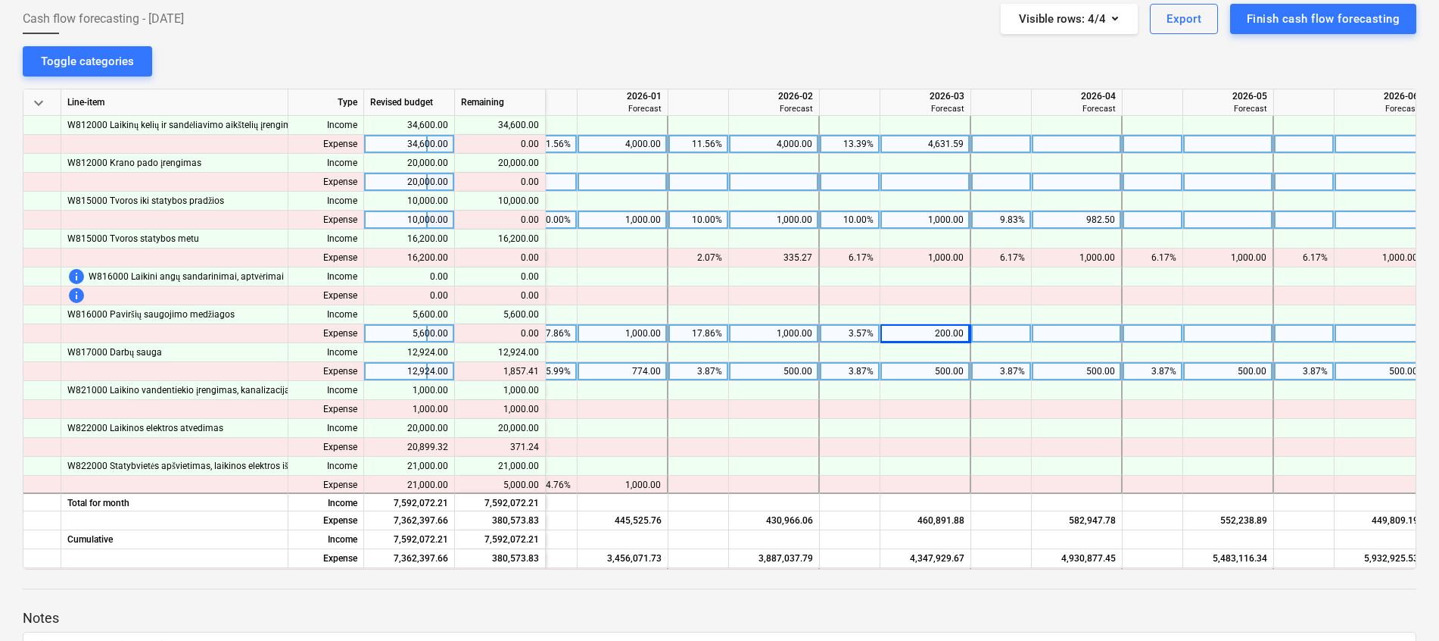
click at [773, 370] on div "500.00" at bounding box center [773, 371] width 77 height 19
type input "1000"
type input "857.41"
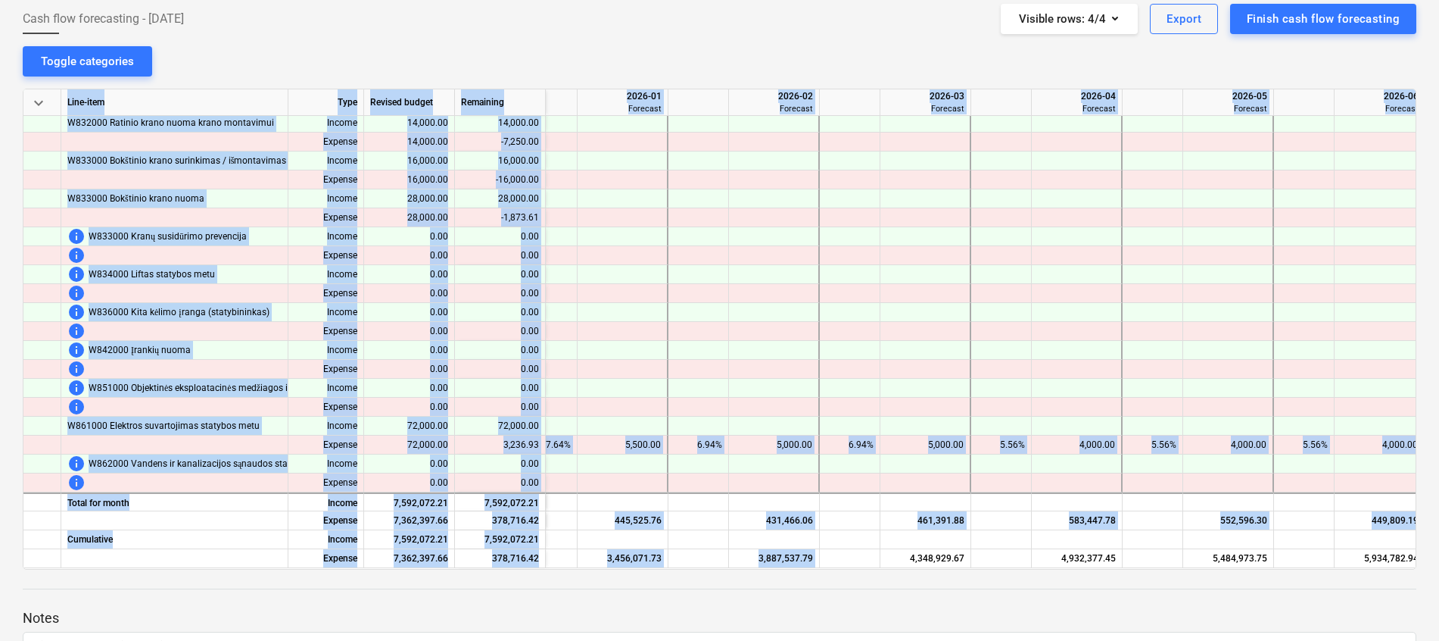
drag, startPoint x: 899, startPoint y: 562, endPoint x: 854, endPoint y: 564, distance: 44.7
click at [854, 564] on div "keyboard_arrow_down Line-item Type Revised budget Remaining 2025-12 Forecast 20…" at bounding box center [720, 329] width 1394 height 481
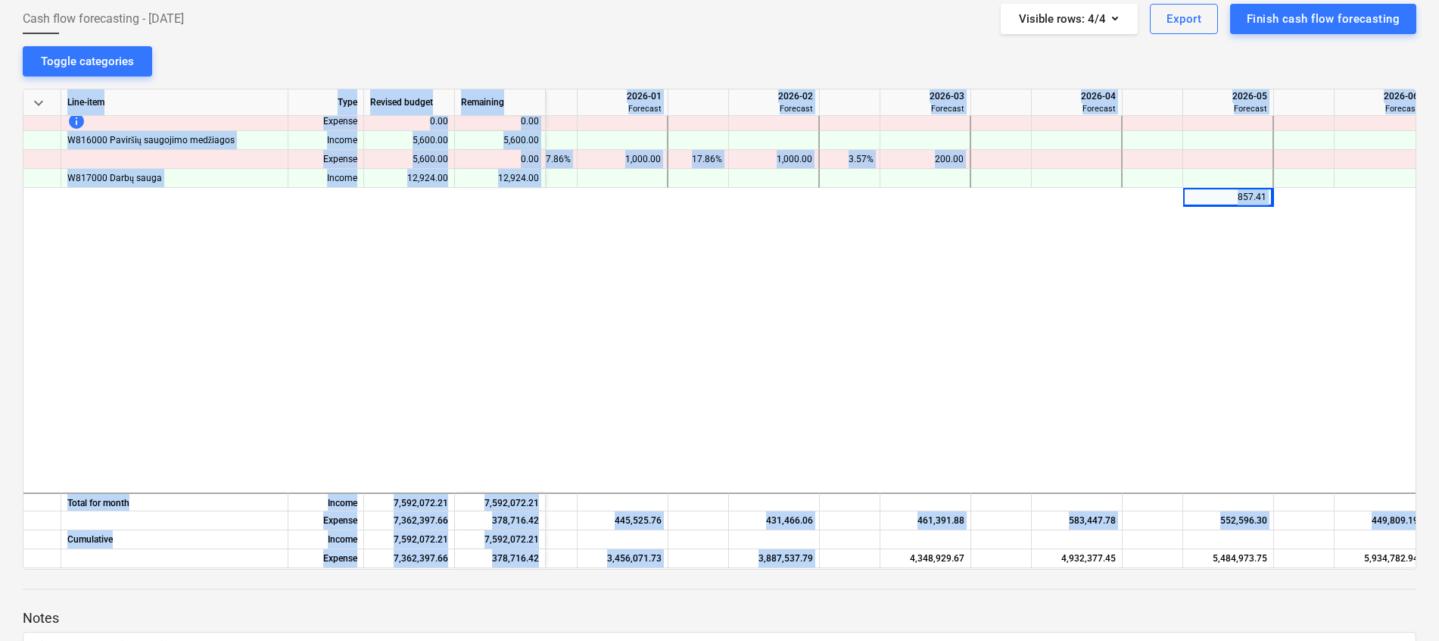
scroll to position [1820, 1392]
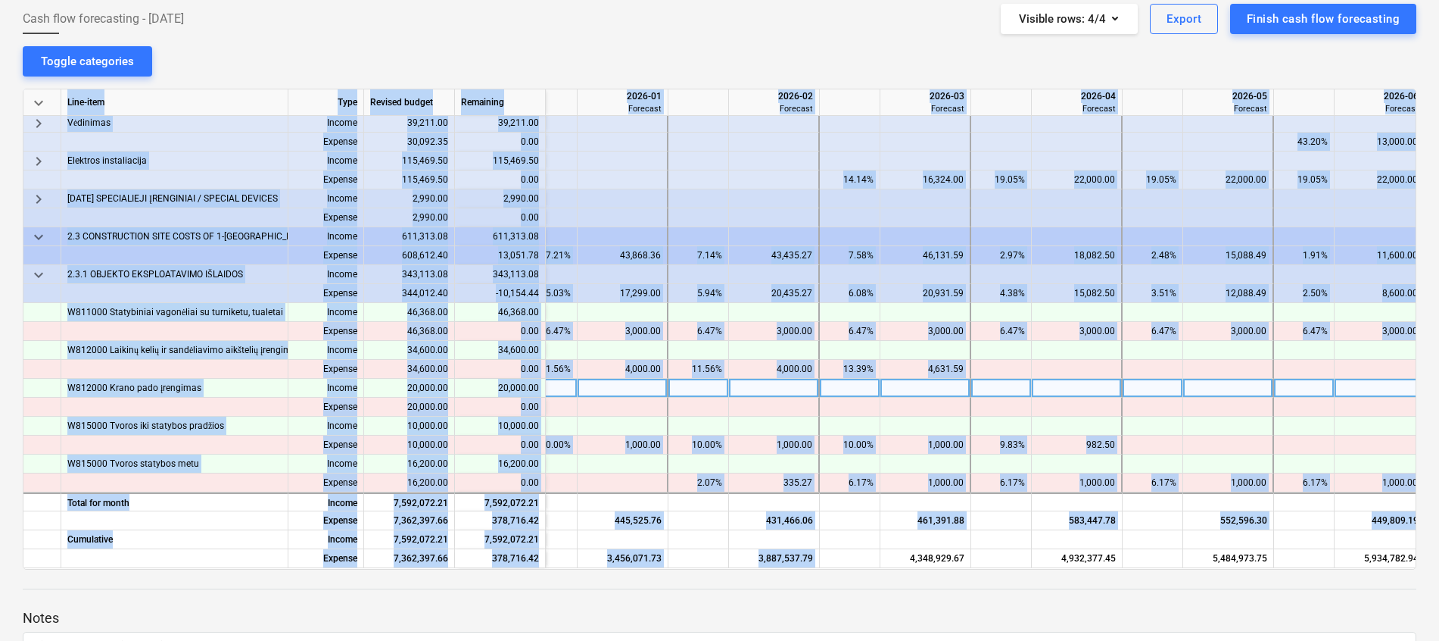
click at [906, 387] on div at bounding box center [926, 388] width 91 height 19
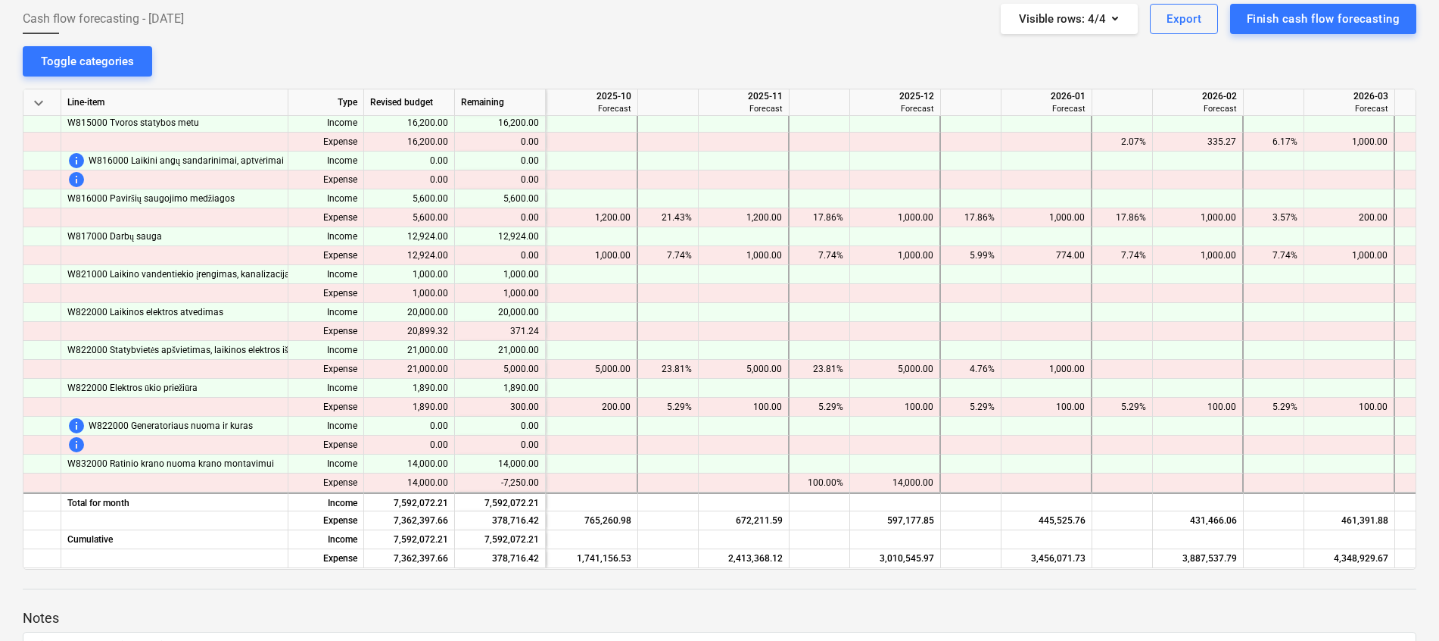
scroll to position [2160, 877]
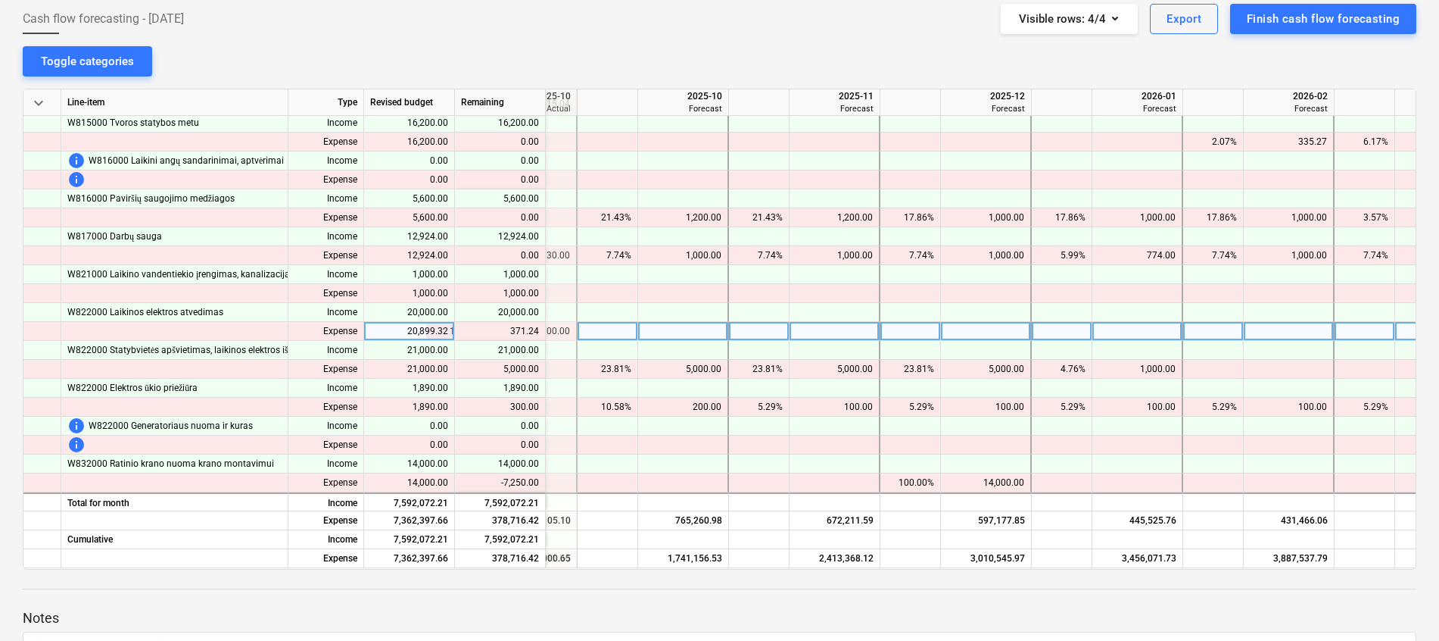
click at [832, 330] on div at bounding box center [835, 331] width 91 height 19
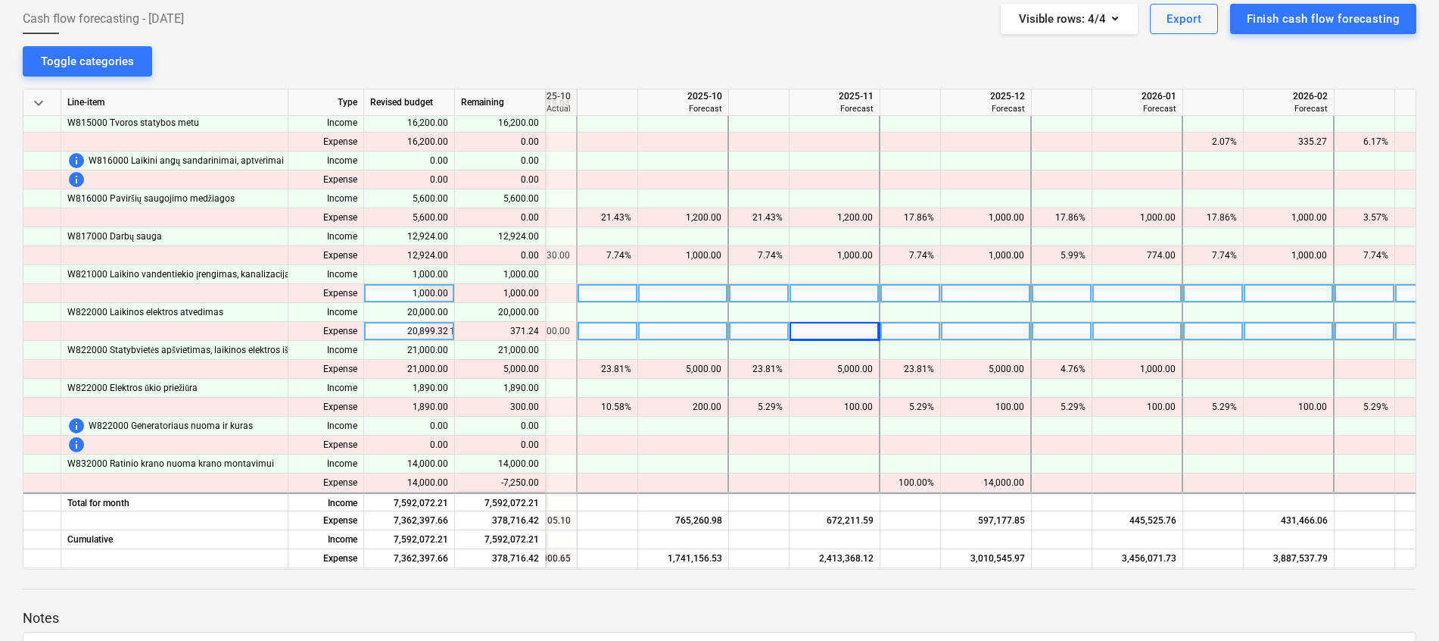
click at [834, 292] on div at bounding box center [835, 293] width 91 height 19
type input "1000"
click at [848, 336] on div at bounding box center [835, 331] width 91 height 19
type input "371.24"
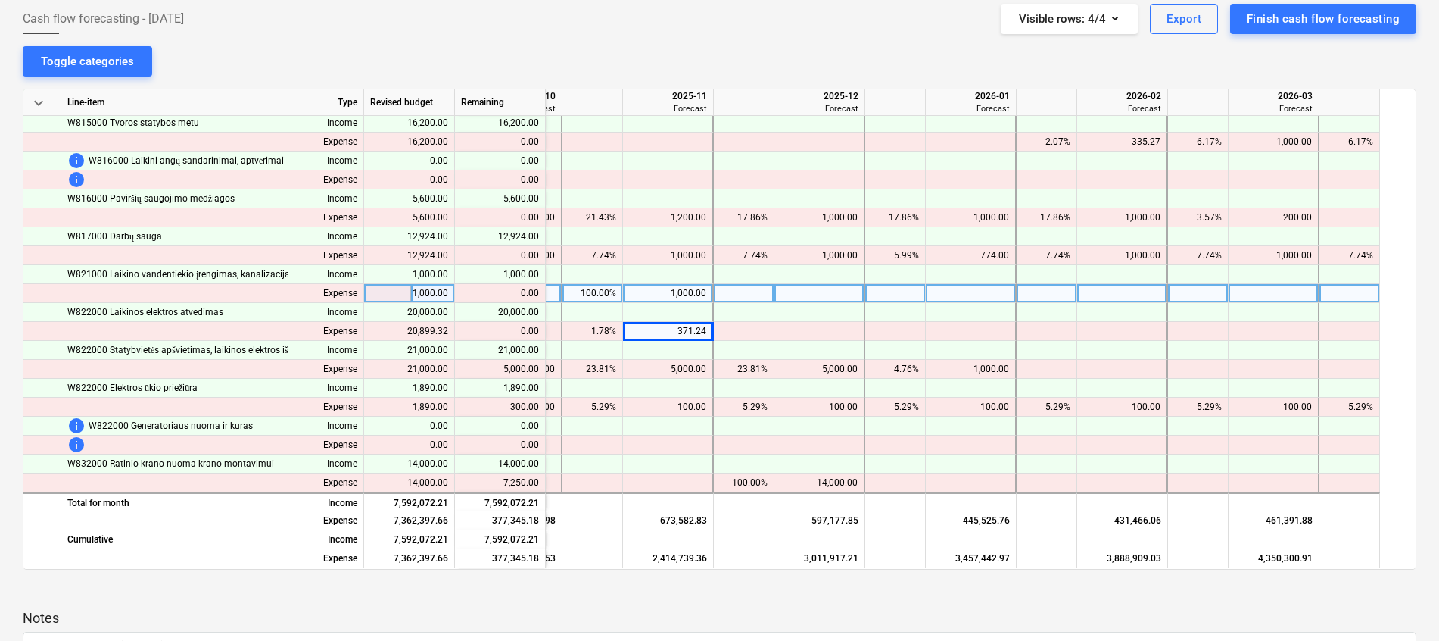
scroll to position [2160, 1178]
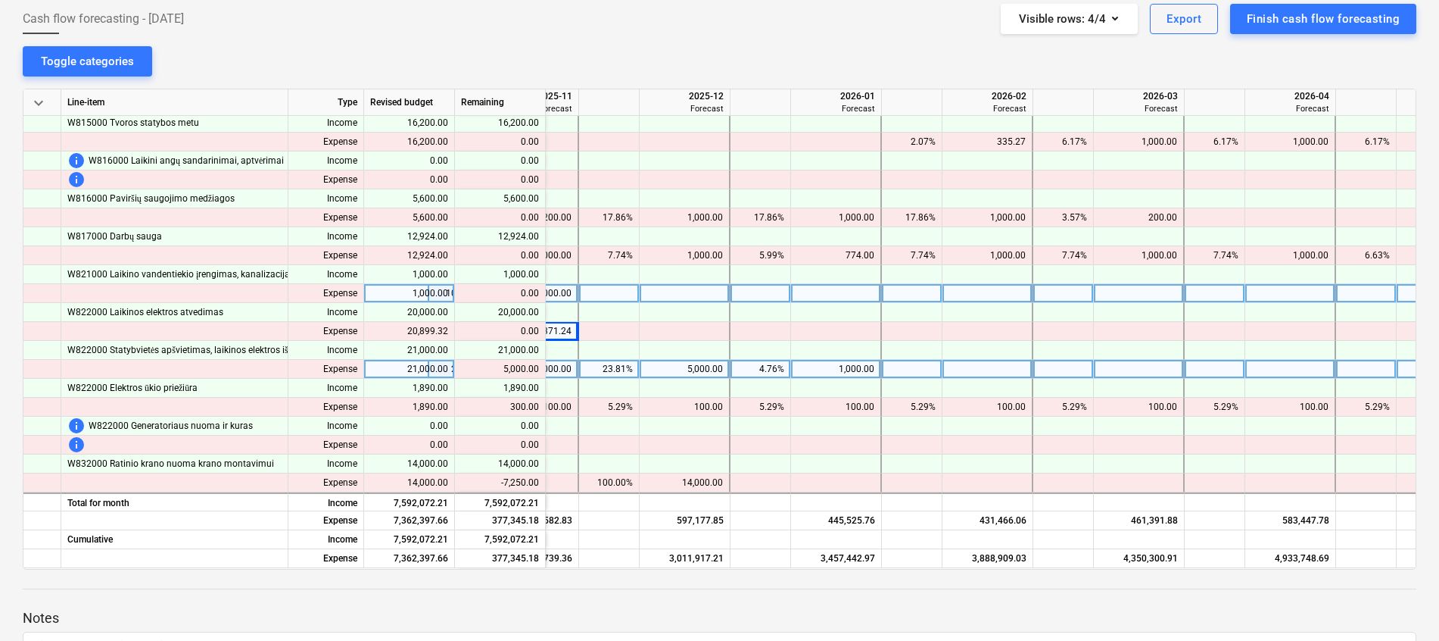
click at [831, 366] on div "1,000.00" at bounding box center [835, 369] width 77 height 19
type input "5000"
type input "1000"
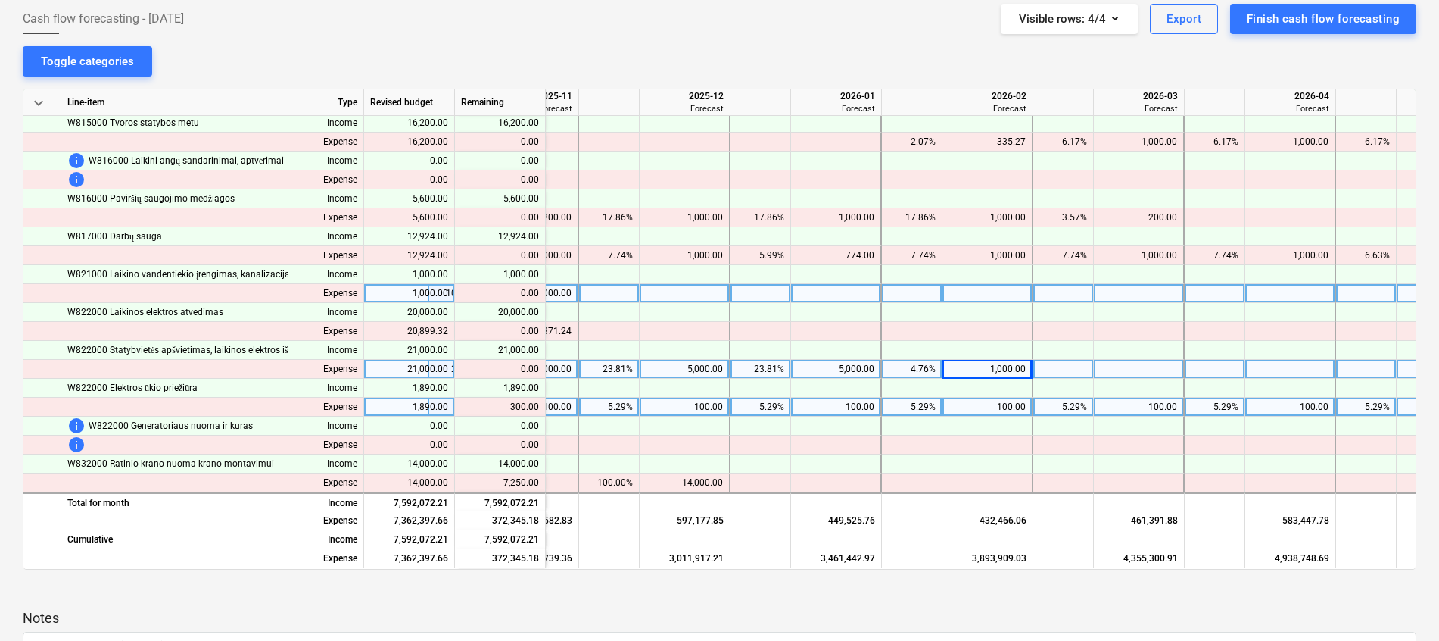
click at [699, 405] on div "100.00" at bounding box center [684, 407] width 77 height 19
type input "400"
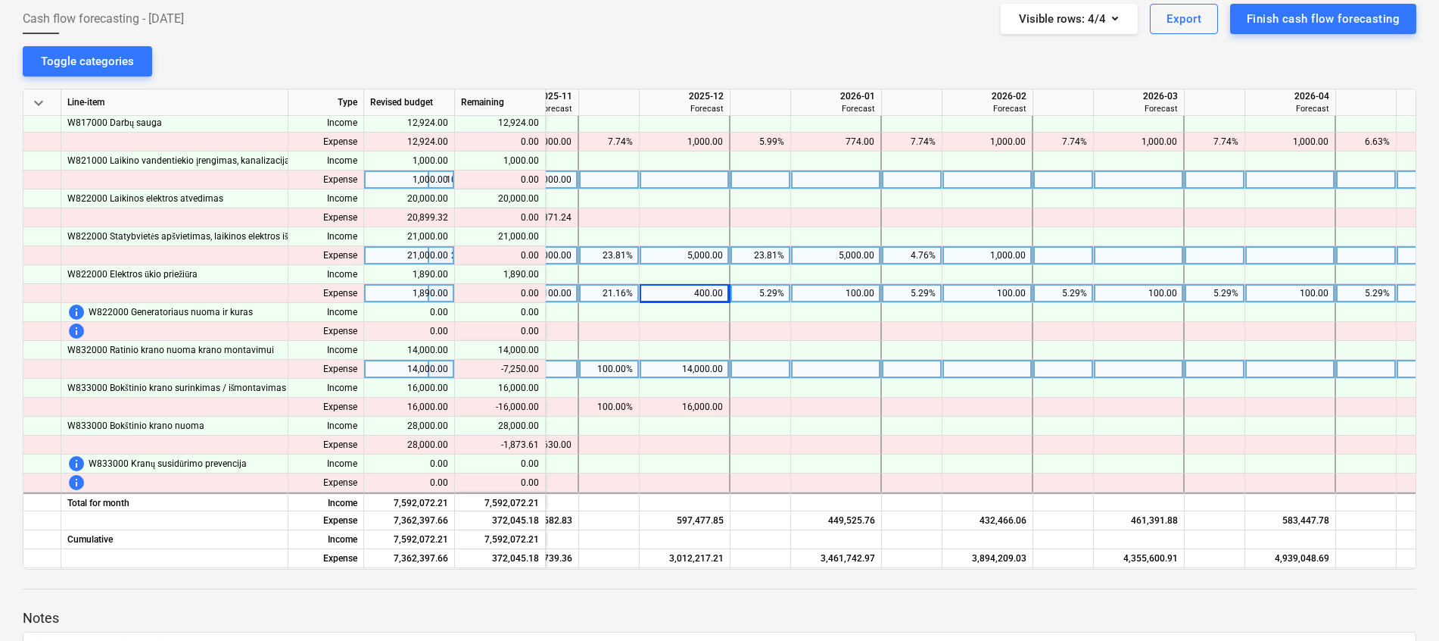
click at [700, 373] on div "14,000.00" at bounding box center [684, 369] width 77 height 19
click at [691, 364] on div at bounding box center [685, 369] width 91 height 19
type input "6750"
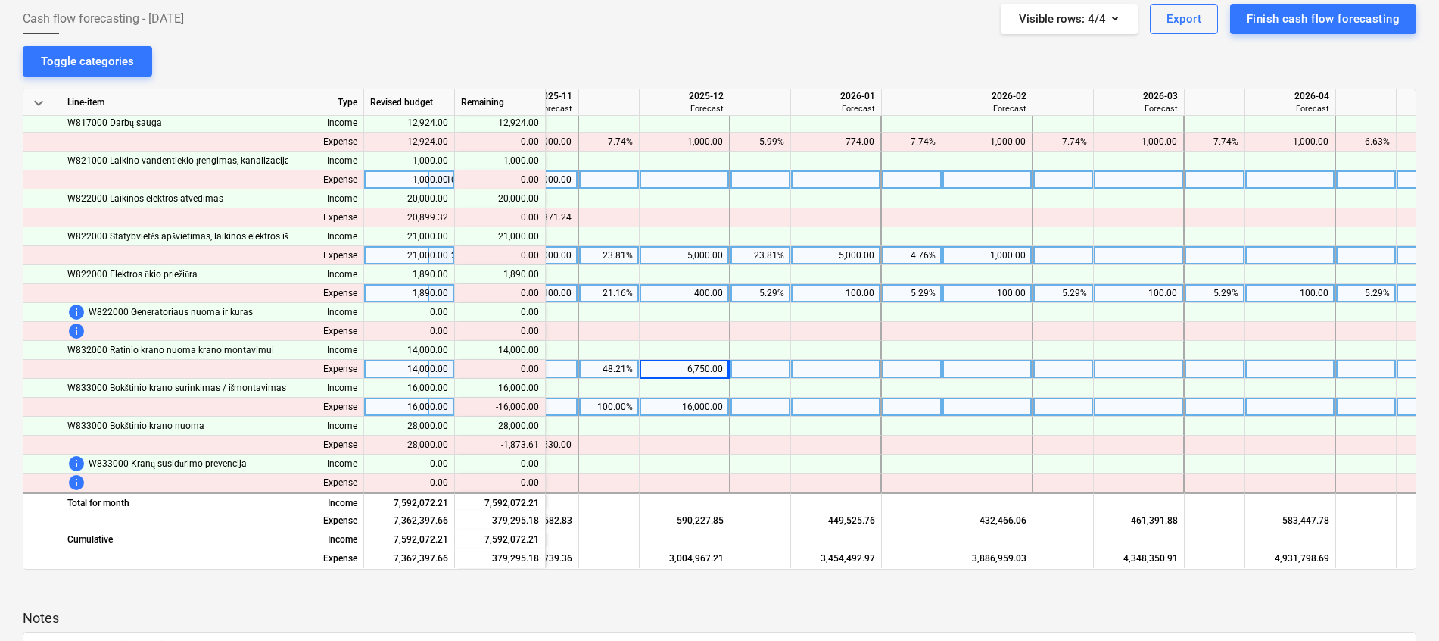
click at [685, 408] on div "16,000.00" at bounding box center [684, 407] width 77 height 19
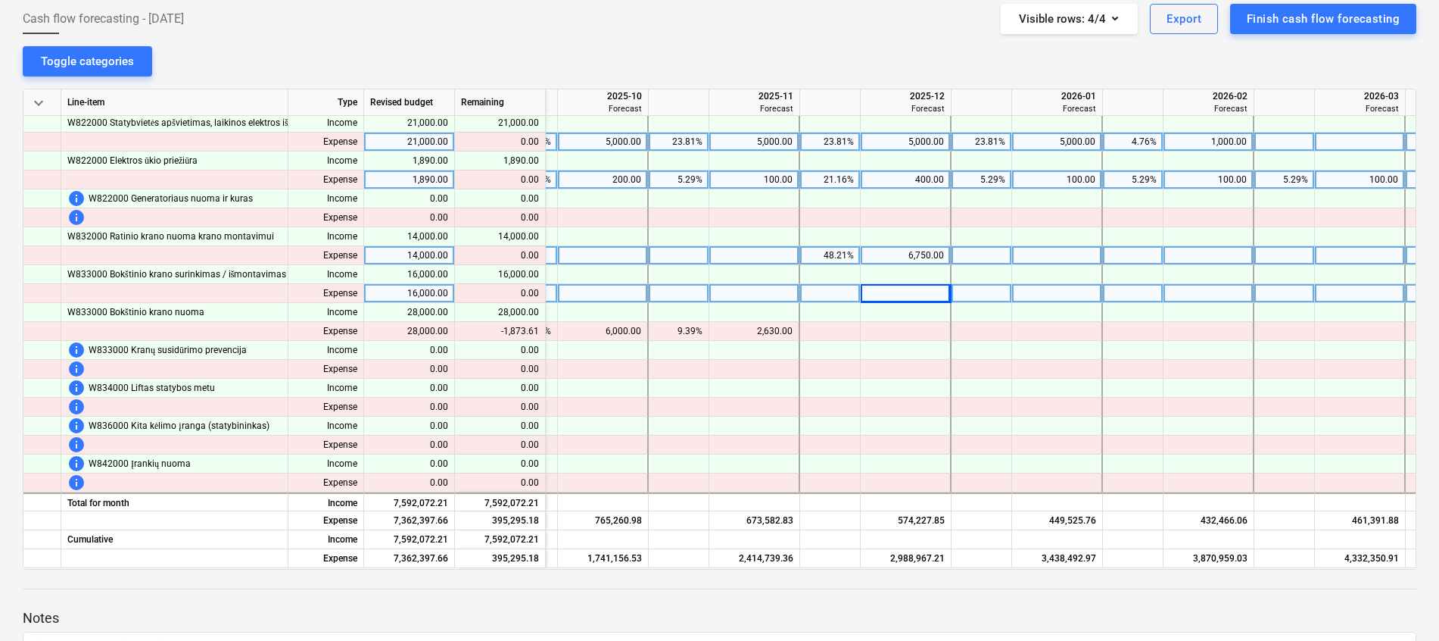
scroll to position [2387, 955]
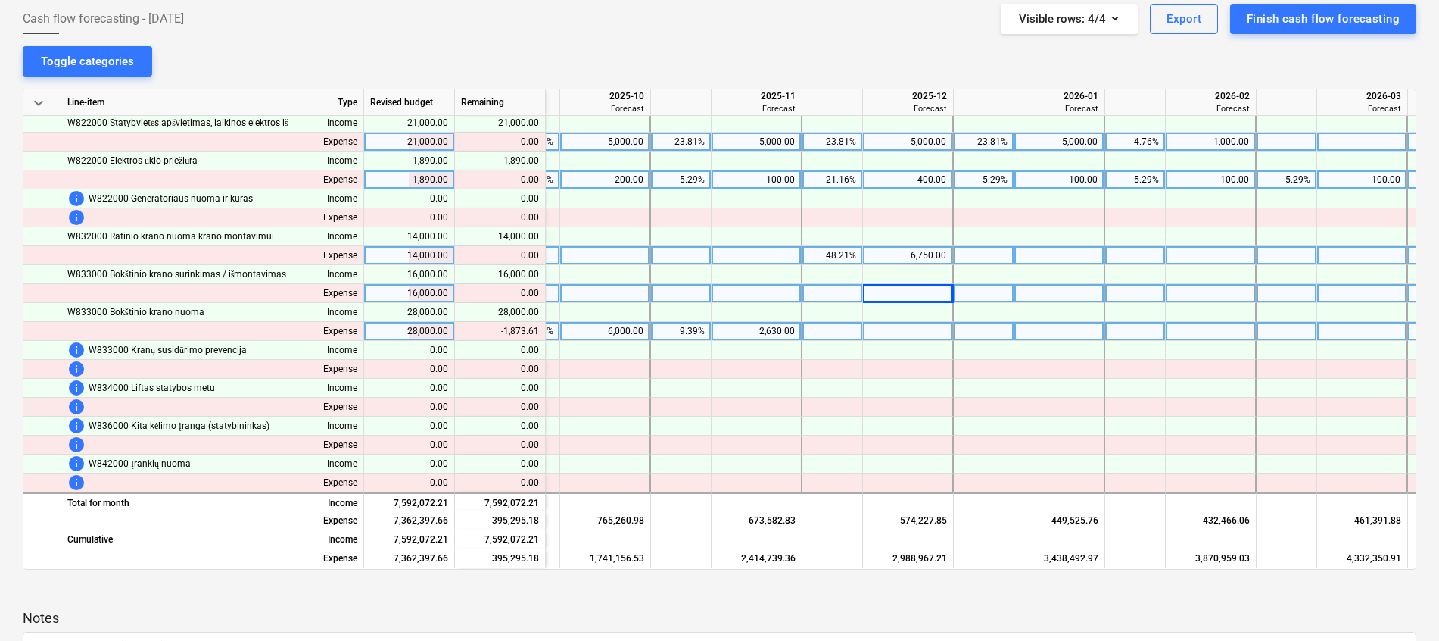
click at [772, 325] on div "2,630.00" at bounding box center [756, 331] width 77 height 19
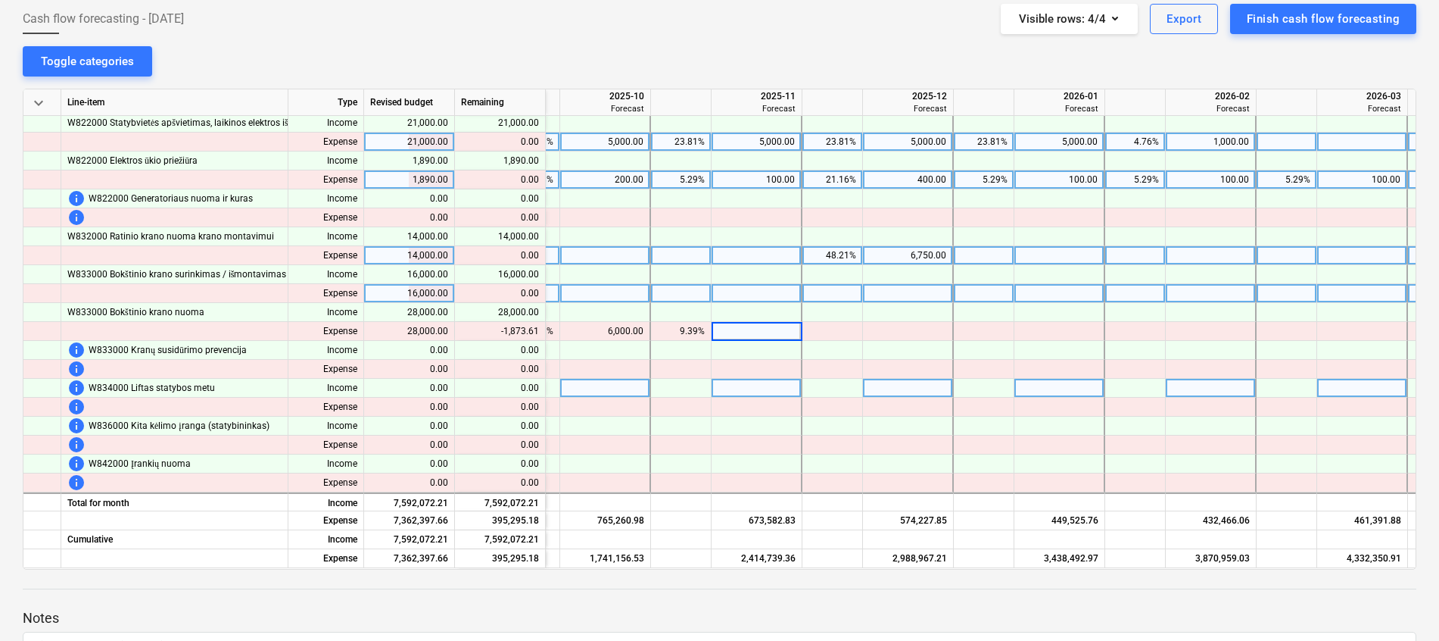
click at [896, 389] on div at bounding box center [908, 388] width 91 height 19
click at [775, 329] on div at bounding box center [757, 331] width 91 height 19
type input "756.39"
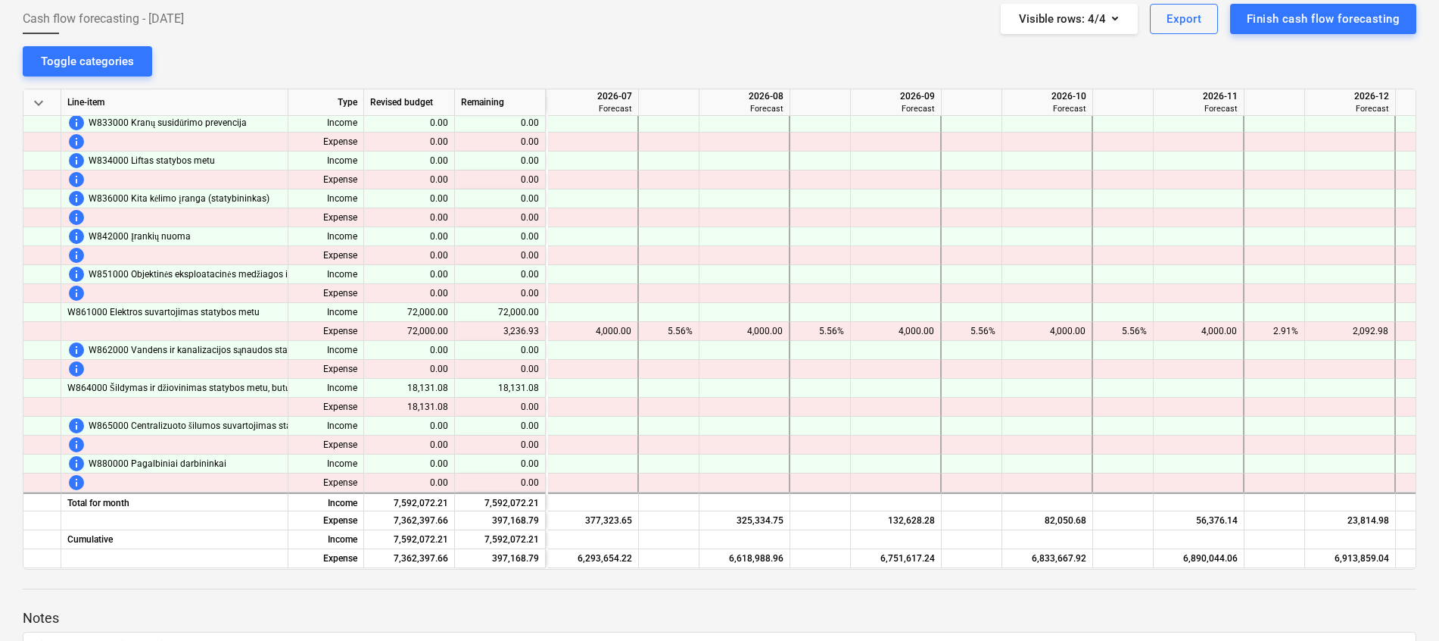
scroll to position [2615, 2467]
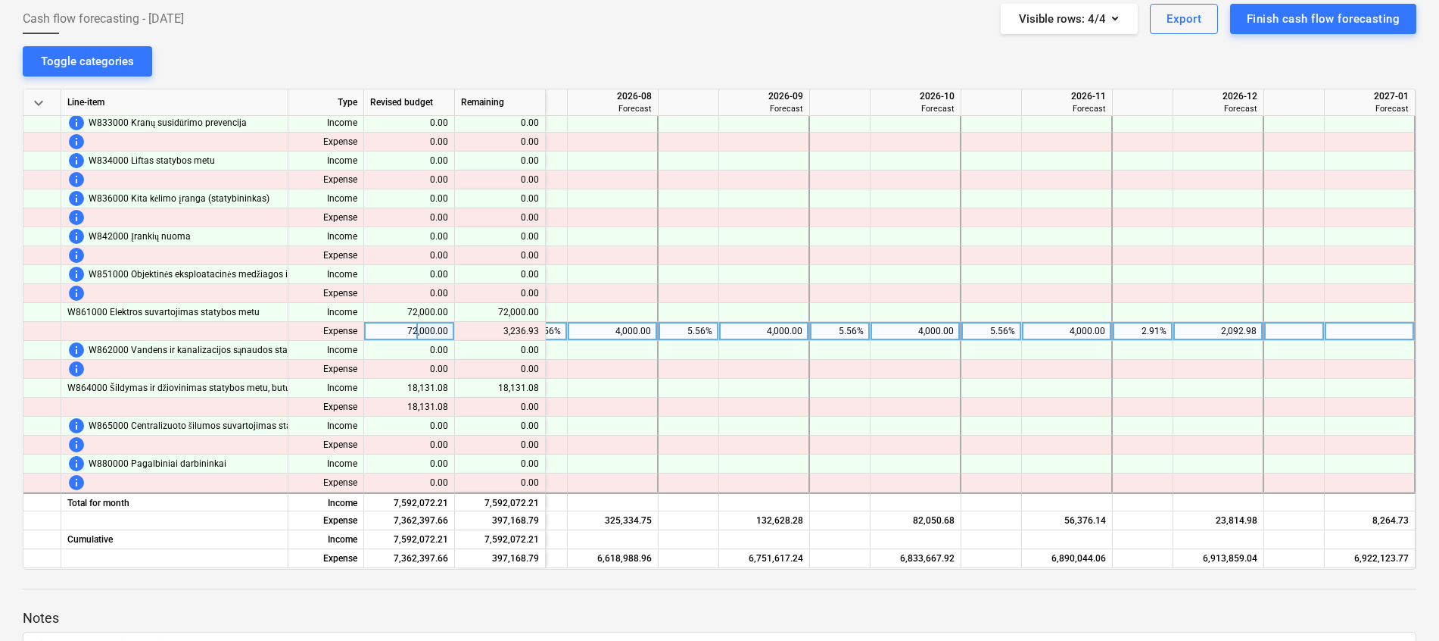
click at [1236, 331] on div "2,092.98" at bounding box center [1218, 331] width 77 height 19
type input "4000"
click at [1365, 329] on div at bounding box center [1370, 331] width 91 height 19
type input "1329.91"
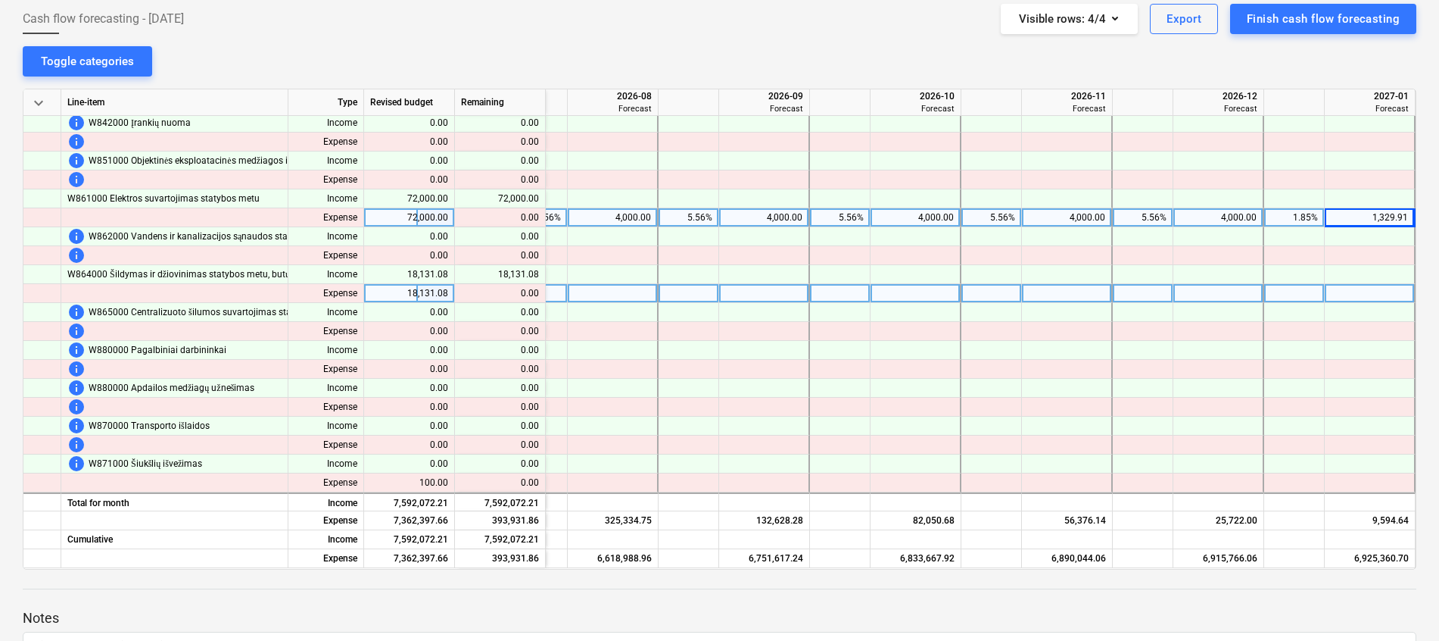
scroll to position [2806, 2467]
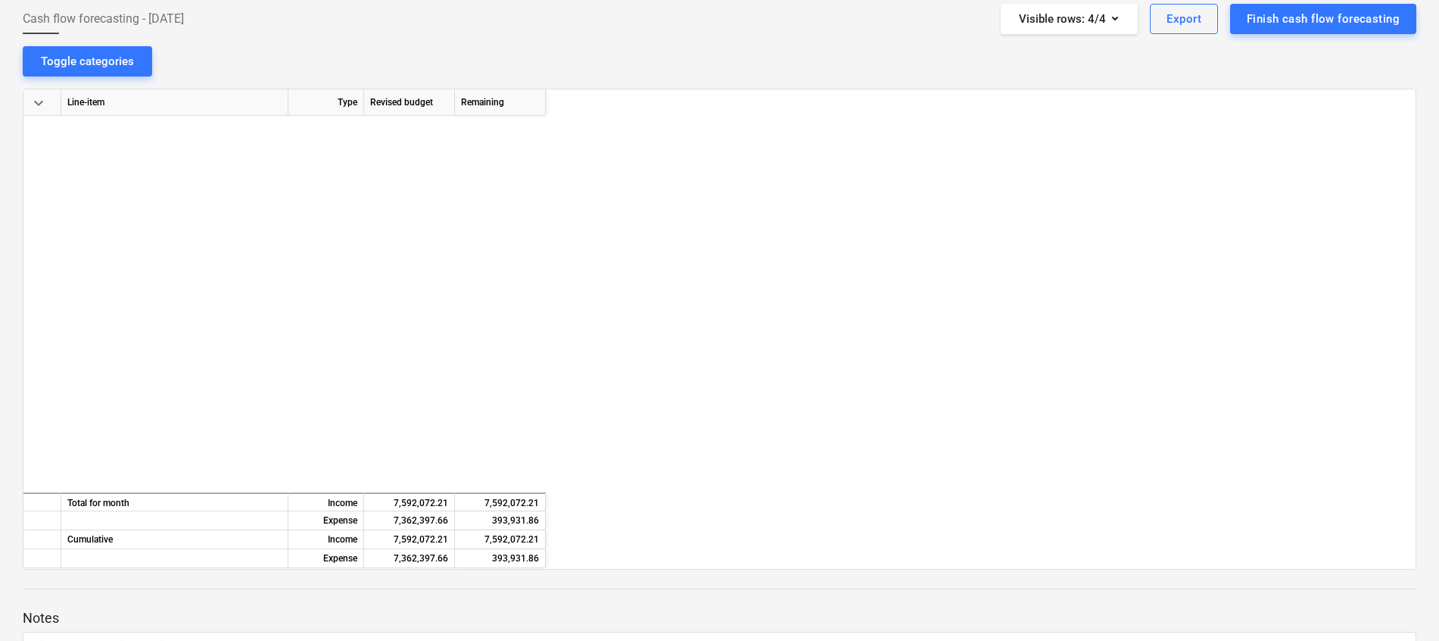
scroll to position [2955, 2467]
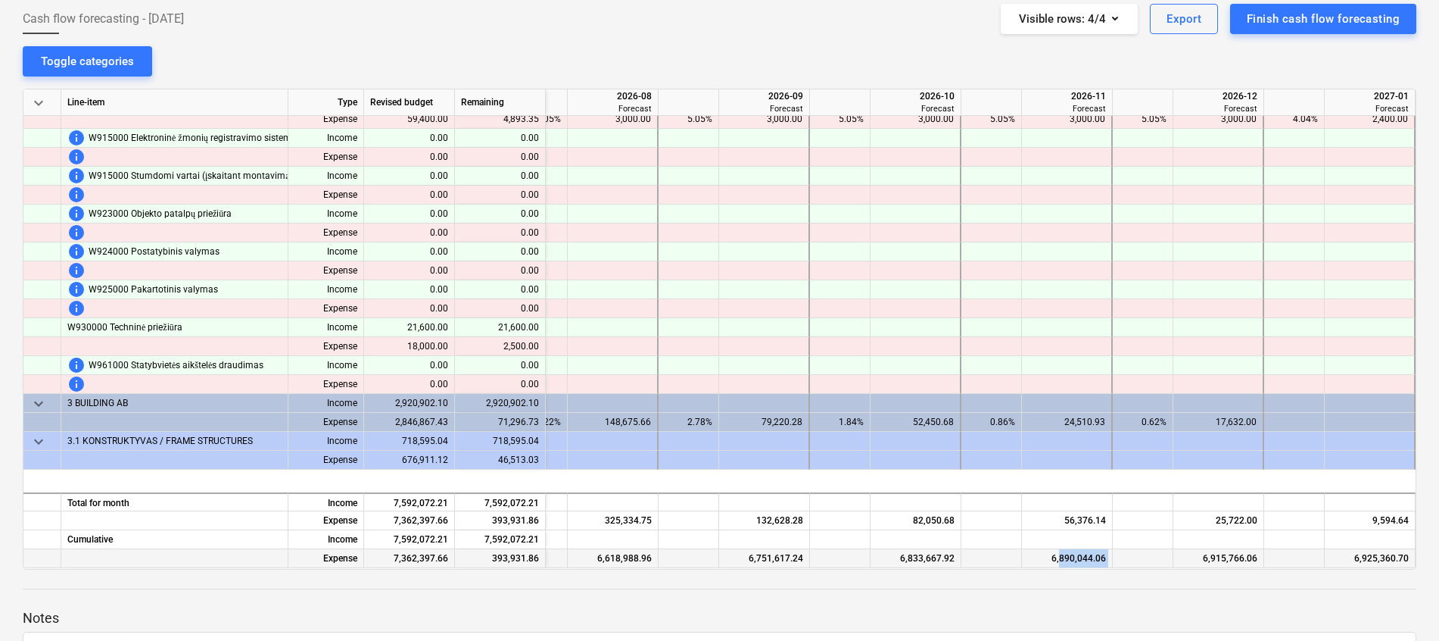
drag, startPoint x: 1166, startPoint y: 563, endPoint x: 1059, endPoint y: 557, distance: 107.7
click at [0, 0] on div "Expense 7,362,397.66 393,931.86 6,293,654.22 6,618,988.96 6,751,617.24 6,833,66…" at bounding box center [0, 0] width 0 height 0
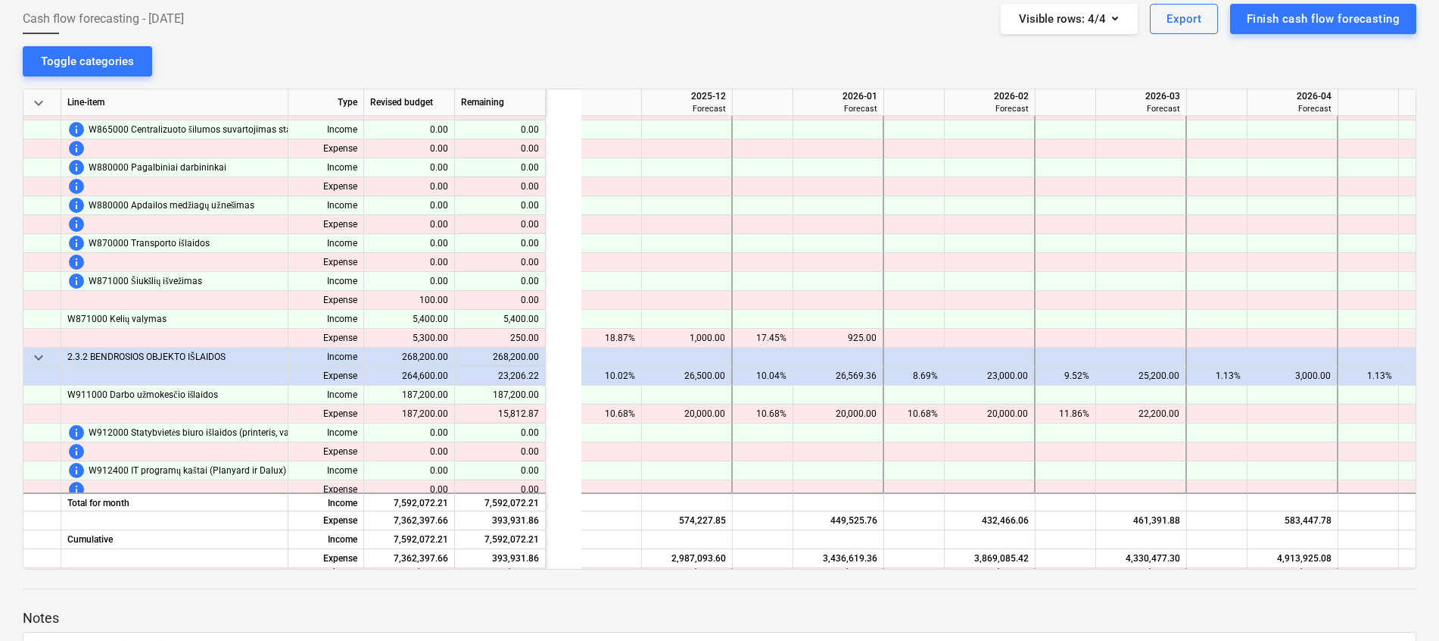
scroll to position [2911, 1071]
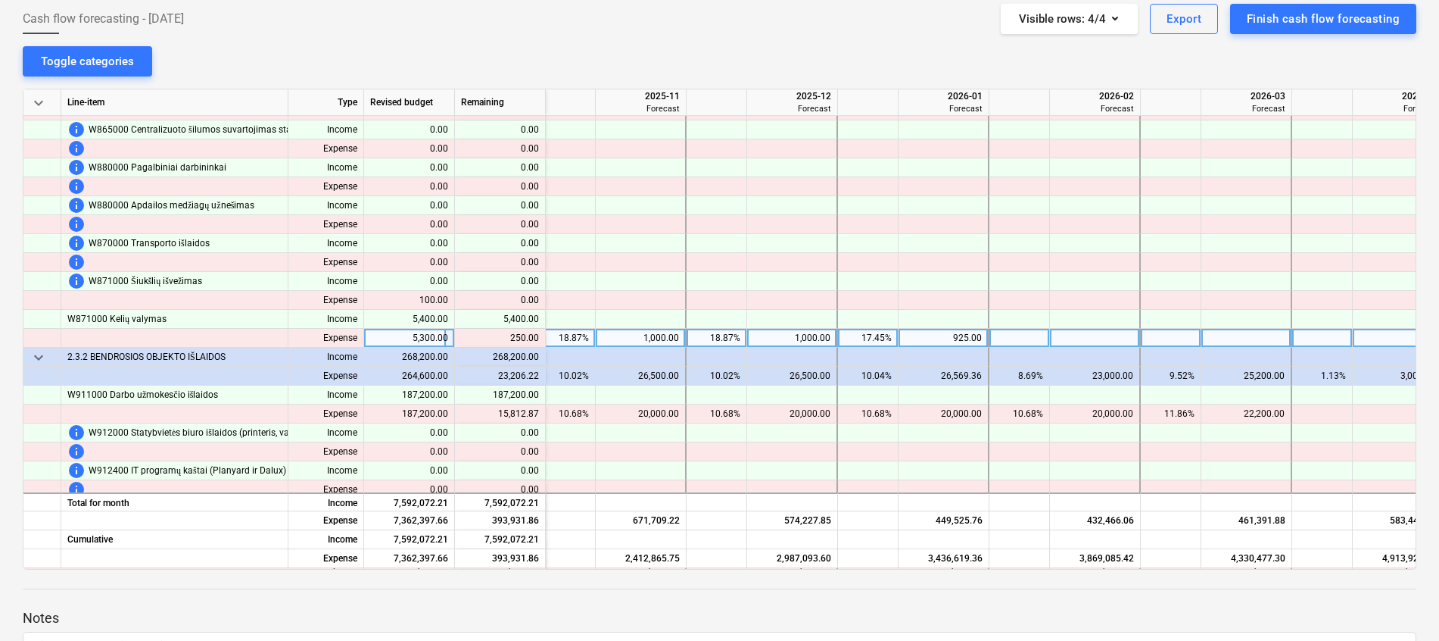
click at [963, 341] on div "925.00" at bounding box center [943, 338] width 77 height 19
type input "1000"
type input "175"
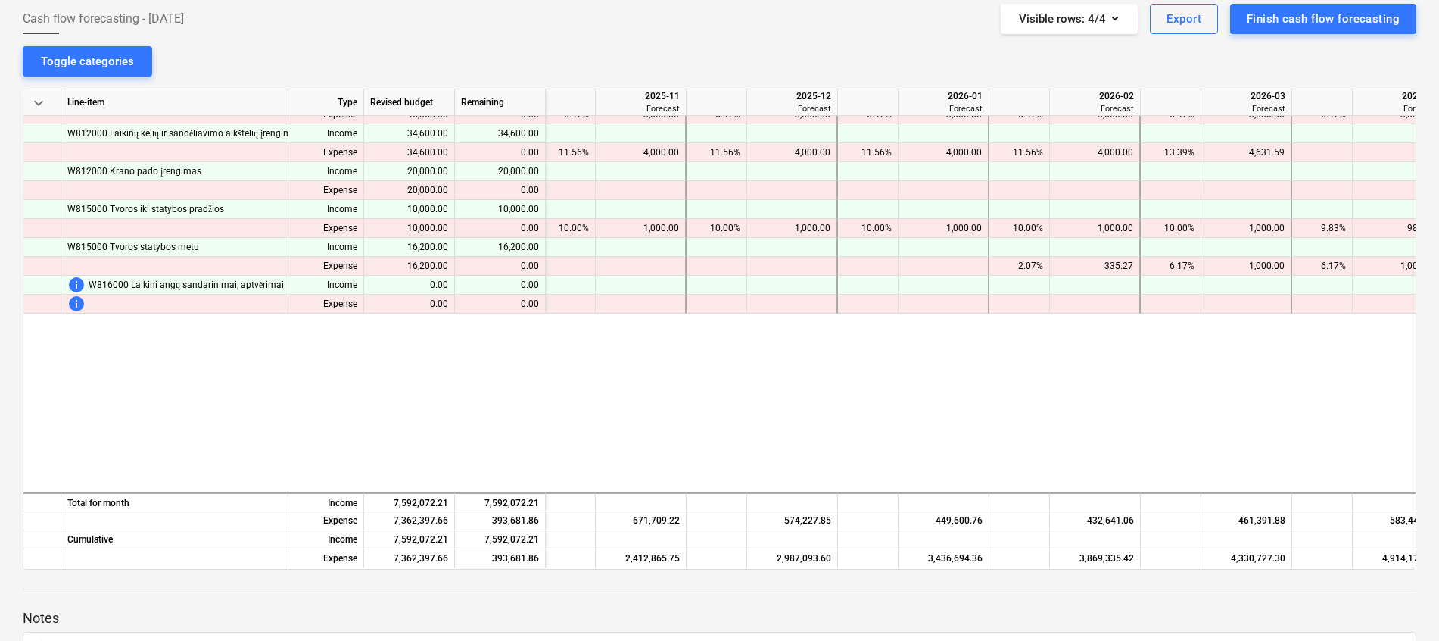
scroll to position [1775, 1071]
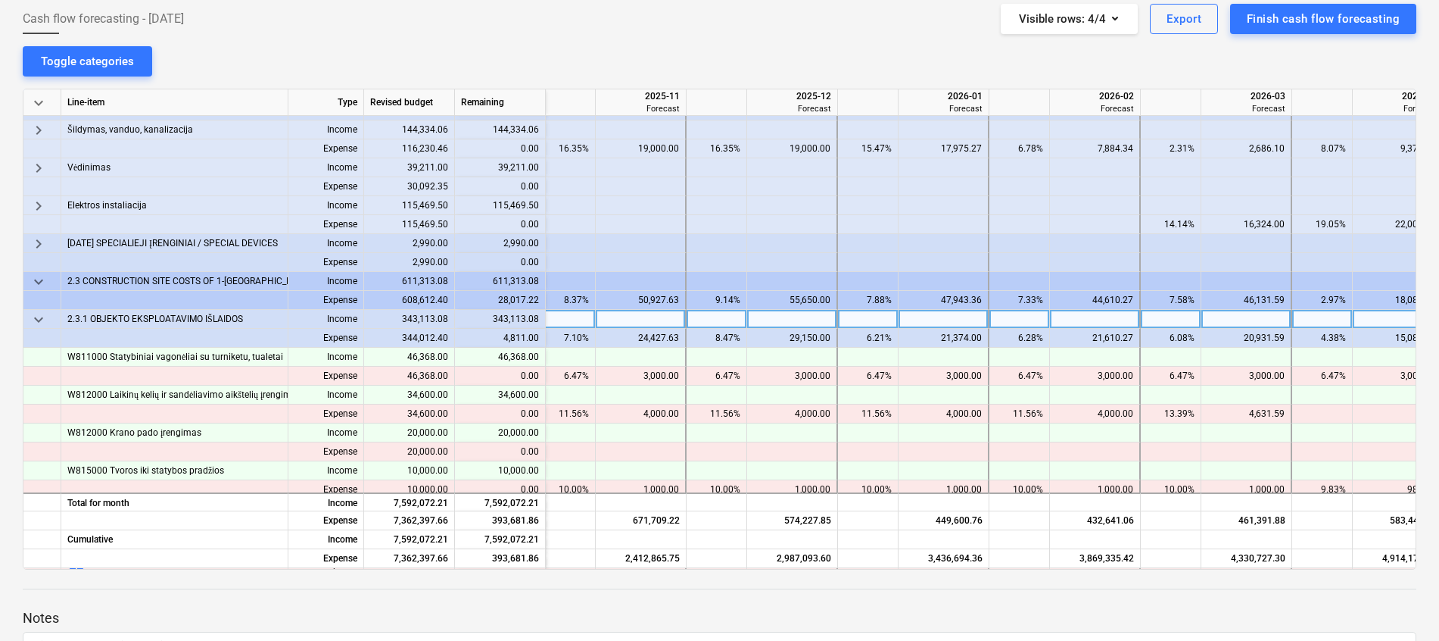
click at [39, 317] on span "keyboard_arrow_down" at bounding box center [39, 319] width 18 height 18
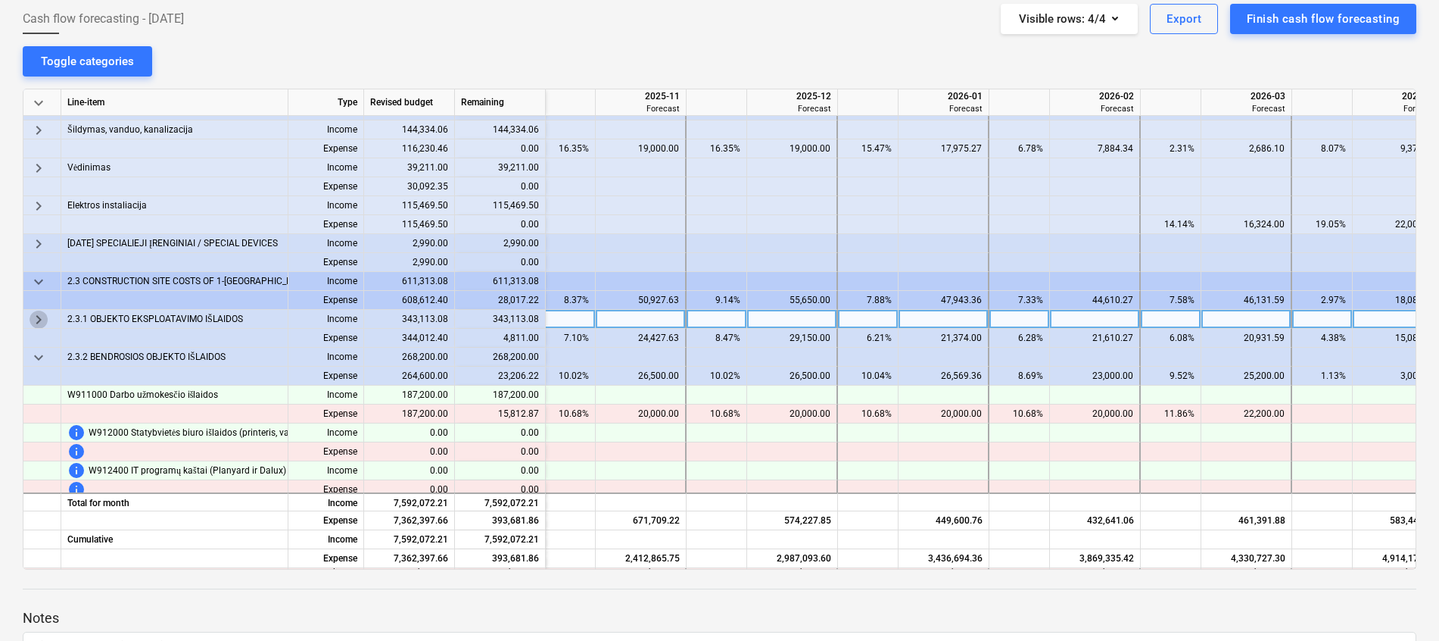
click at [38, 319] on span "keyboard_arrow_right" at bounding box center [39, 319] width 18 height 18
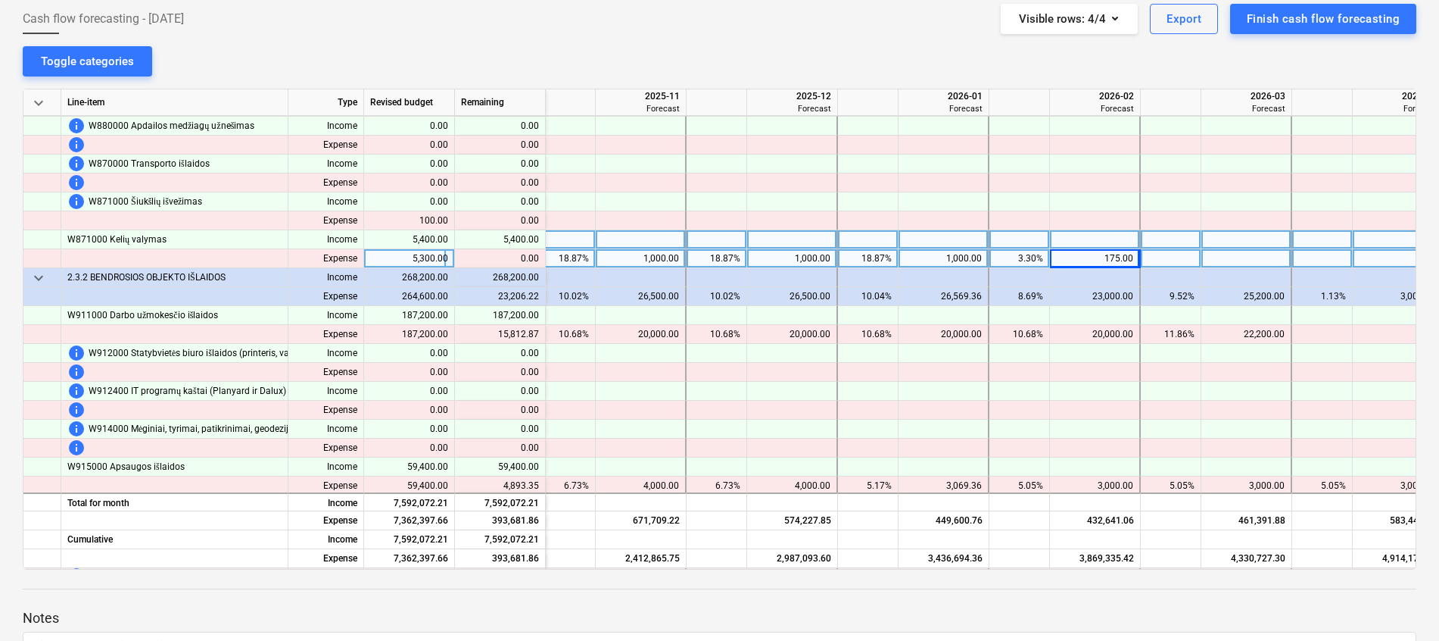
scroll to position [3024, 1071]
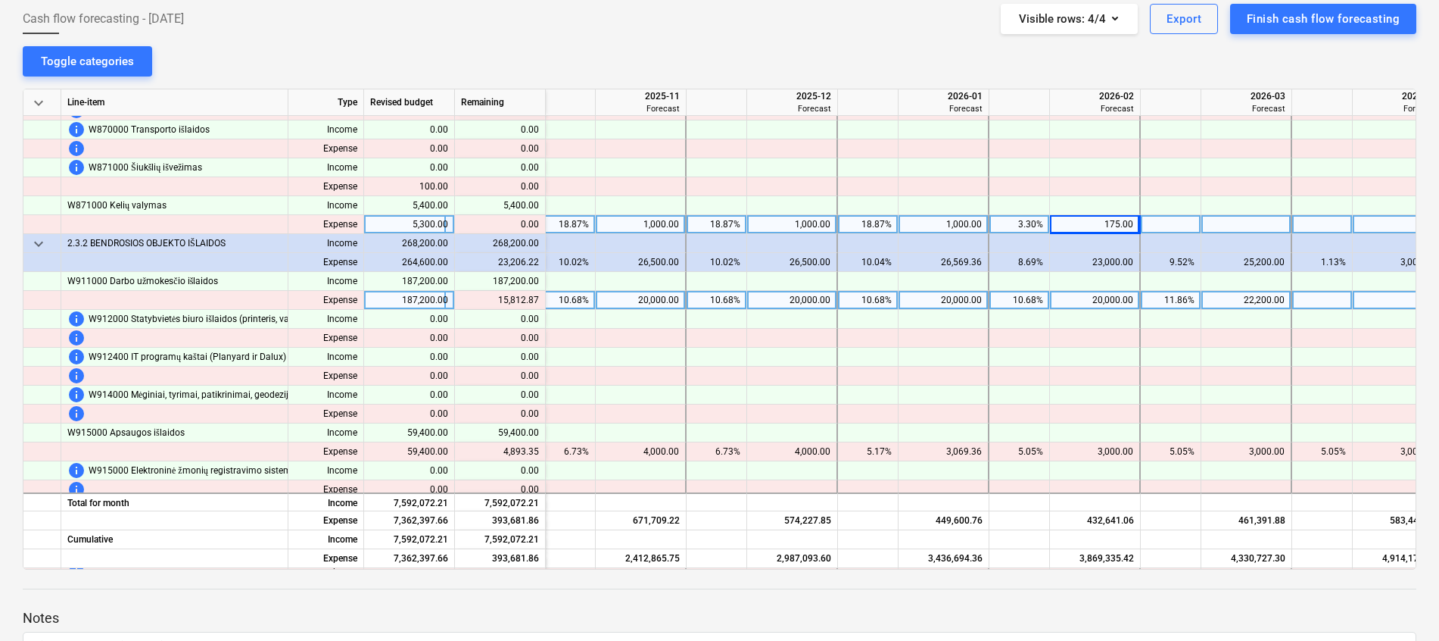
click at [1396, 298] on div at bounding box center [1398, 300] width 91 height 19
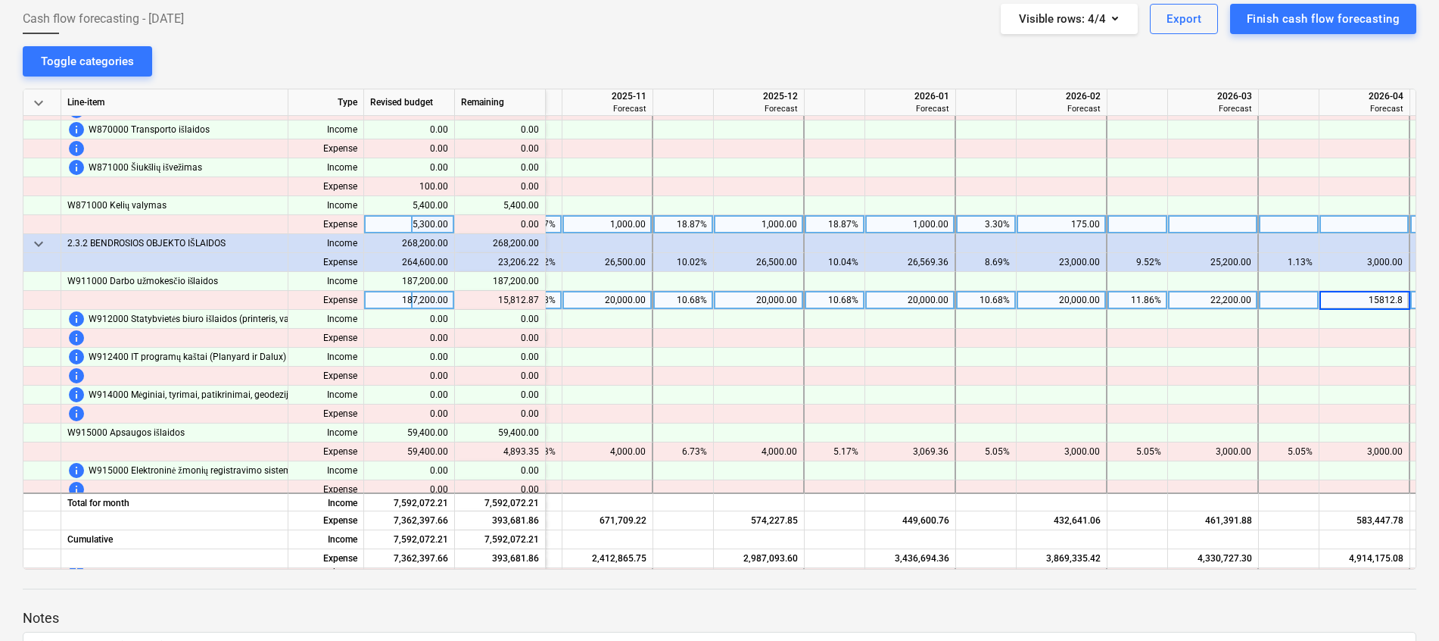
type input "15812.87"
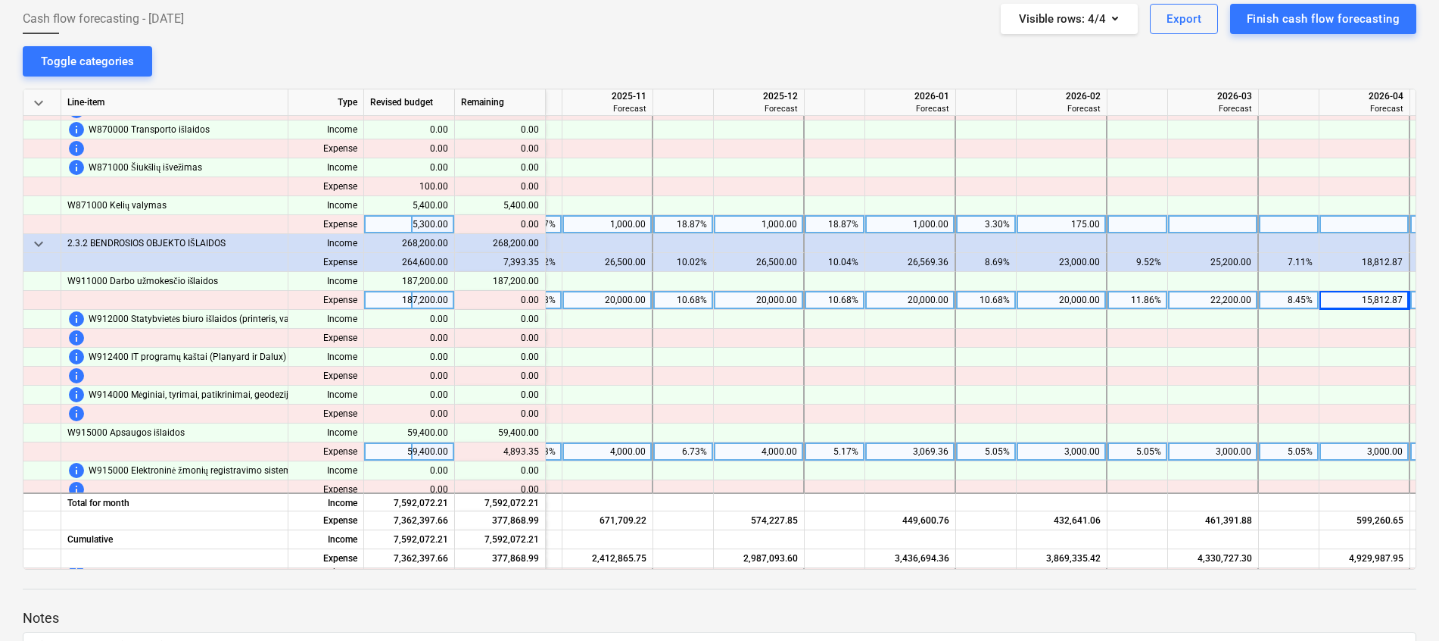
click at [934, 448] on div "3,069.36" at bounding box center [910, 451] width 77 height 19
type input "4000"
type input "5"
type input "4000"
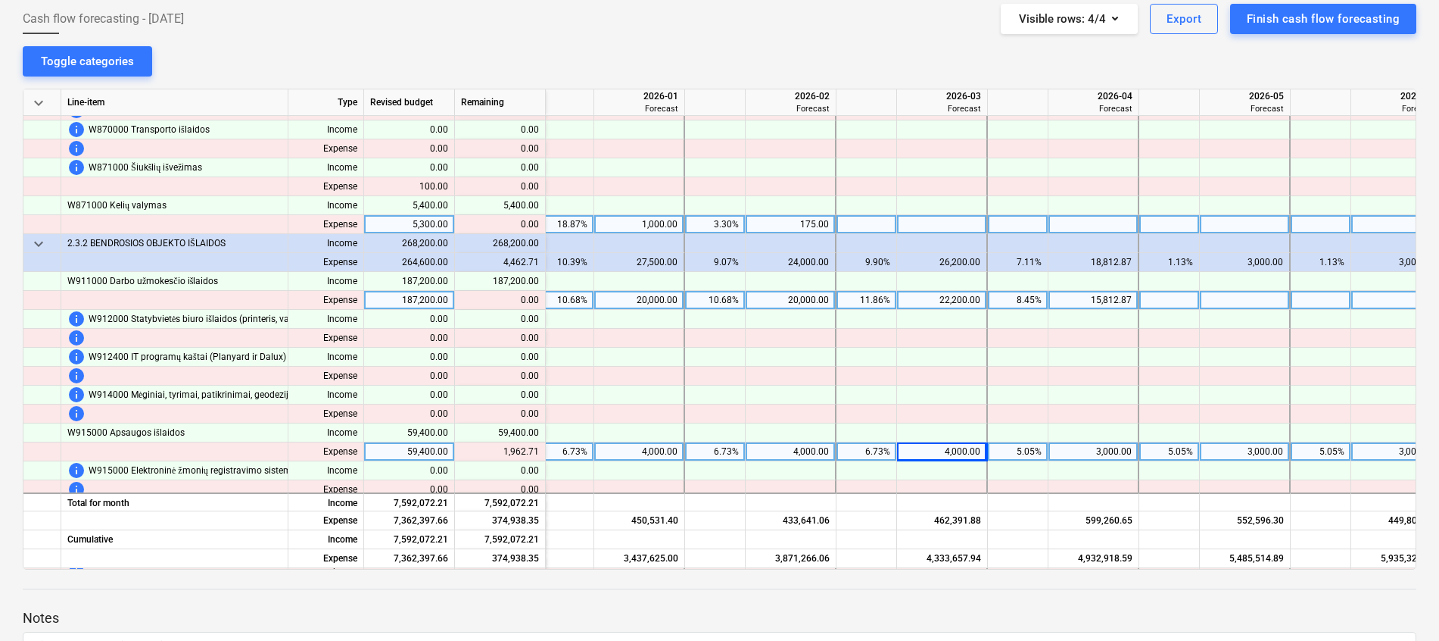
scroll to position [3024, 1523]
click at [963, 449] on div "3,000.00" at bounding box center [945, 451] width 77 height 19
type input "4000"
click at [1089, 446] on div "3,000.00" at bounding box center [1097, 451] width 77 height 19
type input "3962.71"
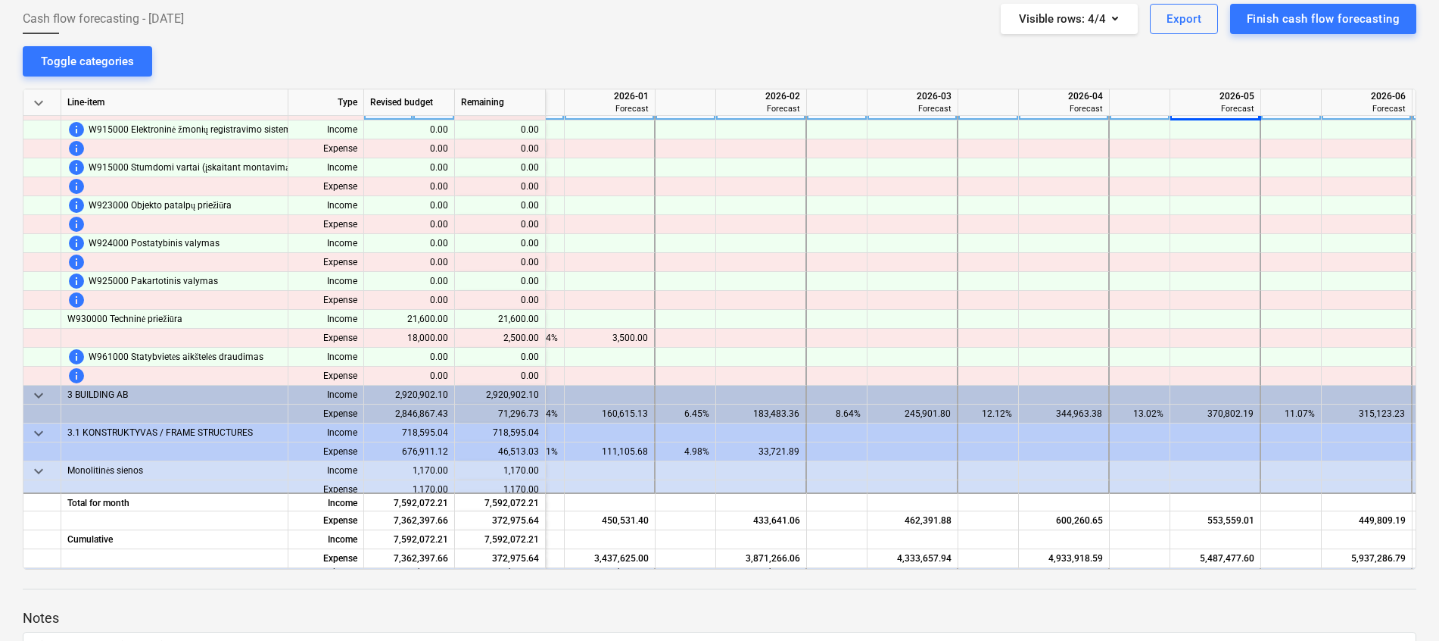
scroll to position [3365, 1159]
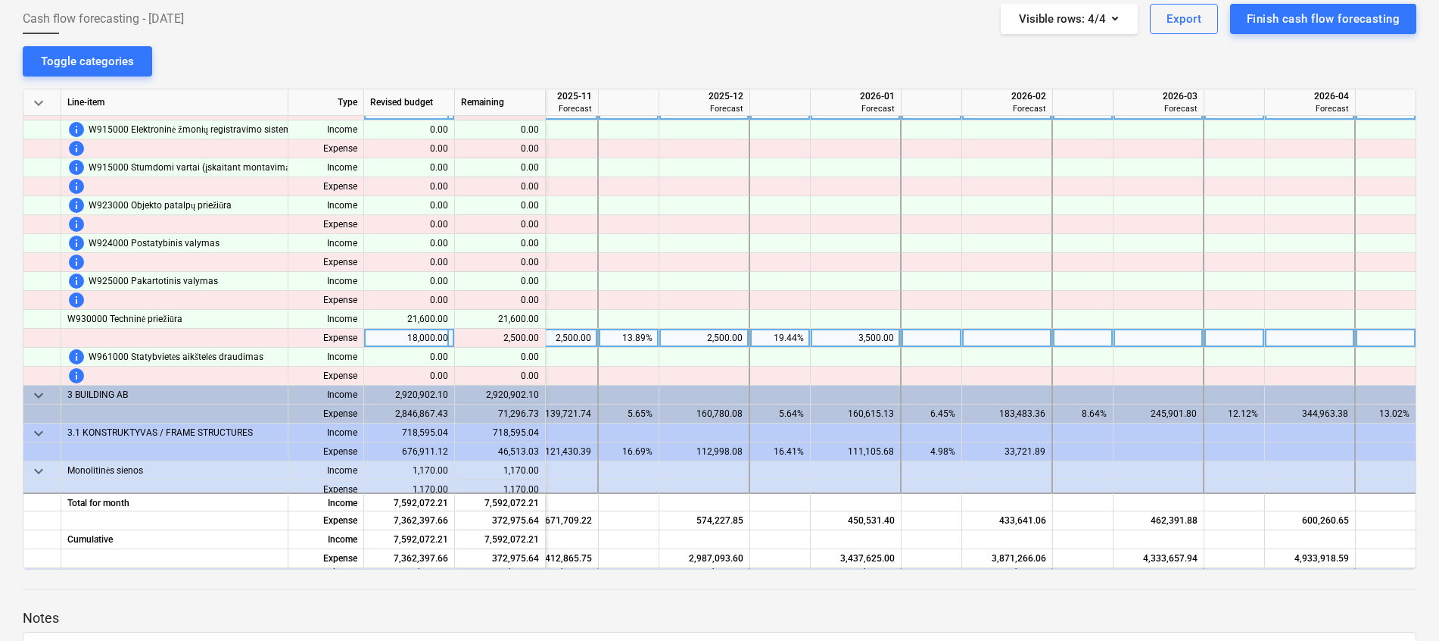
click at [1002, 336] on div at bounding box center [1007, 338] width 91 height 19
click at [866, 332] on div "3,500.00" at bounding box center [855, 338] width 77 height 19
type input "2500"
type input "1000"
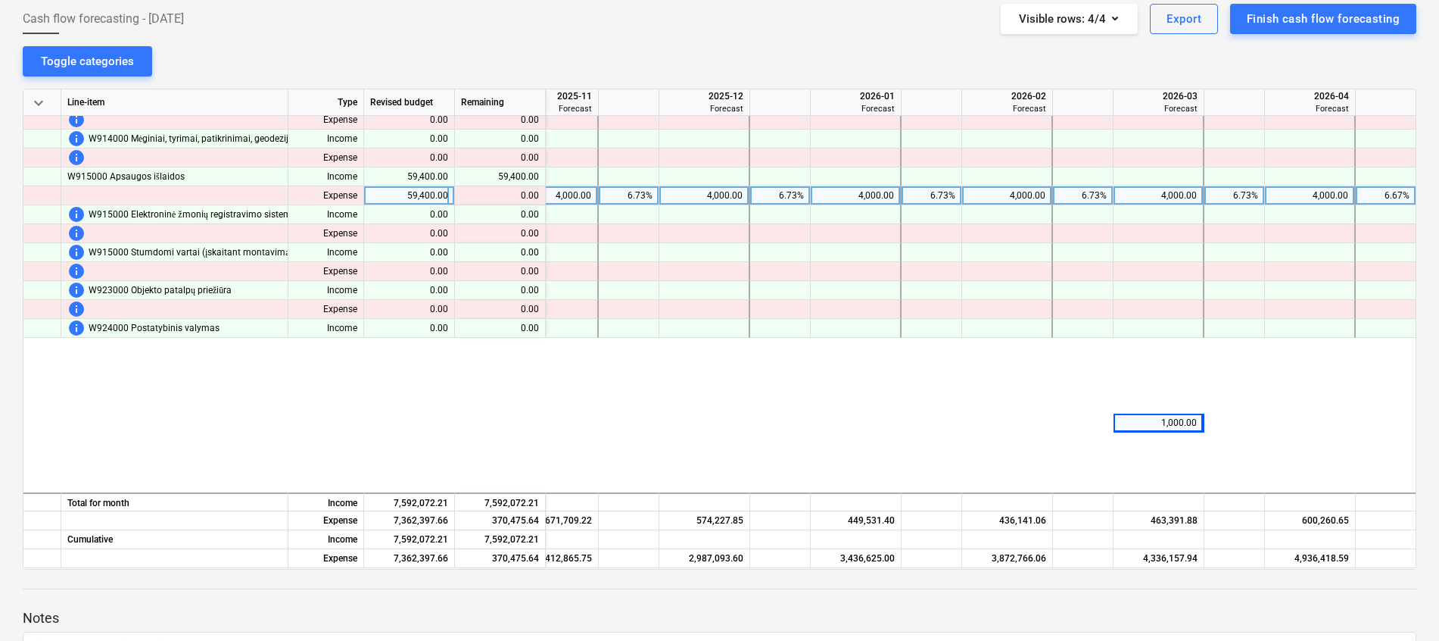
scroll to position [2911, 1159]
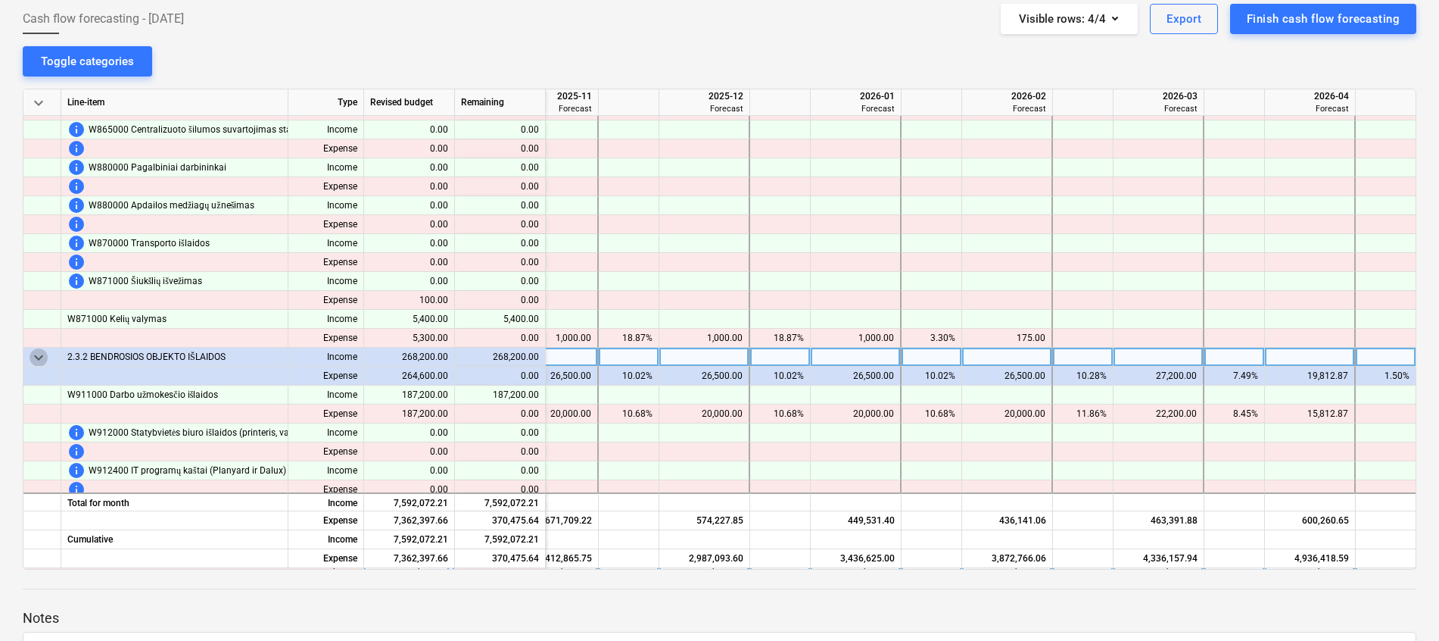
click at [33, 360] on span "keyboard_arrow_down" at bounding box center [39, 357] width 18 height 18
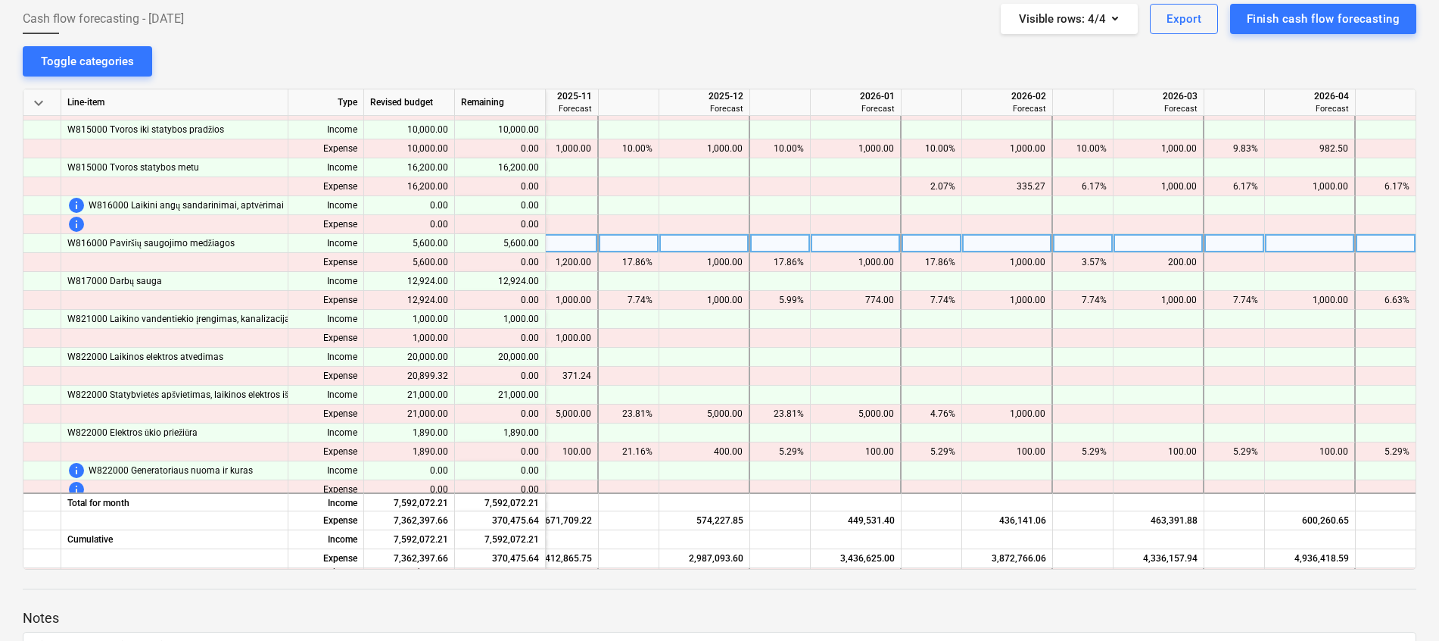
scroll to position [1661, 1159]
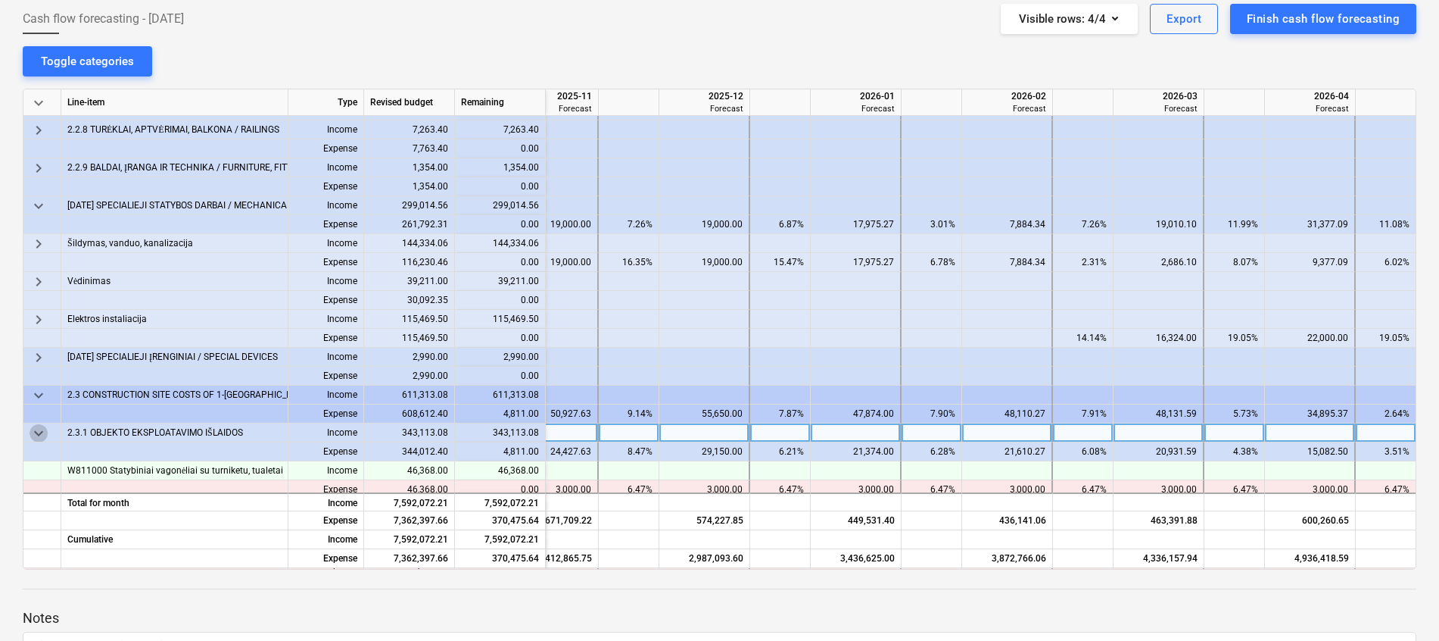
click at [42, 436] on span "keyboard_arrow_down" at bounding box center [39, 433] width 18 height 18
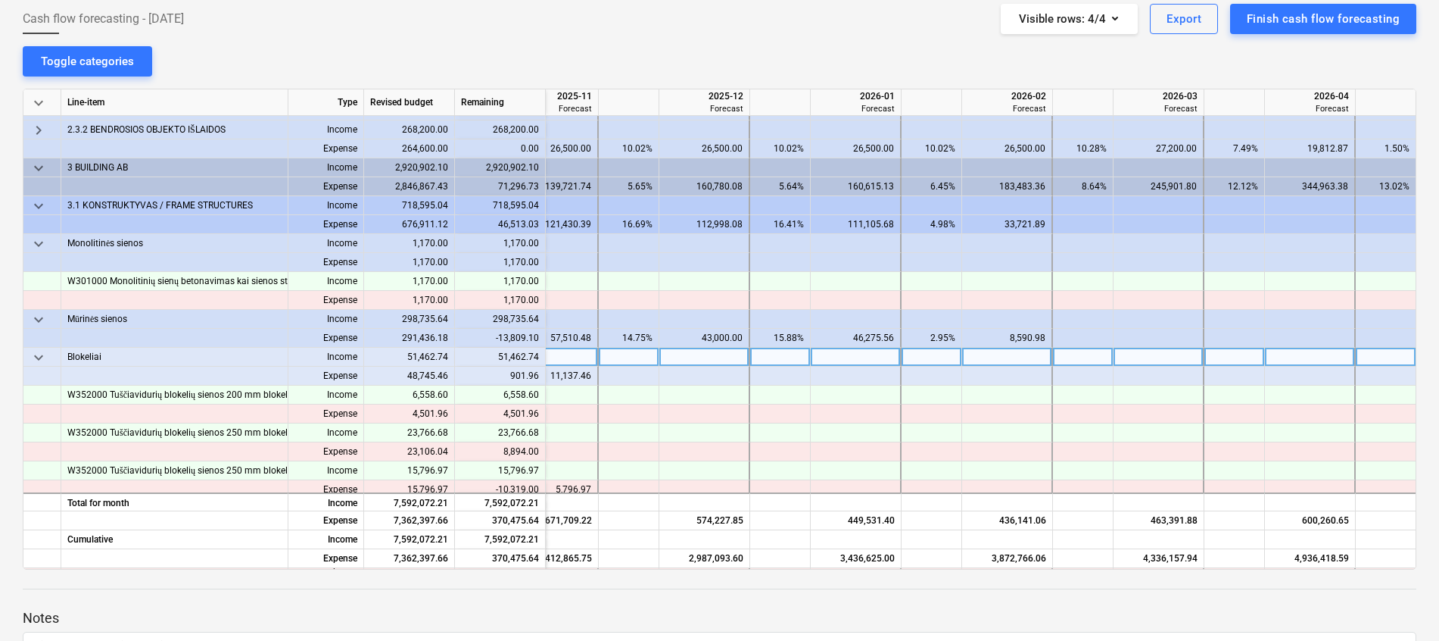
scroll to position [2116, 1159]
